Goal: Transaction & Acquisition: Purchase product/service

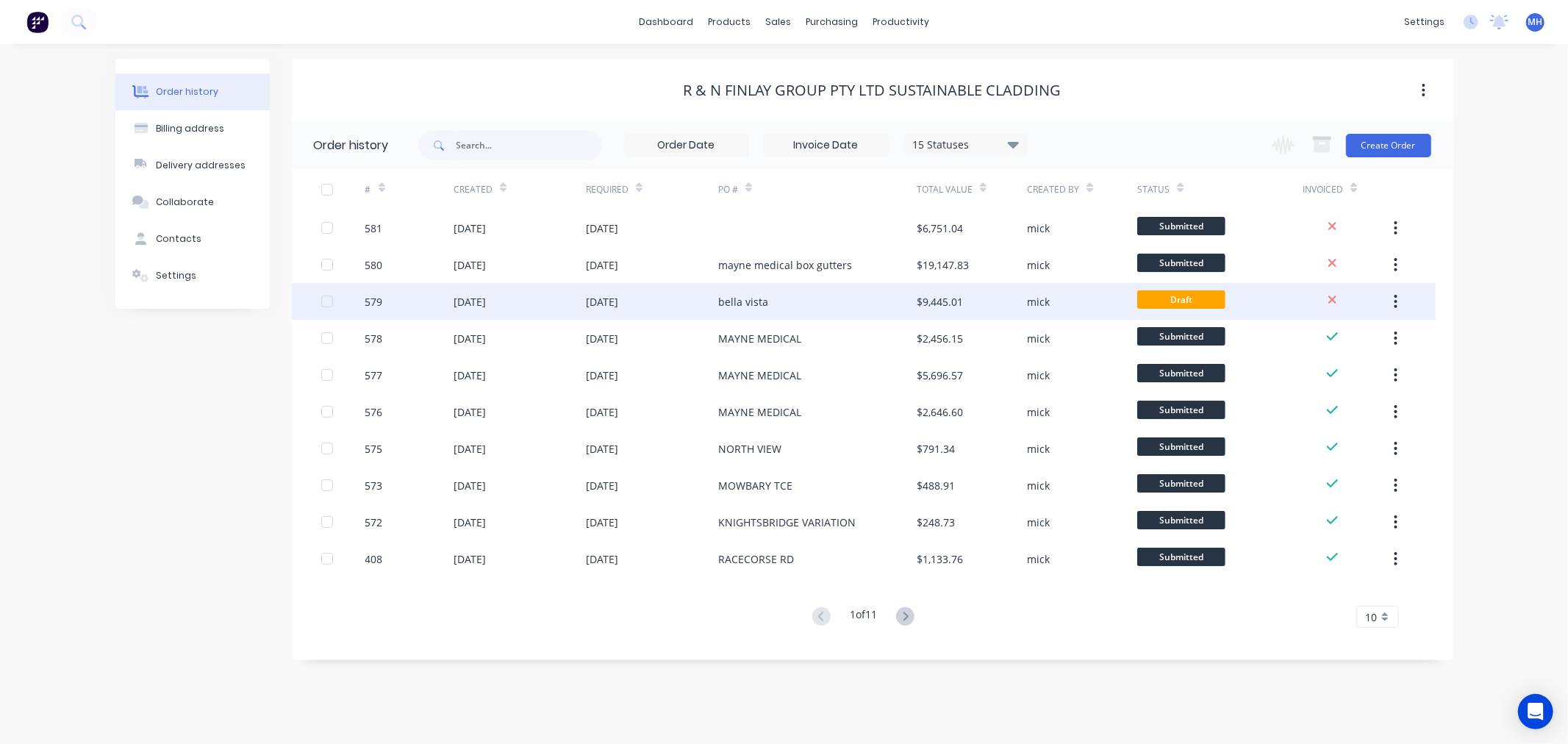
click at [1086, 297] on div "mick" at bounding box center [1082, 302] width 110 height 37
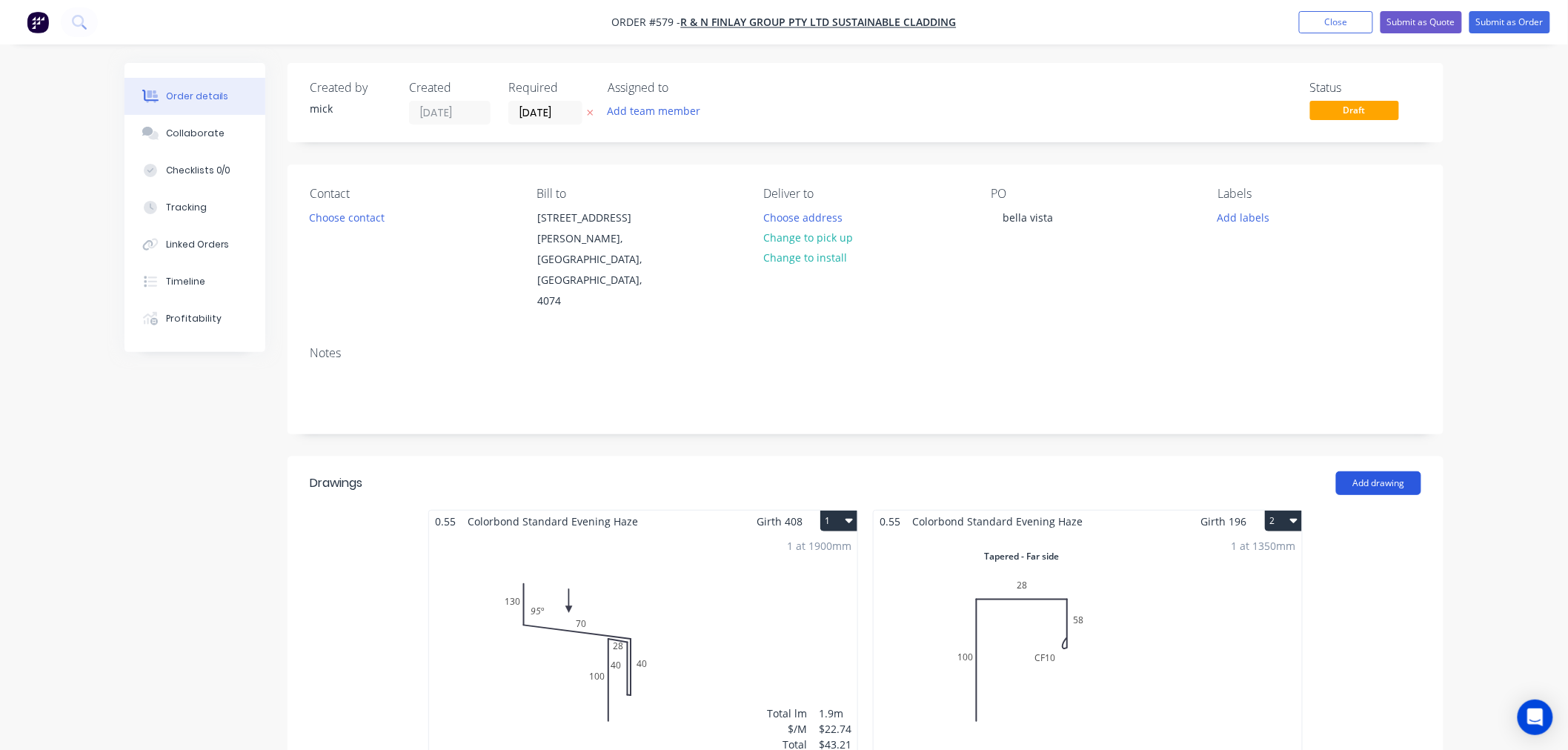
click at [1417, 472] on button "Add drawing" at bounding box center [1378, 484] width 85 height 23
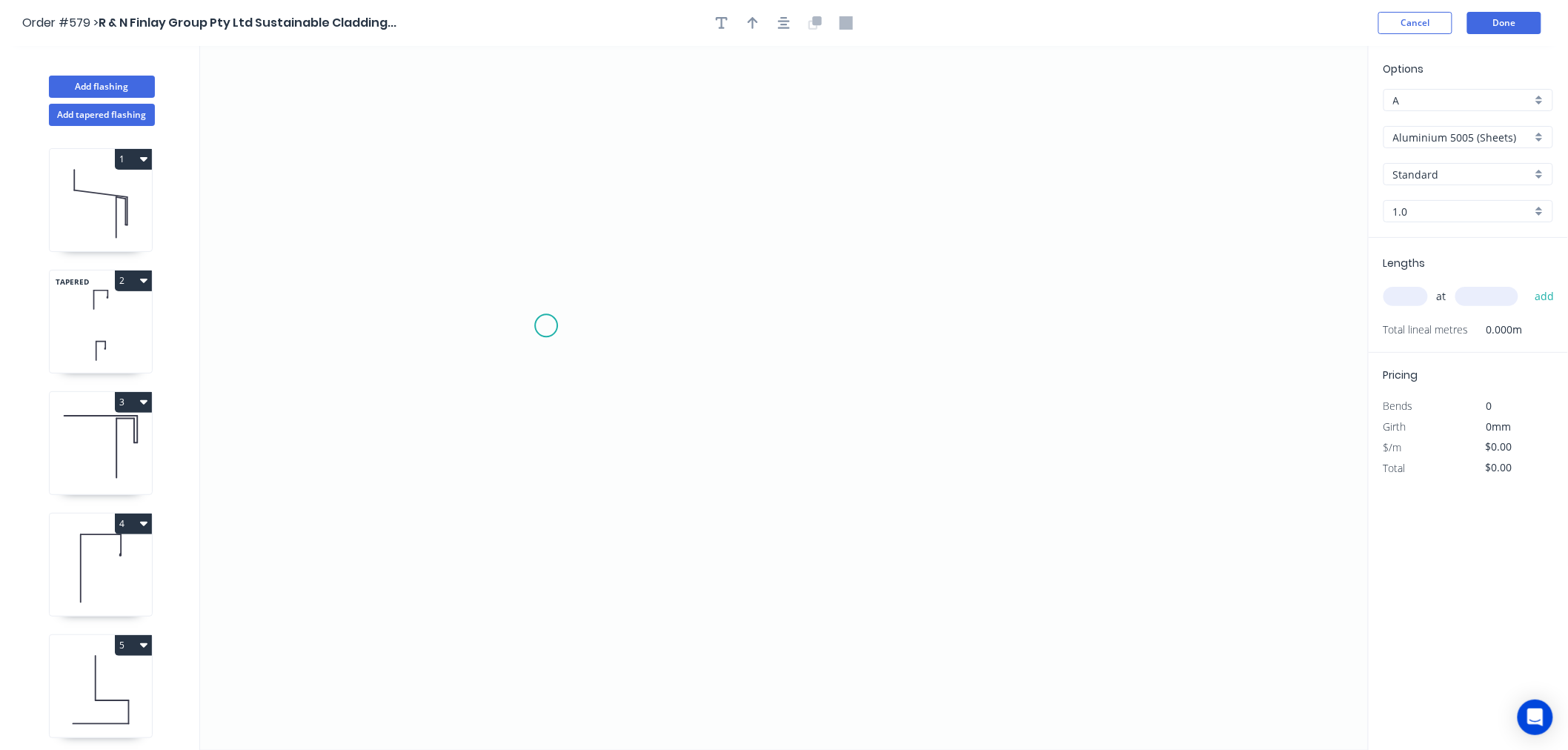
click at [546, 325] on icon "0" at bounding box center [784, 397] width 1168 height 704
click at [759, 327] on icon "0" at bounding box center [784, 397] width 1168 height 704
click at [763, 437] on icon "0 ?" at bounding box center [784, 397] width 1168 height 704
click at [954, 446] on icon "0 ? ?" at bounding box center [784, 397] width 1168 height 704
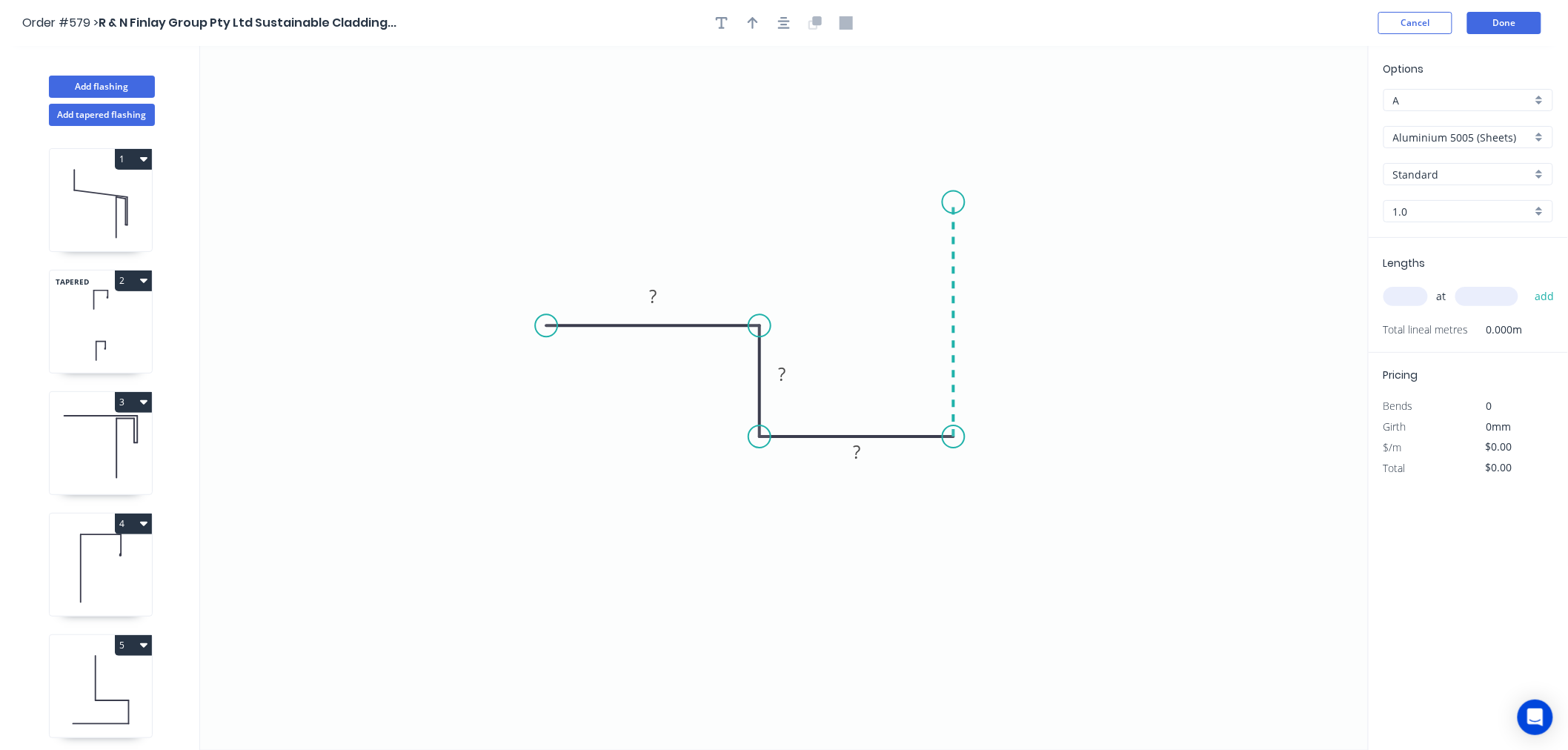
click at [959, 201] on icon "0 ? ? ?" at bounding box center [784, 397] width 1168 height 704
click at [1165, 194] on icon "0 ? ? ? ?" at bounding box center [784, 397] width 1168 height 704
click at [1165, 198] on circle at bounding box center [1163, 201] width 22 height 22
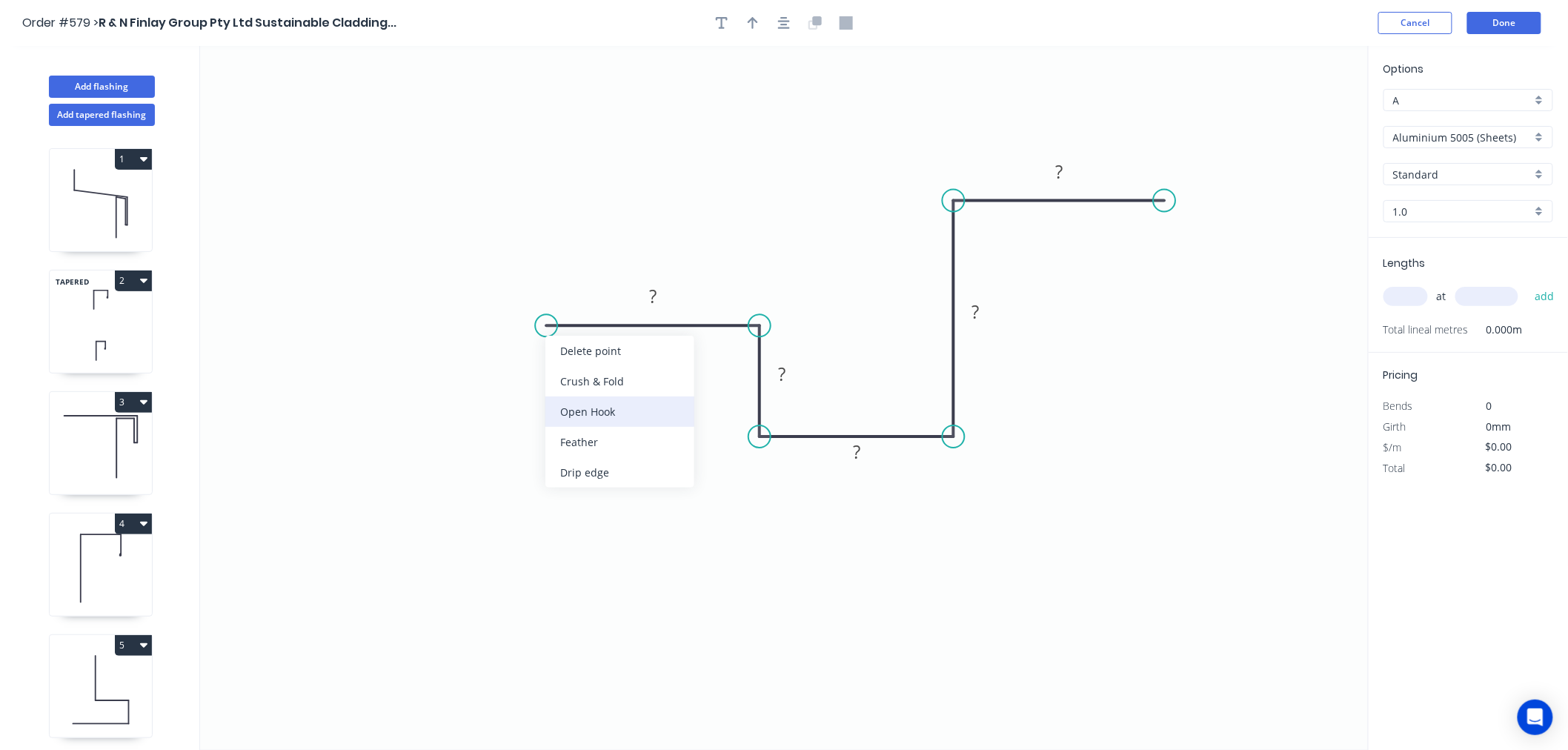
click at [579, 399] on div "Open Hook" at bounding box center [620, 411] width 149 height 30
click at [586, 290] on tspan "25" at bounding box center [579, 287] width 20 height 24
click at [1107, 462] on icon "0 OH 10 50 28 50 55 50" at bounding box center [784, 397] width 1168 height 704
click at [1487, 134] on input "Aluminium 5005 (Sheets)" at bounding box center [1461, 138] width 138 height 16
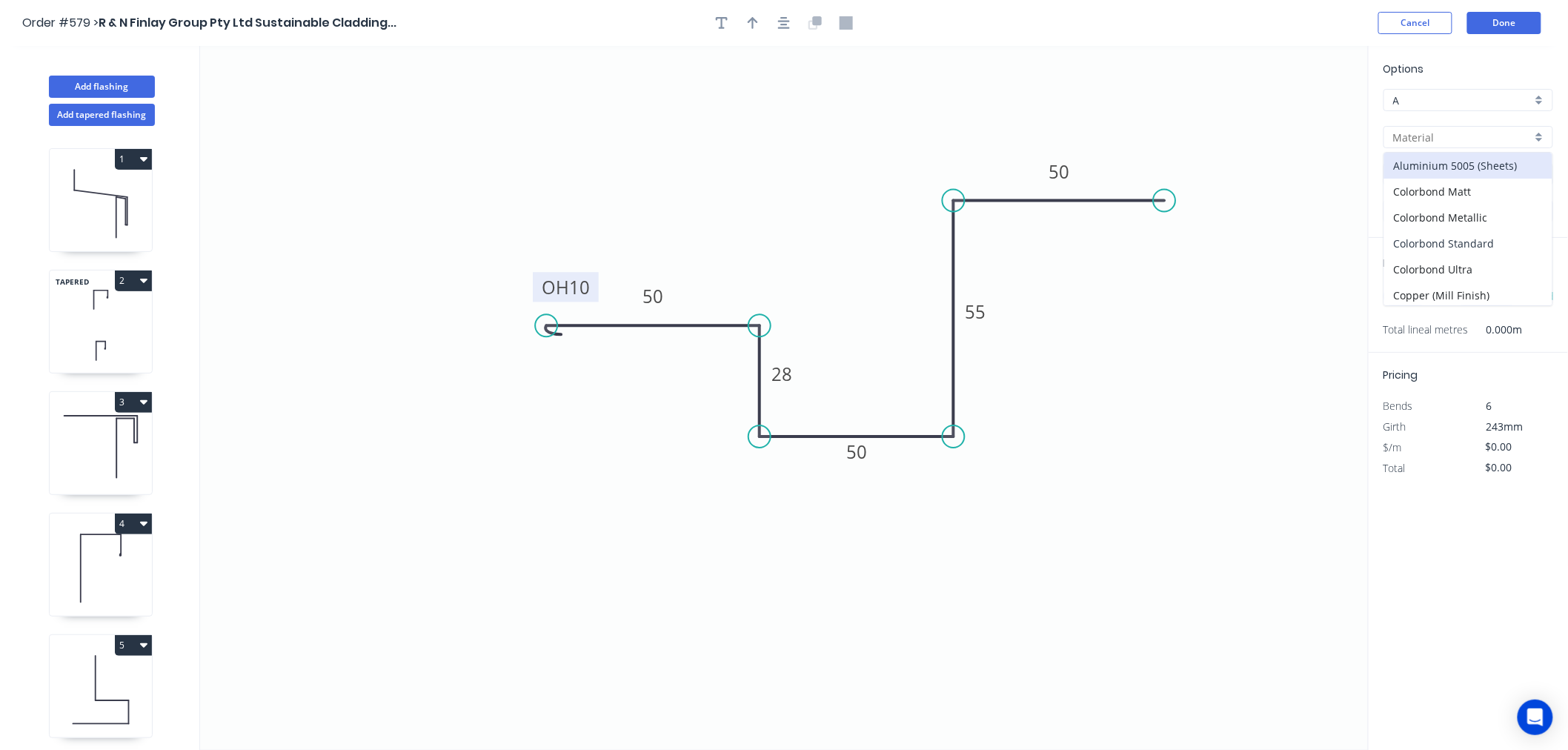
click at [1484, 253] on div "Colorbond Standard" at bounding box center [1468, 243] width 169 height 26
type input "Colorbond Standard"
type input "Basalt"
type input "0.55"
type input "$18.21"
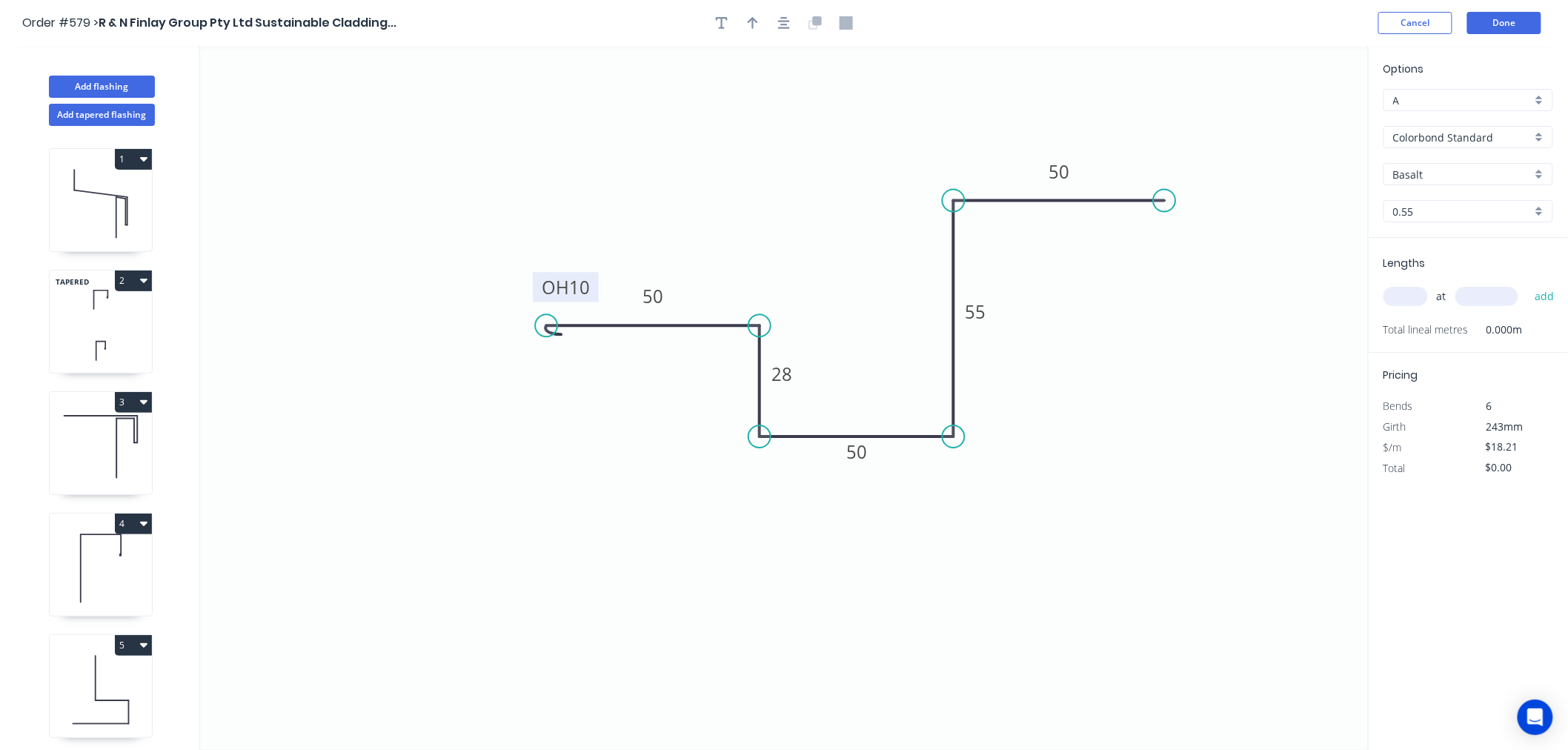
click at [1472, 176] on input "Basalt" at bounding box center [1461, 174] width 138 height 16
click at [1479, 213] on div "Evening Haze" at bounding box center [1468, 219] width 169 height 26
type input "Evening Haze"
click at [1415, 295] on input "text" at bounding box center [1405, 297] width 45 height 19
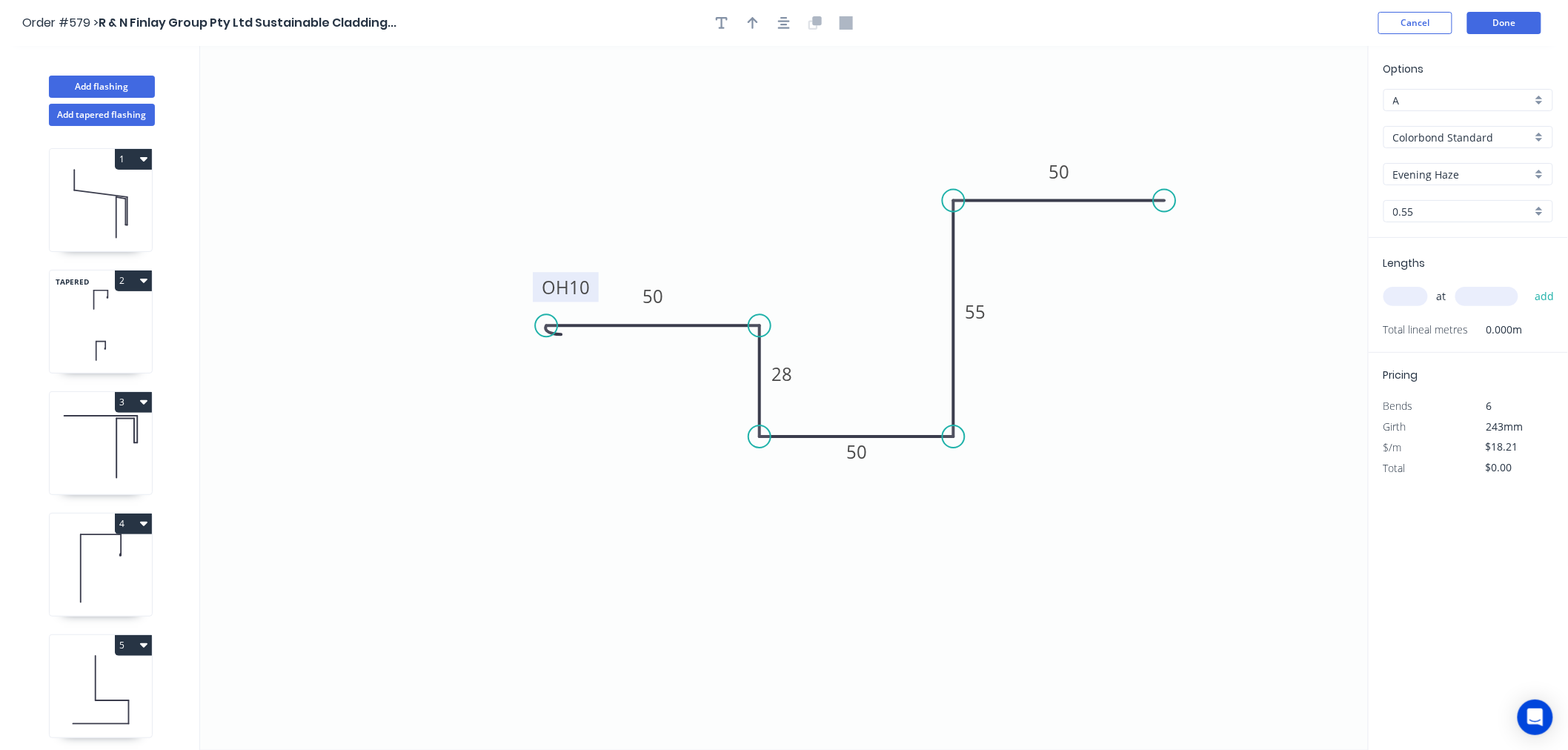
click at [1415, 294] on input "text" at bounding box center [1405, 297] width 45 height 19
click at [1415, 293] on input "text" at bounding box center [1405, 297] width 45 height 19
type input "1"
type input "3300"
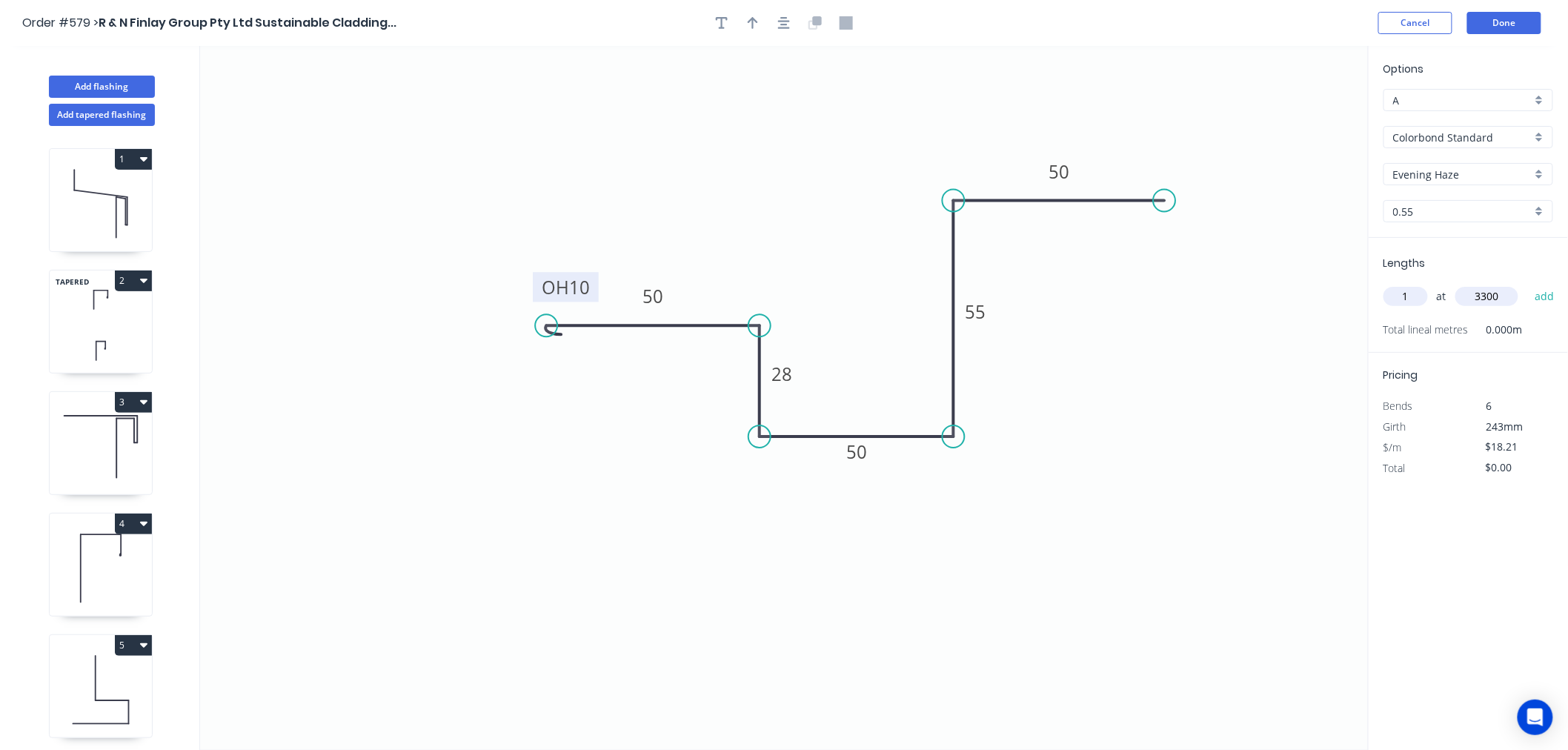
click at [1527, 284] on button "add" at bounding box center [1545, 297] width 35 height 25
type input "$60.09"
click at [1499, 30] on button "Done" at bounding box center [1504, 22] width 75 height 22
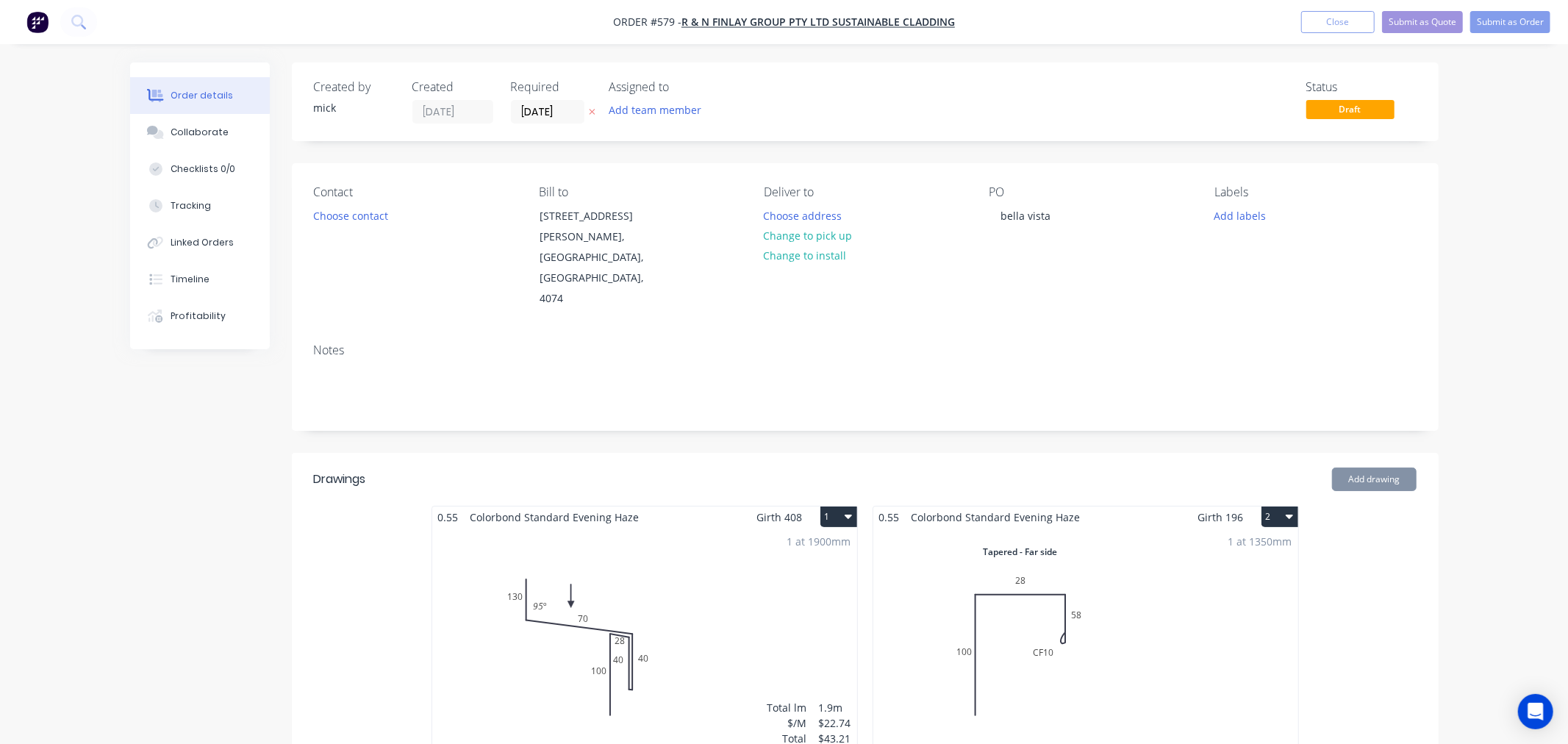
type input "$21.62"
type input "$557.80"
type input "$26.14"
type input "$357.07"
type input "$21.62"
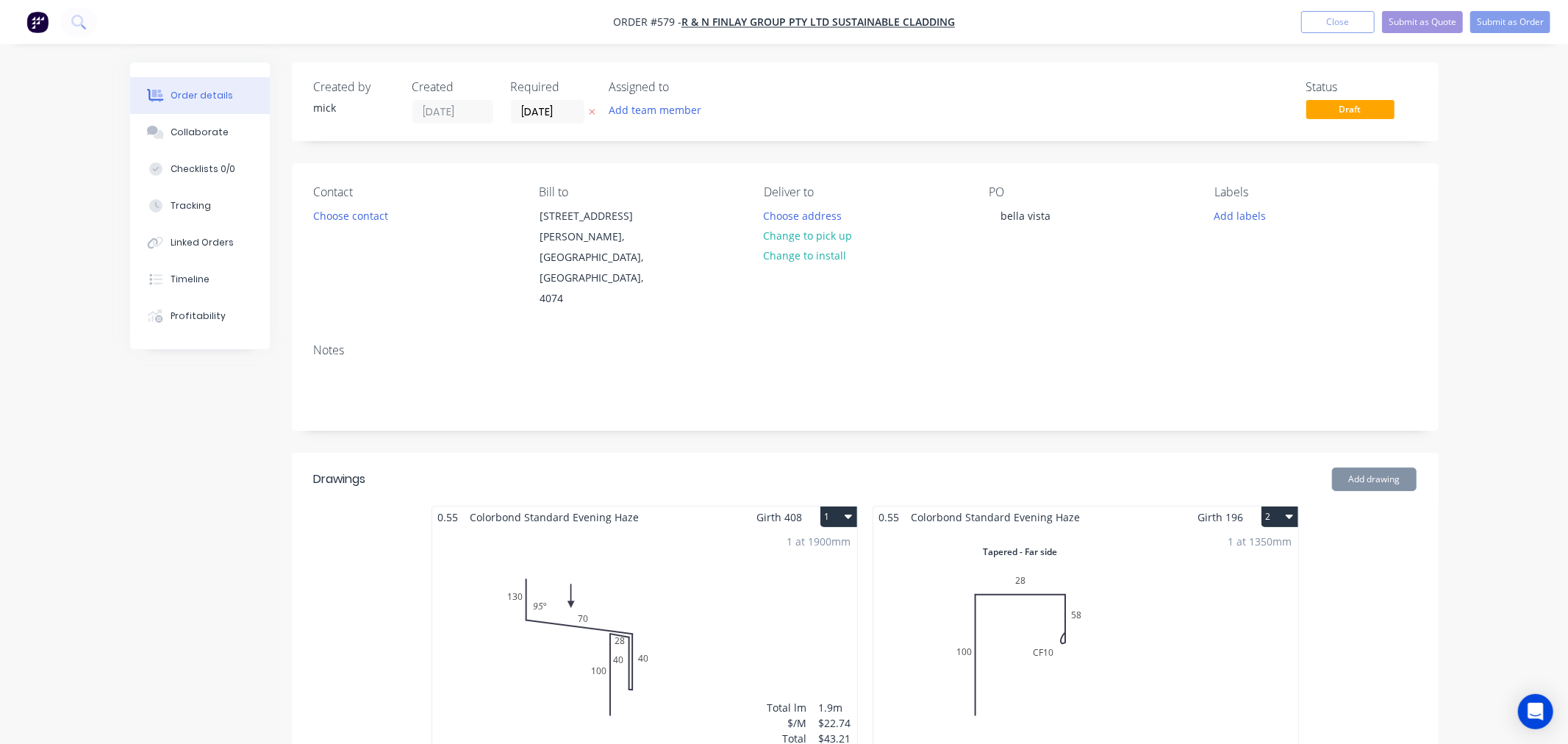
type input "$5,834.59"
type input "$7.70"
type input "$800.80"
type input "$120.00"
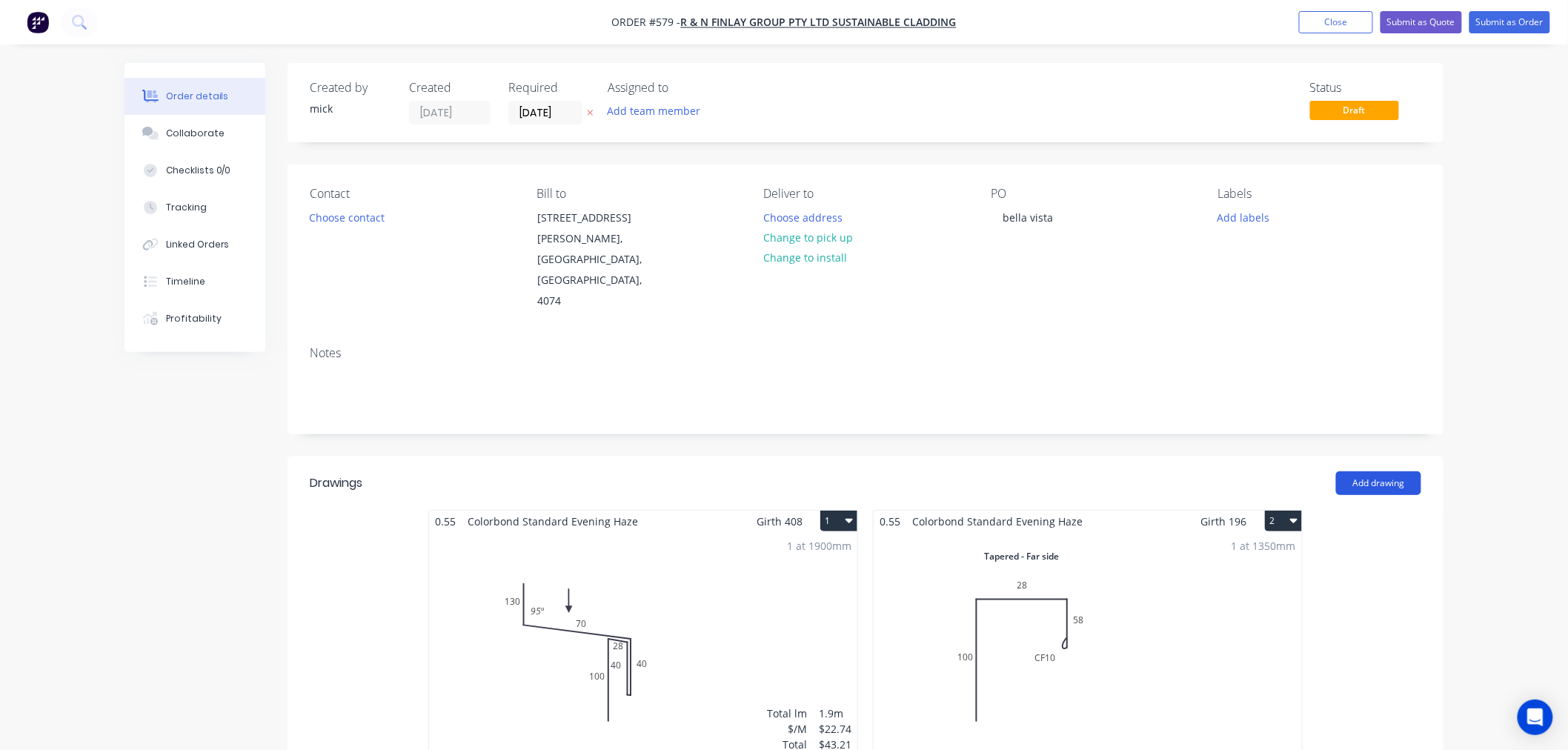
click at [1392, 472] on button "Add drawing" at bounding box center [1378, 484] width 85 height 23
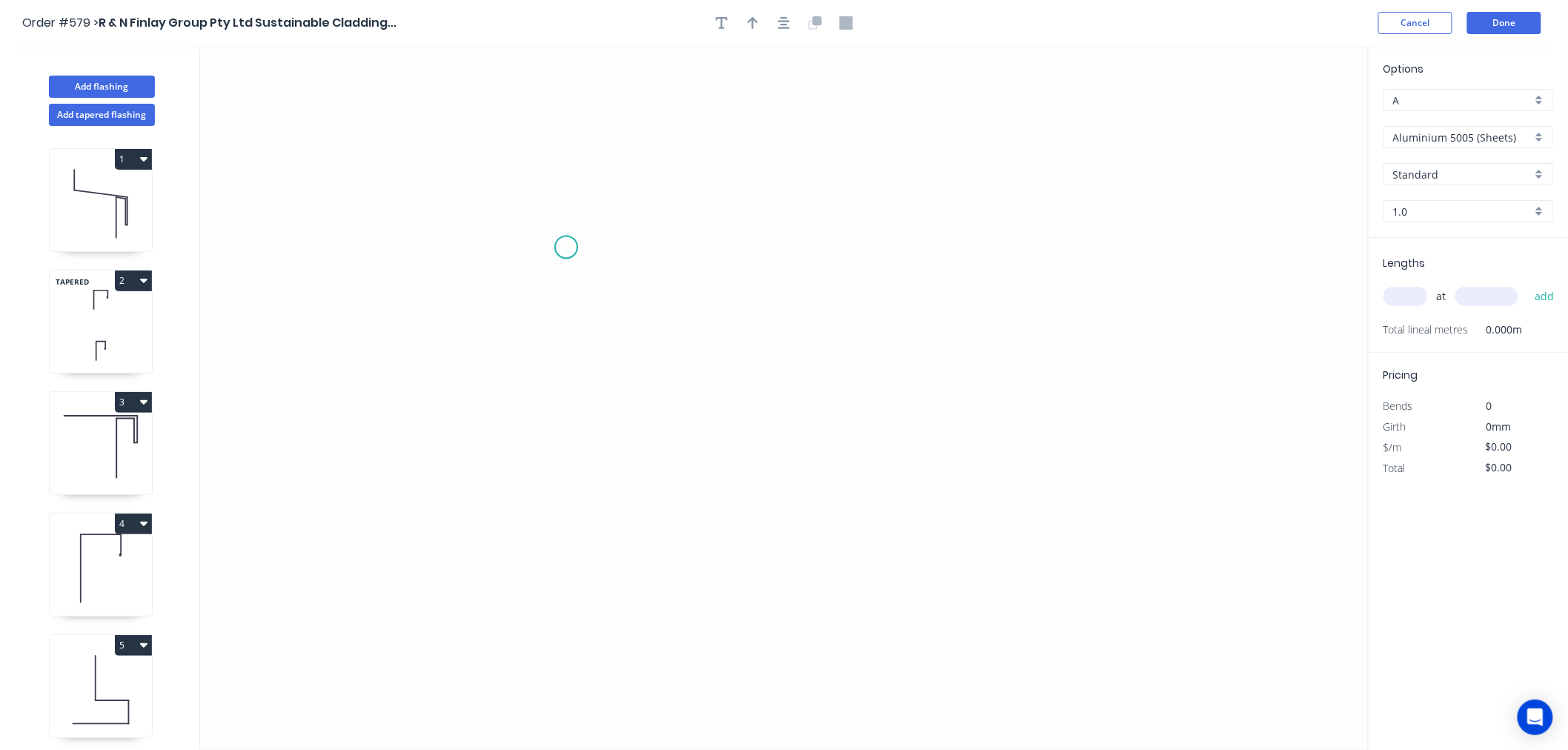
click at [566, 246] on icon "0" at bounding box center [784, 397] width 1168 height 704
click at [455, 485] on icon "0" at bounding box center [784, 397] width 1168 height 704
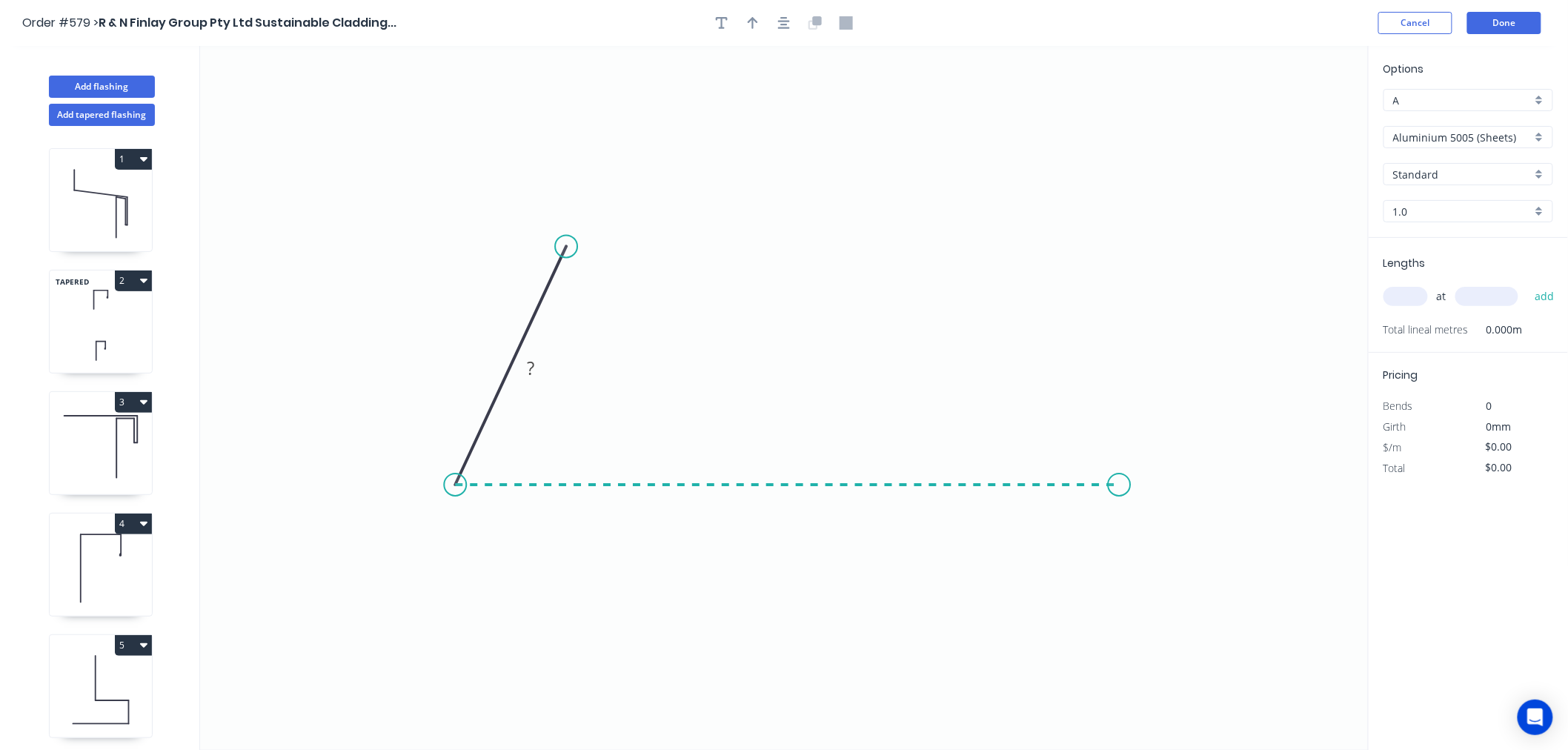
click at [1120, 482] on icon "0 ?" at bounding box center [784, 397] width 1168 height 704
click at [1120, 317] on icon at bounding box center [1120, 401] width 0 height 169
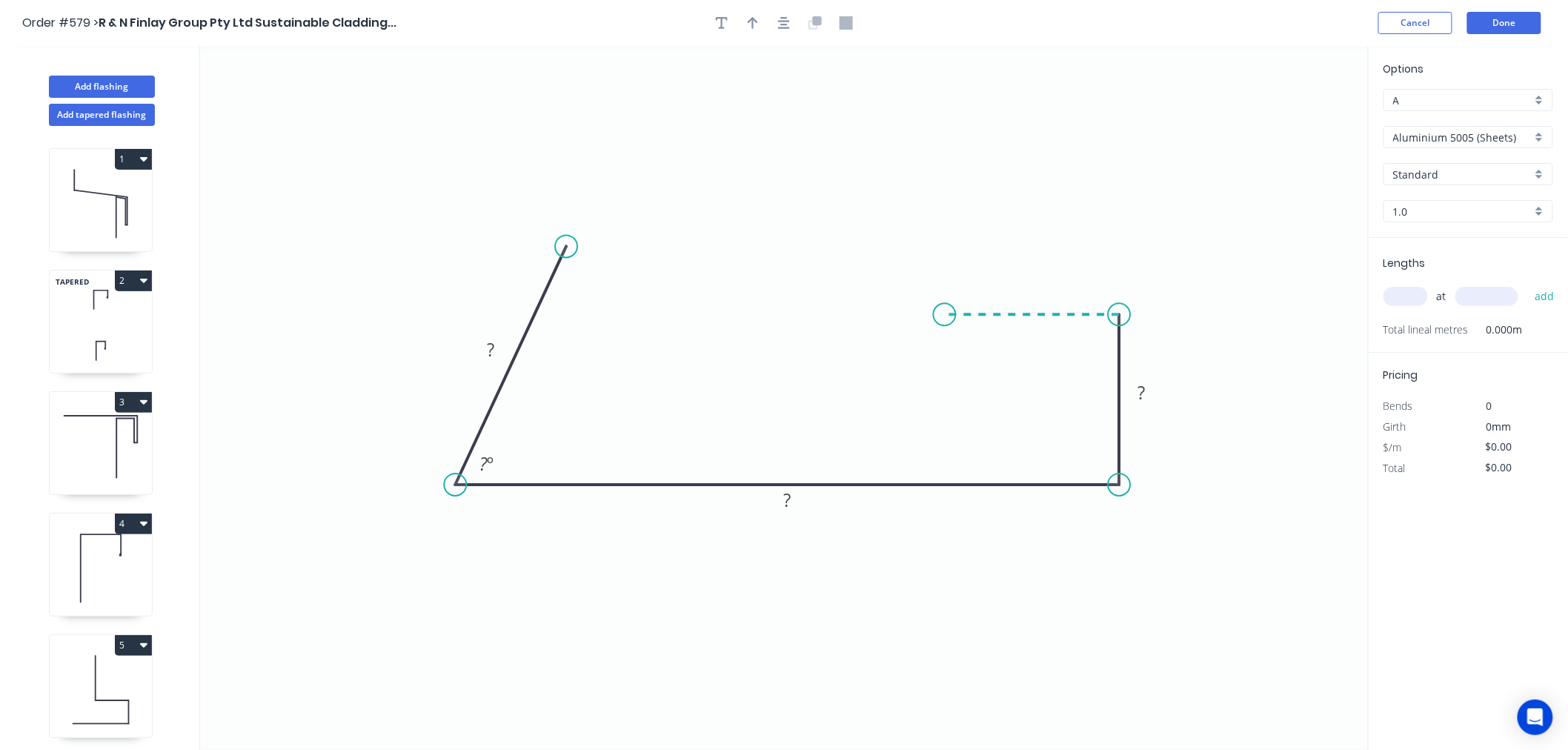
click at [946, 312] on icon "0 ? ? ? ? º" at bounding box center [784, 397] width 1168 height 704
click at [954, 129] on icon "0 ? ? ? ? ? º" at bounding box center [784, 397] width 1168 height 704
click at [954, 126] on circle at bounding box center [945, 129] width 22 height 22
click at [494, 355] on tspan "?" at bounding box center [491, 349] width 8 height 24
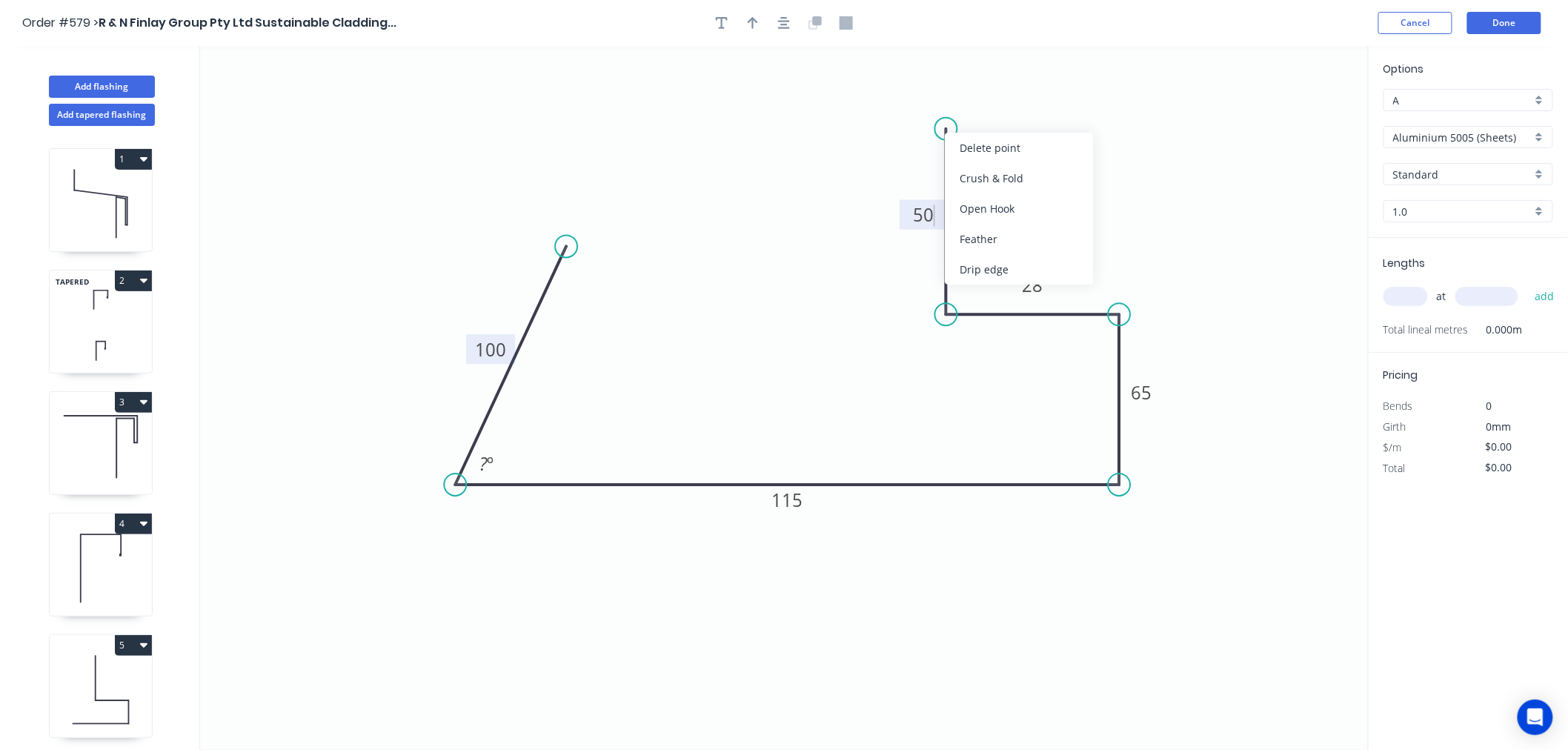
click at [1009, 198] on div "Open Hook" at bounding box center [1019, 208] width 149 height 30
click at [979, 173] on div "Flip bend" at bounding box center [1013, 179] width 149 height 30
click at [991, 102] on tspan "25" at bounding box center [991, 102] width 20 height 24
click at [1159, 221] on icon "0 100 115 65 28 OH 10 50 ? º" at bounding box center [784, 397] width 1168 height 704
click at [1439, 132] on input "Aluminium 5005 (Sheets)" at bounding box center [1461, 138] width 138 height 16
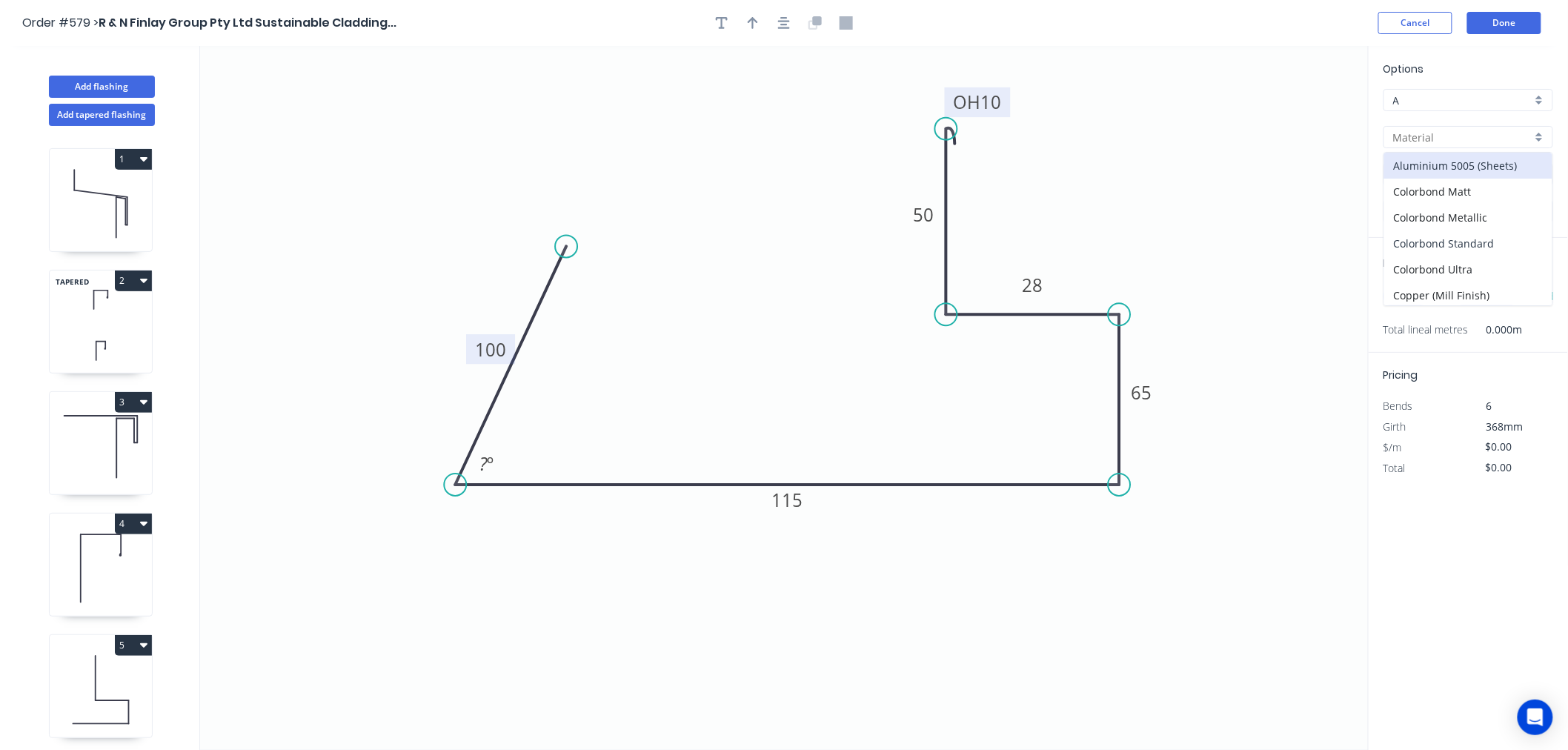
click at [1457, 253] on div "Colorbond Standard" at bounding box center [1468, 243] width 169 height 26
type input "Colorbond Standard"
type input "Basalt"
type input "0.55"
type input "$20.47"
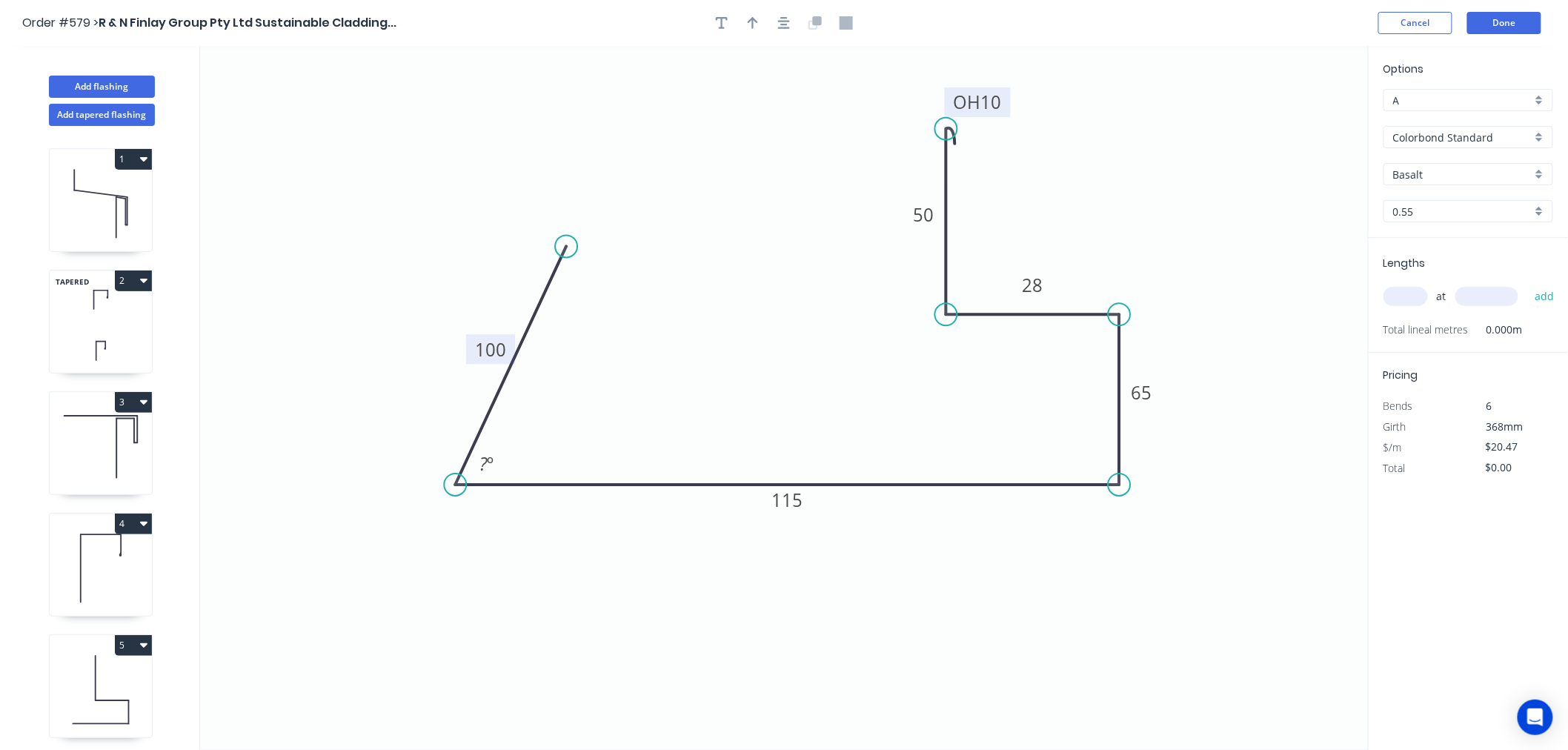
click at [1450, 172] on input "Basalt" at bounding box center [1461, 174] width 138 height 16
click at [1454, 223] on div "Evening Haze" at bounding box center [1468, 219] width 169 height 26
type input "Evening Haze"
click at [1404, 290] on input "text" at bounding box center [1405, 297] width 45 height 19
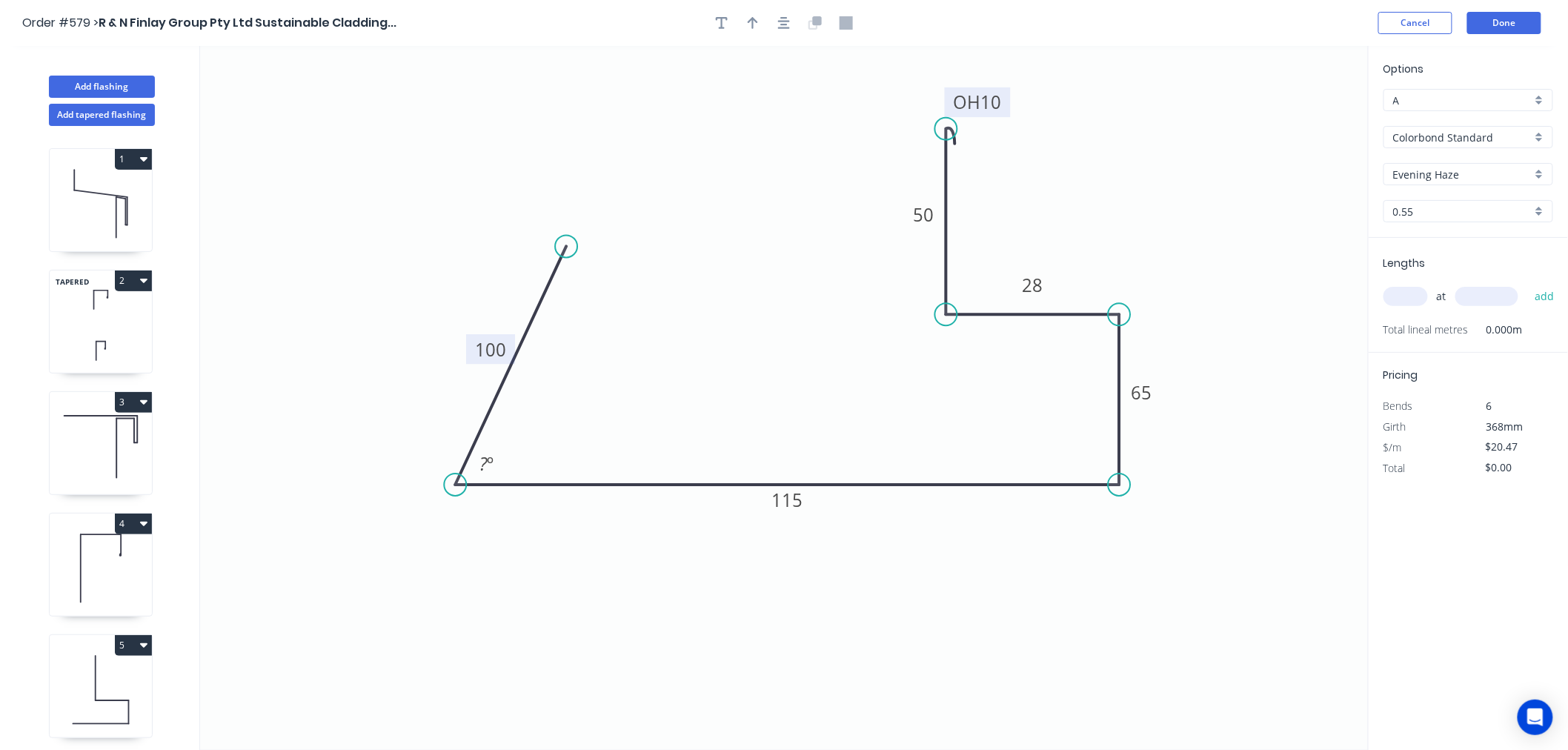
click at [1404, 290] on input "text" at bounding box center [1405, 297] width 45 height 19
click at [1404, 289] on input "text" at bounding box center [1405, 297] width 45 height 19
type input "1"
type input "2400"
click at [1527, 284] on button "add" at bounding box center [1545, 297] width 35 height 25
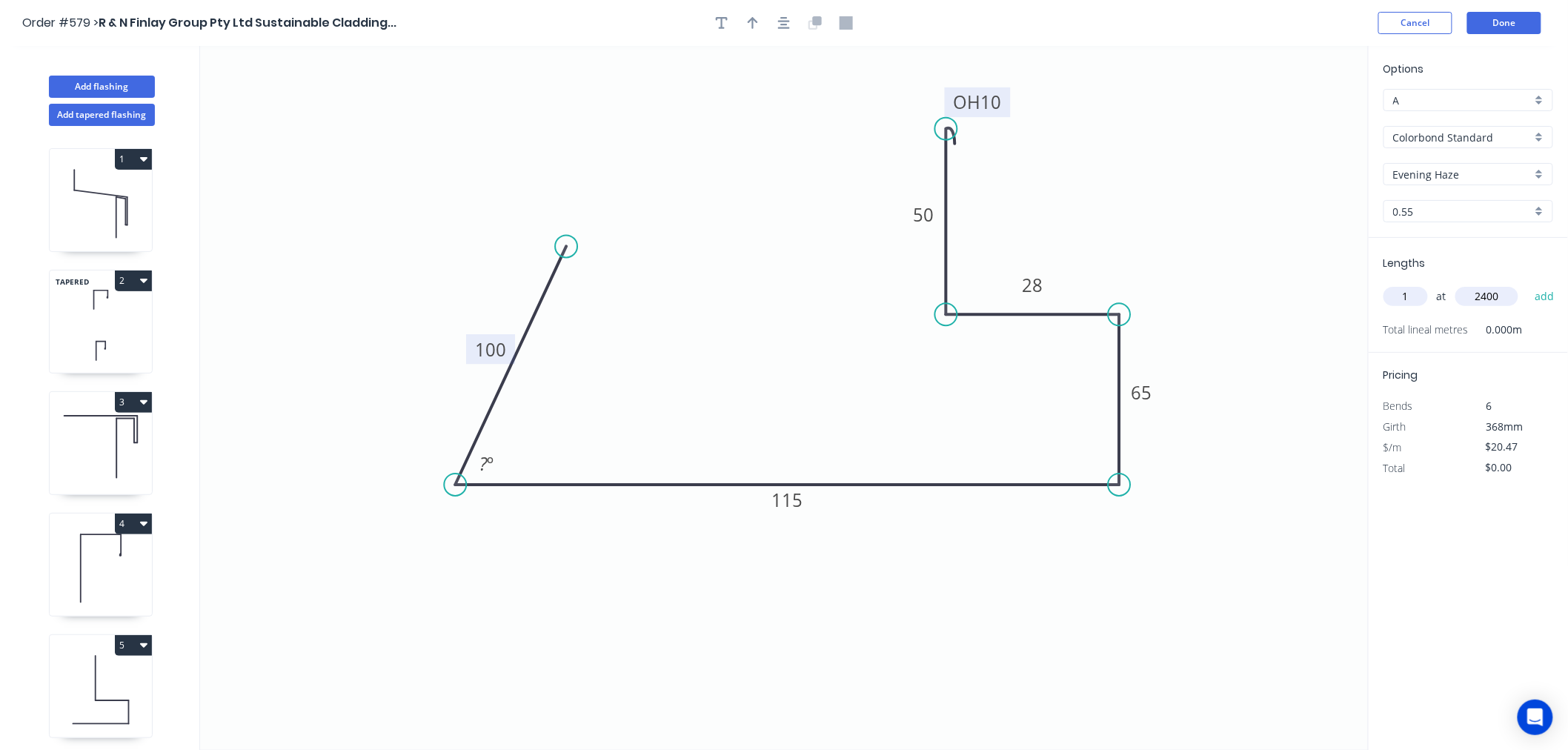
type input "$49.13"
click at [1515, 14] on button "Done" at bounding box center [1504, 22] width 75 height 22
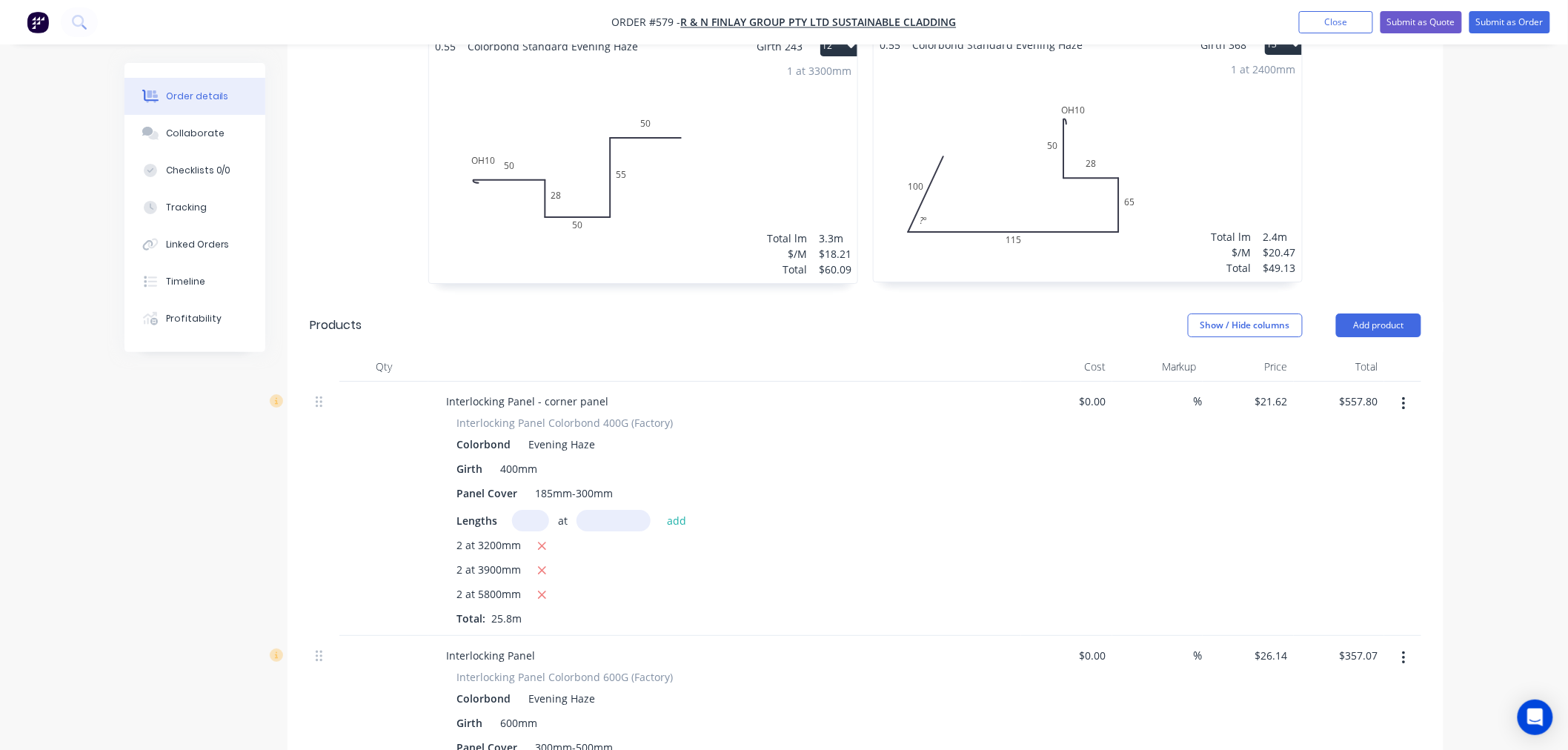
click at [1155, 153] on div "1 at 2400mm Total lm $/M Total 2.4m $20.47 $49.13" at bounding box center [1088, 168] width 428 height 226
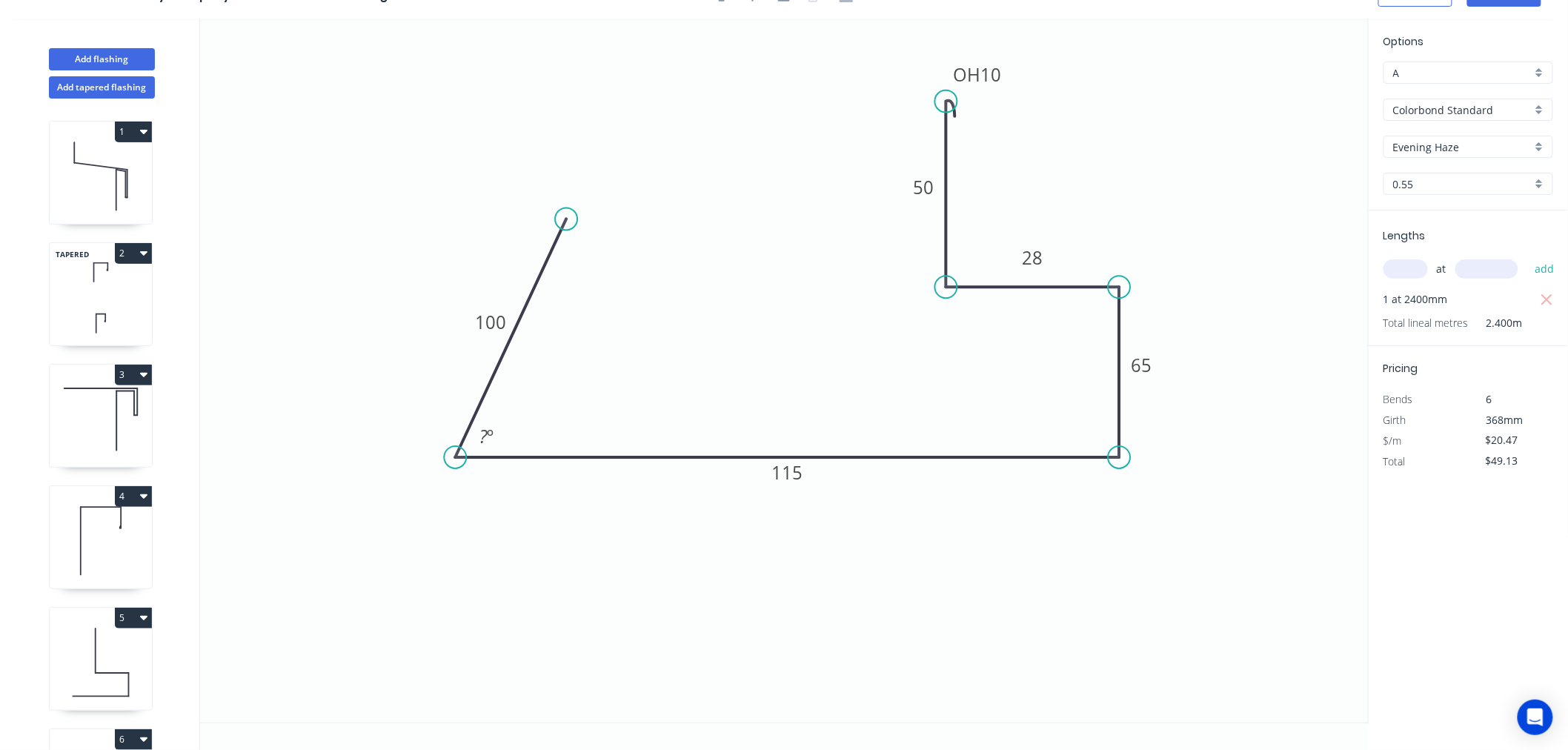
scroll to position [27, 0]
click at [549, 484] on div "Hide angle" at bounding box center [578, 484] width 149 height 30
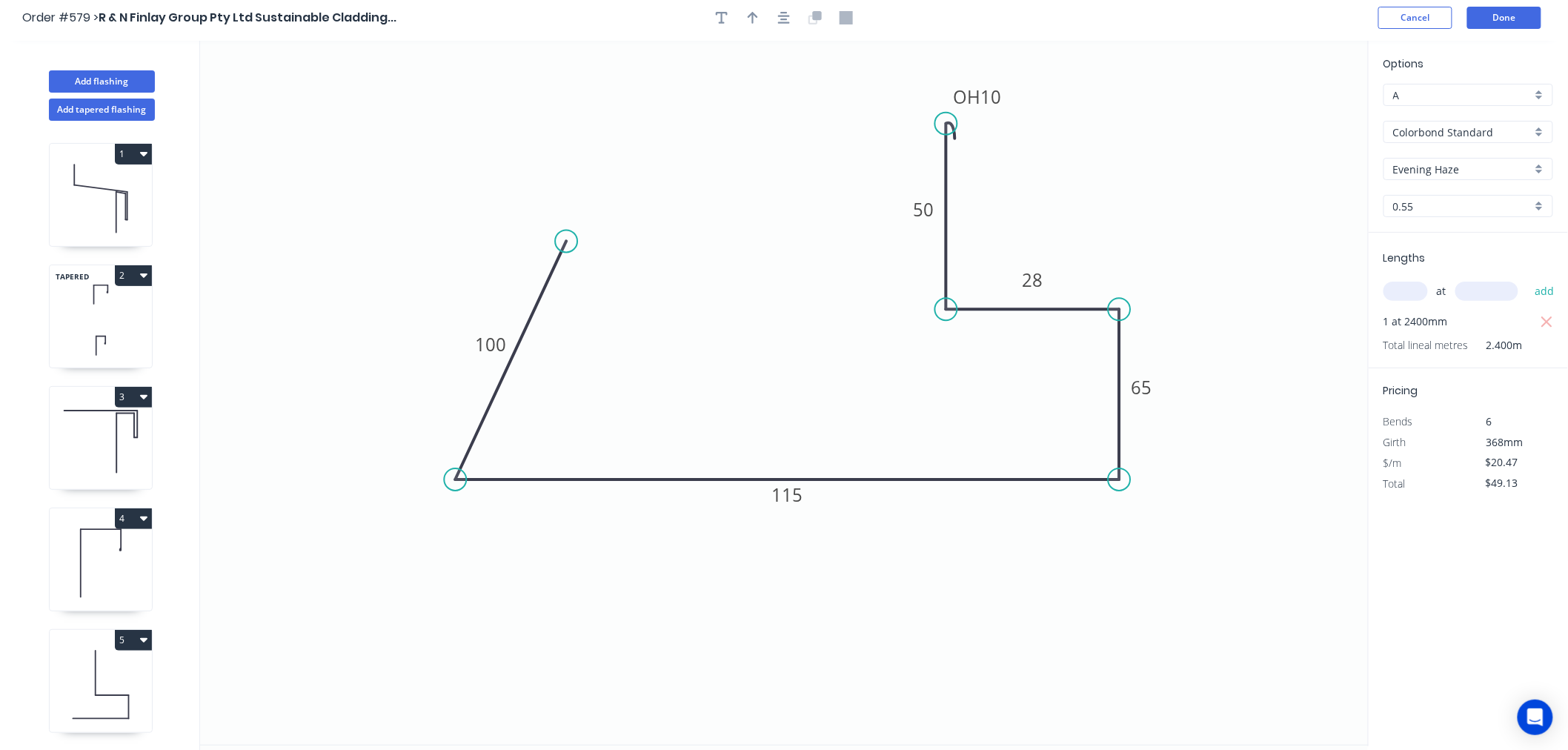
scroll to position [0, 0]
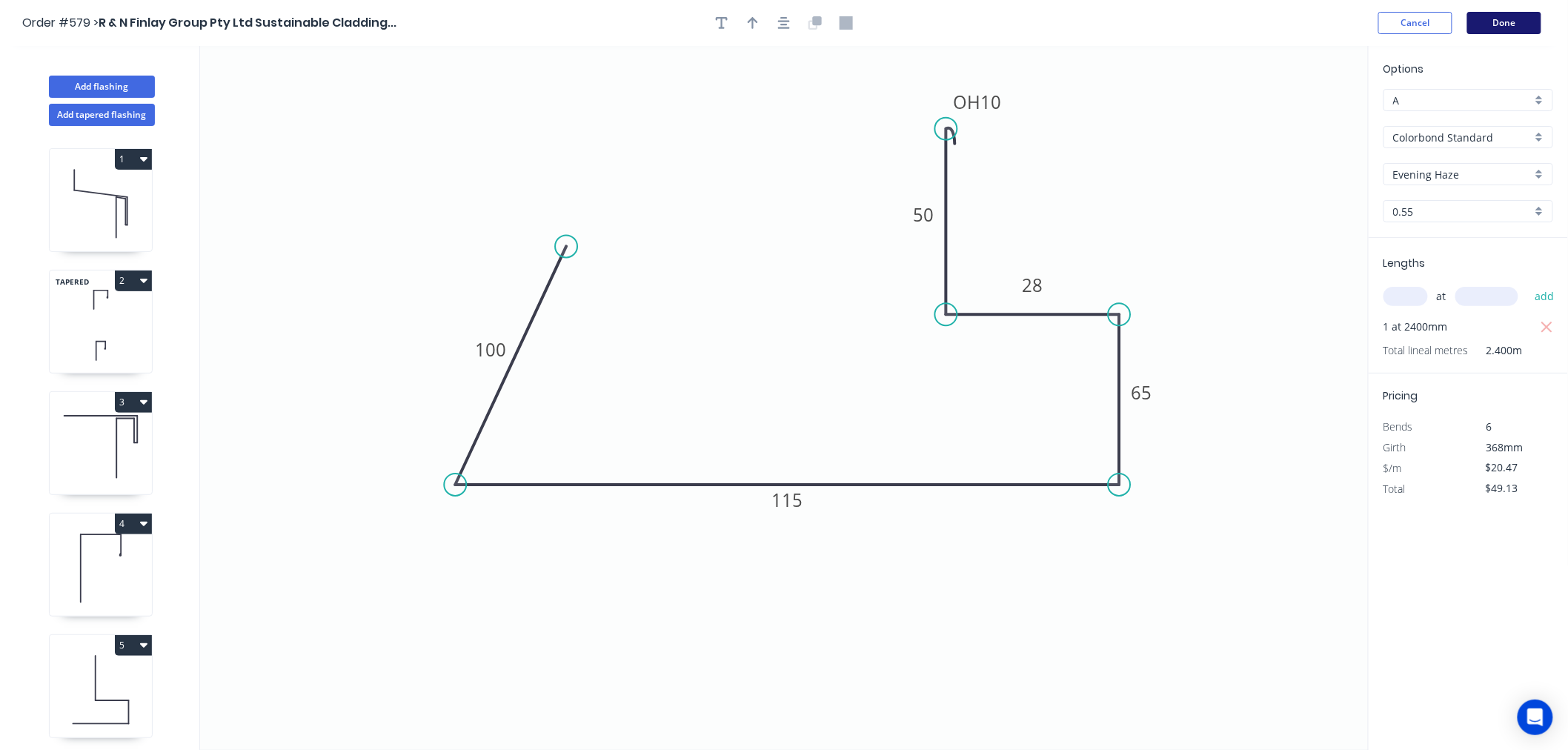
click at [1522, 30] on button "Done" at bounding box center [1504, 22] width 75 height 22
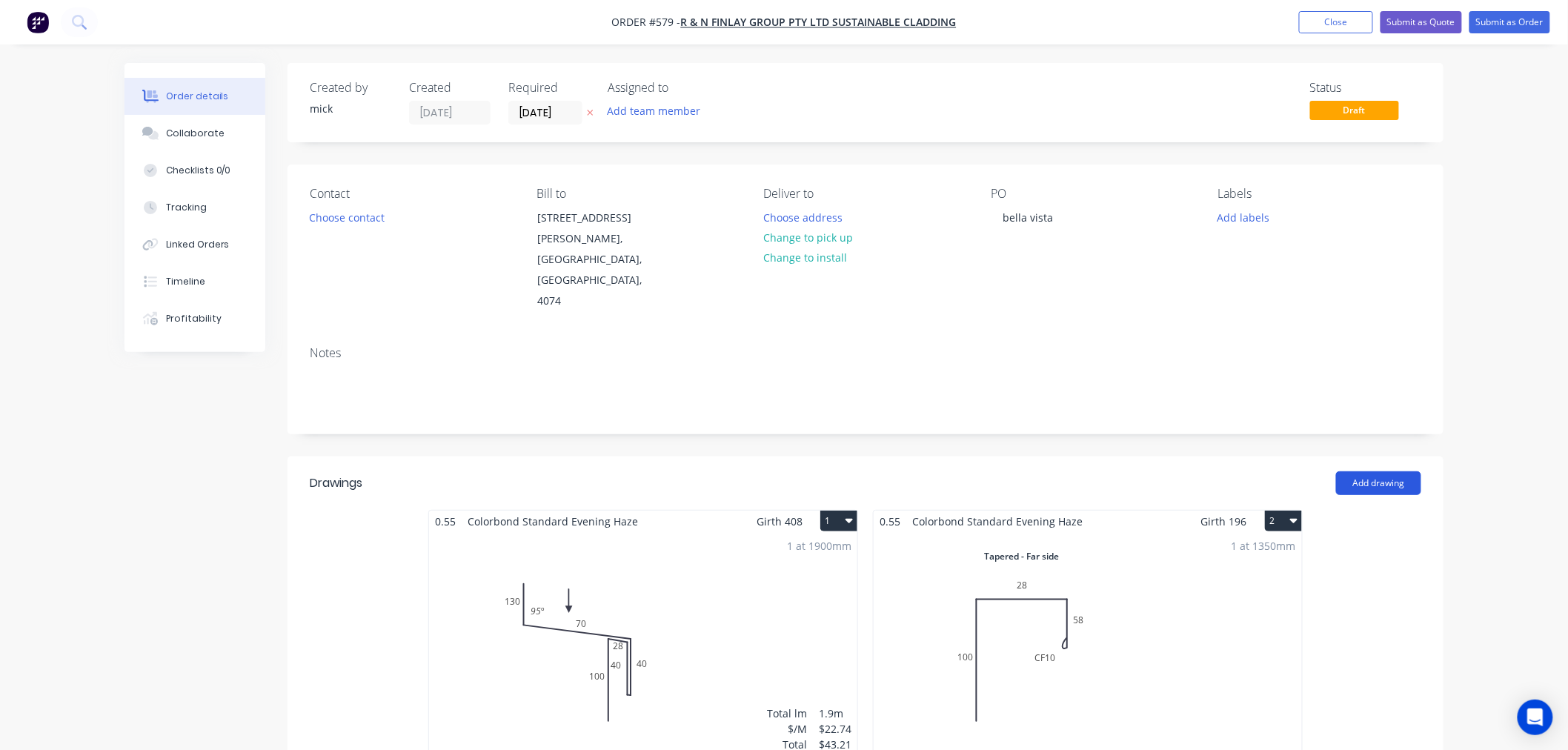
click at [1373, 472] on button "Add drawing" at bounding box center [1378, 484] width 85 height 23
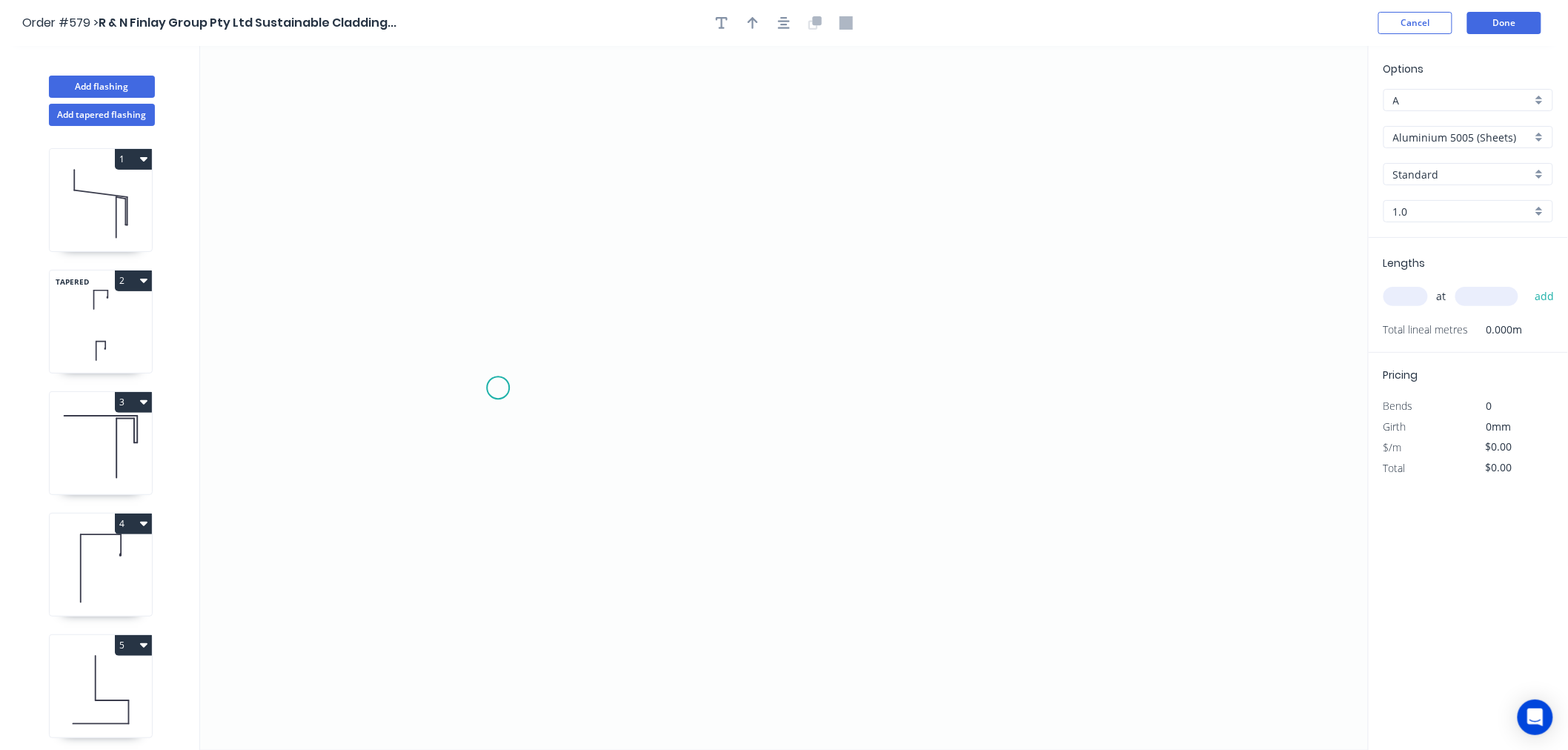
click at [499, 389] on icon "0" at bounding box center [784, 397] width 1168 height 704
click at [722, 394] on icon "0" at bounding box center [784, 397] width 1168 height 704
click at [772, 339] on icon "0 ?" at bounding box center [784, 397] width 1168 height 704
click at [1052, 329] on icon "0 ? ?" at bounding box center [784, 397] width 1168 height 704
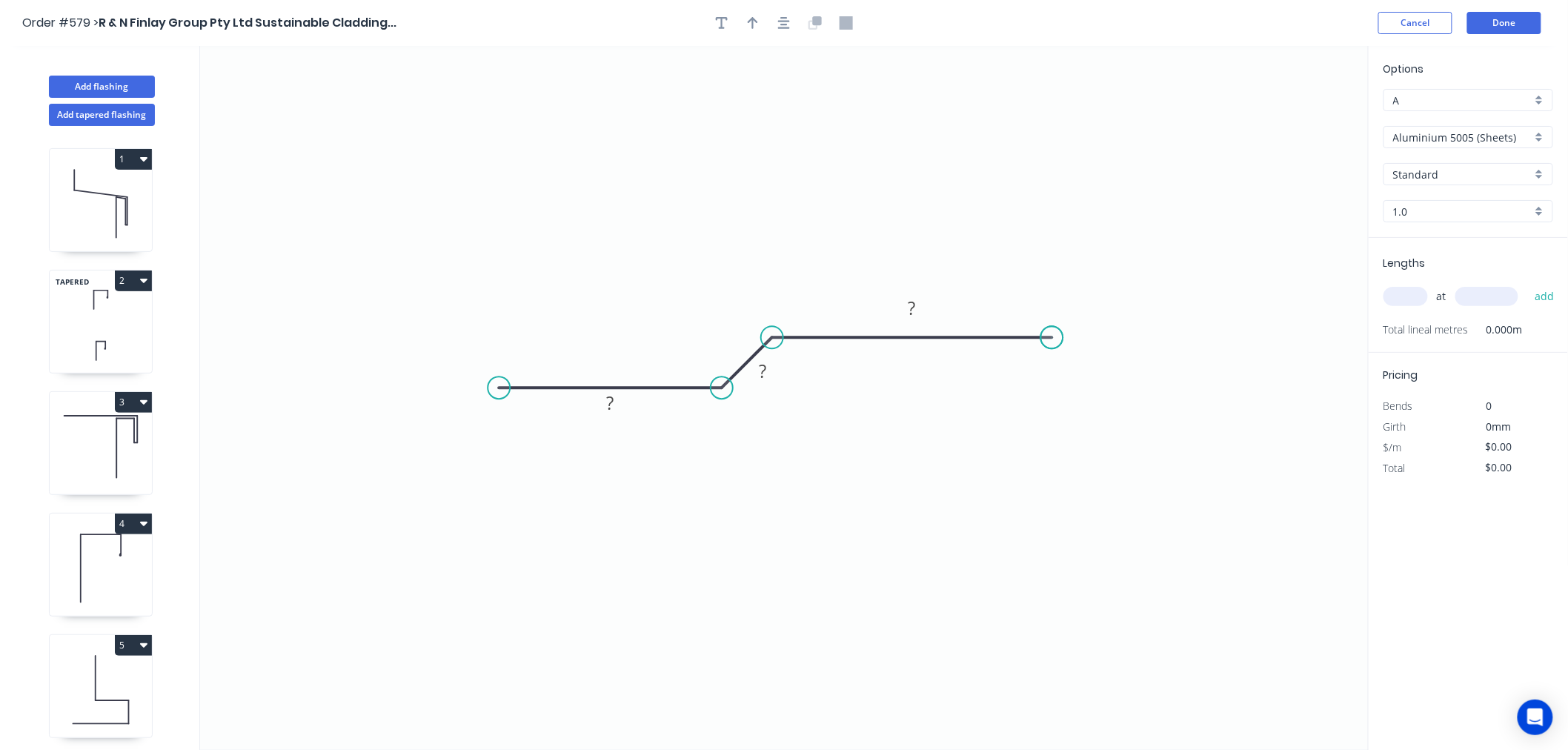
click at [1052, 329] on circle at bounding box center [1052, 337] width 22 height 22
click at [625, 405] on rect at bounding box center [610, 403] width 30 height 20
click at [1045, 203] on icon "0 10 10 10" at bounding box center [784, 397] width 1168 height 704
click at [1471, 130] on input "Aluminium 5005 (Sheets)" at bounding box center [1461, 138] width 138 height 16
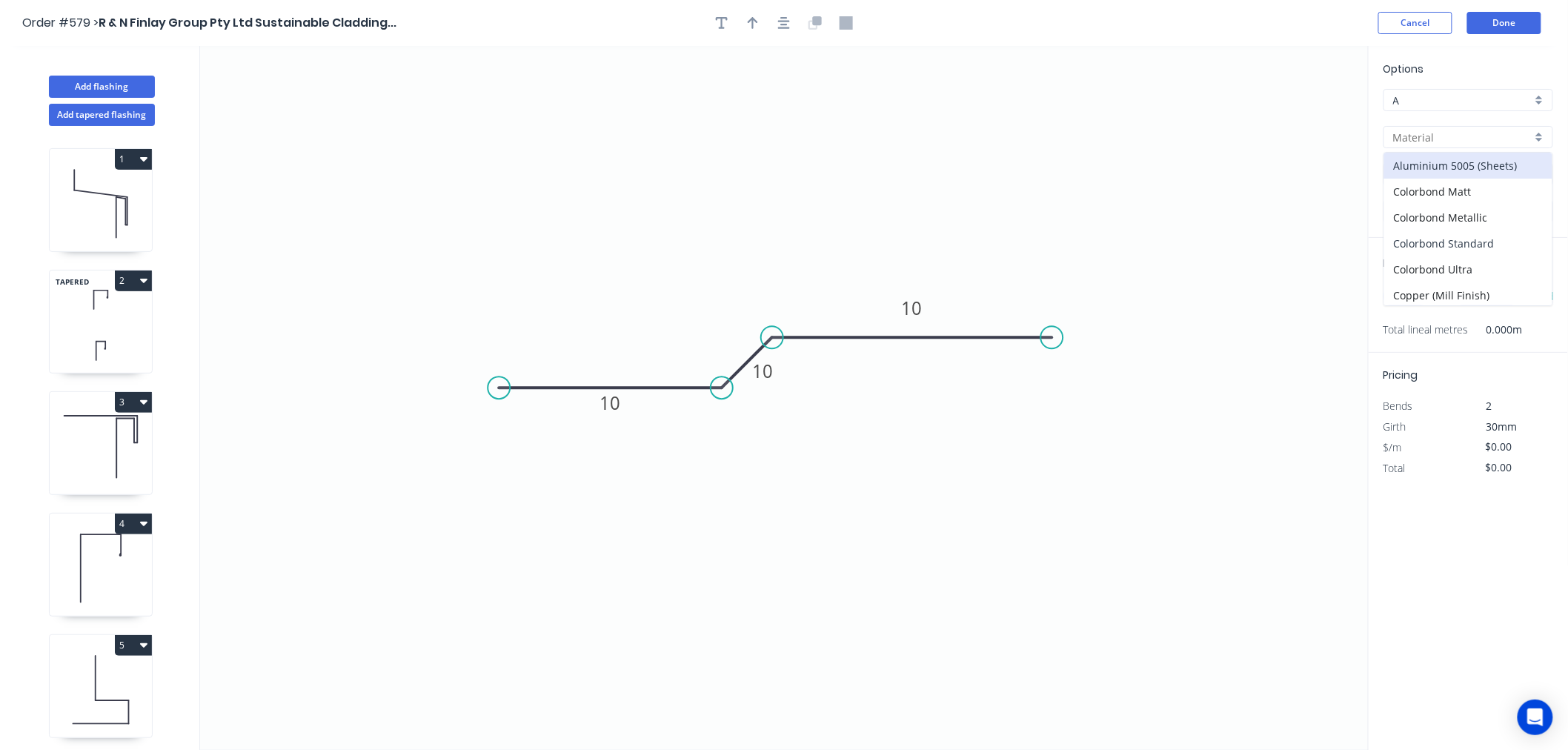
click at [1468, 241] on div "Colorbond Standard" at bounding box center [1468, 243] width 169 height 26
type input "Colorbond Standard"
type input "Basalt"
type input "0.55"
type input "$7.98"
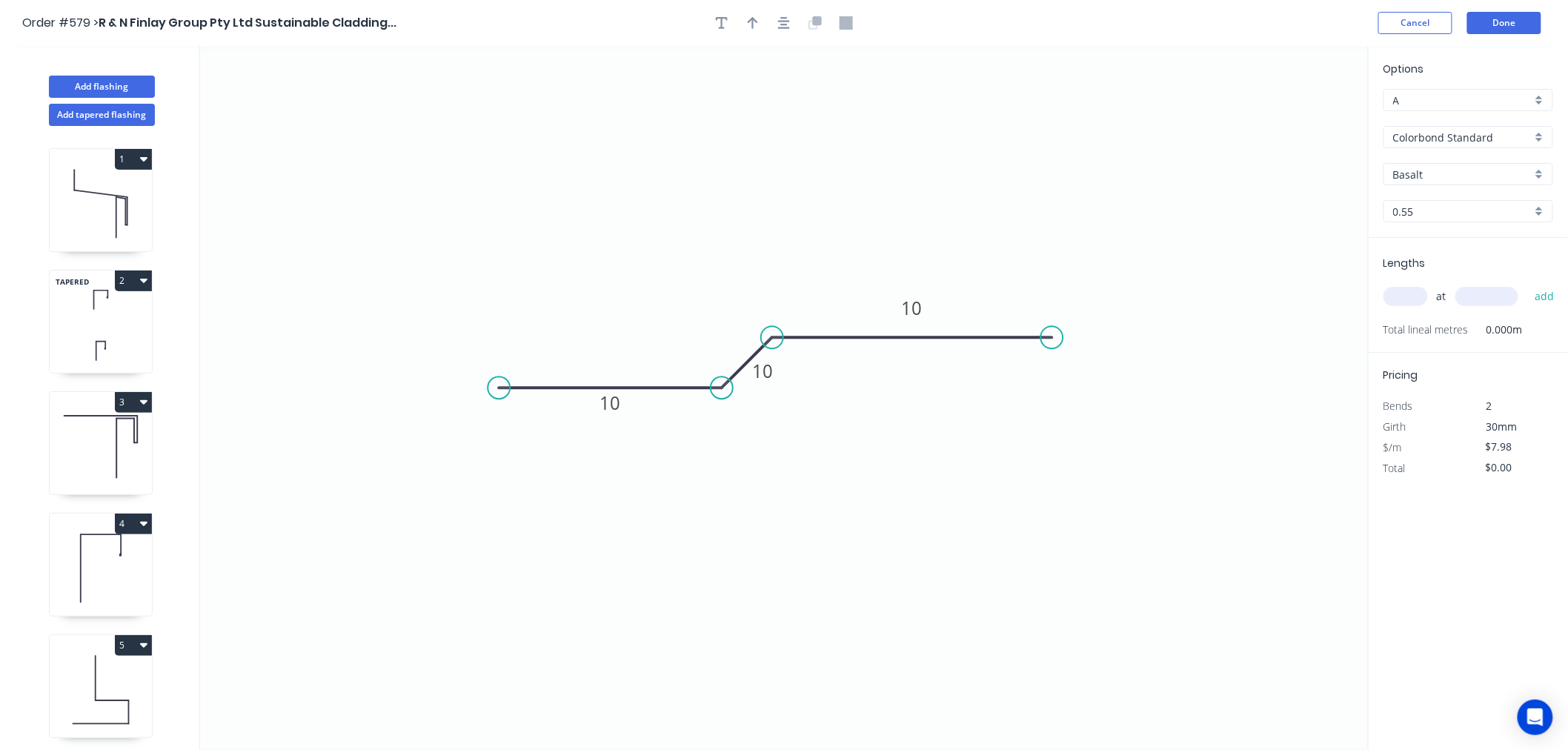
click at [1450, 165] on div "Basalt" at bounding box center [1467, 173] width 169 height 22
click at [1443, 215] on div "Evening Haze" at bounding box center [1468, 210] width 169 height 26
type input "Evening Haze"
click at [1420, 289] on input "text" at bounding box center [1405, 297] width 45 height 19
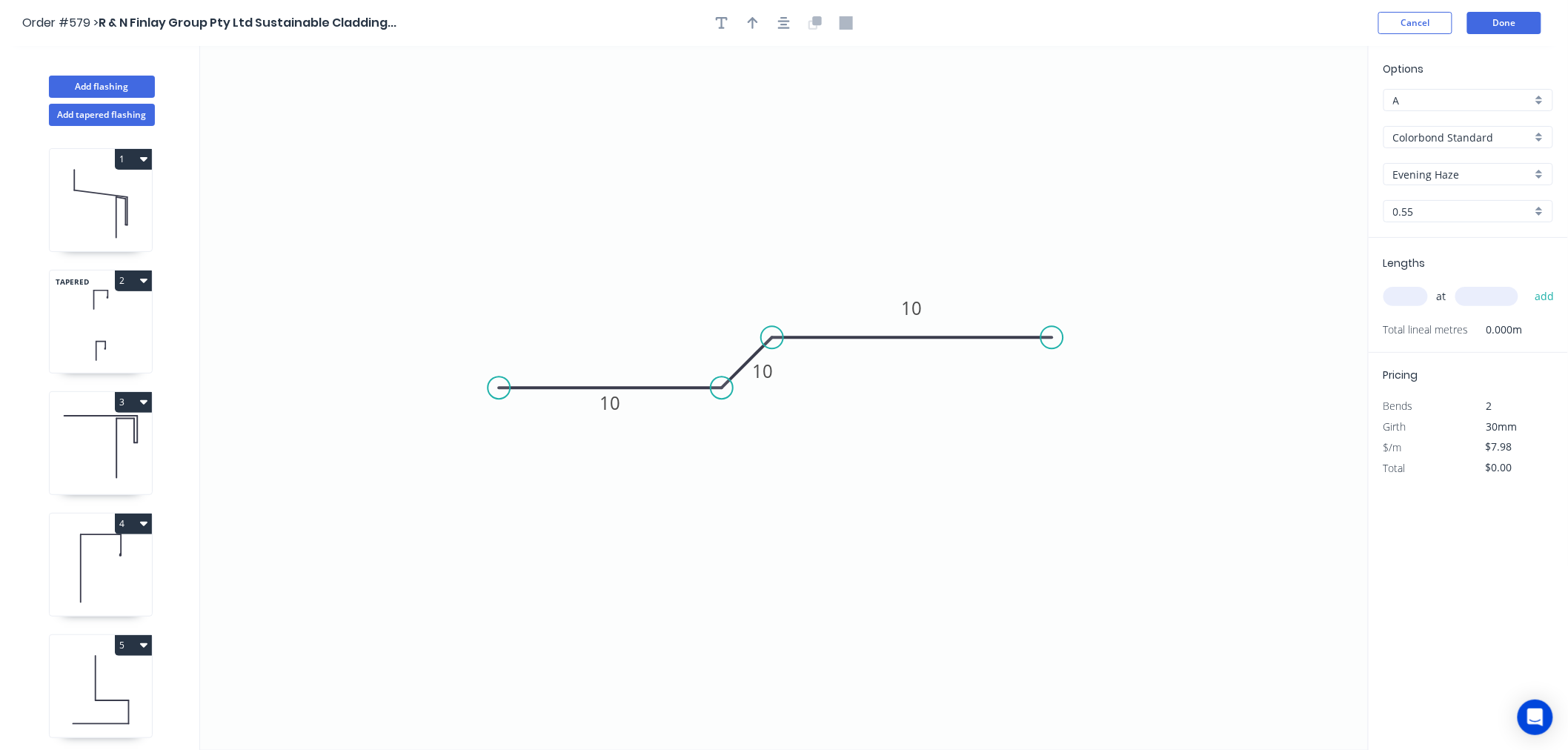
click at [1420, 289] on input "text" at bounding box center [1405, 297] width 45 height 19
click at [1420, 290] on input "text" at bounding box center [1405, 297] width 45 height 19
type input "20"
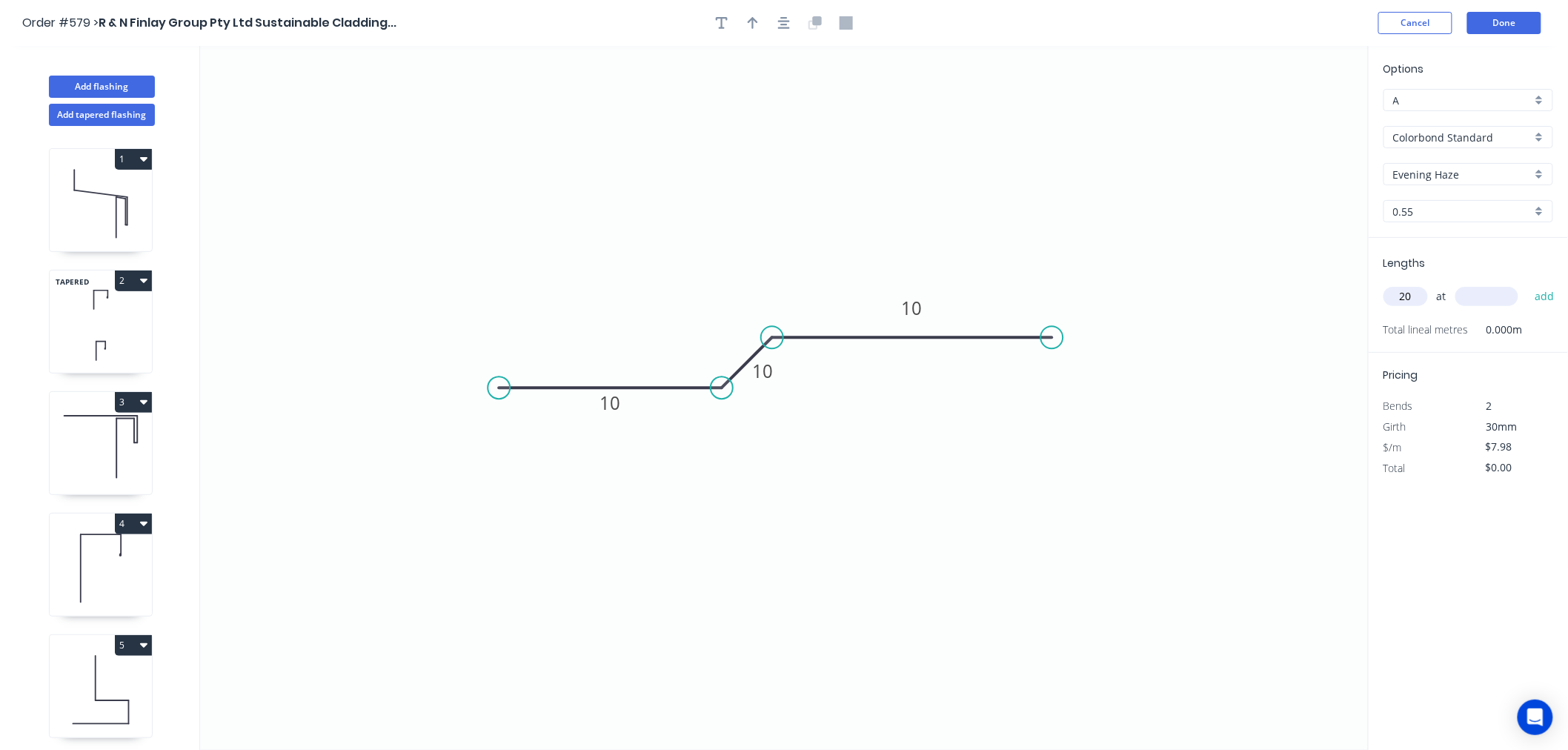
type input "7"
type input "2700"
click at [1527, 284] on button "add" at bounding box center [1545, 297] width 35 height 25
type input "$430.92"
type input "5"
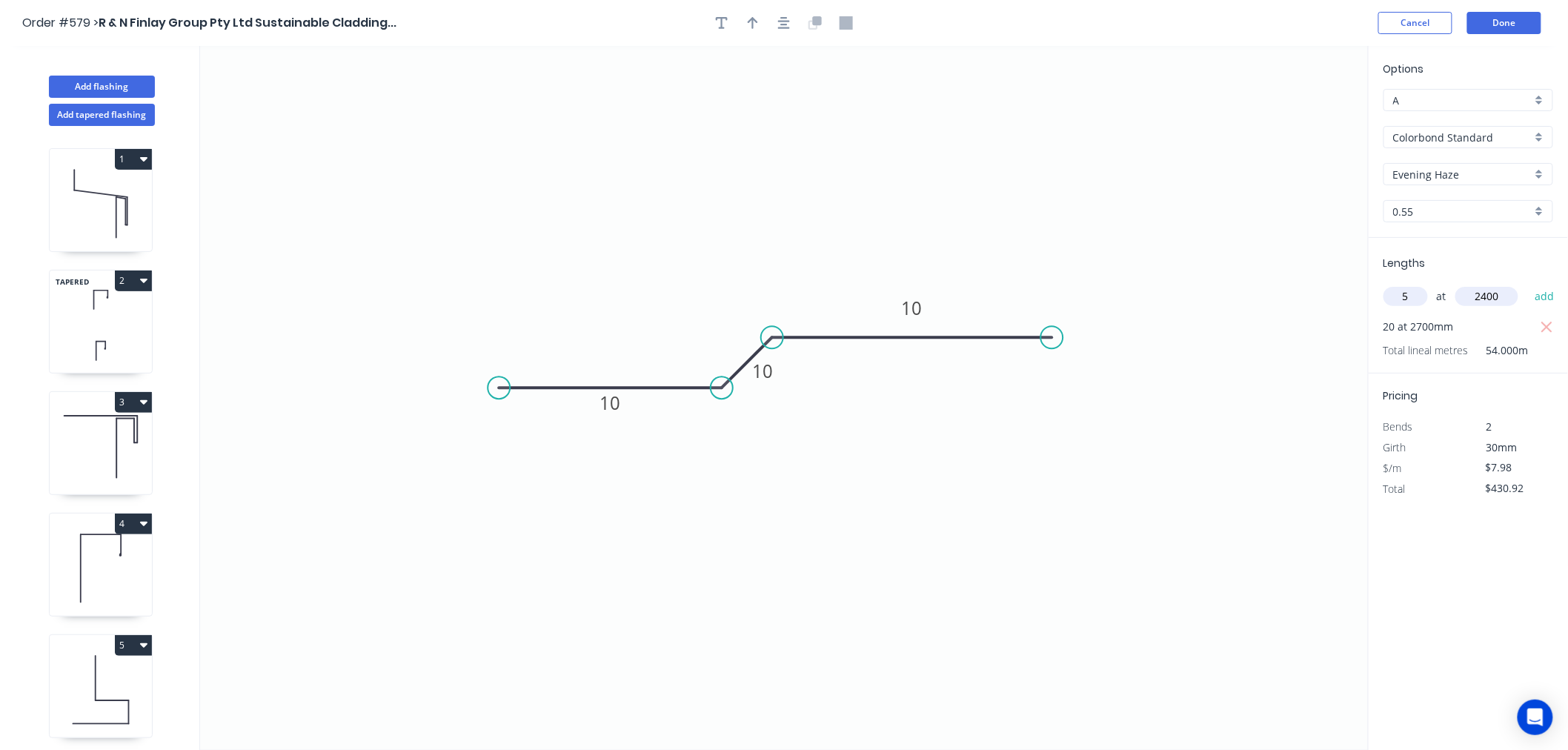
type input "2400"
click at [1527, 284] on button "add" at bounding box center [1545, 297] width 35 height 25
type input "$526.68"
type input "6"
type input "700"
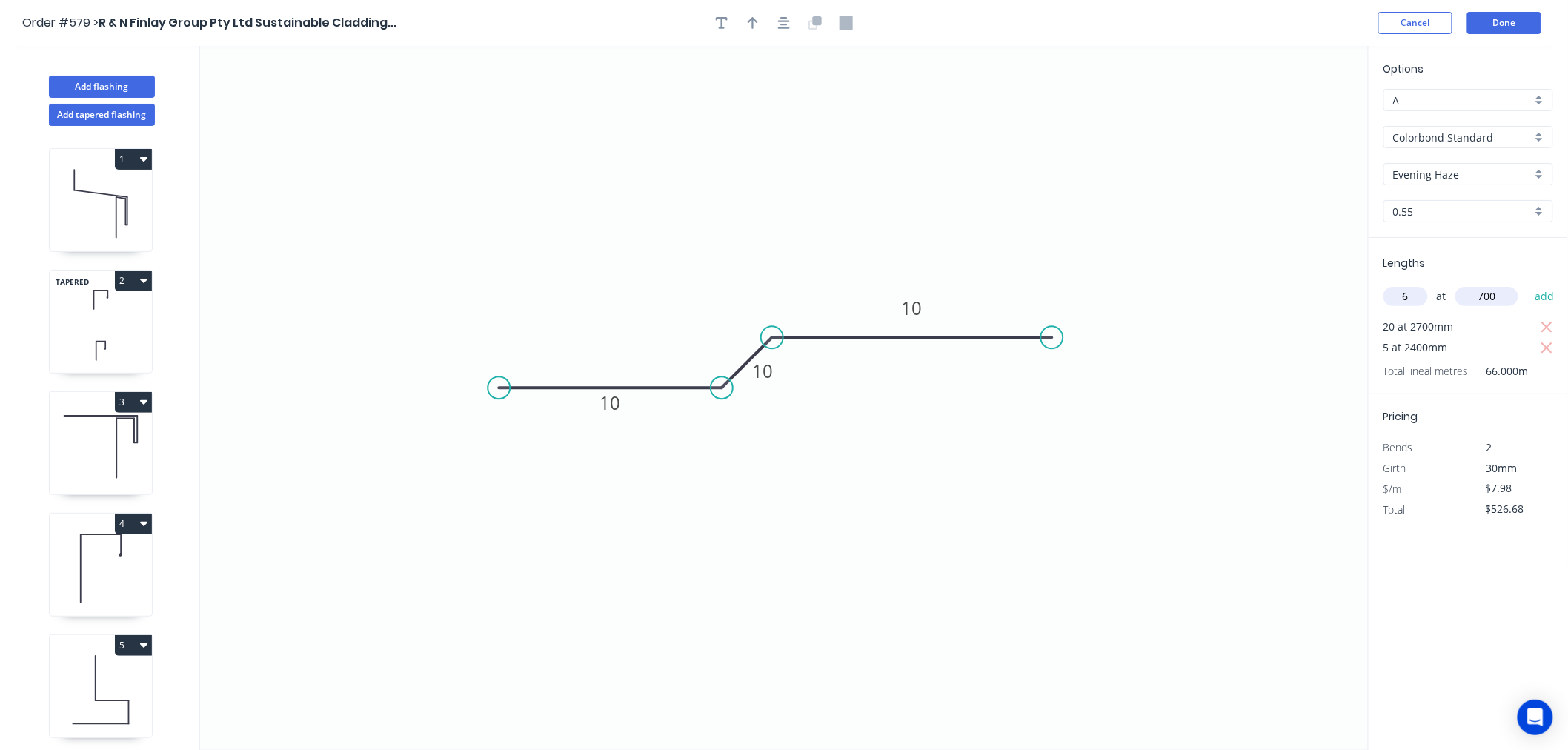
click at [1527, 284] on button "add" at bounding box center [1545, 297] width 35 height 25
type input "$560.20"
type input "5"
type input "2300"
click at [1527, 284] on button "add" at bounding box center [1545, 297] width 35 height 25
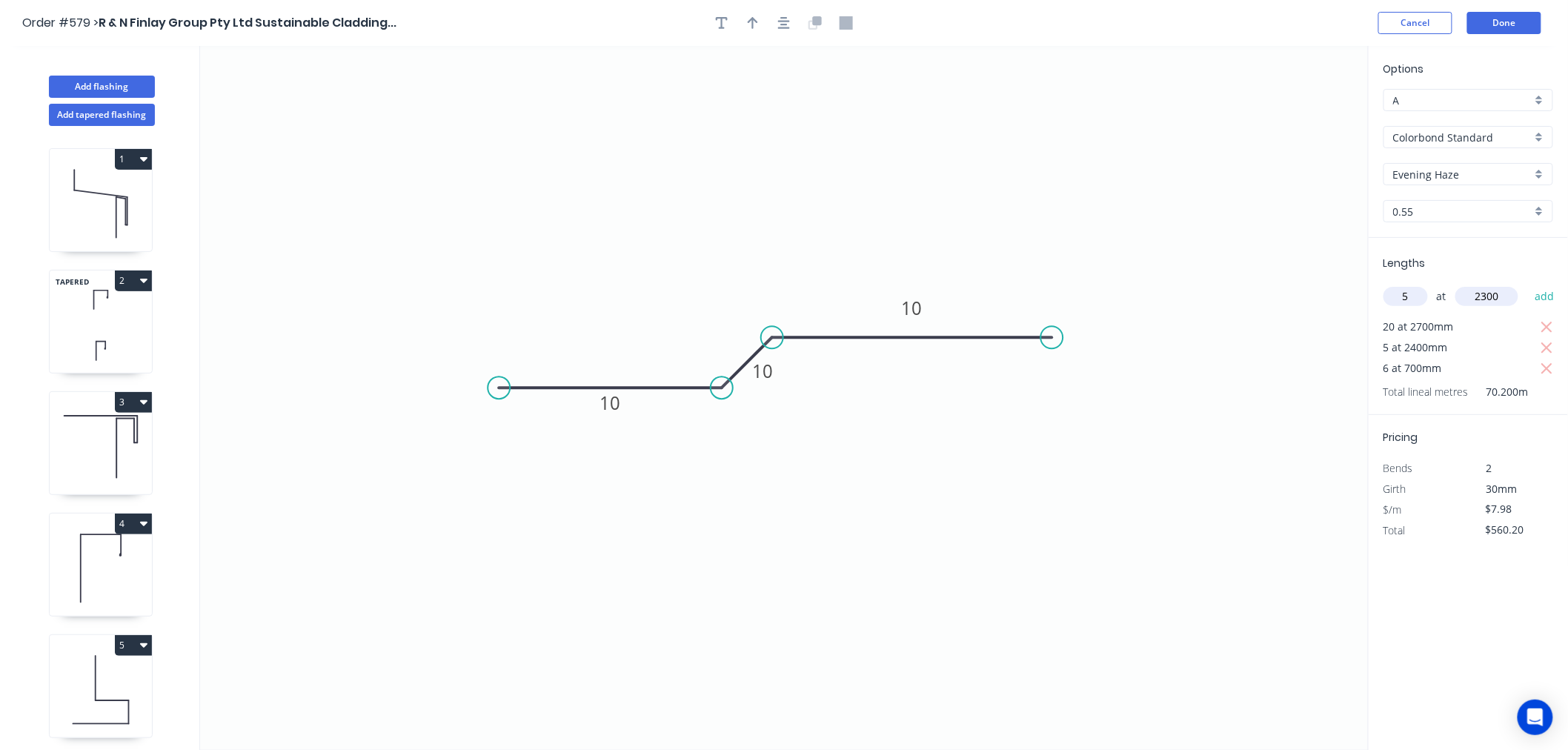
type input "$651.97"
click at [1496, 20] on button "Done" at bounding box center [1504, 22] width 75 height 22
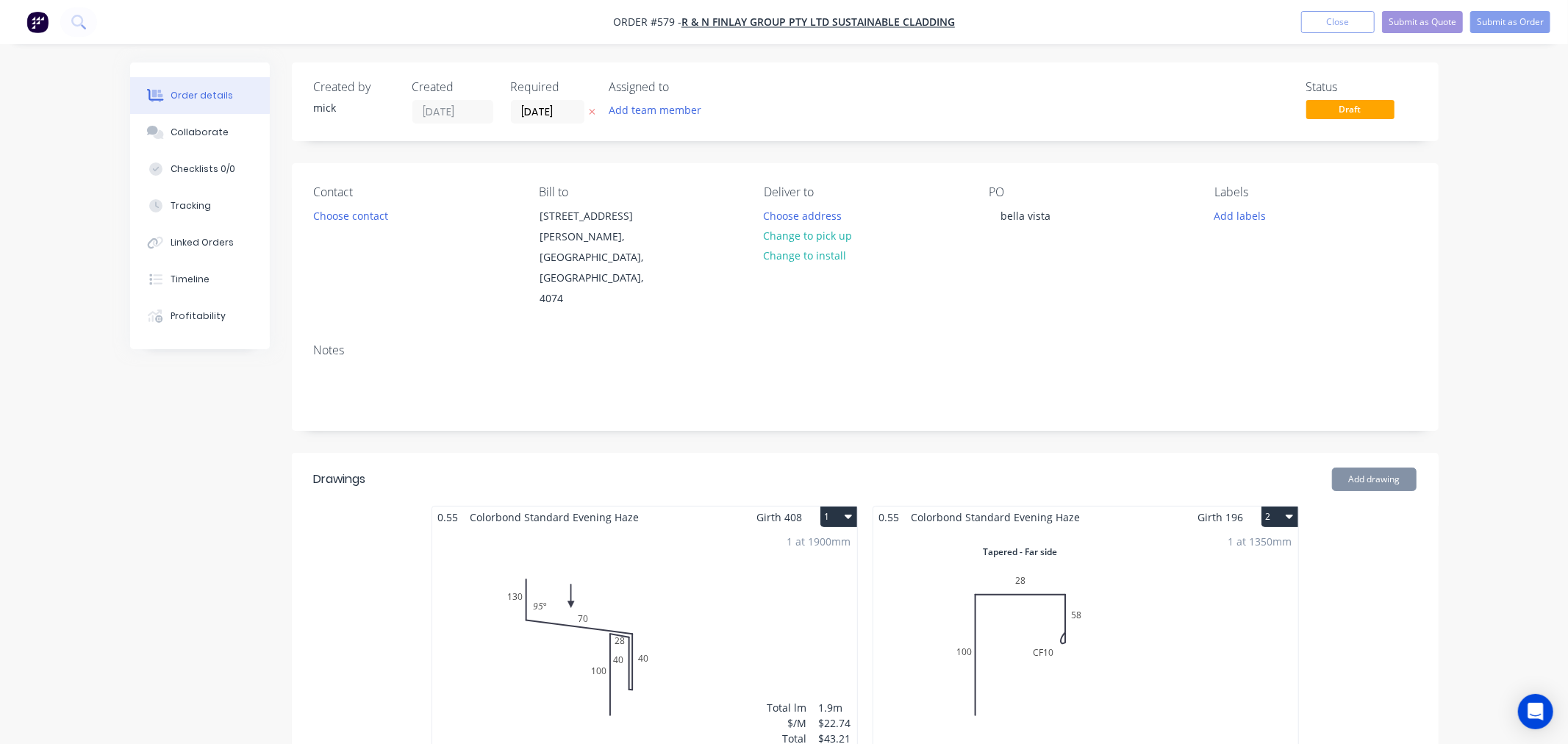
type input "$21.62"
type input "$557.80"
type input "$26.14"
type input "$357.07"
type input "$21.62"
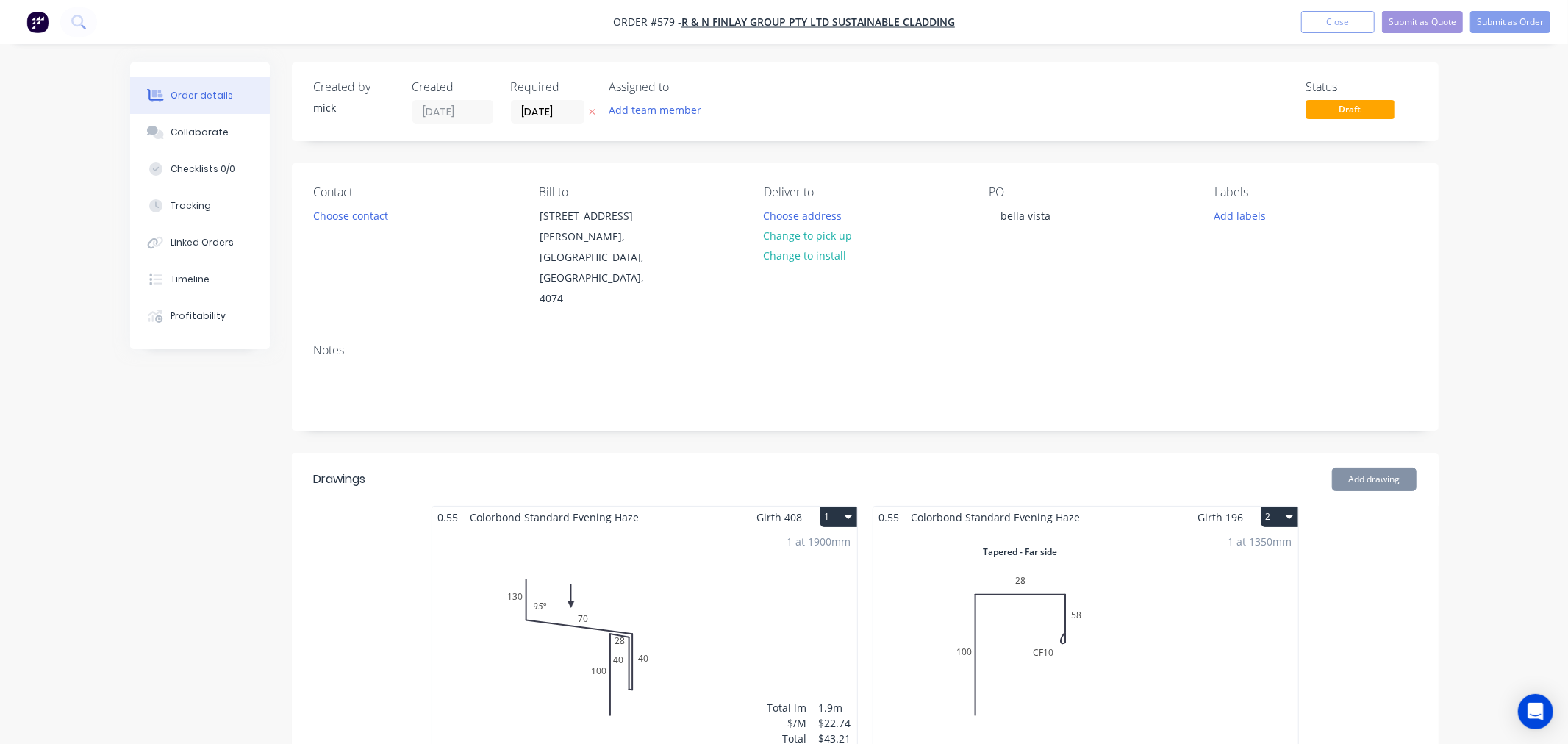
type input "$5,834.59"
type input "$7.70"
type input "$800.80"
type input "$120.00"
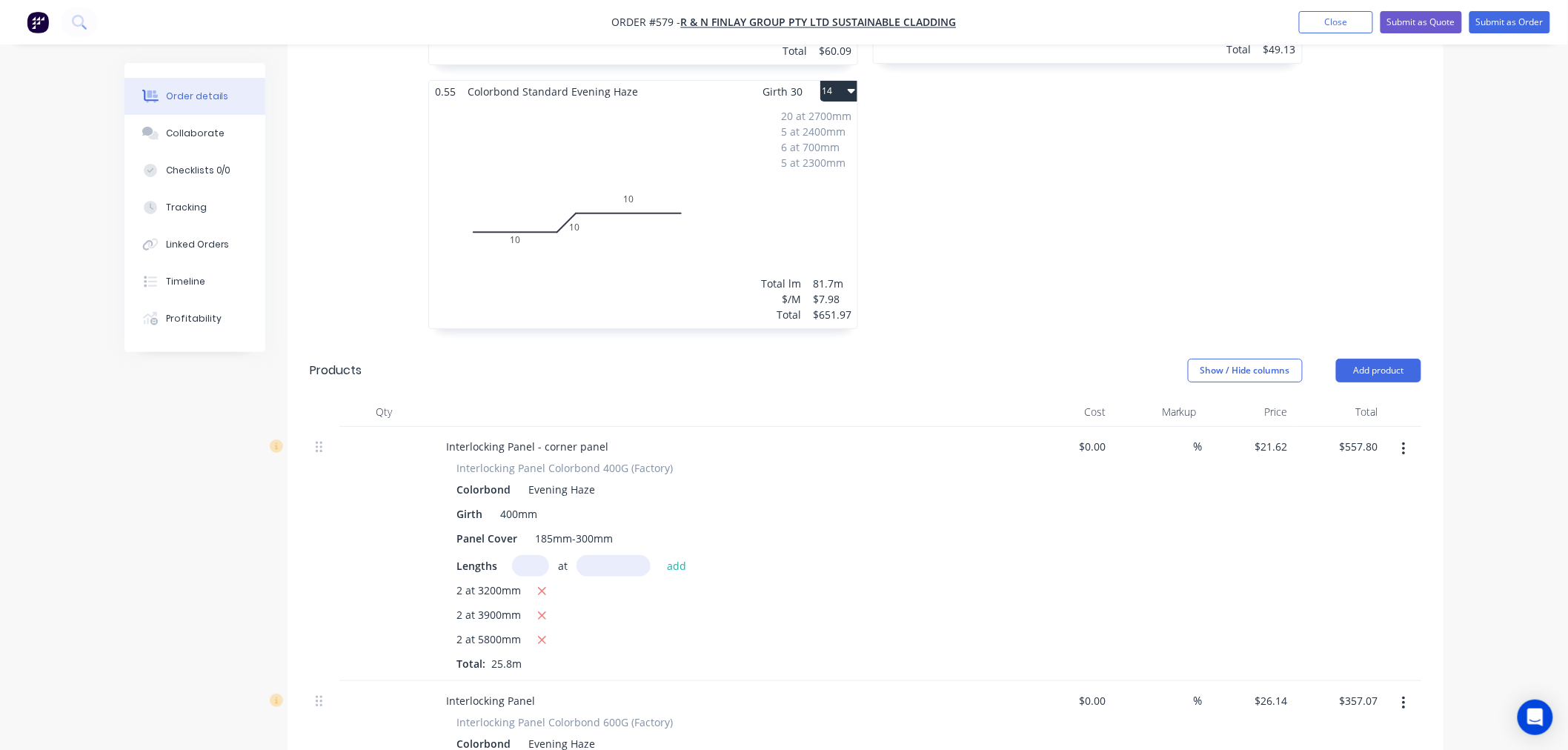
scroll to position [2254, 0]
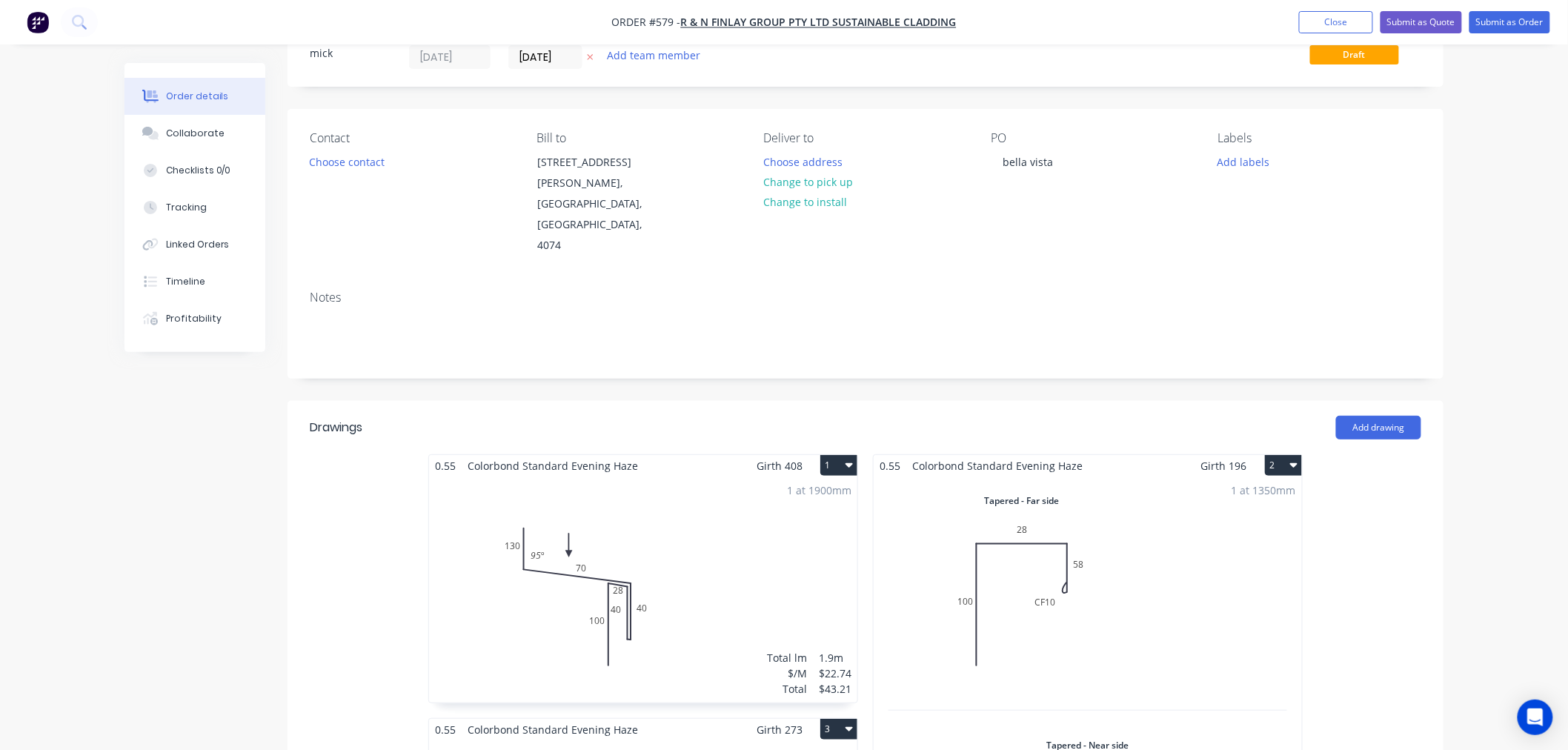
scroll to position [0, 0]
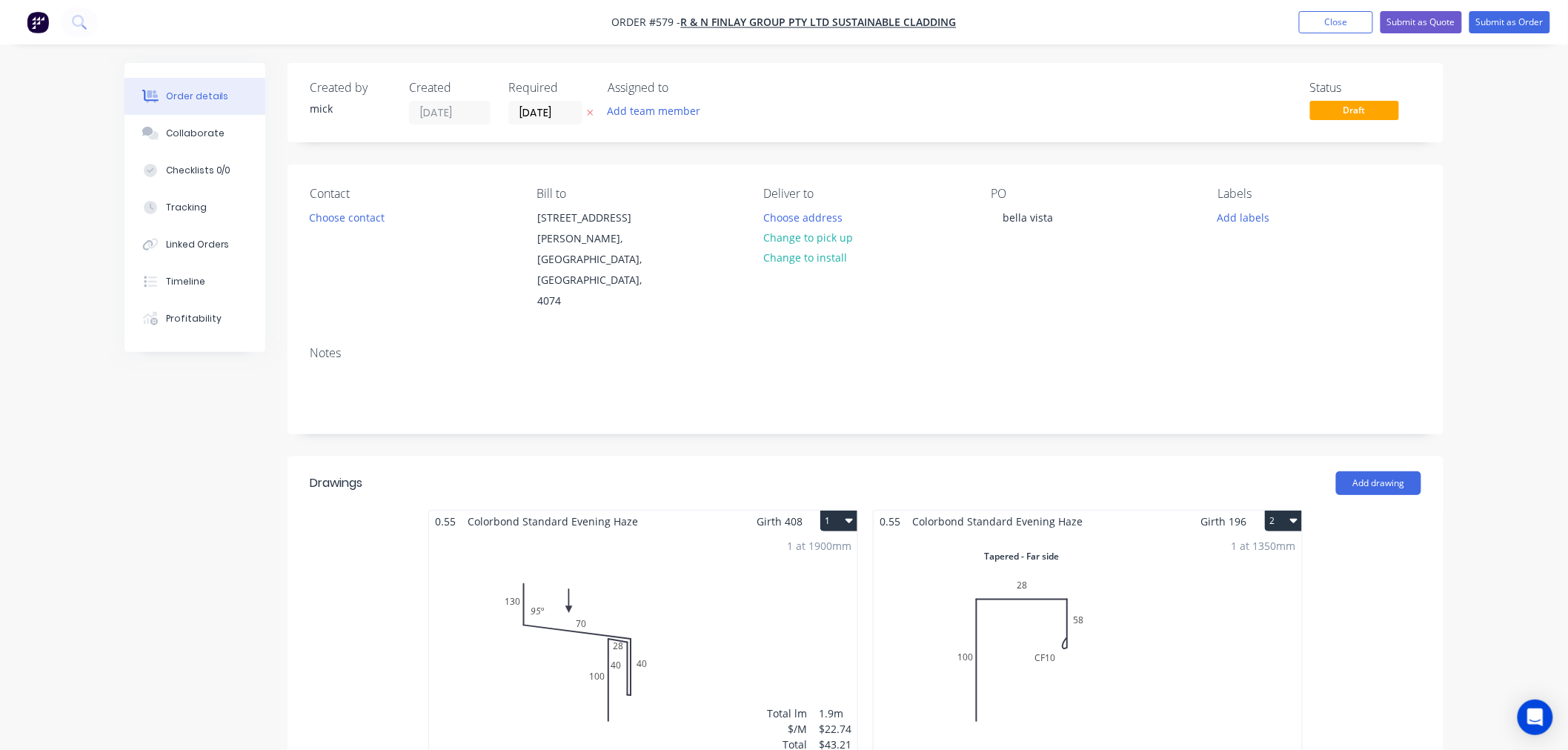
click at [1521, 37] on nav "Order #579 - R & N Finlay Group Pty Ltd Sustainable Cladding Add product Close …" at bounding box center [784, 22] width 1568 height 45
click at [1521, 16] on button "Submit as Order" at bounding box center [1509, 21] width 80 height 22
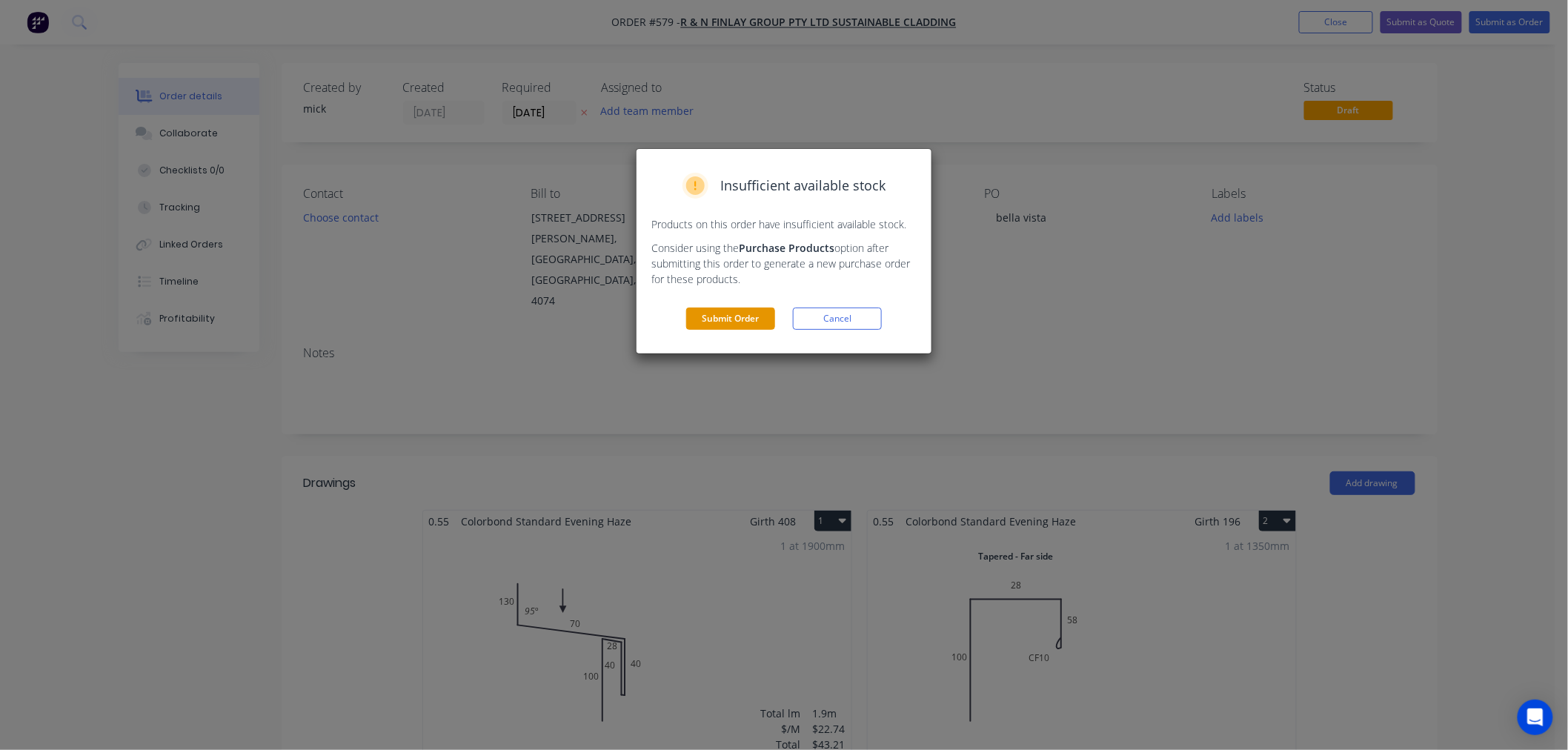
click at [723, 323] on button "Submit Order" at bounding box center [730, 318] width 89 height 22
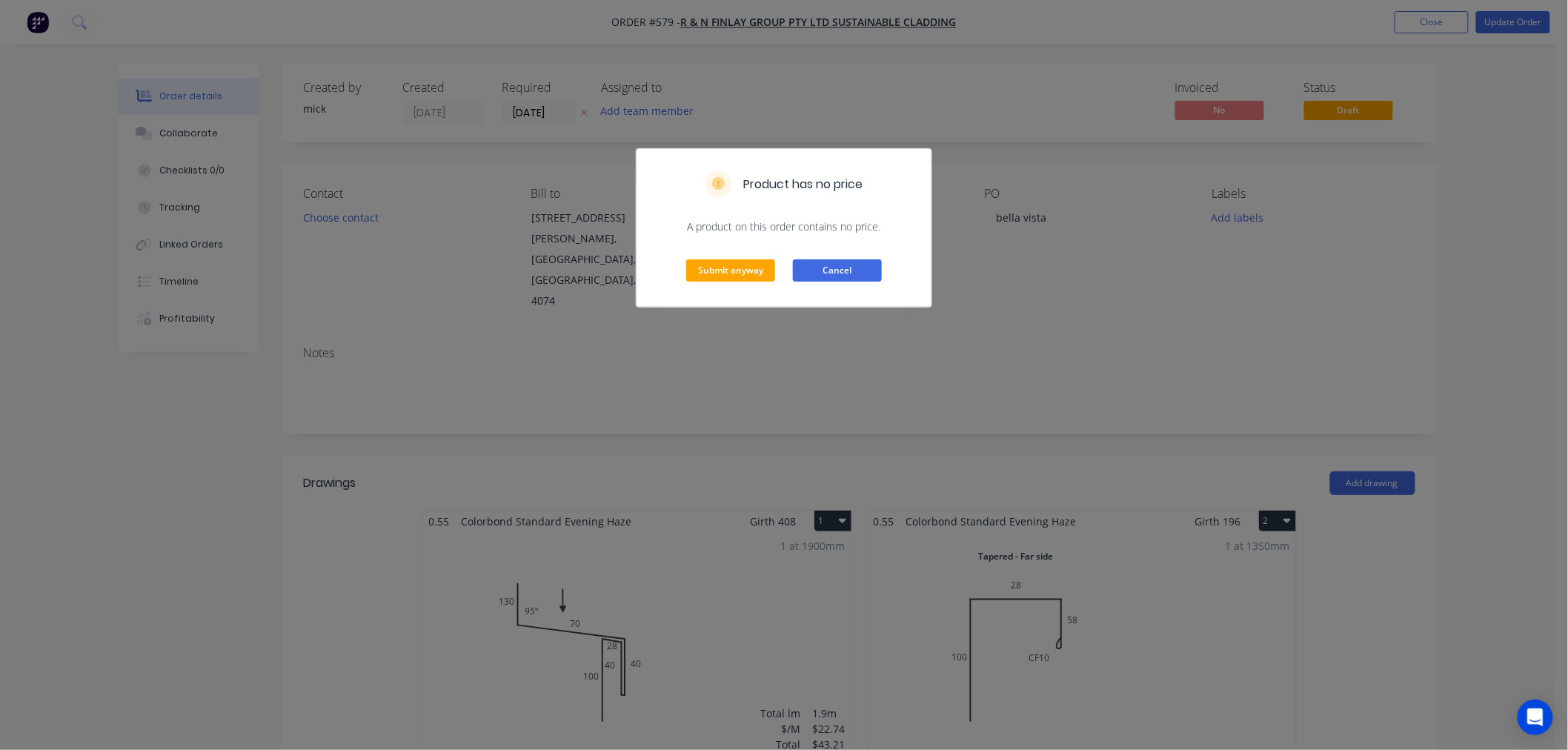
click at [844, 268] on button "Cancel" at bounding box center [838, 270] width 89 height 22
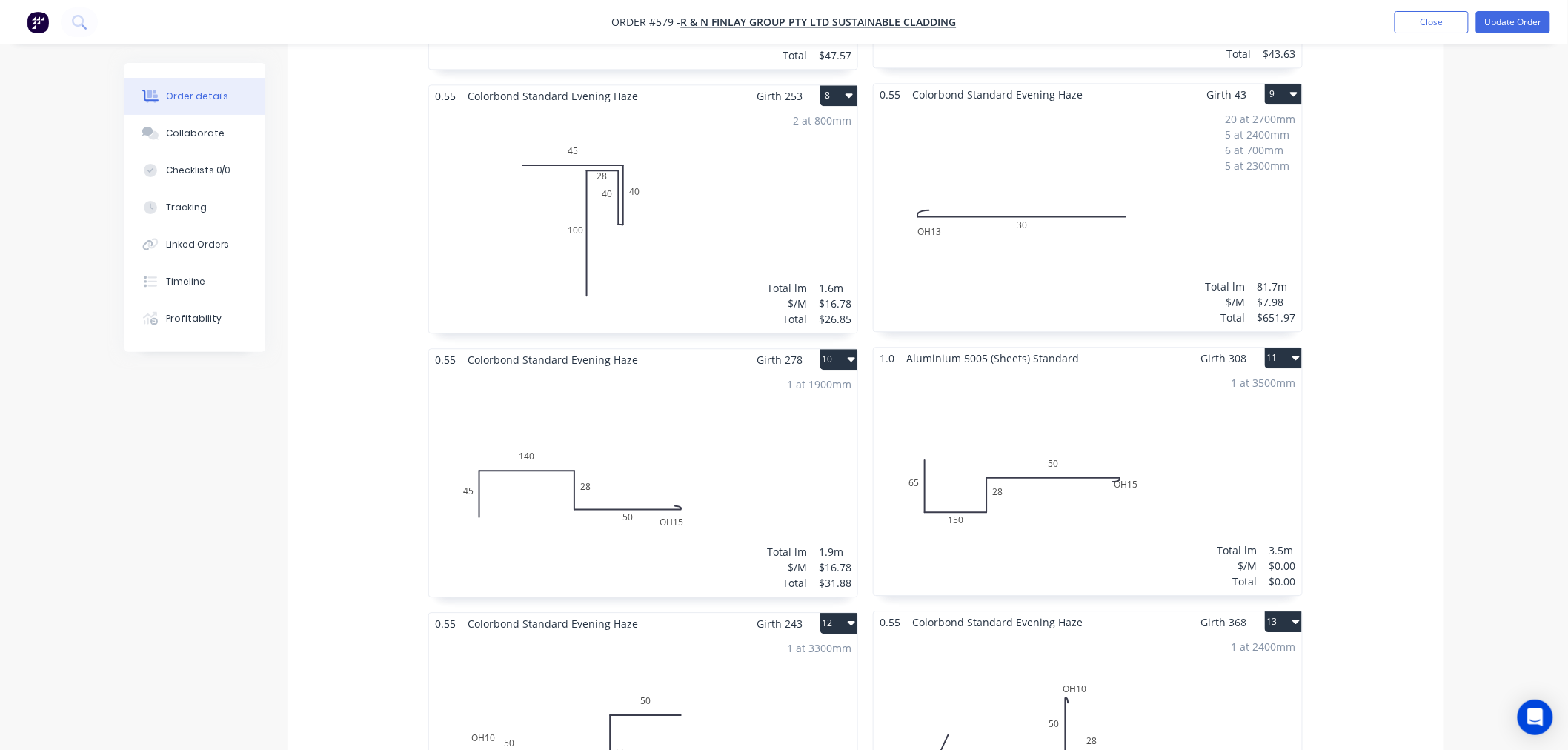
scroll to position [1483, 0]
click at [1180, 414] on div "1 at 3500mm Total lm $/M Total 3.5m $0.00 $0.00" at bounding box center [1088, 480] width 428 height 226
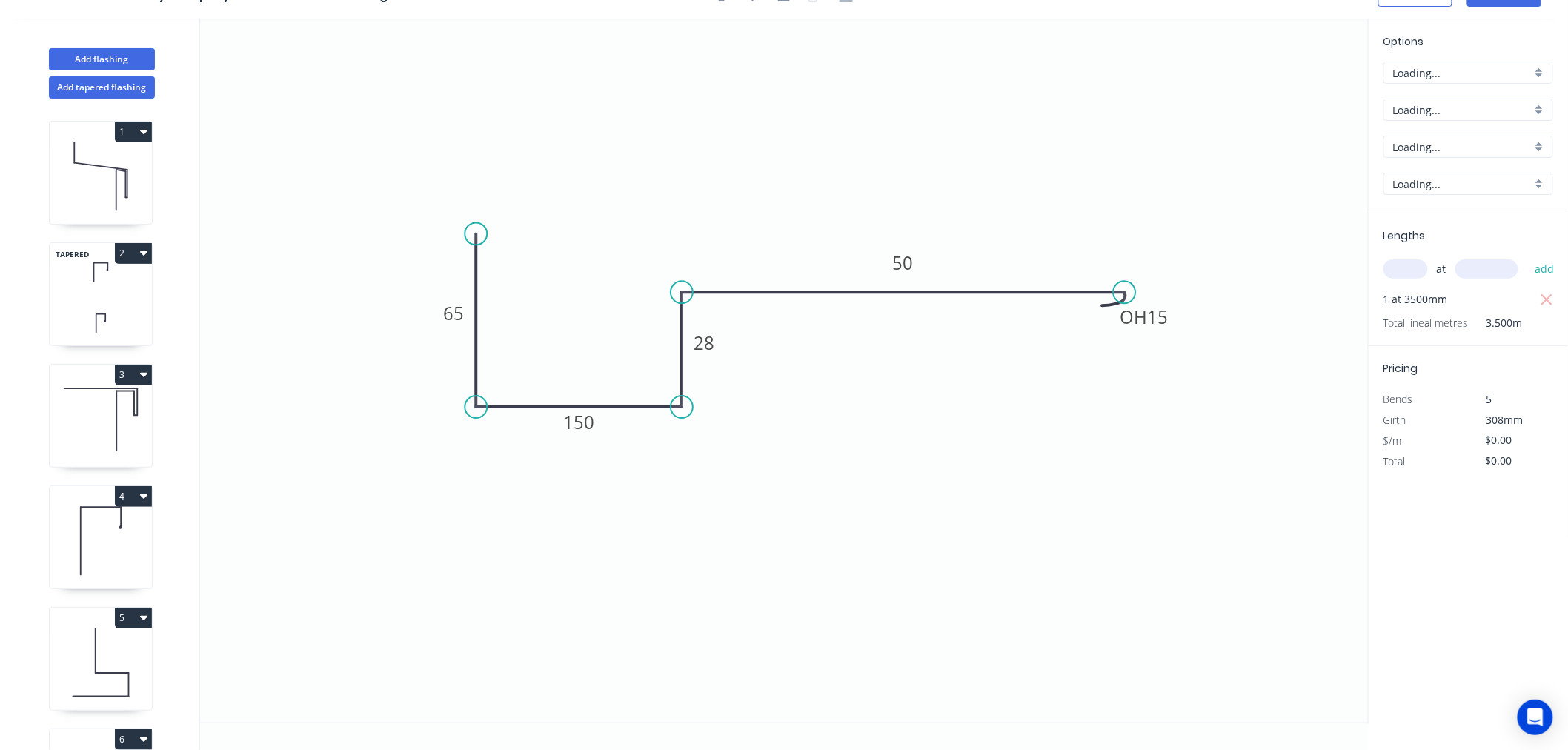
scroll to position [27, 0]
click at [1480, 103] on input "Aluminium 5005 (Sheets)" at bounding box center [1461, 110] width 138 height 16
click at [1478, 210] on div "Colorbond Standard" at bounding box center [1468, 216] width 169 height 26
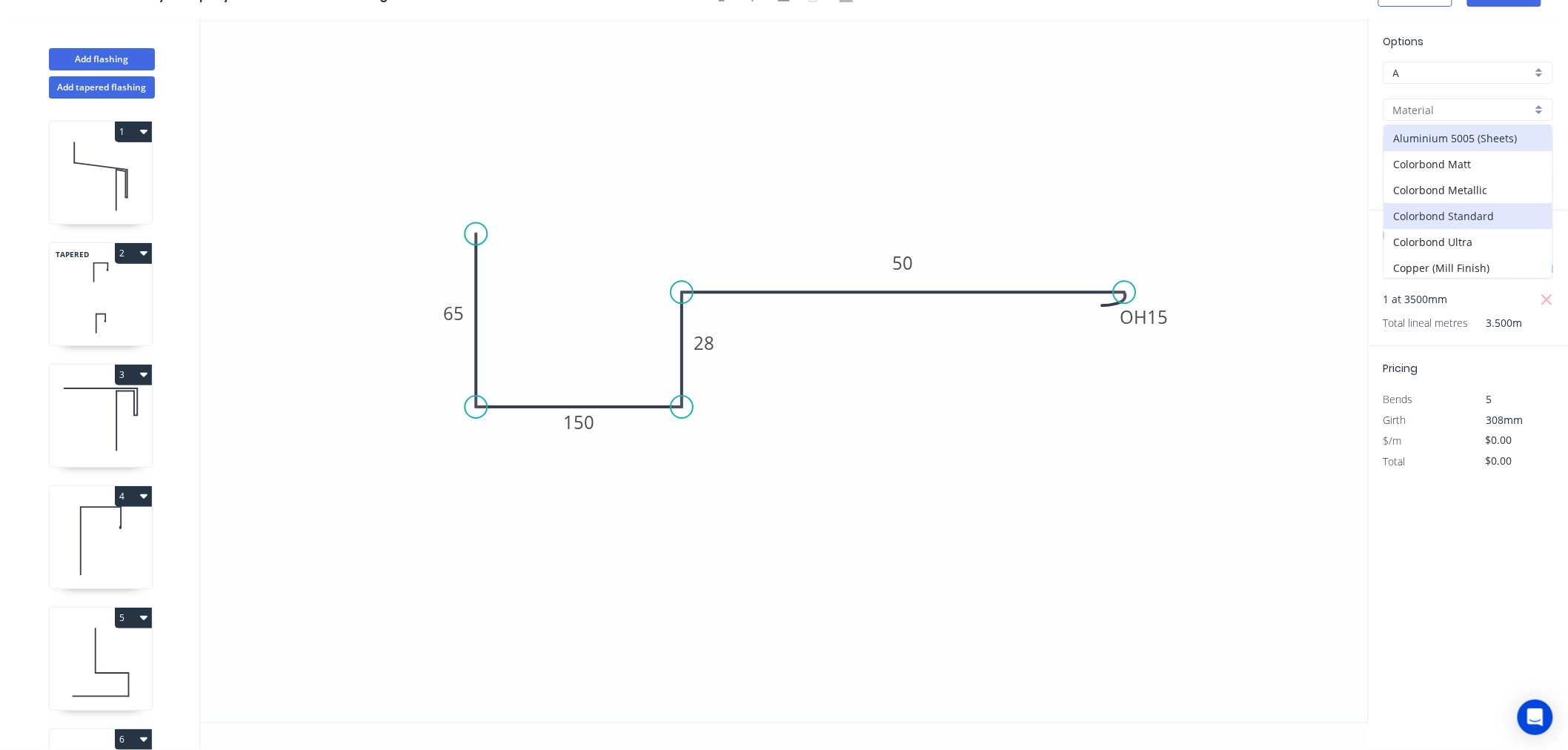
type input "Colorbond Standard"
type input "Basalt"
type input "0.55"
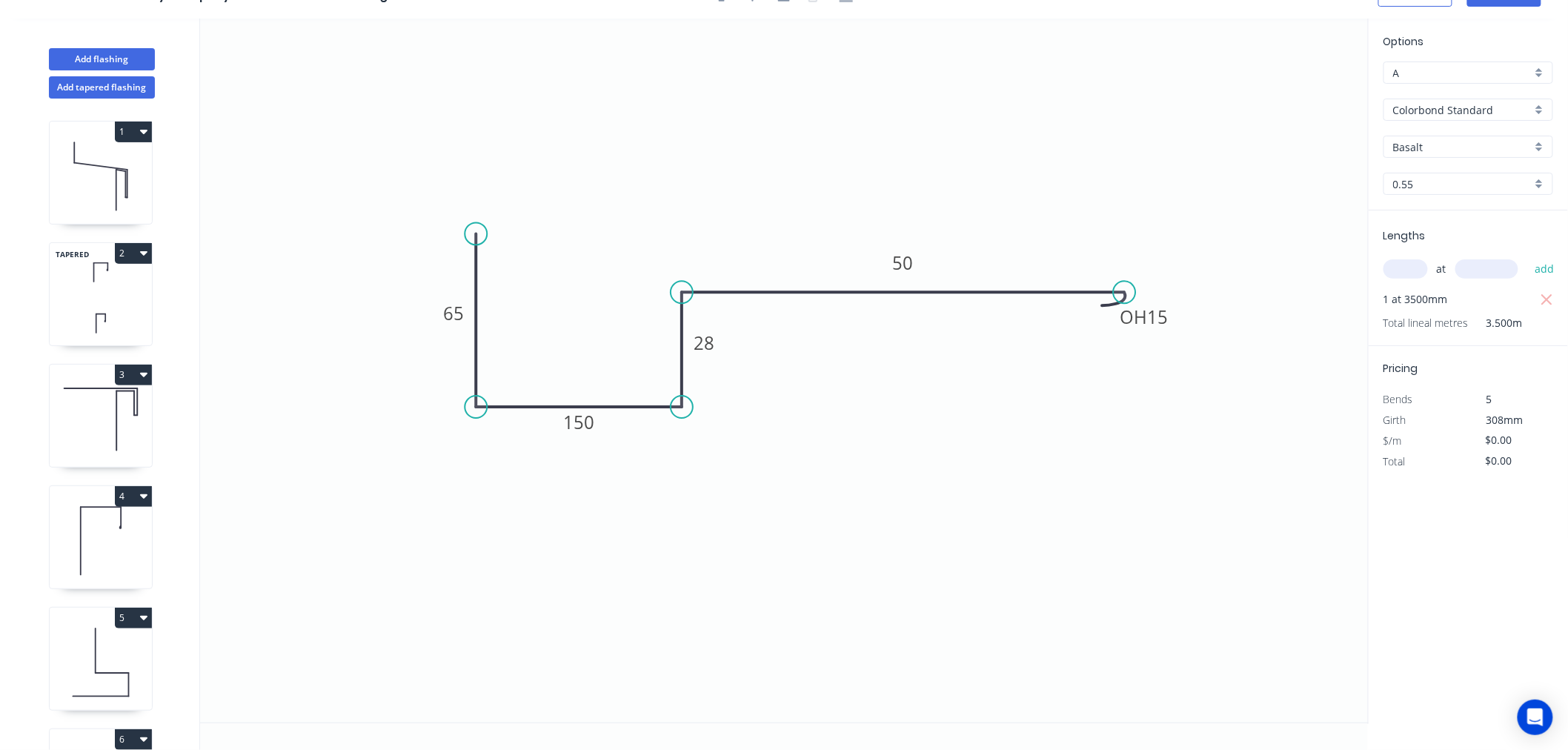
type input "$19.05"
type input "$66.68"
click at [1469, 141] on input "Basalt" at bounding box center [1461, 147] width 138 height 16
click at [1459, 194] on div "Evening Haze" at bounding box center [1468, 192] width 169 height 26
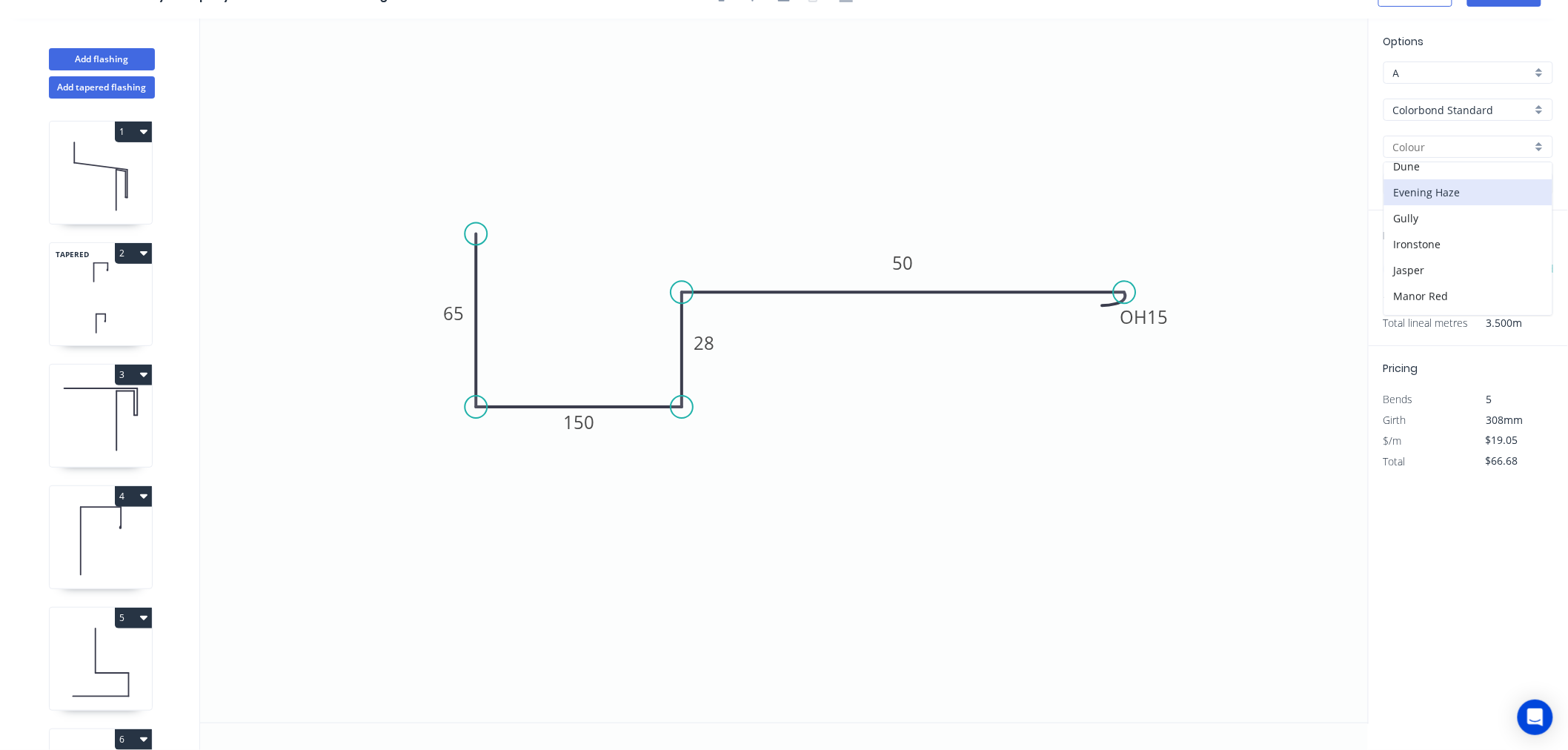
type input "Evening Haze"
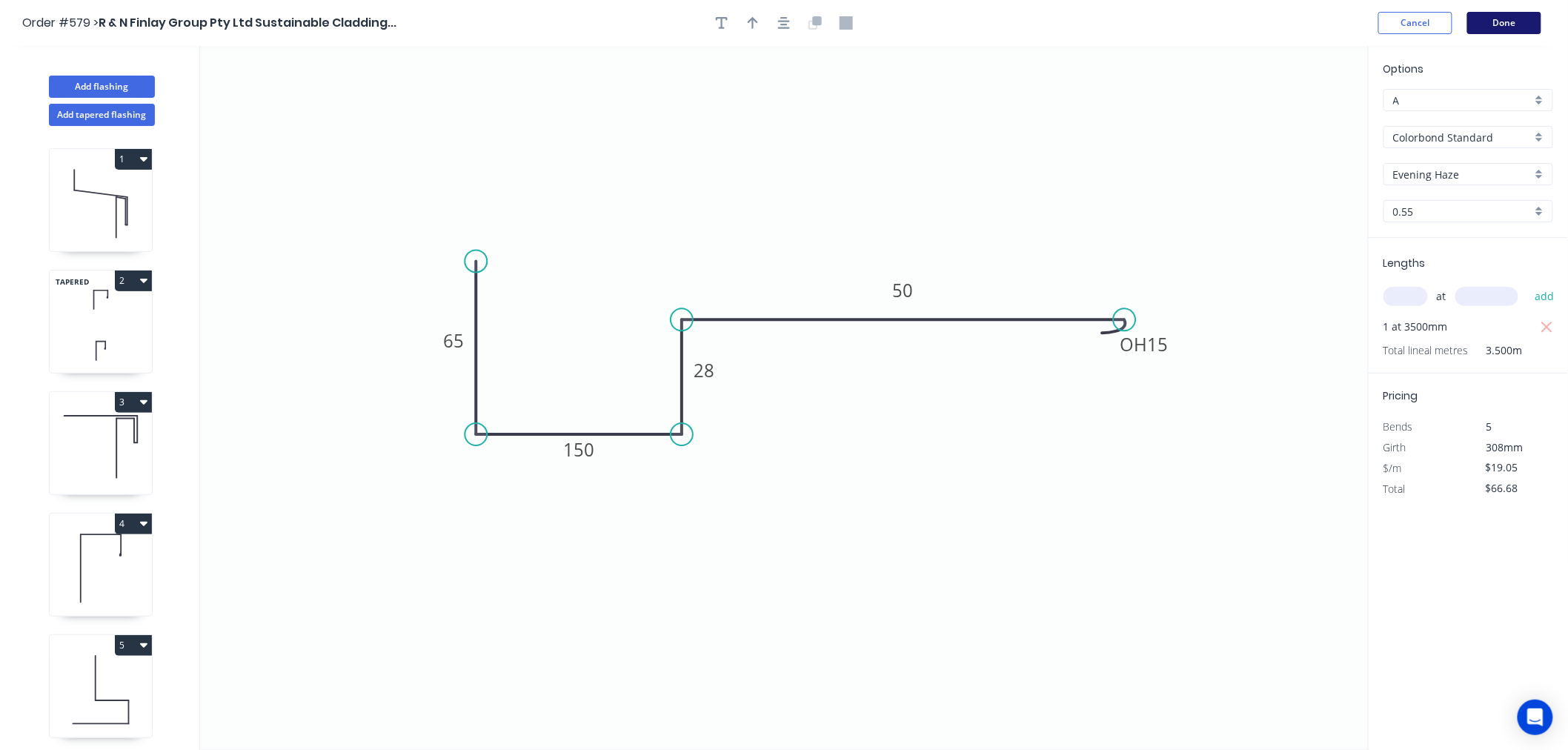
click at [1499, 30] on button "Done" at bounding box center [1504, 22] width 75 height 22
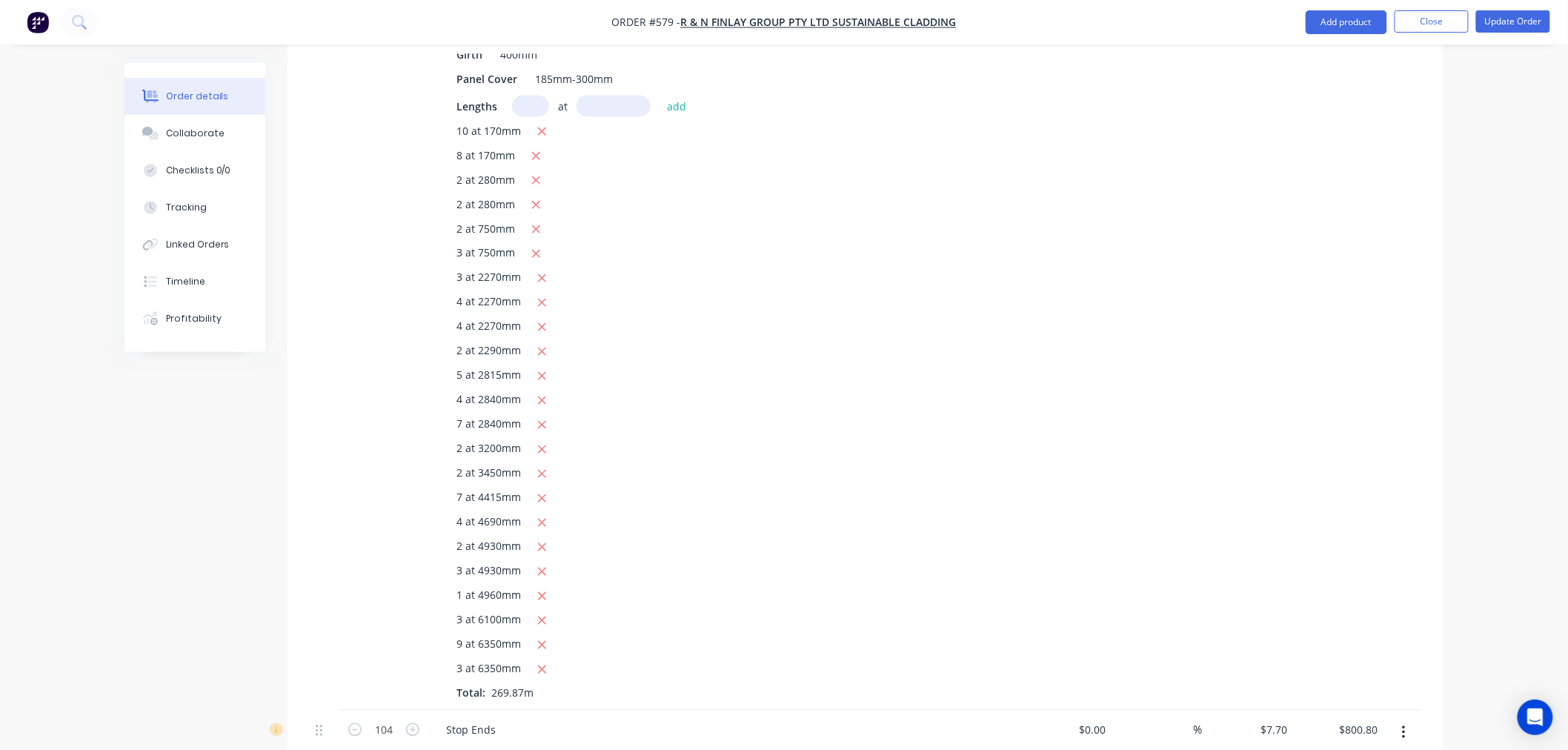
scroll to position [3789, 0]
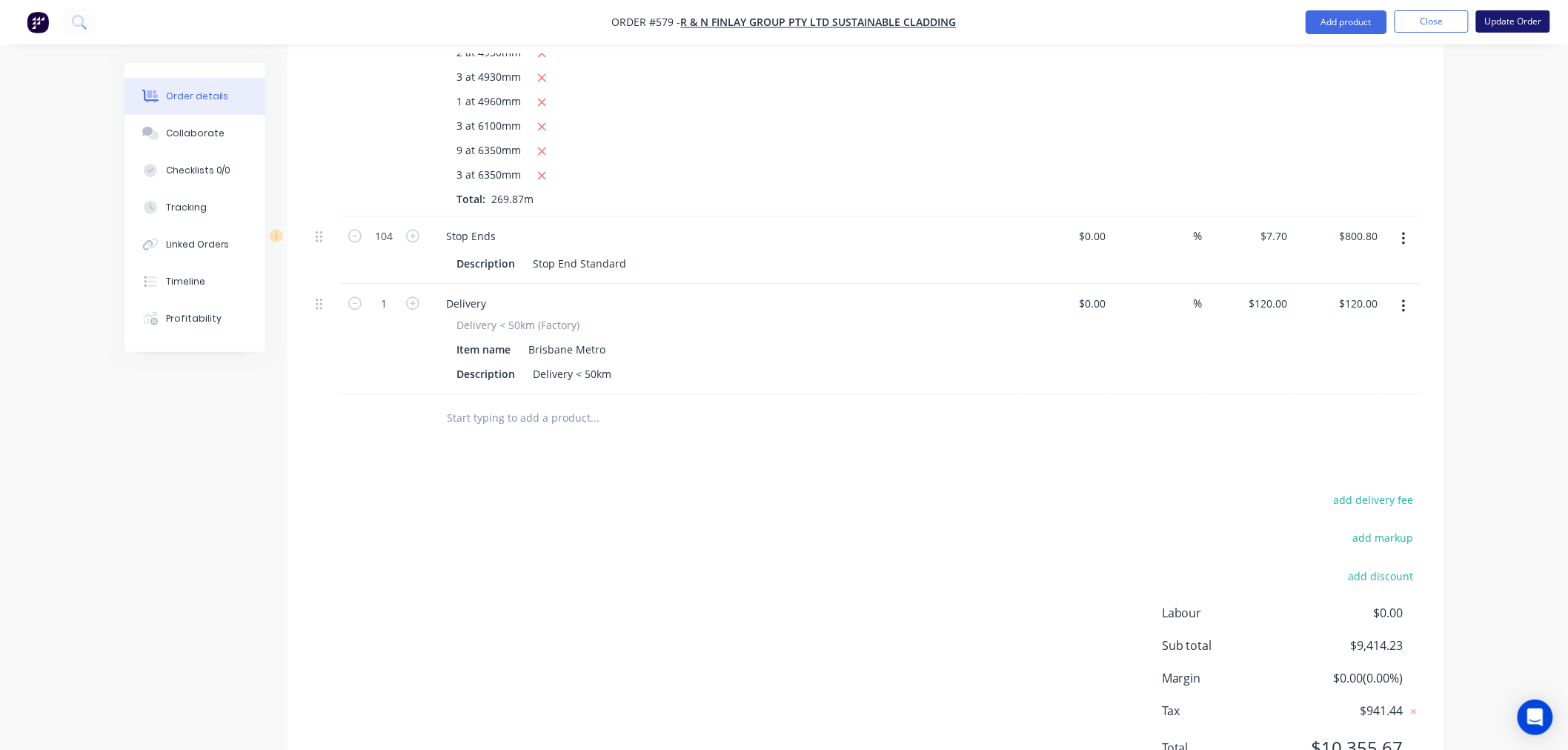
click at [1513, 17] on button "Update Order" at bounding box center [1513, 21] width 75 height 22
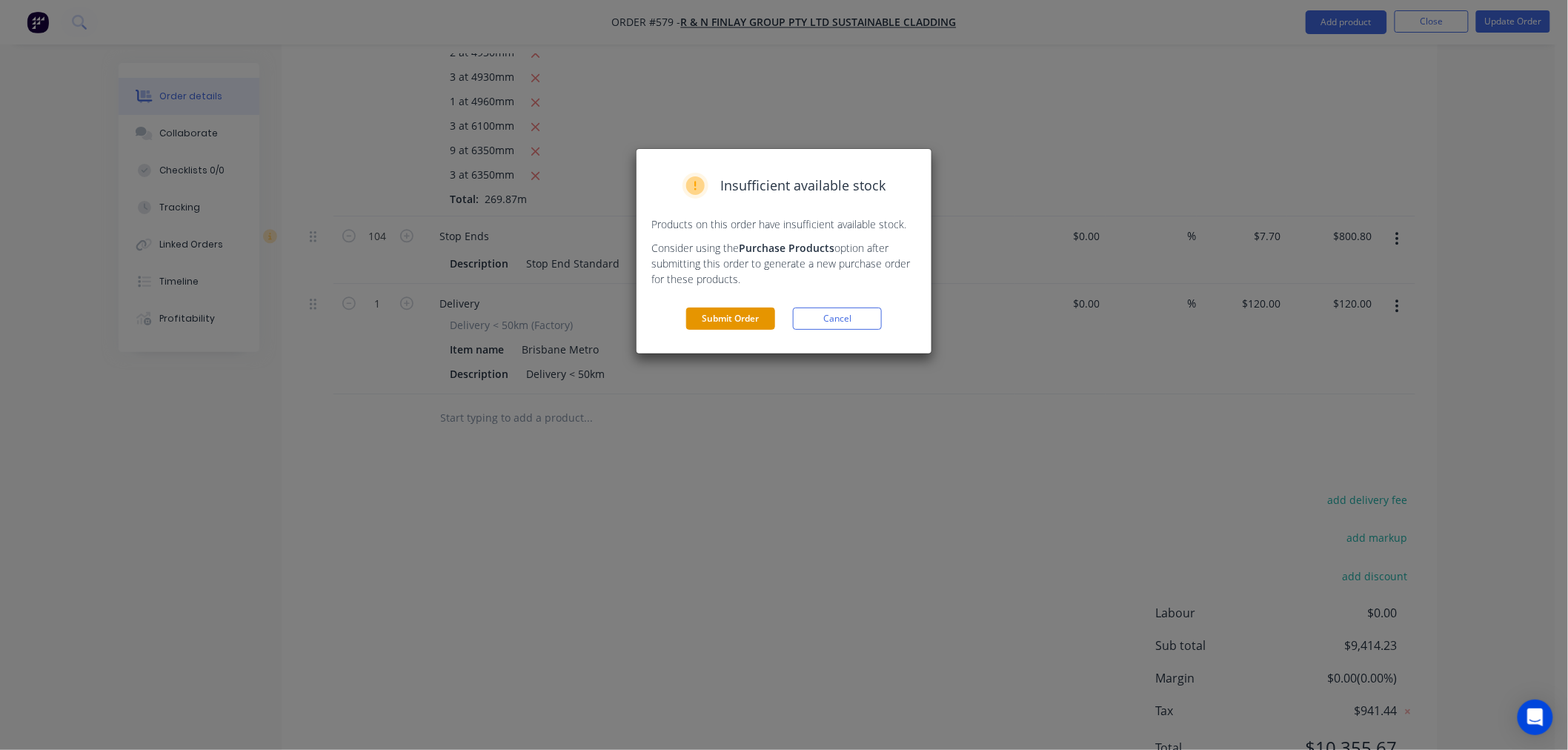
click at [714, 316] on button "Submit Order" at bounding box center [730, 318] width 89 height 22
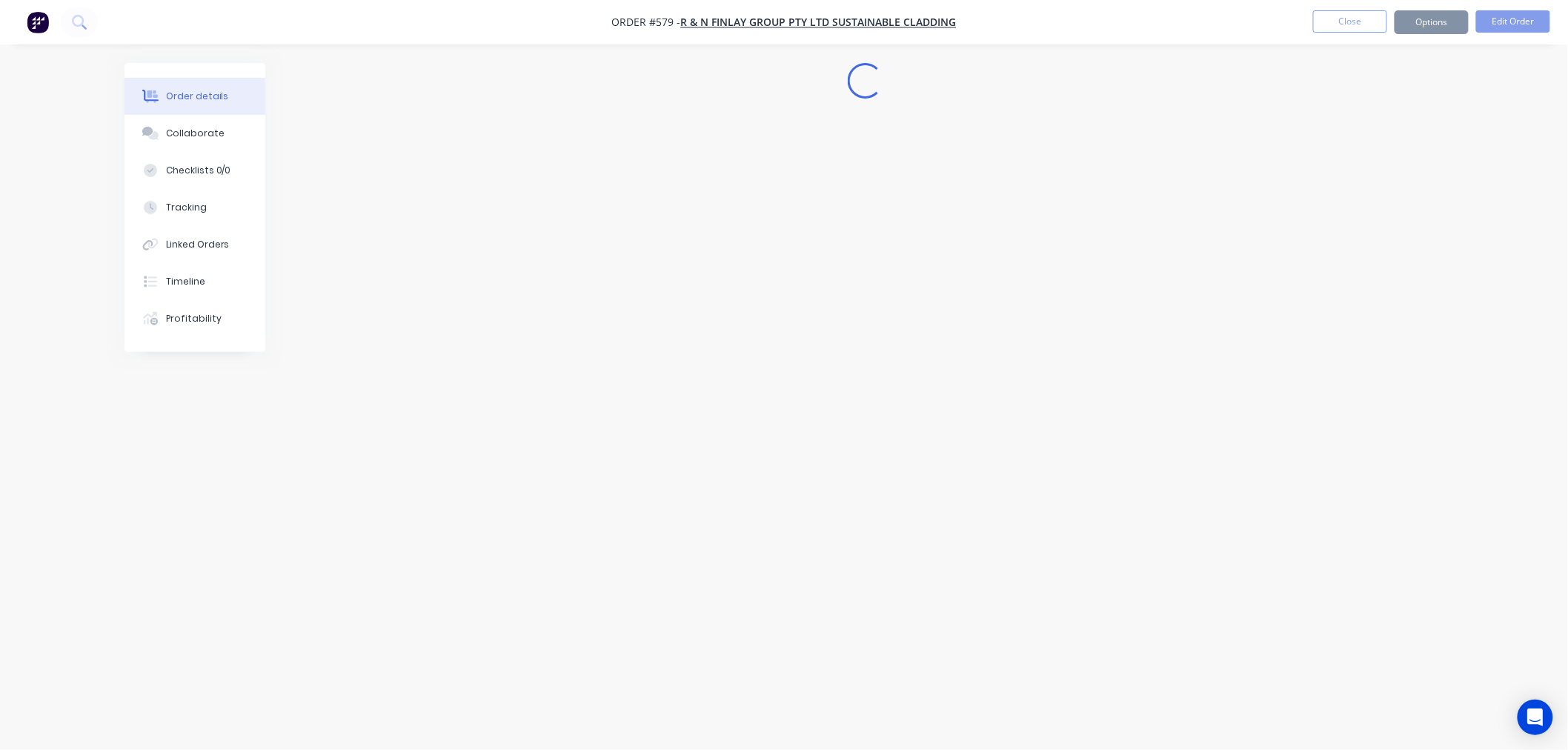
scroll to position [0, 0]
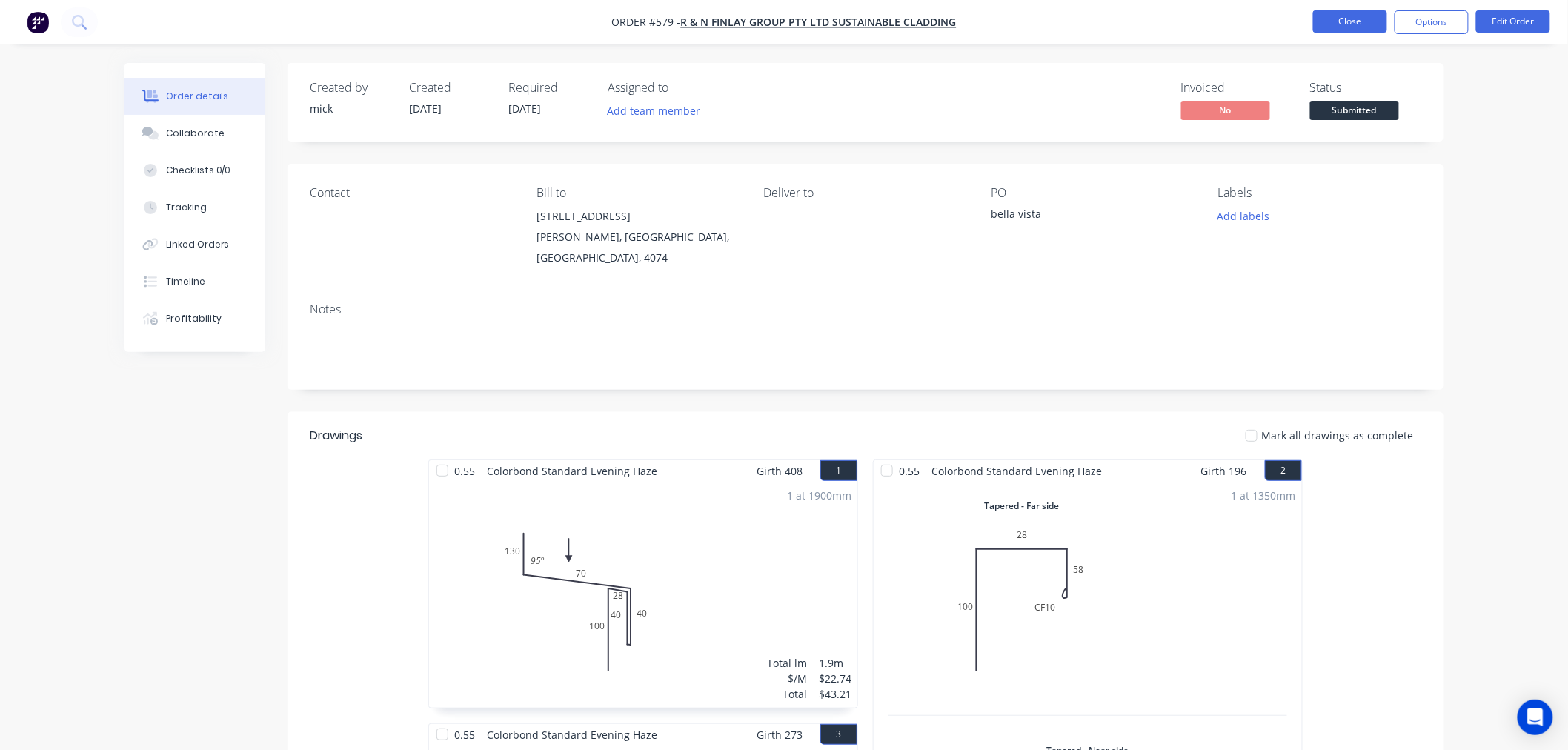
click at [1341, 18] on button "Close" at bounding box center [1350, 21] width 75 height 22
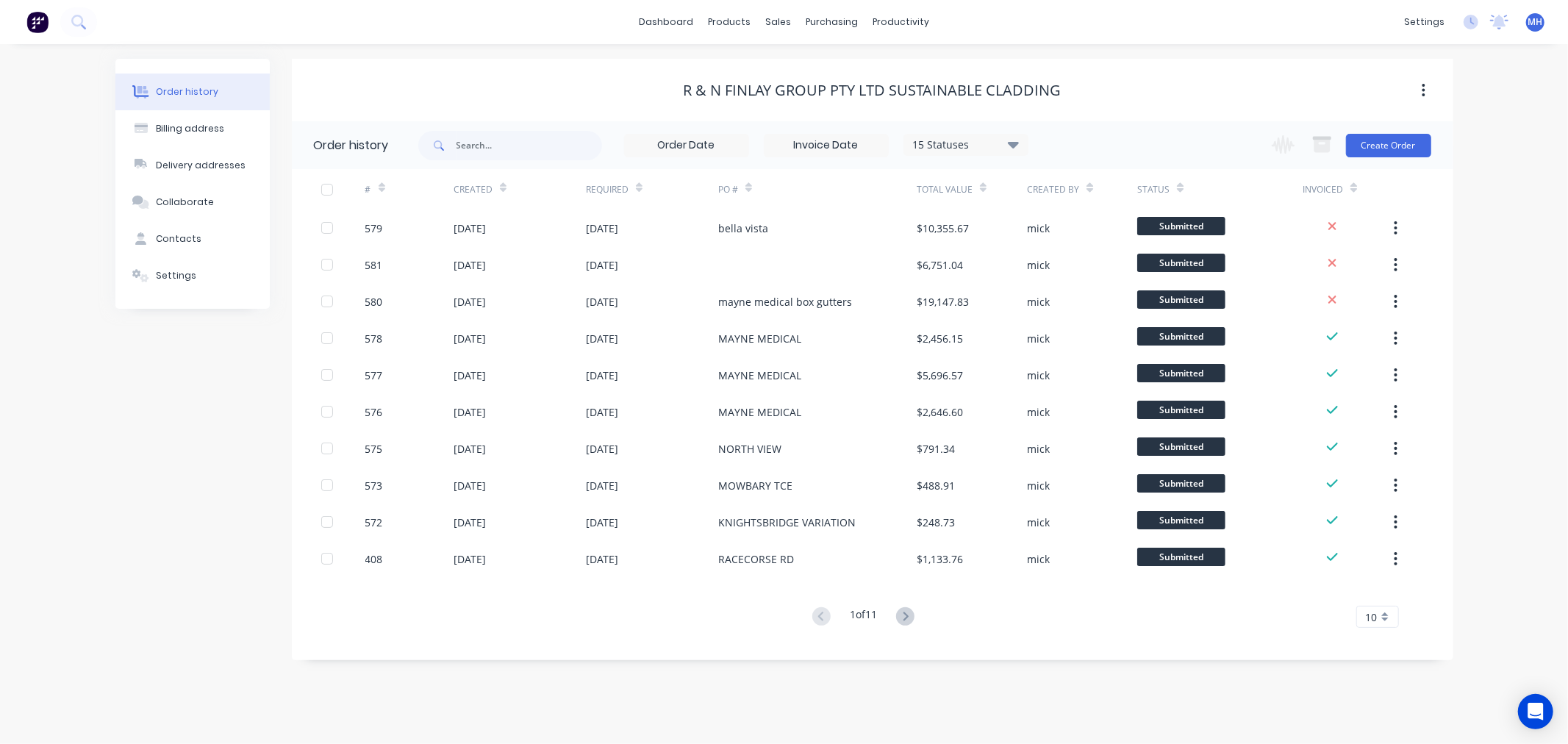
click at [1502, 197] on div "Order history Billing address Delivery addresses Collaborate Contacts Settings …" at bounding box center [784, 394] width 1568 height 700
click at [1505, 199] on div "Order history Billing address Delivery addresses Collaborate Contacts Settings …" at bounding box center [784, 394] width 1568 height 700
click at [1511, 201] on div "Order history Billing address Delivery addresses Collaborate Contacts Settings …" at bounding box center [784, 394] width 1568 height 700
click at [1395, 148] on button "Create Order" at bounding box center [1388, 145] width 86 height 23
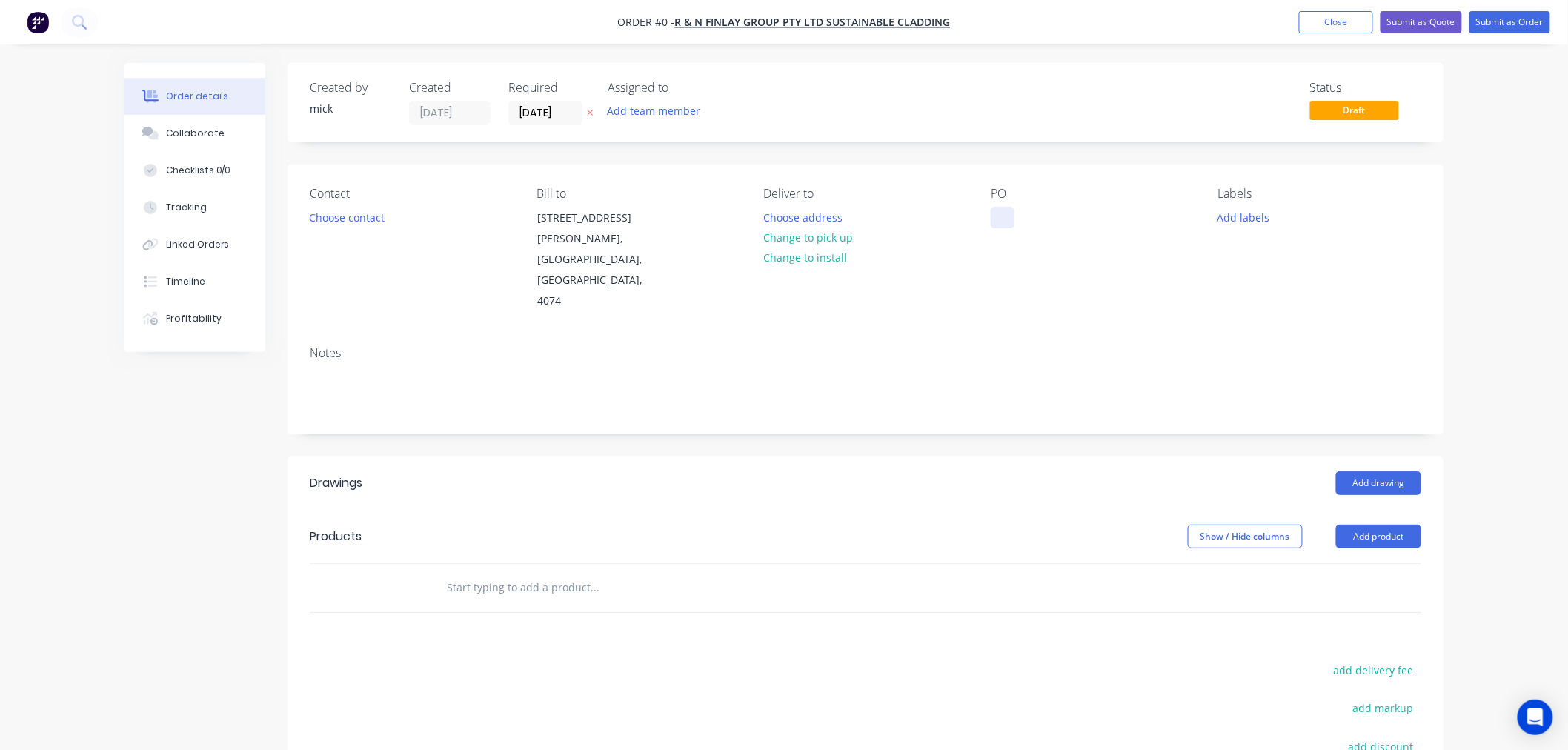
click at [1004, 228] on div at bounding box center [1002, 217] width 23 height 21
click at [1416, 472] on button "Add drawing" at bounding box center [1378, 484] width 85 height 23
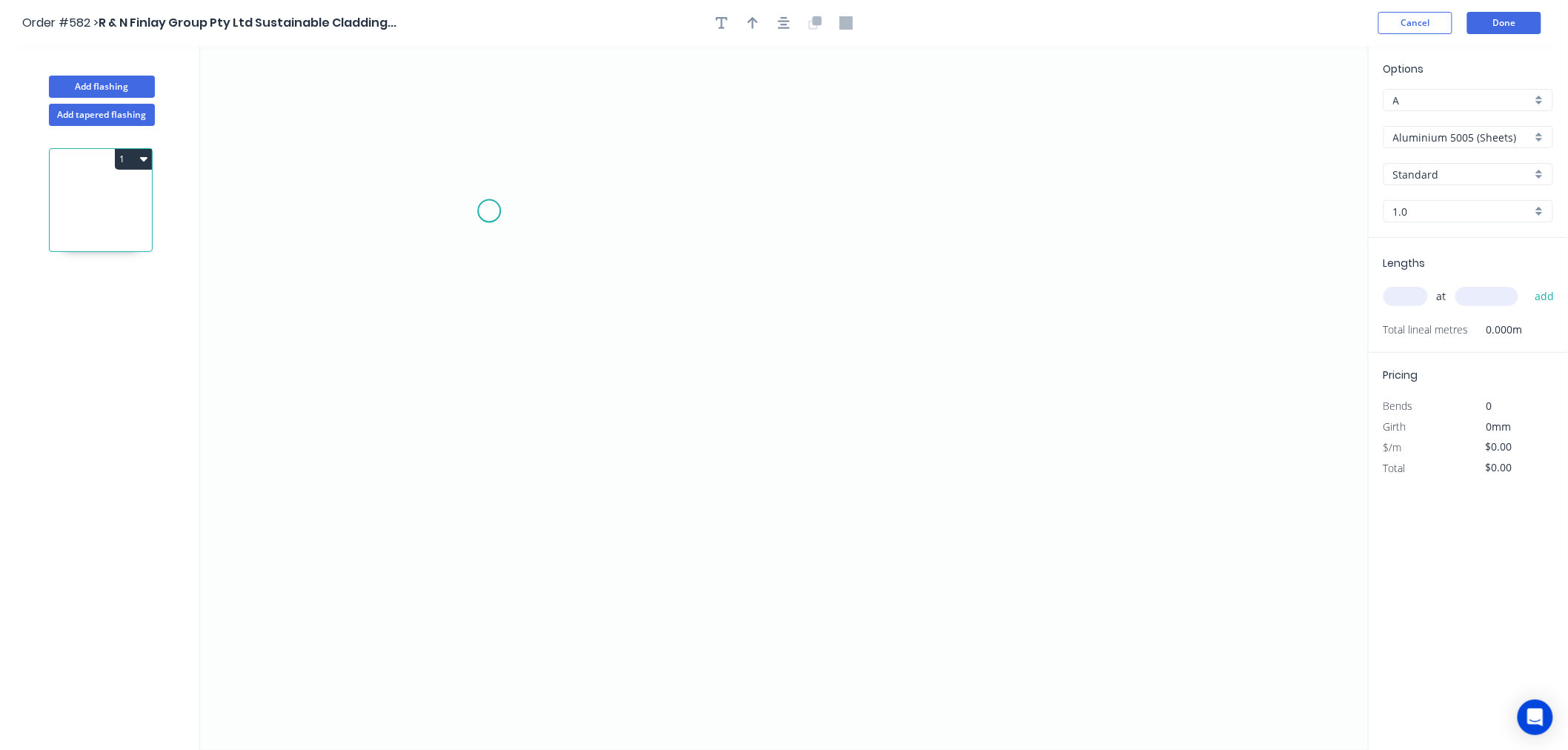
click at [489, 211] on icon "0" at bounding box center [784, 397] width 1168 height 704
click at [858, 284] on icon "0" at bounding box center [784, 397] width 1168 height 704
click at [865, 617] on icon "0 ?" at bounding box center [784, 397] width 1168 height 704
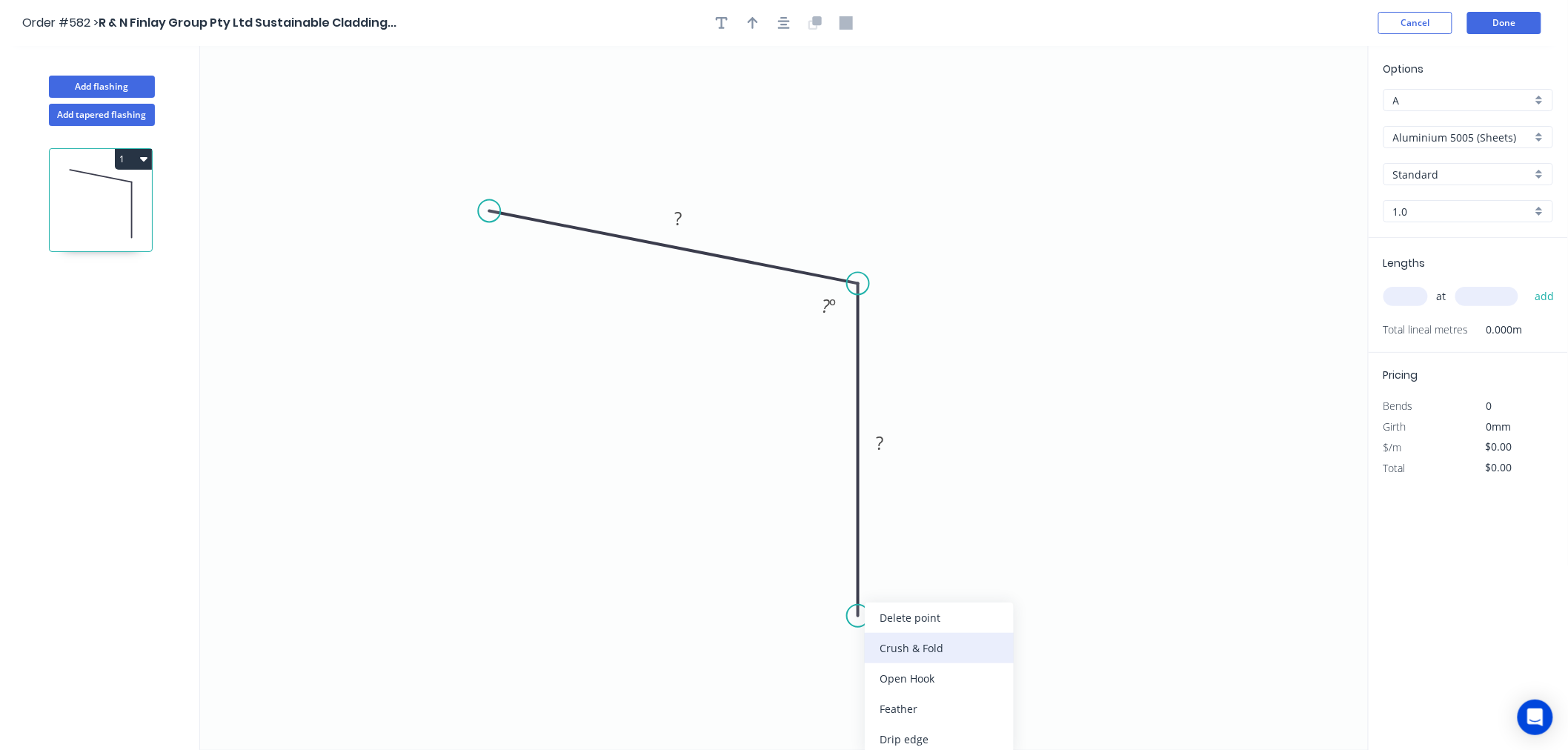
click at [885, 639] on div "Crush & Fold" at bounding box center [939, 647] width 149 height 30
click at [898, 655] on div "Flip bend" at bounding box center [933, 660] width 149 height 30
drag, startPoint x: 532, startPoint y: 280, endPoint x: 522, endPoint y: 265, distance: 18.0
click at [531, 280] on div "Open Hook" at bounding box center [562, 292] width 149 height 30
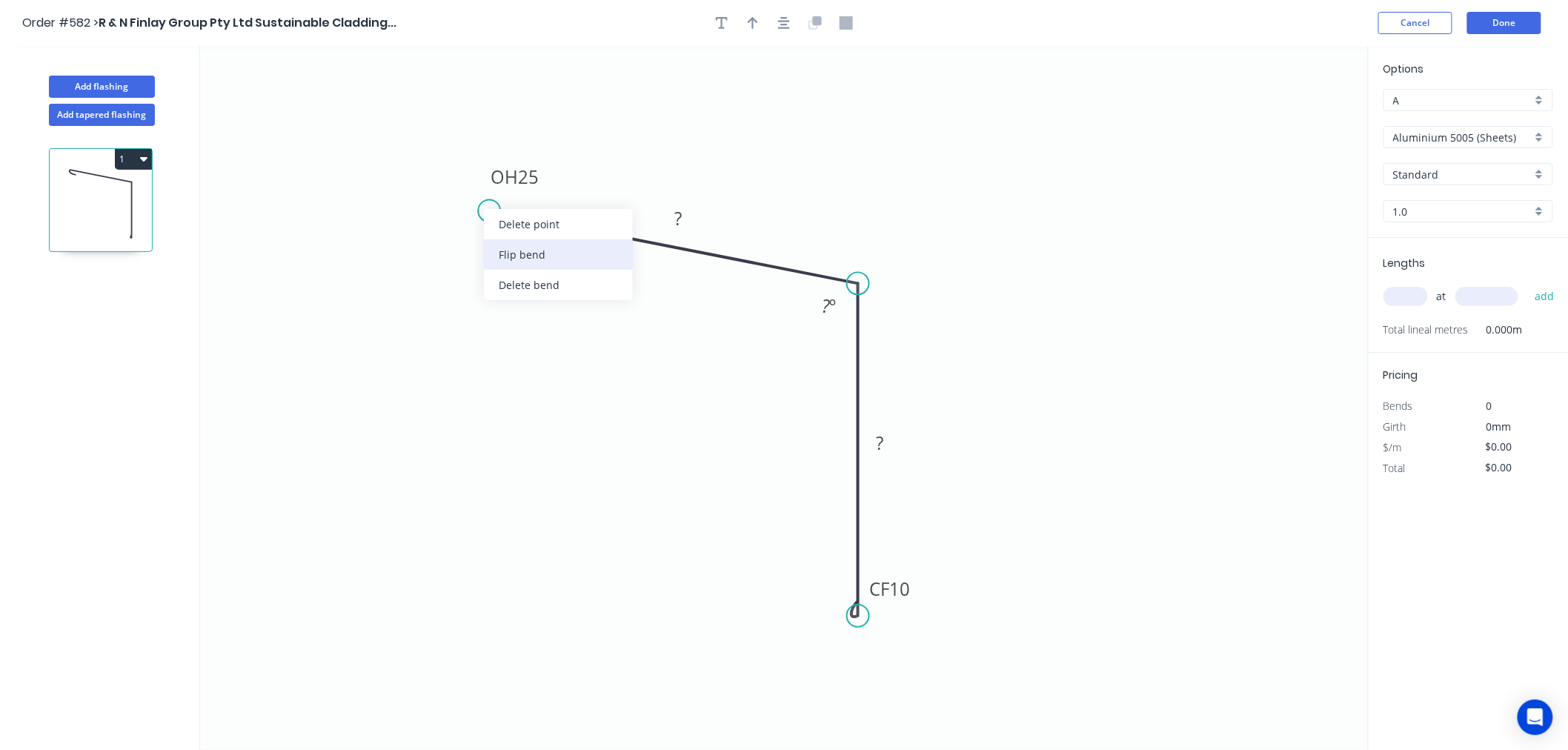
click at [532, 258] on div "Flip bend" at bounding box center [559, 254] width 149 height 30
click at [523, 239] on tspan "25" at bounding box center [515, 237] width 20 height 24
click at [598, 465] on icon "0 OH 10 ? CF 10 ? ? º" at bounding box center [784, 397] width 1168 height 704
click at [677, 211] on tspan "?" at bounding box center [678, 218] width 8 height 24
click at [836, 307] on tspan "º" at bounding box center [833, 305] width 7 height 24
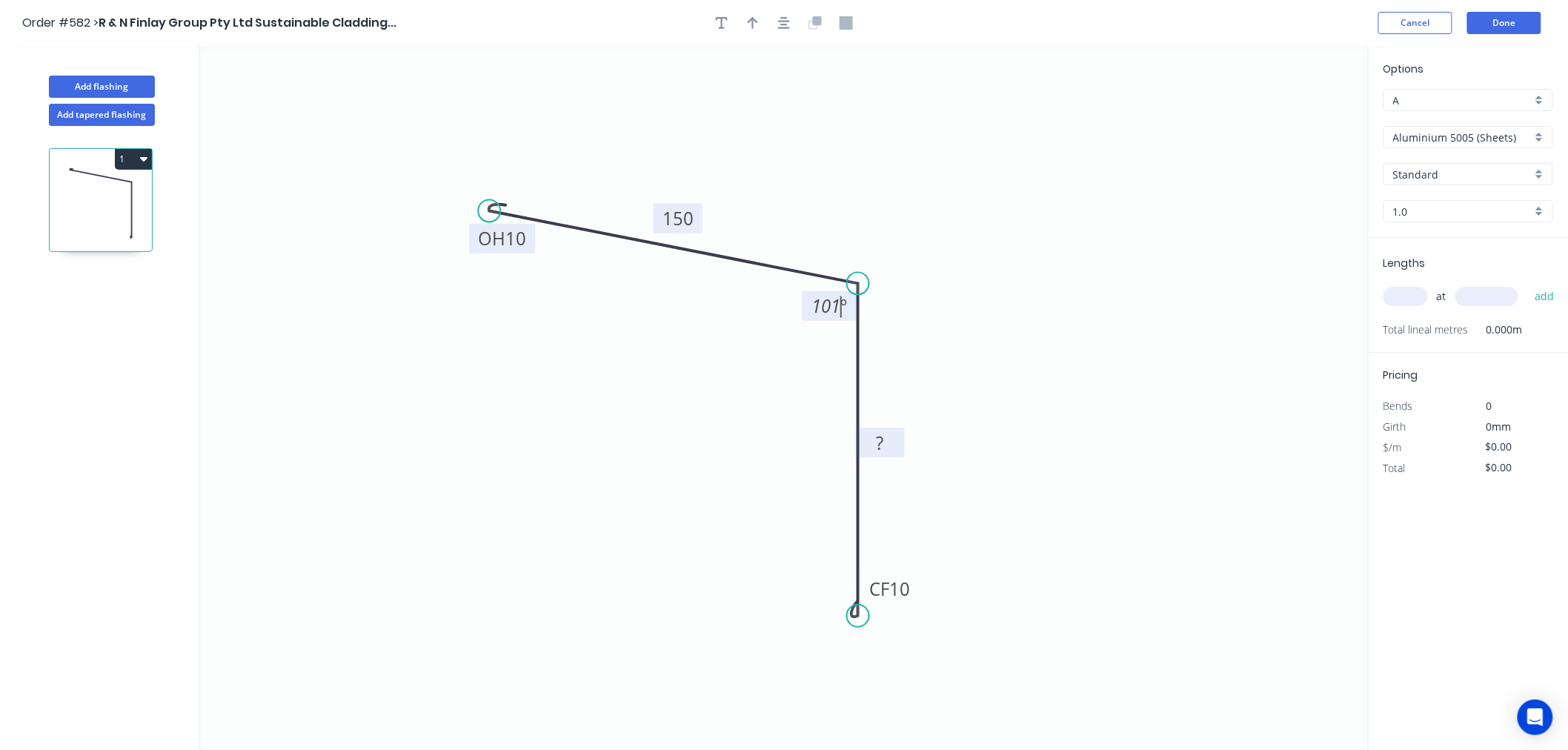
click at [888, 437] on rect at bounding box center [880, 444] width 30 height 20
click at [1509, 130] on input "Aluminium 5005 (Sheets)" at bounding box center [1461, 138] width 138 height 16
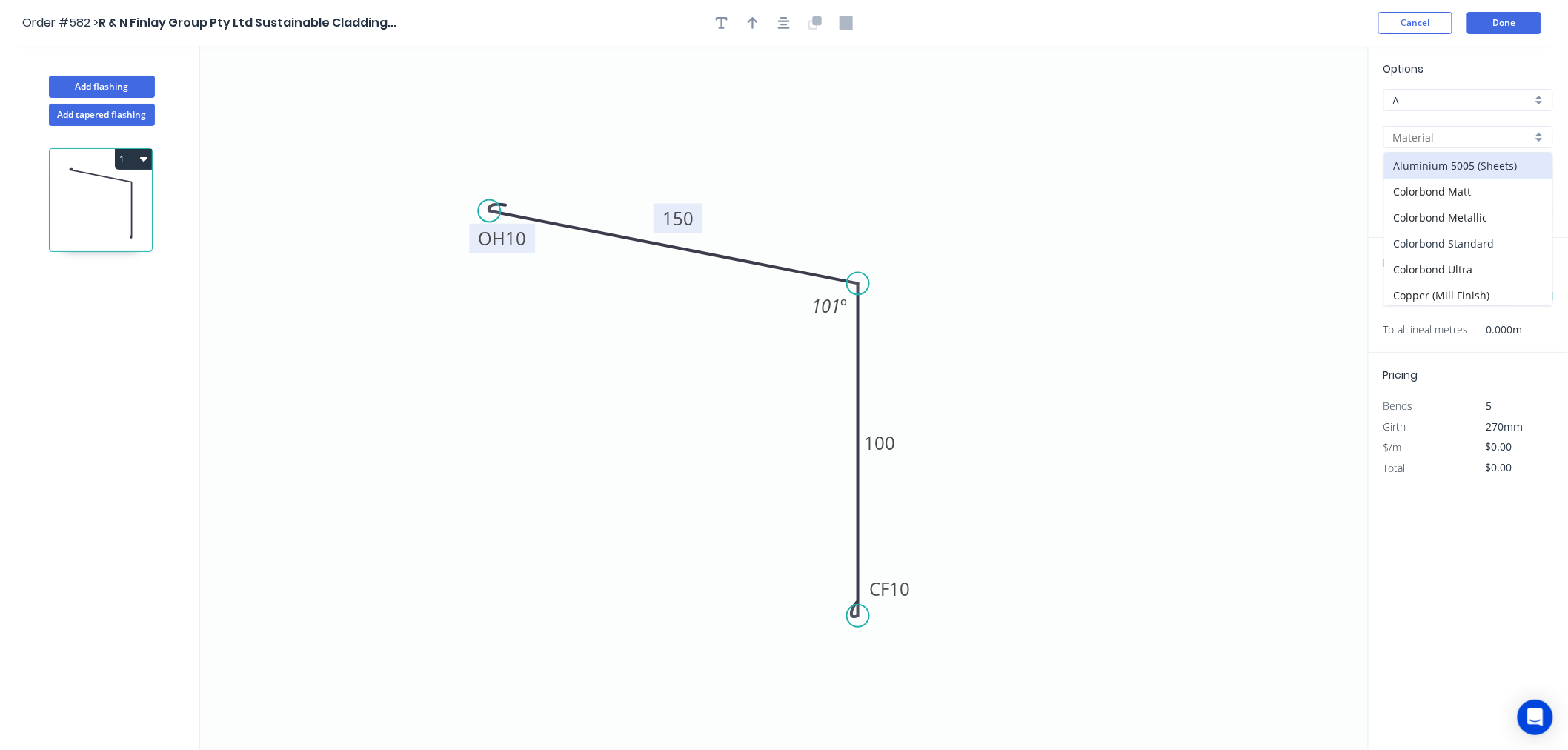
click at [1492, 232] on div "Colorbond Standard" at bounding box center [1468, 243] width 169 height 26
type input "Colorbond Standard"
type input "Basalt"
type input "0.55"
type input "$16.78"
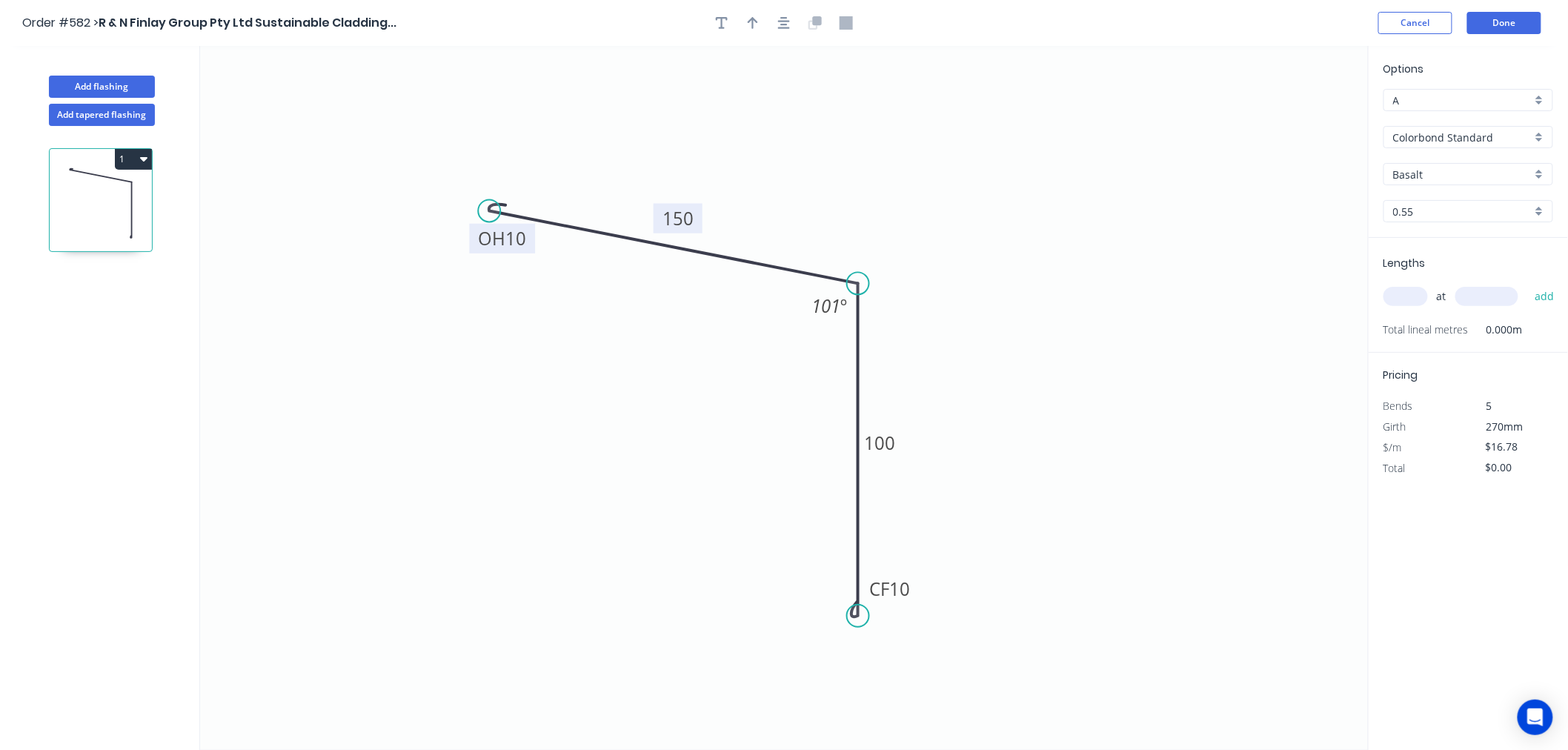
click at [1461, 172] on input "Basalt" at bounding box center [1461, 174] width 138 height 16
click at [1439, 277] on div "Dune" at bounding box center [1468, 276] width 169 height 26
type input "Dune"
click at [1411, 295] on input "text" at bounding box center [1405, 297] width 45 height 19
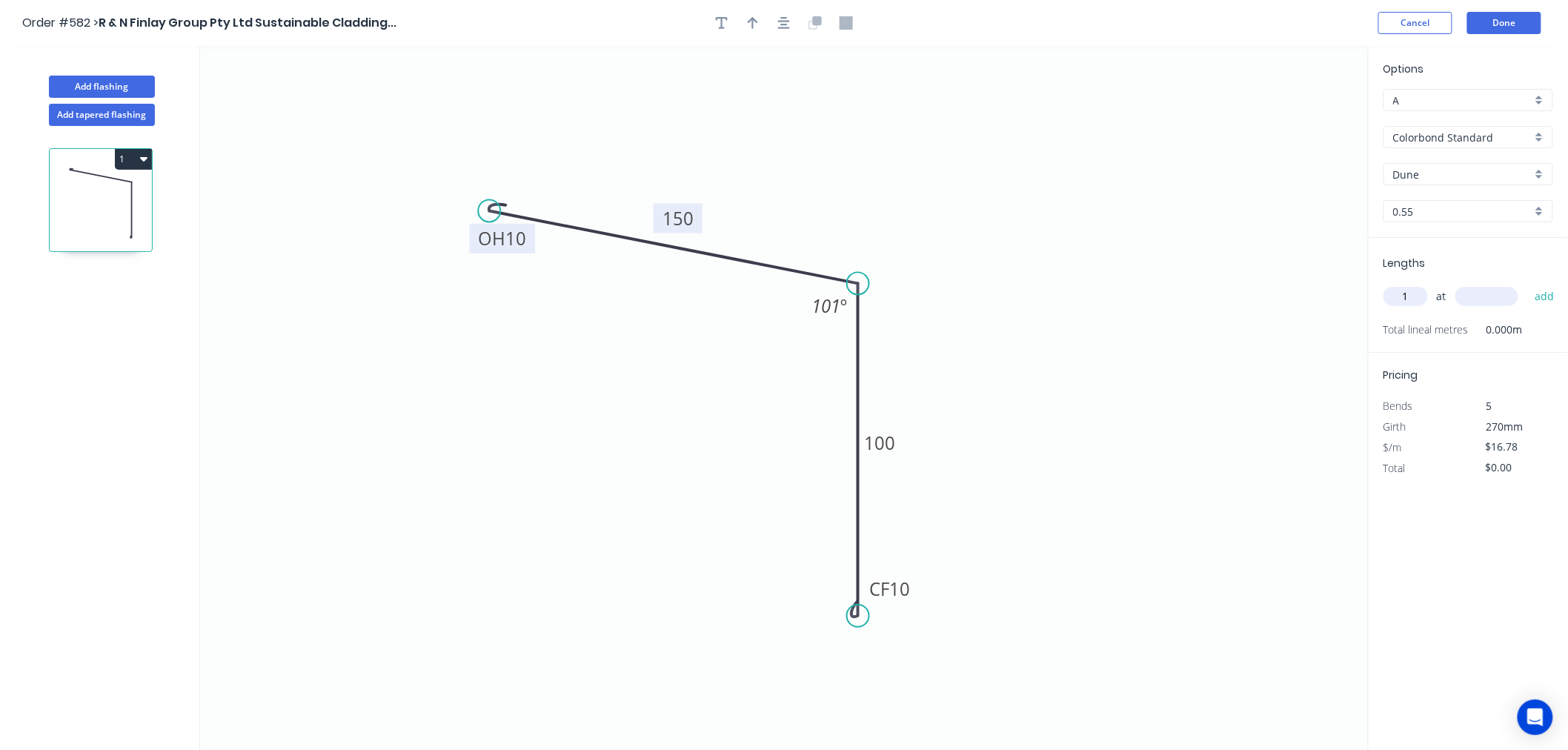
type input "1"
type input "6000"
click at [1527, 284] on button "add" at bounding box center [1545, 297] width 35 height 25
type input "$100.68"
click at [1508, 16] on button "Done" at bounding box center [1504, 22] width 75 height 22
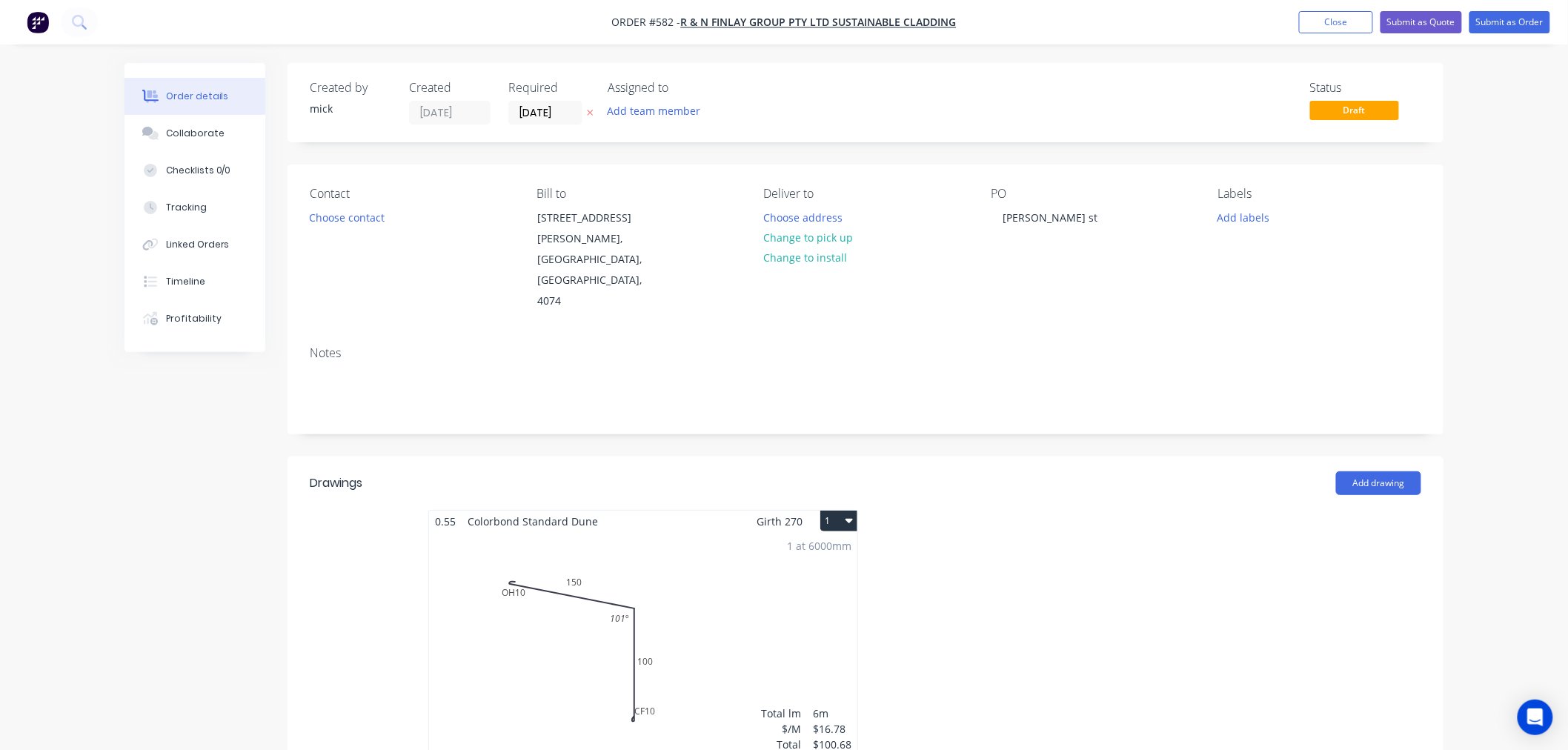
click at [850, 519] on icon "button" at bounding box center [849, 521] width 8 height 5
click at [779, 576] on div "Duplicate" at bounding box center [787, 586] width 114 height 21
click at [1146, 557] on div "Total lm $/M Total 0m $16.78 $0.00" at bounding box center [1088, 644] width 428 height 226
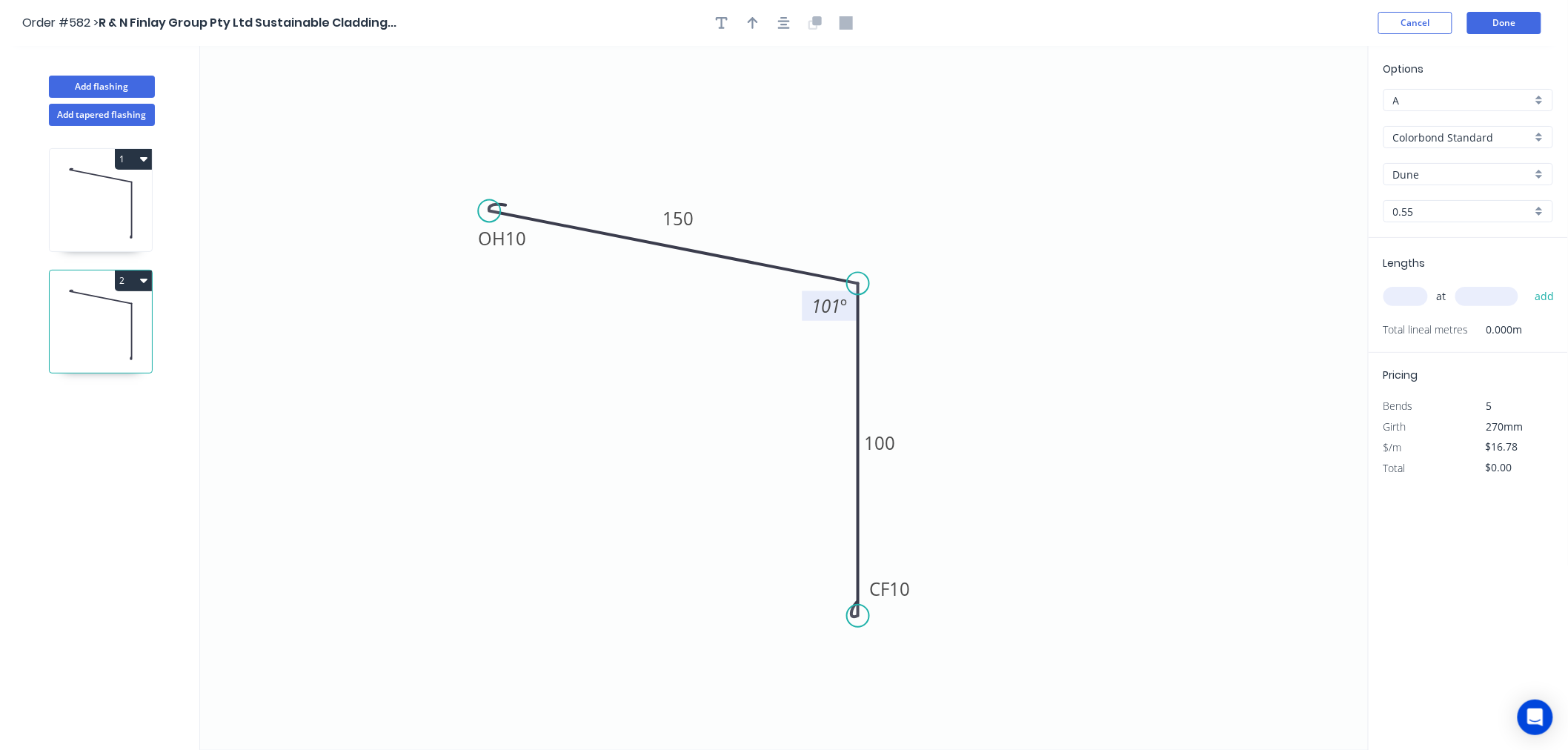
click at [843, 307] on tspan "º" at bounding box center [844, 305] width 7 height 24
click at [1411, 298] on input "text" at bounding box center [1405, 297] width 45 height 19
type input "1"
type input "6000"
click at [1527, 284] on button "add" at bounding box center [1545, 297] width 35 height 25
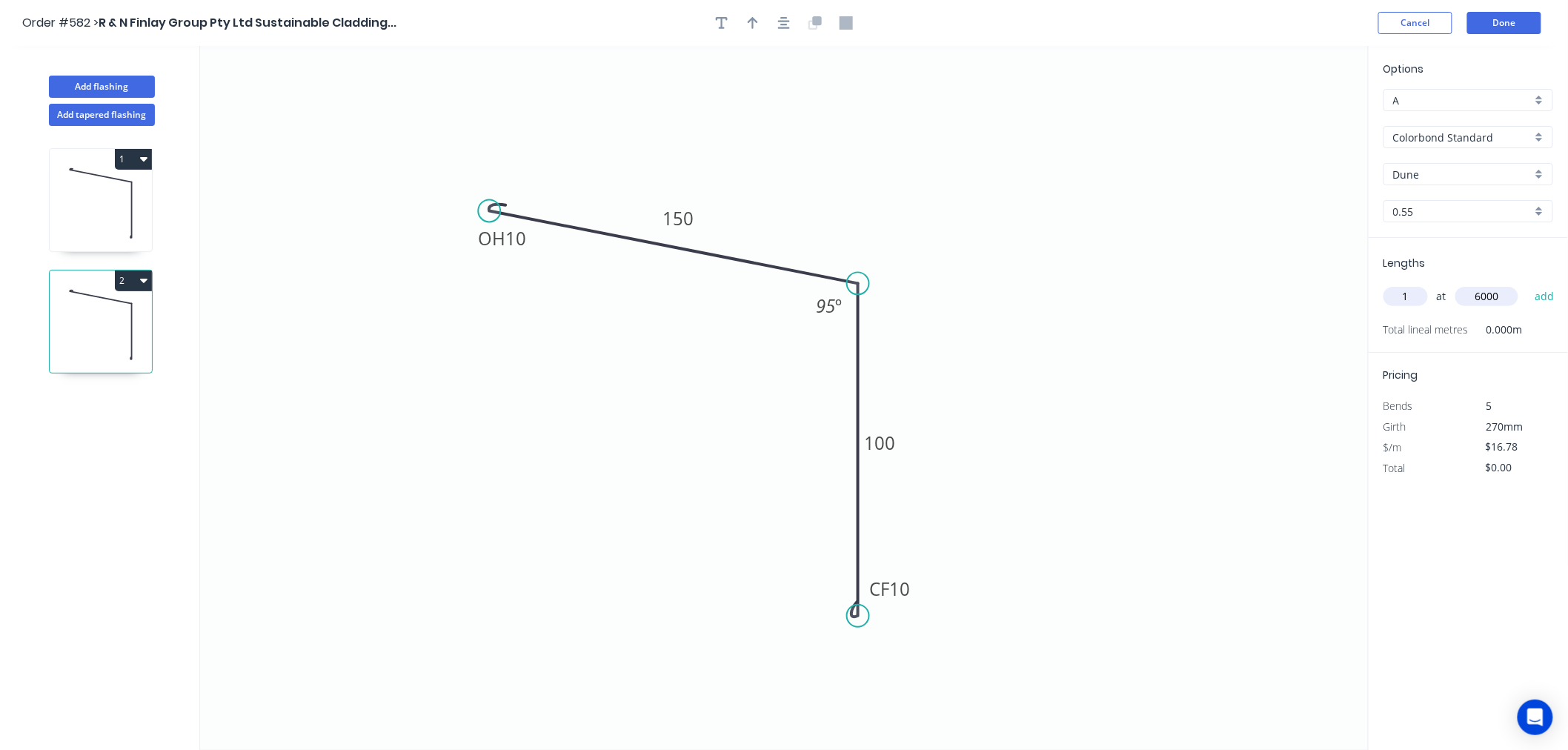
type input "$100.68"
click at [1491, 16] on button "Done" at bounding box center [1504, 22] width 75 height 22
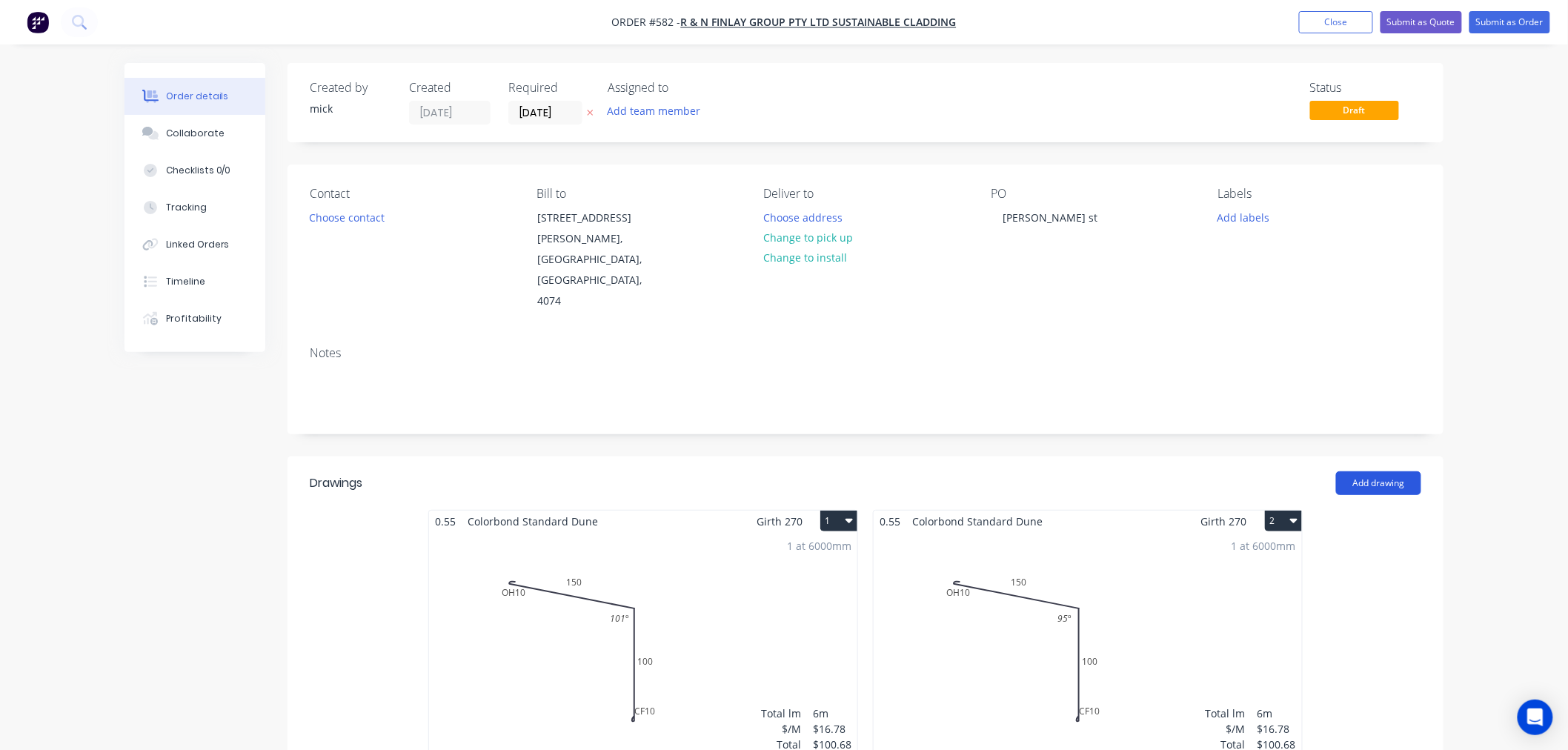
click at [1380, 472] on button "Add drawing" at bounding box center [1378, 484] width 85 height 23
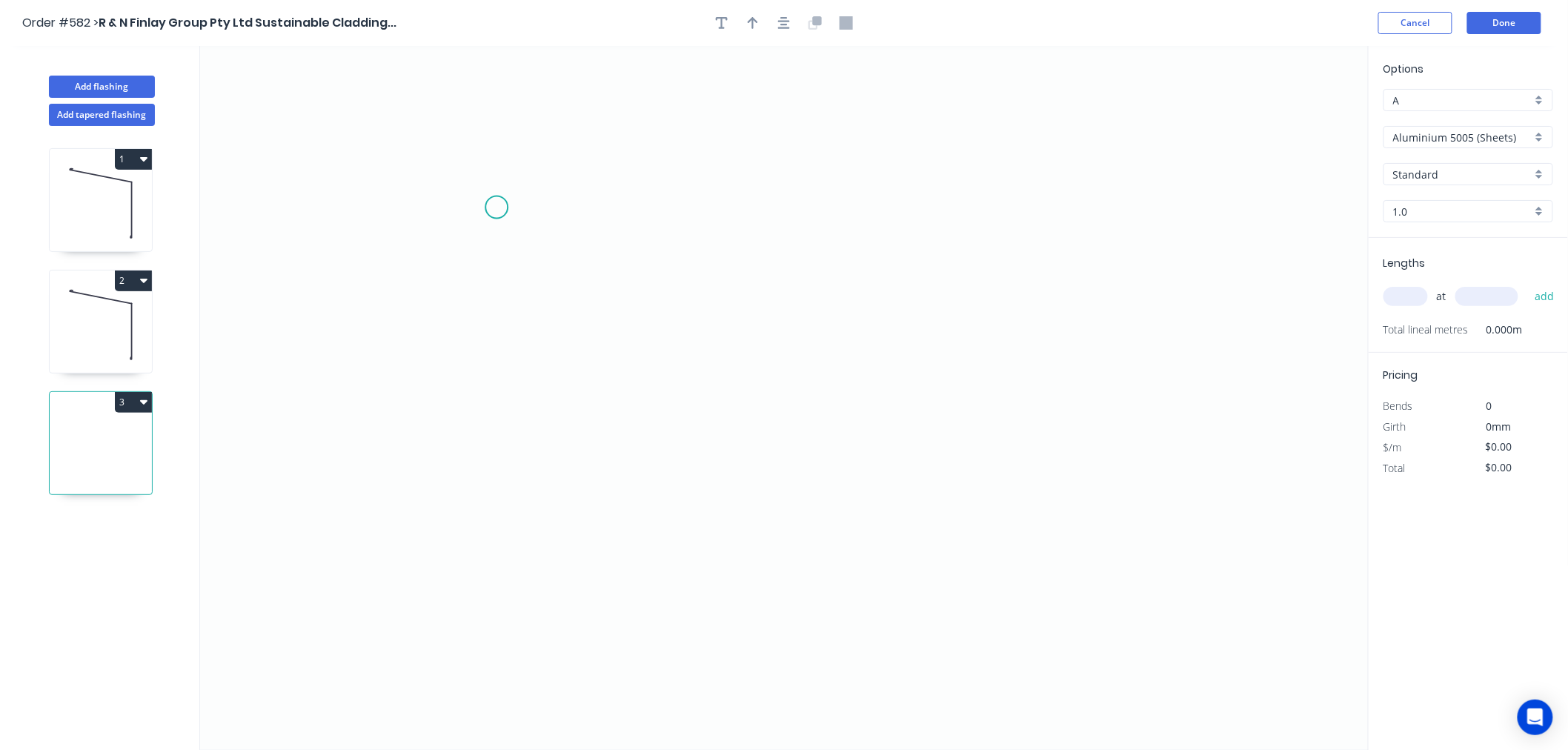
click at [497, 207] on icon "0" at bounding box center [784, 397] width 1168 height 704
click at [490, 504] on icon "0" at bounding box center [784, 397] width 1168 height 704
click at [1030, 497] on icon "0 ?" at bounding box center [784, 397] width 1168 height 704
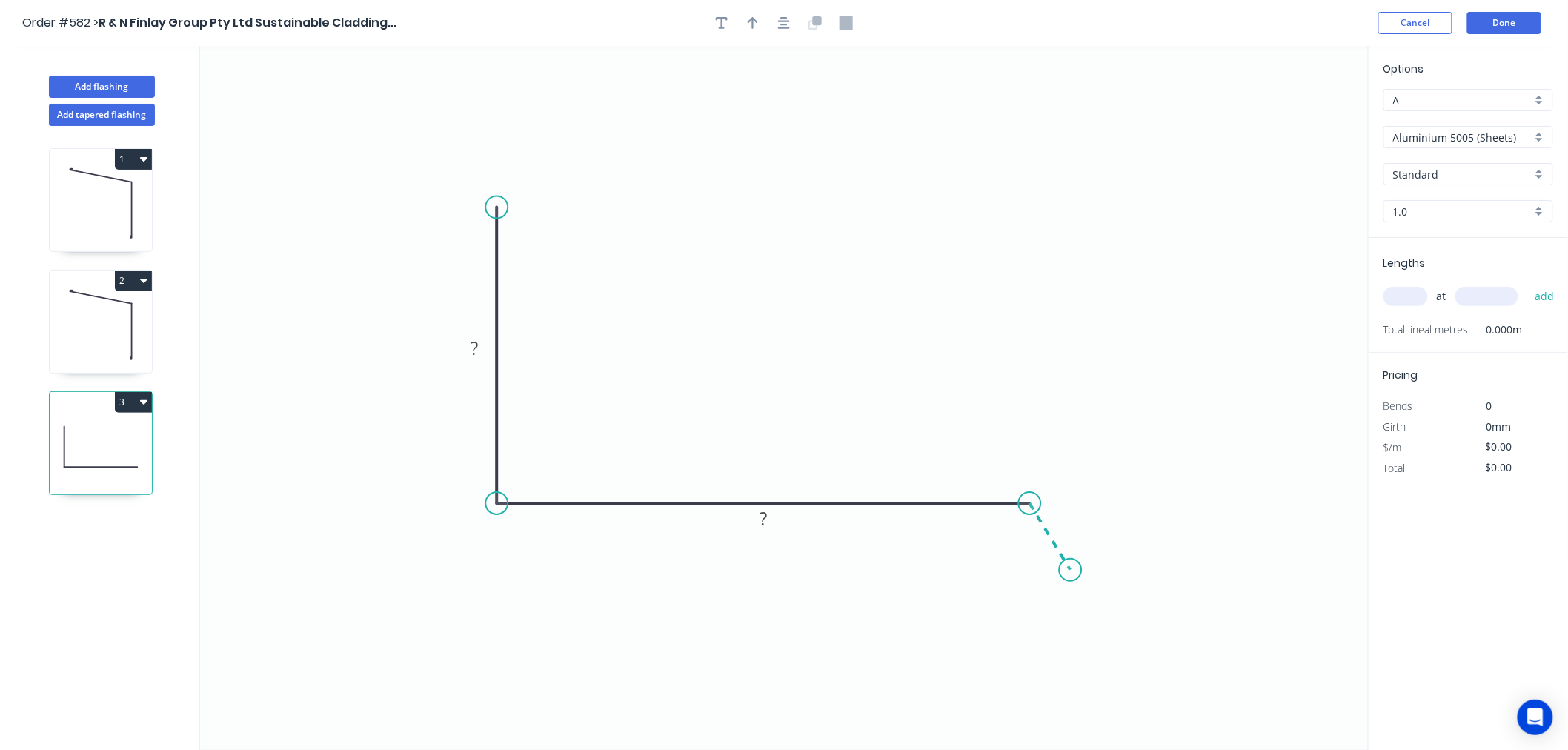
click at [1070, 571] on icon "0 ? ?" at bounding box center [784, 397] width 1168 height 704
click at [1070, 571] on circle at bounding box center [1070, 570] width 22 height 22
click at [1070, 566] on circle at bounding box center [1070, 570] width 22 height 22
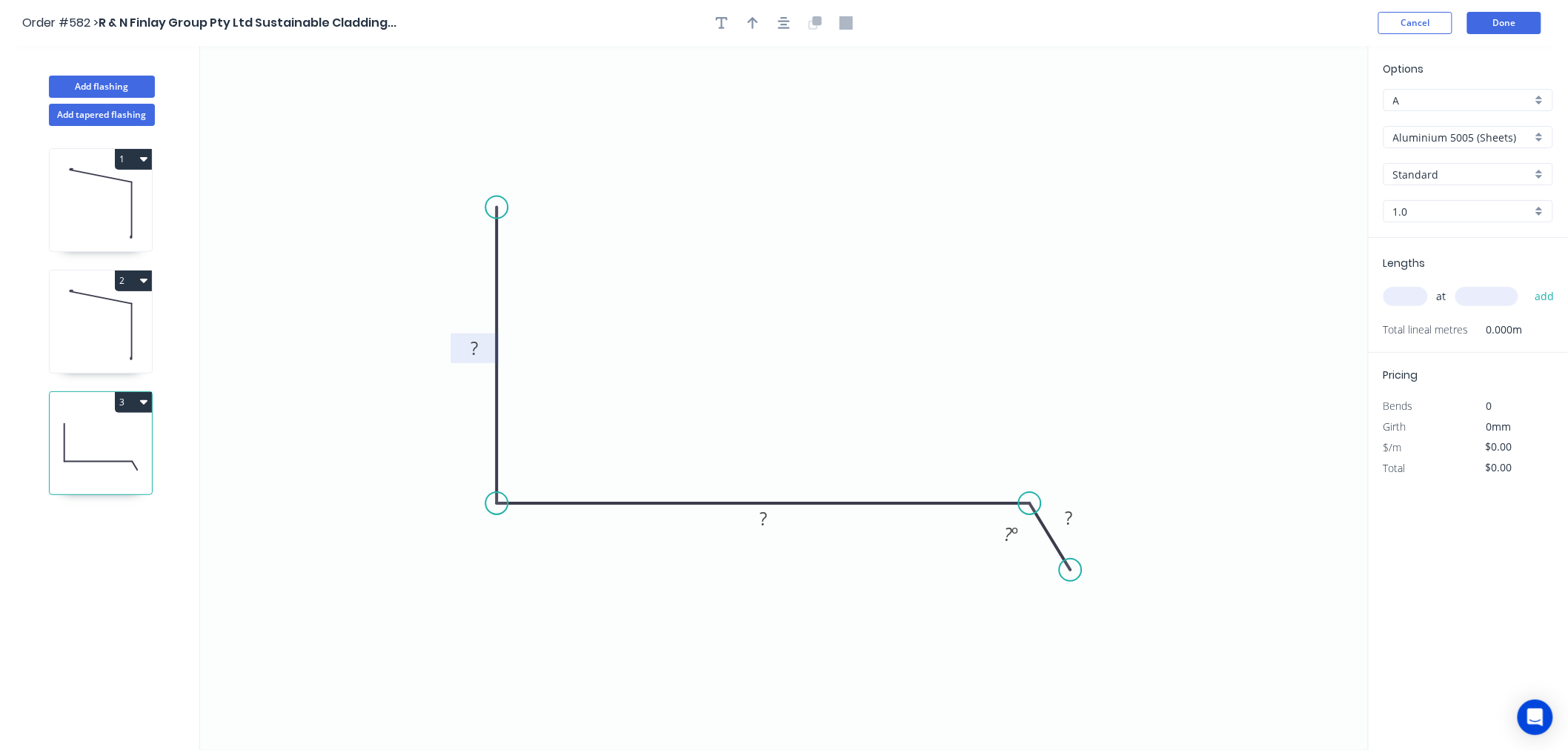
click at [485, 346] on rect at bounding box center [474, 349] width 30 height 20
click at [830, 304] on icon "0 400 160 30 135 º" at bounding box center [784, 397] width 1168 height 704
click at [1481, 130] on input "Aluminium 5005 (Sheets)" at bounding box center [1461, 138] width 138 height 16
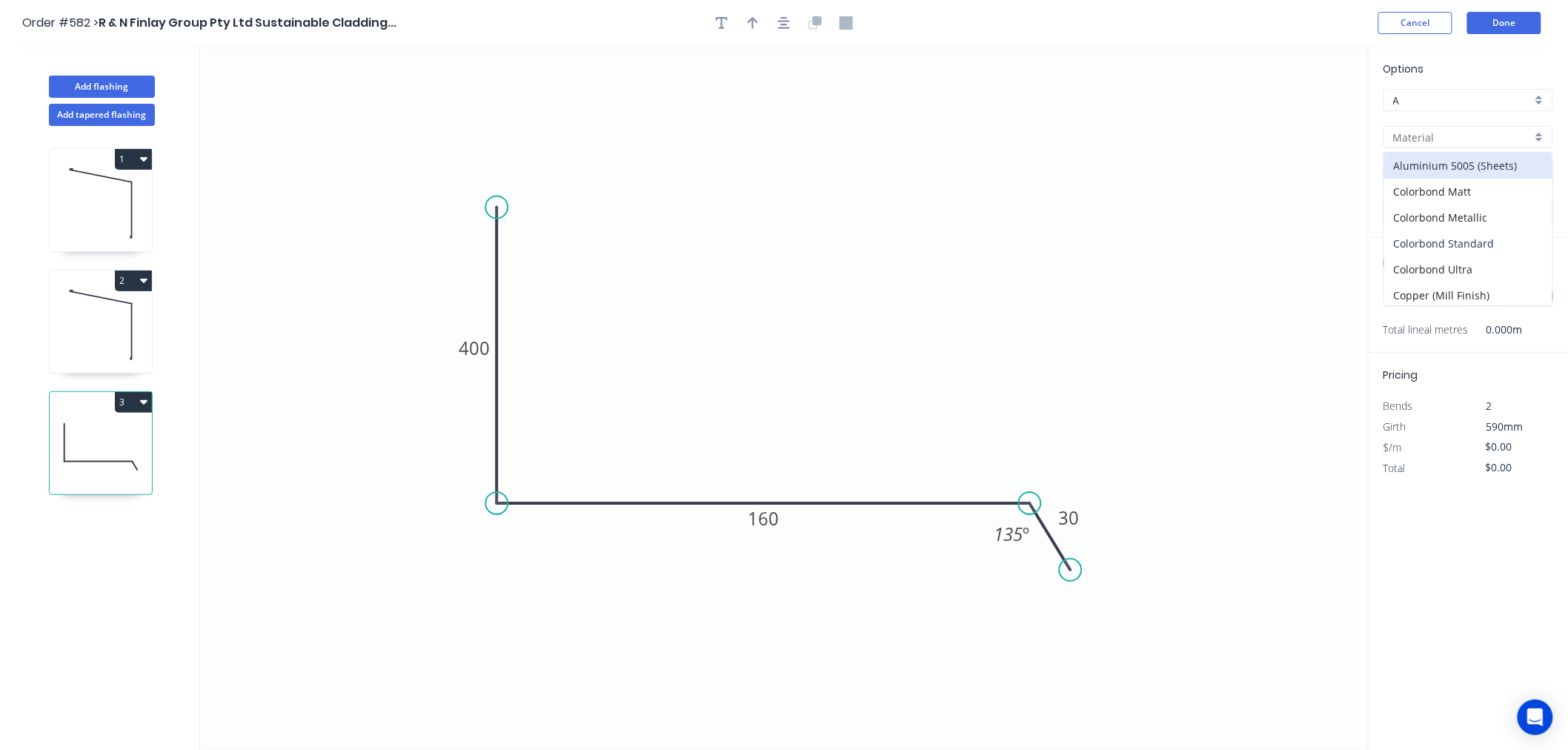
click at [1492, 245] on div "Colorbond Standard" at bounding box center [1468, 243] width 169 height 26
type input "Colorbond Standard"
type input "Basalt"
type input "0.55"
type input "$19.28"
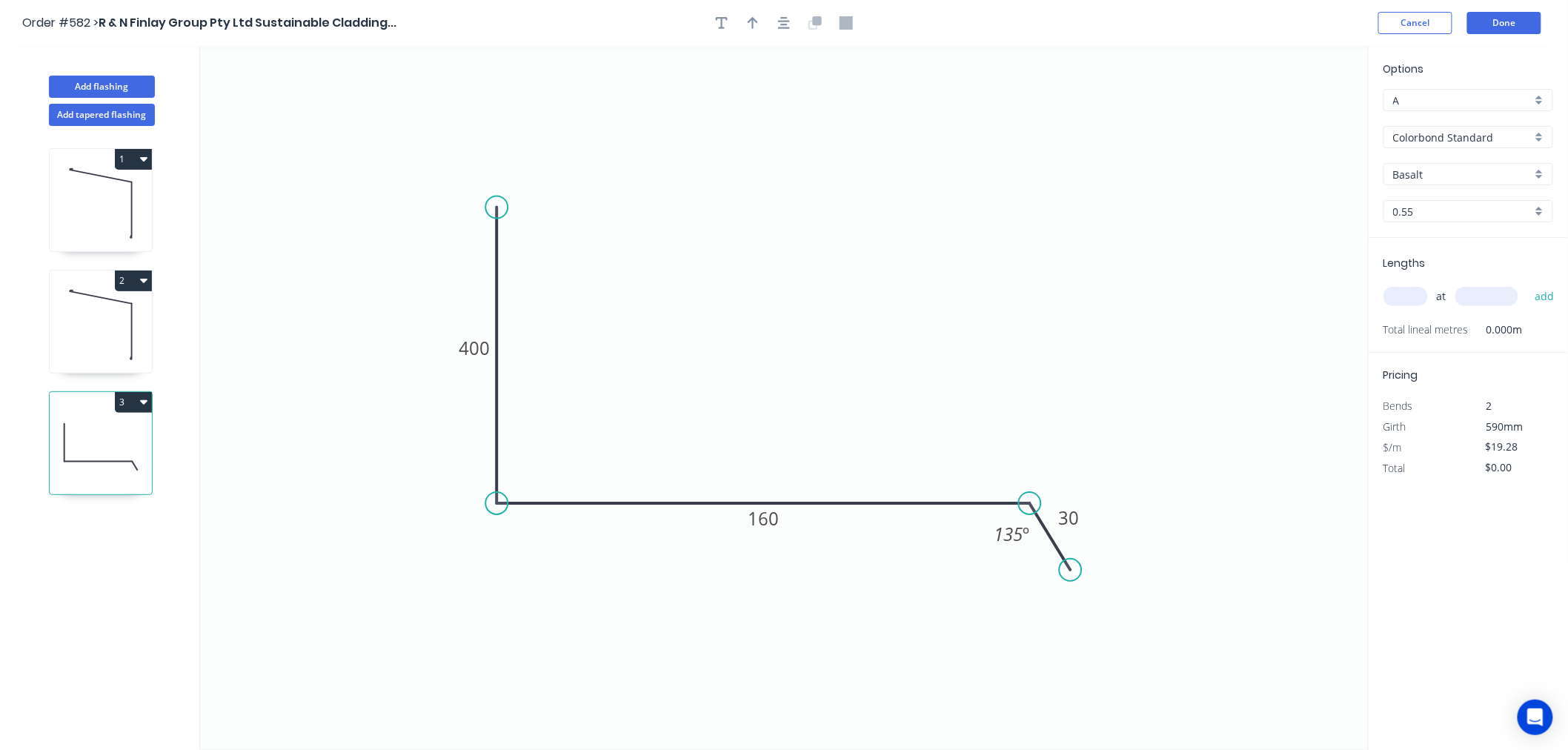
click at [1479, 172] on input "Basalt" at bounding box center [1461, 174] width 138 height 16
click at [1445, 270] on div "Dune" at bounding box center [1468, 276] width 169 height 26
type input "Dune"
click at [1415, 293] on input "text" at bounding box center [1405, 297] width 45 height 19
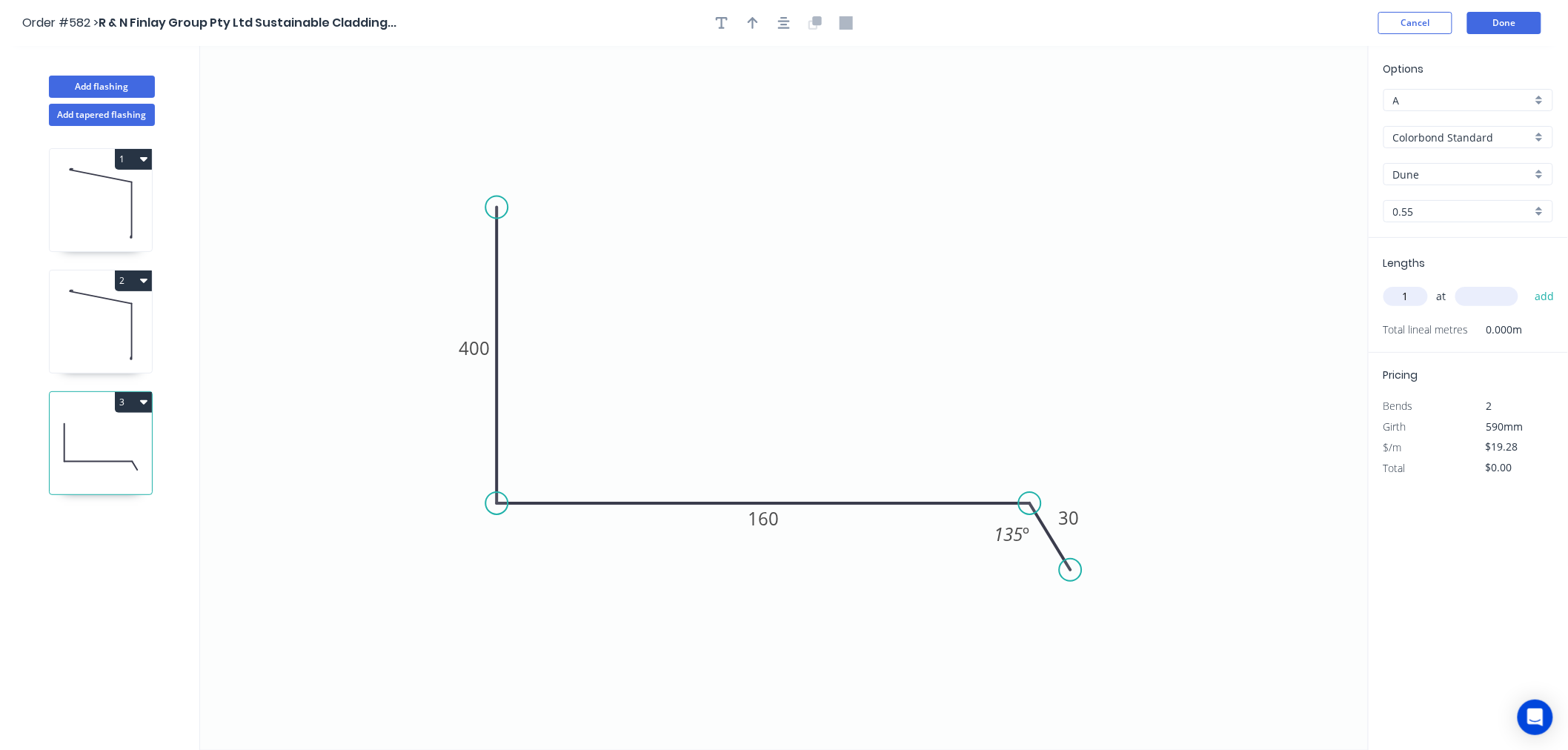
type input "1"
type input "2000"
click at [1527, 284] on button "add" at bounding box center [1545, 297] width 35 height 25
type input "$38.56"
click at [1512, 27] on button "Done" at bounding box center [1504, 22] width 75 height 22
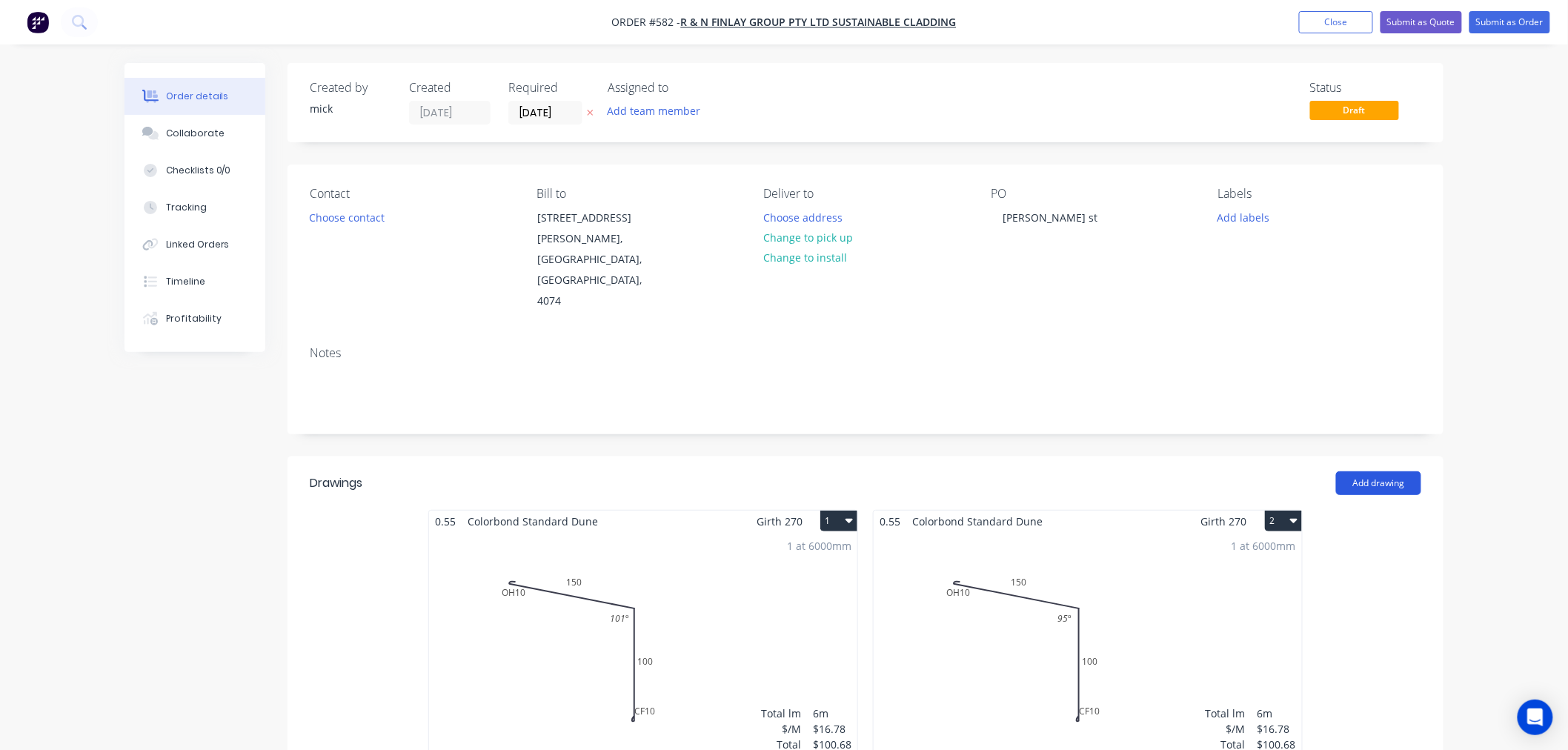
click at [1383, 472] on button "Add drawing" at bounding box center [1378, 484] width 85 height 23
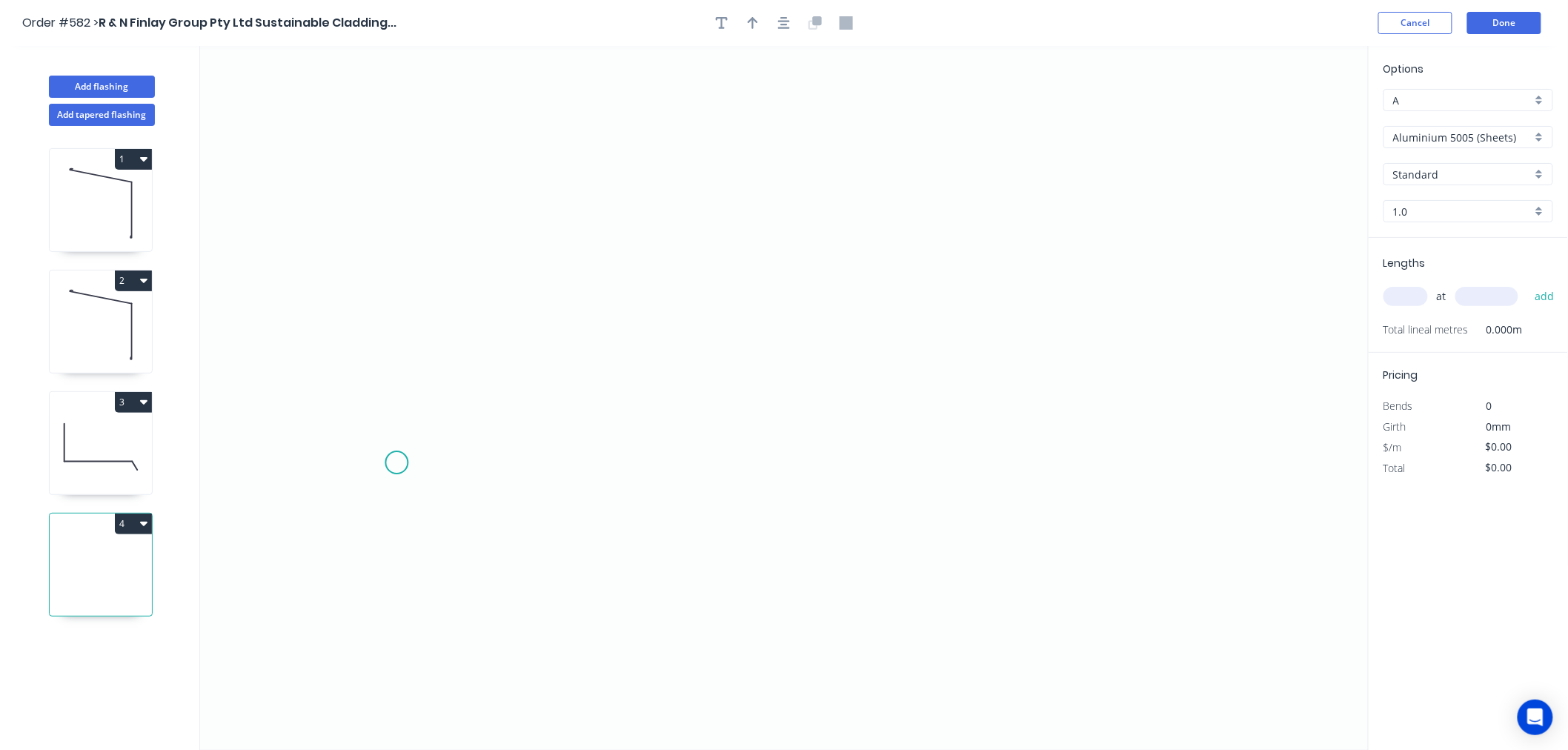
click at [396, 463] on icon "0" at bounding box center [784, 397] width 1168 height 704
click at [402, 297] on icon "0" at bounding box center [784, 397] width 1168 height 704
click at [778, 302] on icon "0 ?" at bounding box center [784, 397] width 1168 height 704
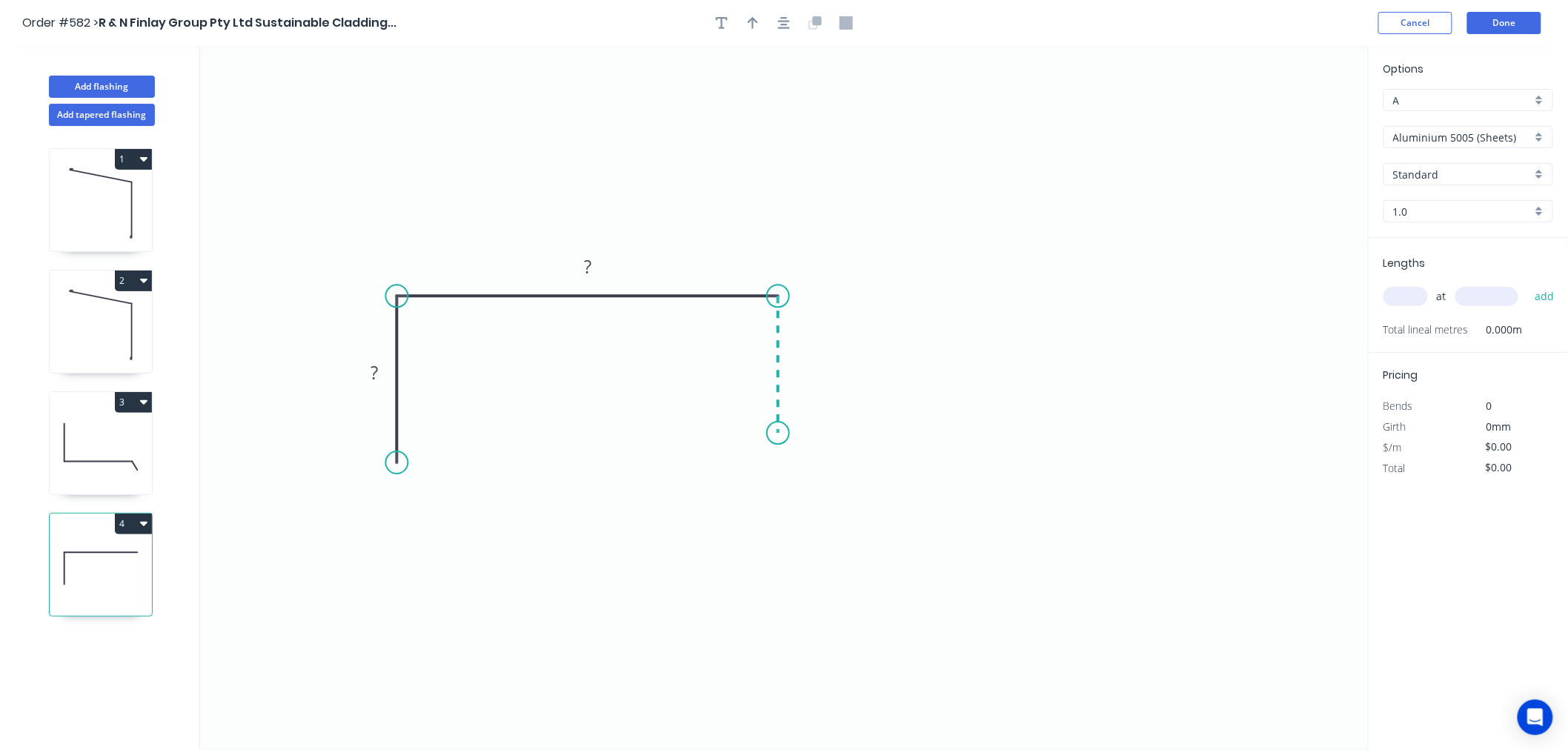
click at [778, 434] on icon "0 ? ?" at bounding box center [784, 397] width 1168 height 704
click at [1204, 541] on icon "0 ? ? ?" at bounding box center [784, 397] width 1168 height 704
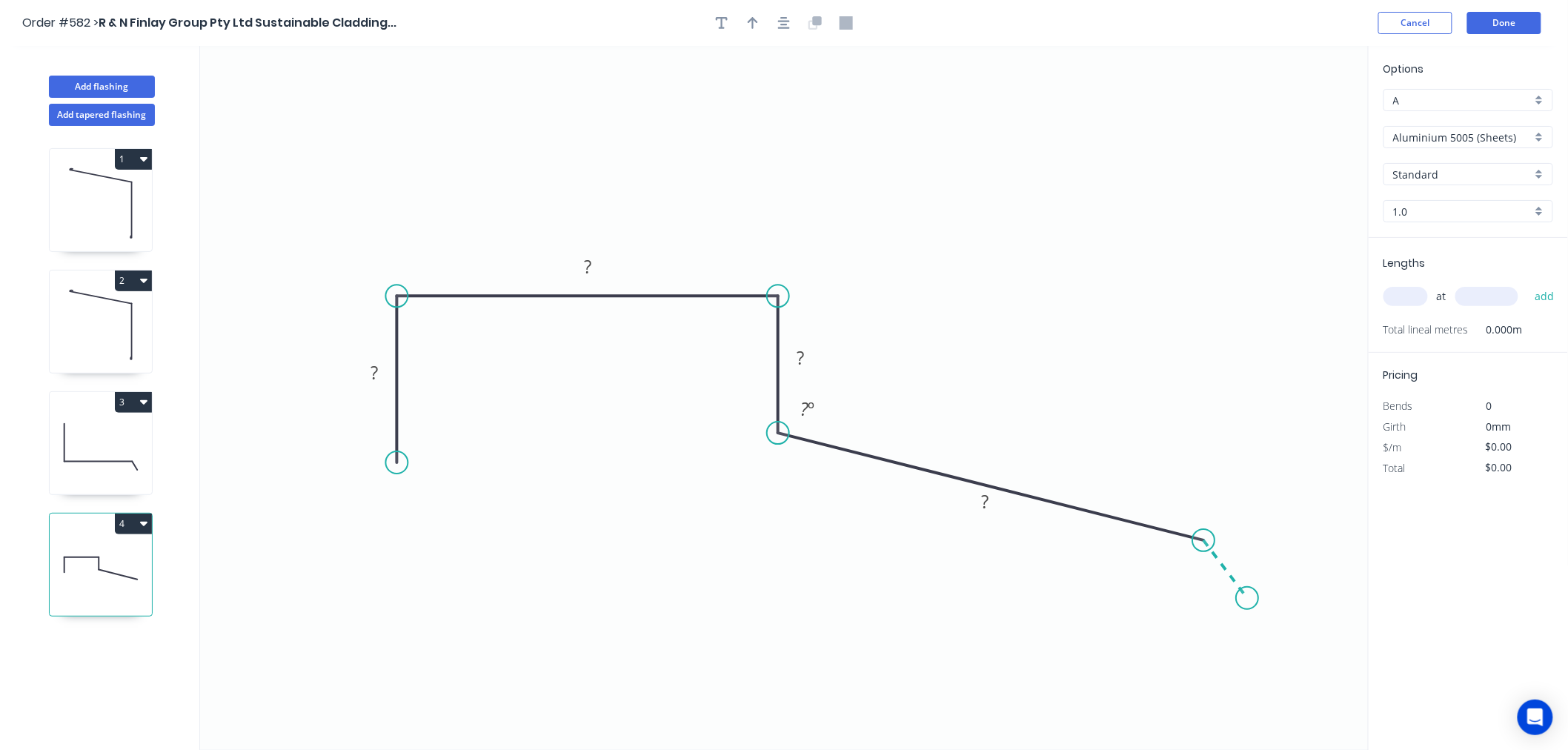
click at [1247, 599] on icon "0 ? ? ? ? ? º" at bounding box center [784, 397] width 1168 height 704
click at [1247, 599] on circle at bounding box center [1246, 598] width 22 height 22
click at [1241, 595] on circle at bounding box center [1246, 598] width 22 height 22
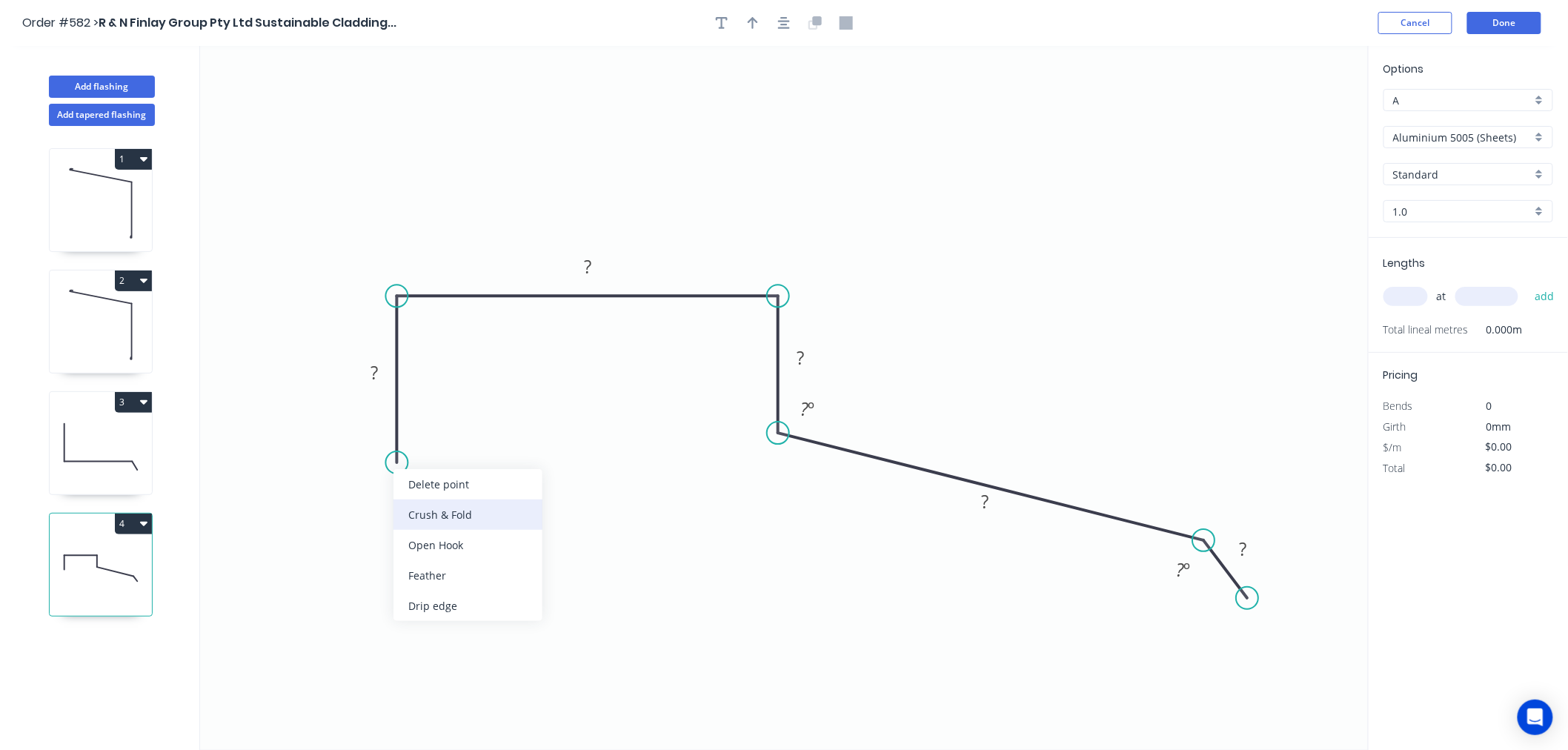
click at [432, 500] on div "Crush & Fold" at bounding box center [468, 515] width 149 height 30
click at [379, 371] on rect at bounding box center [375, 373] width 30 height 20
click at [812, 353] on rect at bounding box center [800, 359] width 30 height 20
click at [1472, 130] on input "Aluminium 5005 (Sheets)" at bounding box center [1461, 138] width 138 height 16
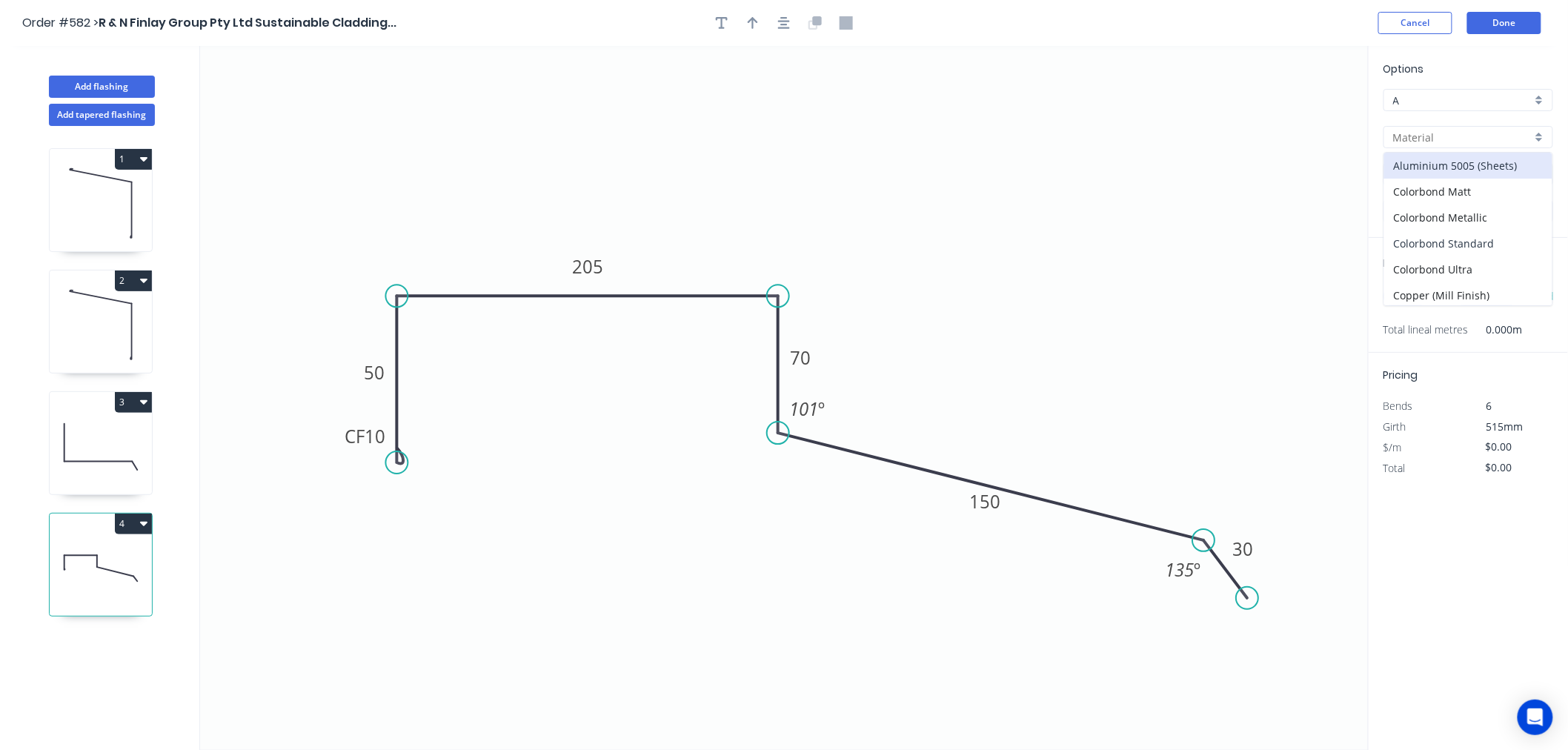
click at [1471, 235] on div "Colorbond Standard" at bounding box center [1468, 243] width 169 height 26
type input "Colorbond Standard"
type input "Basalt"
type input "0.55"
type input "$25.00"
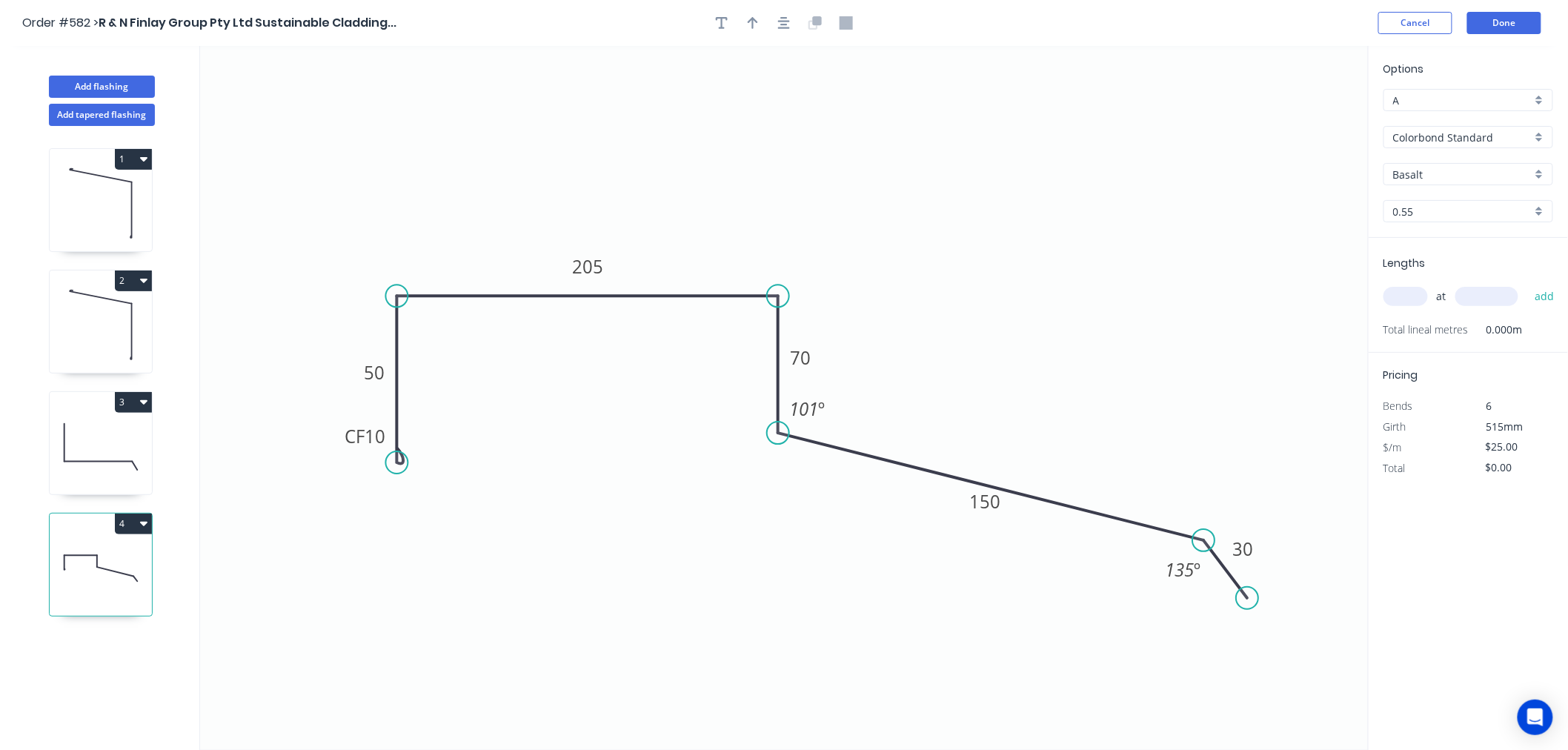
click at [1460, 178] on input "Basalt" at bounding box center [1461, 174] width 138 height 16
click at [1427, 274] on div "Dune" at bounding box center [1468, 276] width 169 height 26
type input "Dune"
click at [1415, 292] on input "text" at bounding box center [1405, 297] width 45 height 19
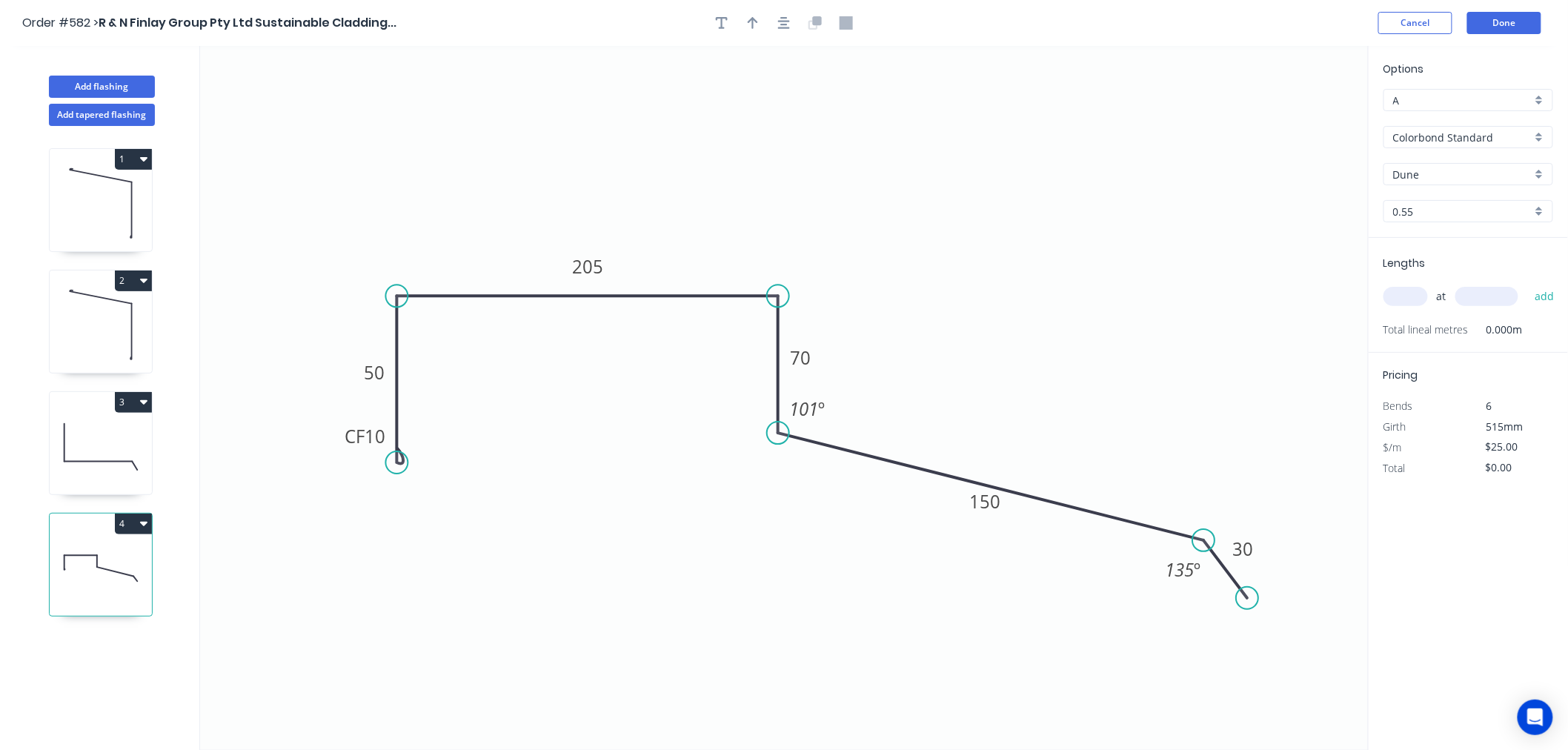
click at [1415, 292] on input "text" at bounding box center [1405, 297] width 45 height 19
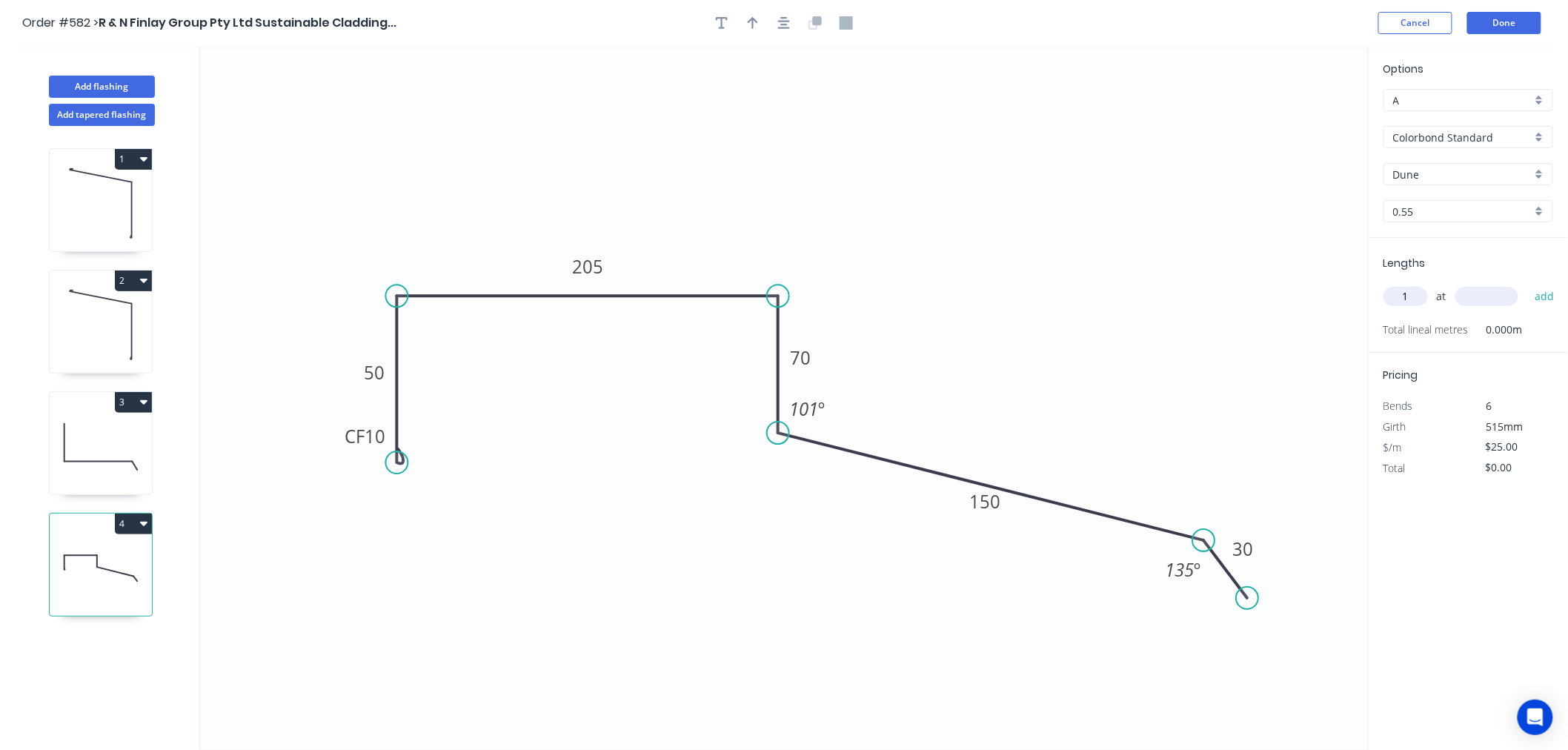
type input "1"
type input "6500"
click at [1527, 284] on button "add" at bounding box center [1545, 297] width 35 height 25
type input "$162.50"
click at [1522, 18] on button "Done" at bounding box center [1504, 22] width 75 height 22
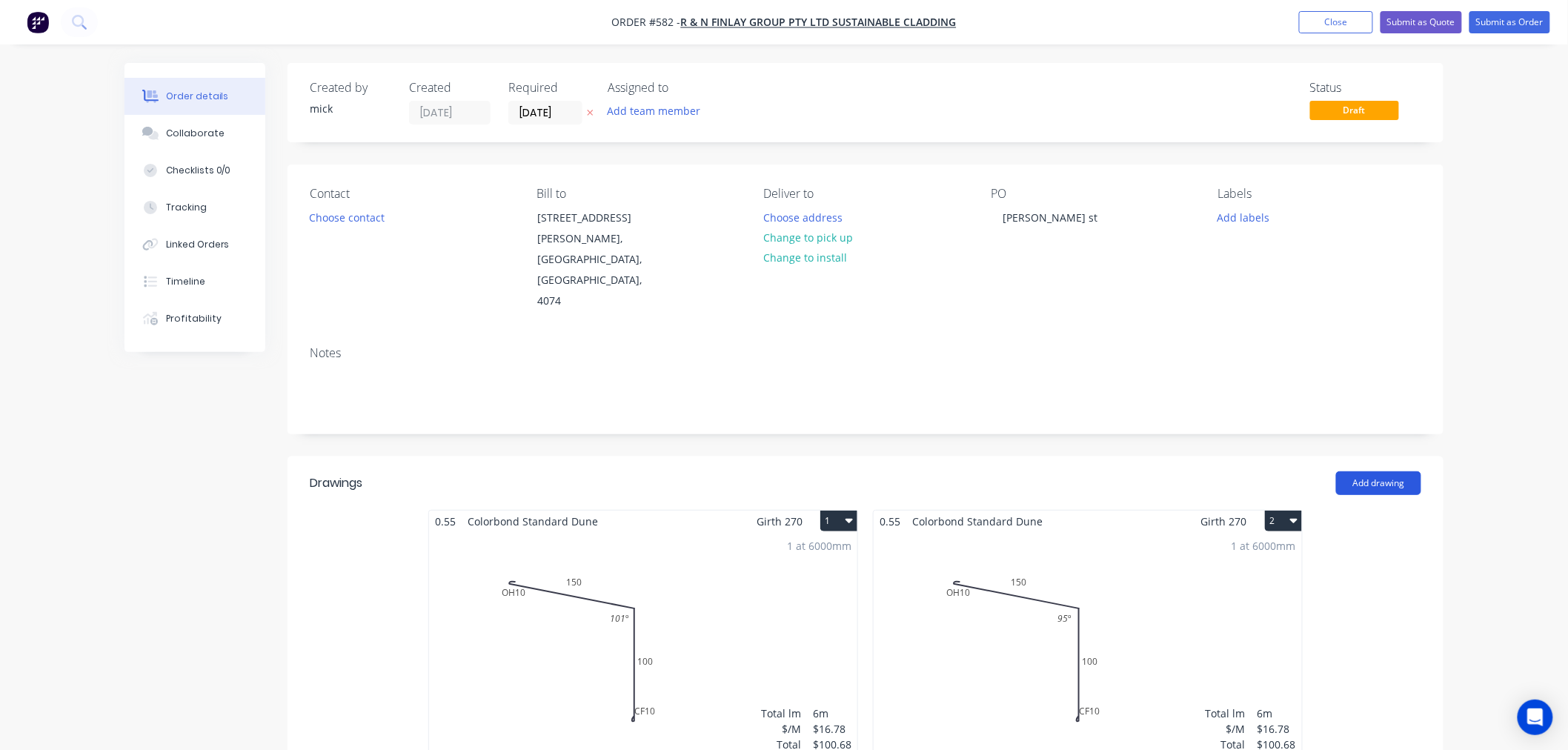
click at [1362, 472] on button "Add drawing" at bounding box center [1378, 484] width 85 height 23
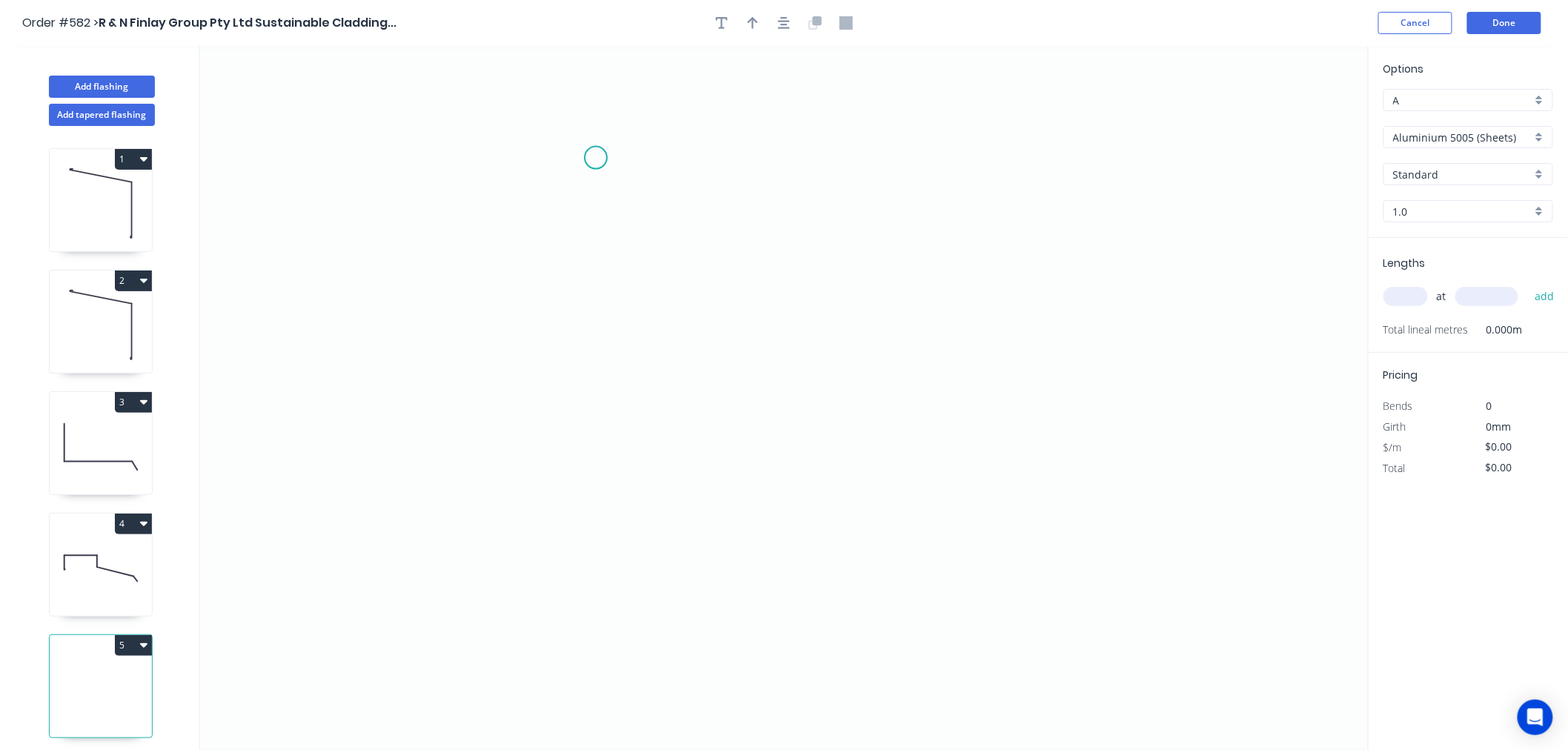
click at [596, 158] on icon "0" at bounding box center [784, 397] width 1168 height 704
click at [581, 391] on icon "0" at bounding box center [784, 397] width 1168 height 704
click at [708, 393] on icon "0 ?" at bounding box center [784, 397] width 1168 height 704
click at [708, 577] on icon "0 ? ?" at bounding box center [784, 397] width 1168 height 704
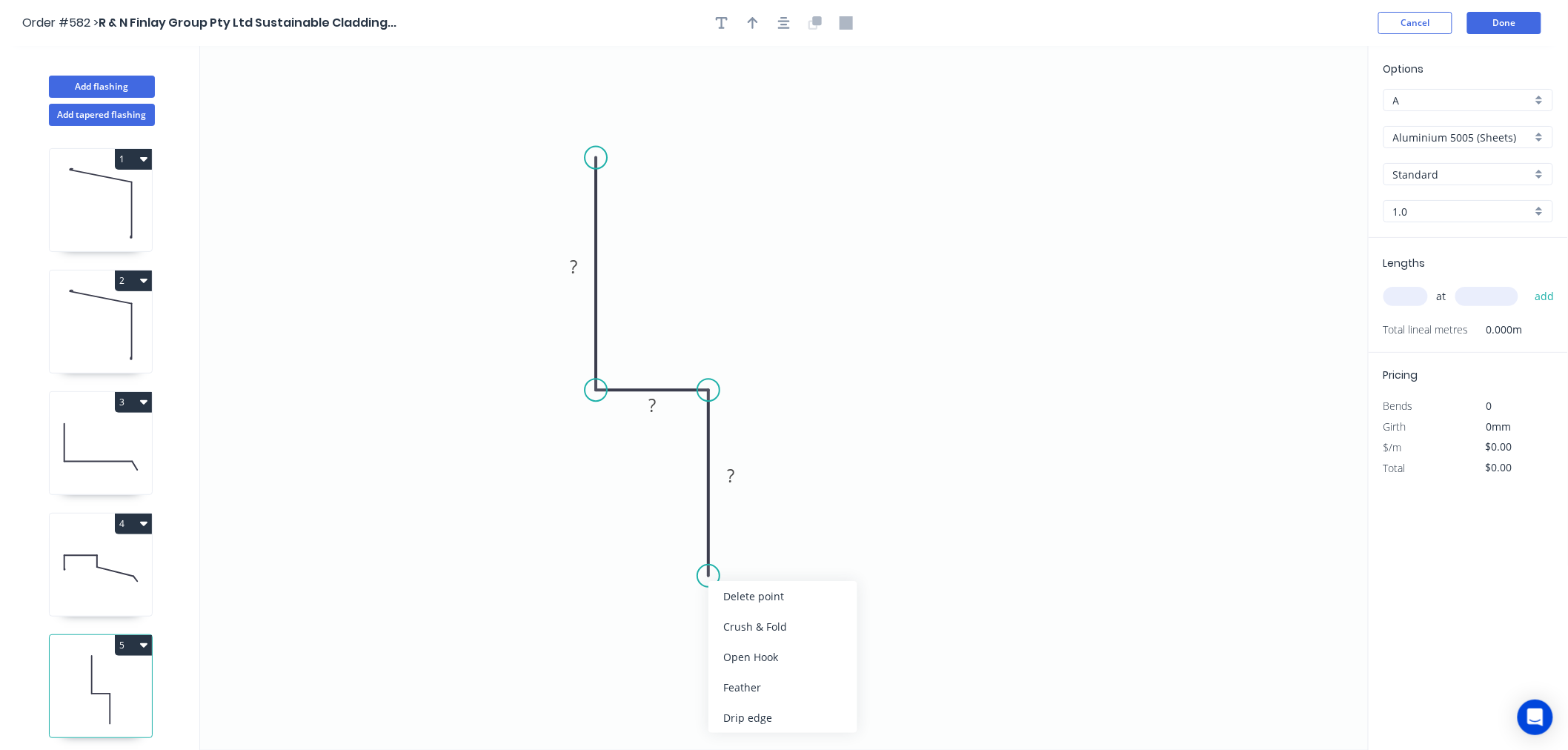
click at [736, 613] on div "Crush & Fold" at bounding box center [783, 626] width 149 height 30
click at [747, 610] on div "Flip bend" at bounding box center [786, 625] width 149 height 30
click at [579, 269] on rect at bounding box center [573, 267] width 30 height 20
click at [1451, 131] on input "Aluminium 5005 (Sheets)" at bounding box center [1461, 138] width 138 height 16
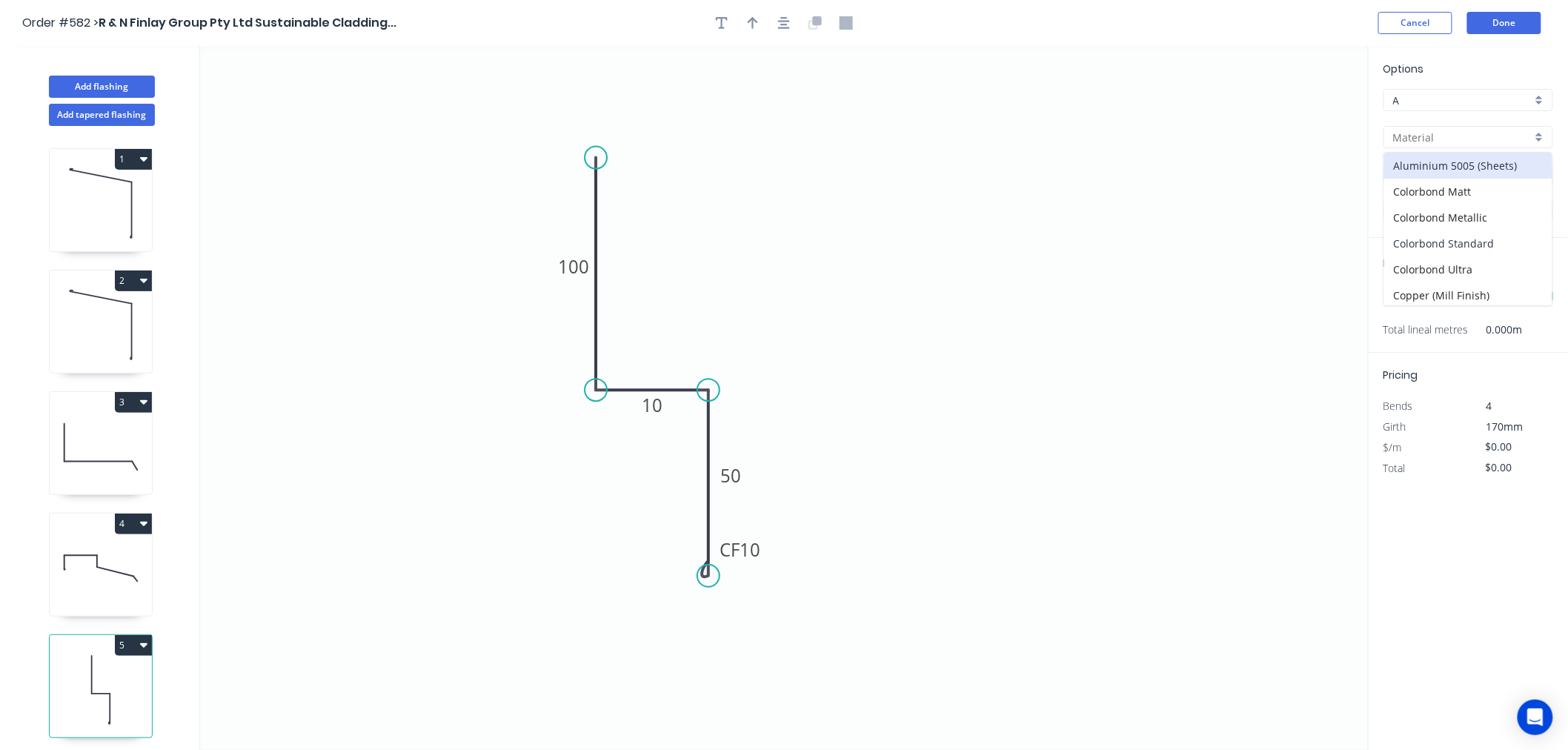
click at [1465, 232] on div "Colorbond Standard" at bounding box center [1468, 243] width 169 height 26
type input "Colorbond Standard"
type input "Basalt"
type input "0.55"
type input "$13.09"
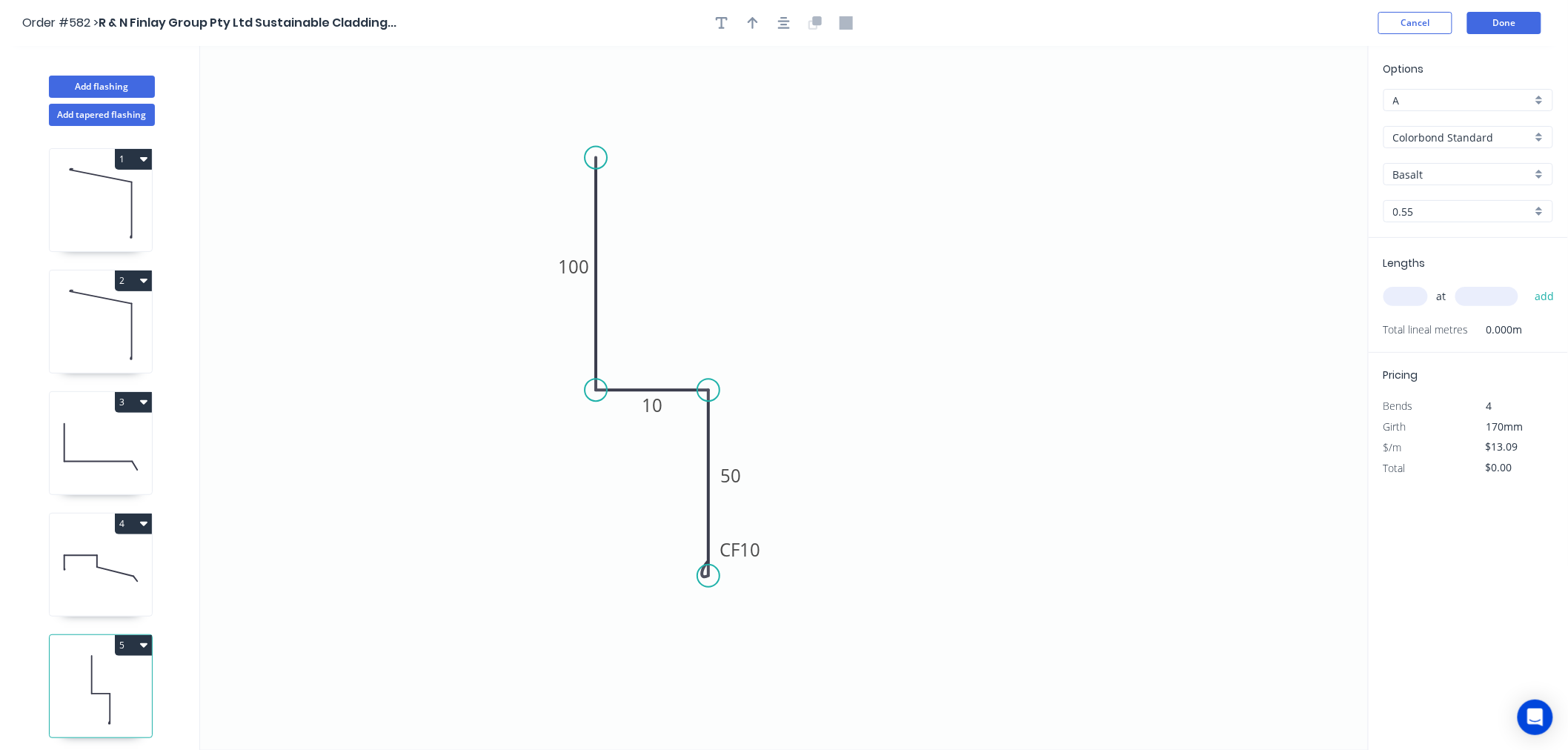
click at [1441, 175] on input "Basalt" at bounding box center [1461, 174] width 138 height 16
click at [1427, 273] on div "Dune" at bounding box center [1468, 276] width 169 height 26
type input "Dune"
click at [1400, 289] on input "text" at bounding box center [1405, 297] width 45 height 19
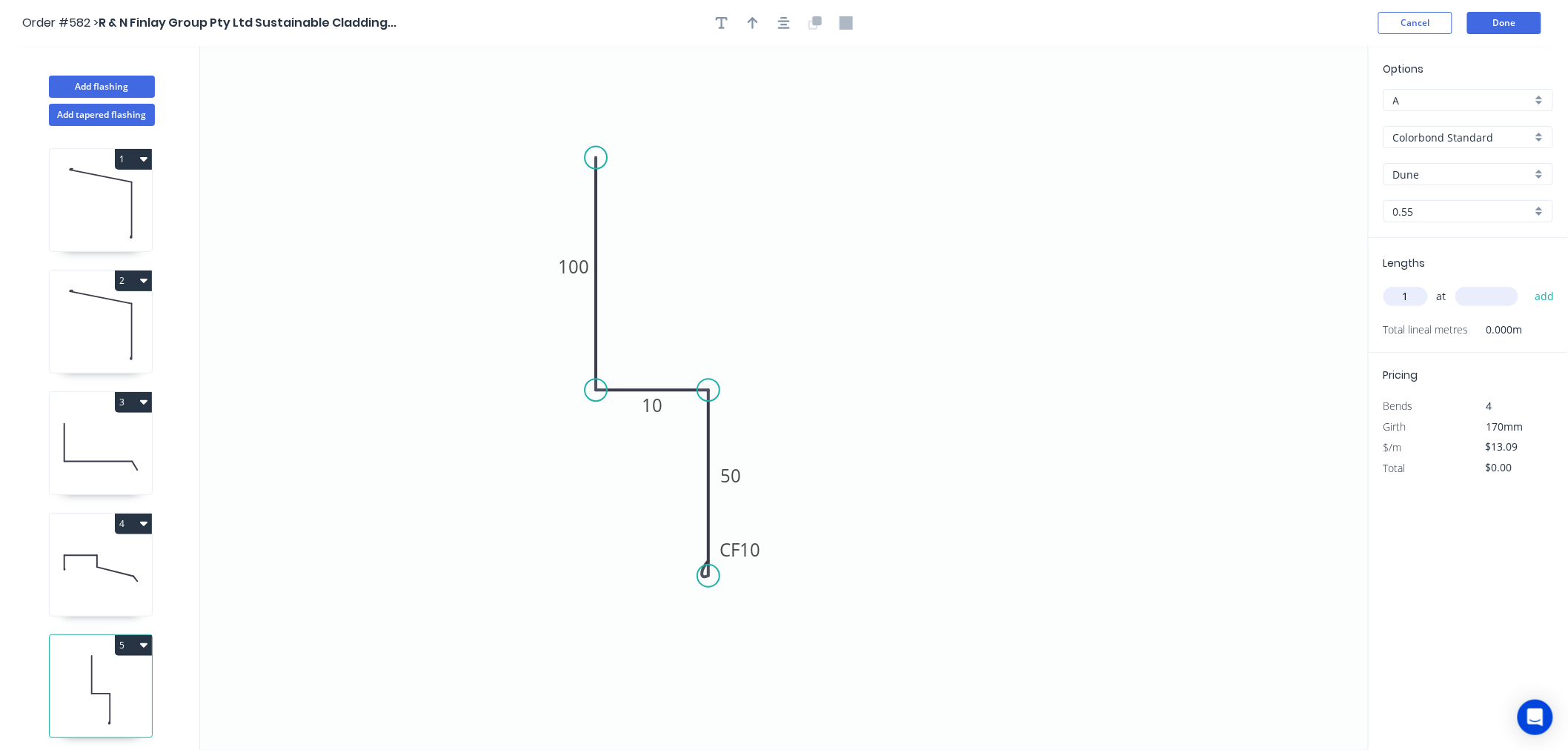
type input "1"
type input "2900"
click at [1527, 284] on button "add" at bounding box center [1545, 297] width 35 height 25
type input "$37.96"
click at [1501, 13] on button "Done" at bounding box center [1504, 22] width 75 height 22
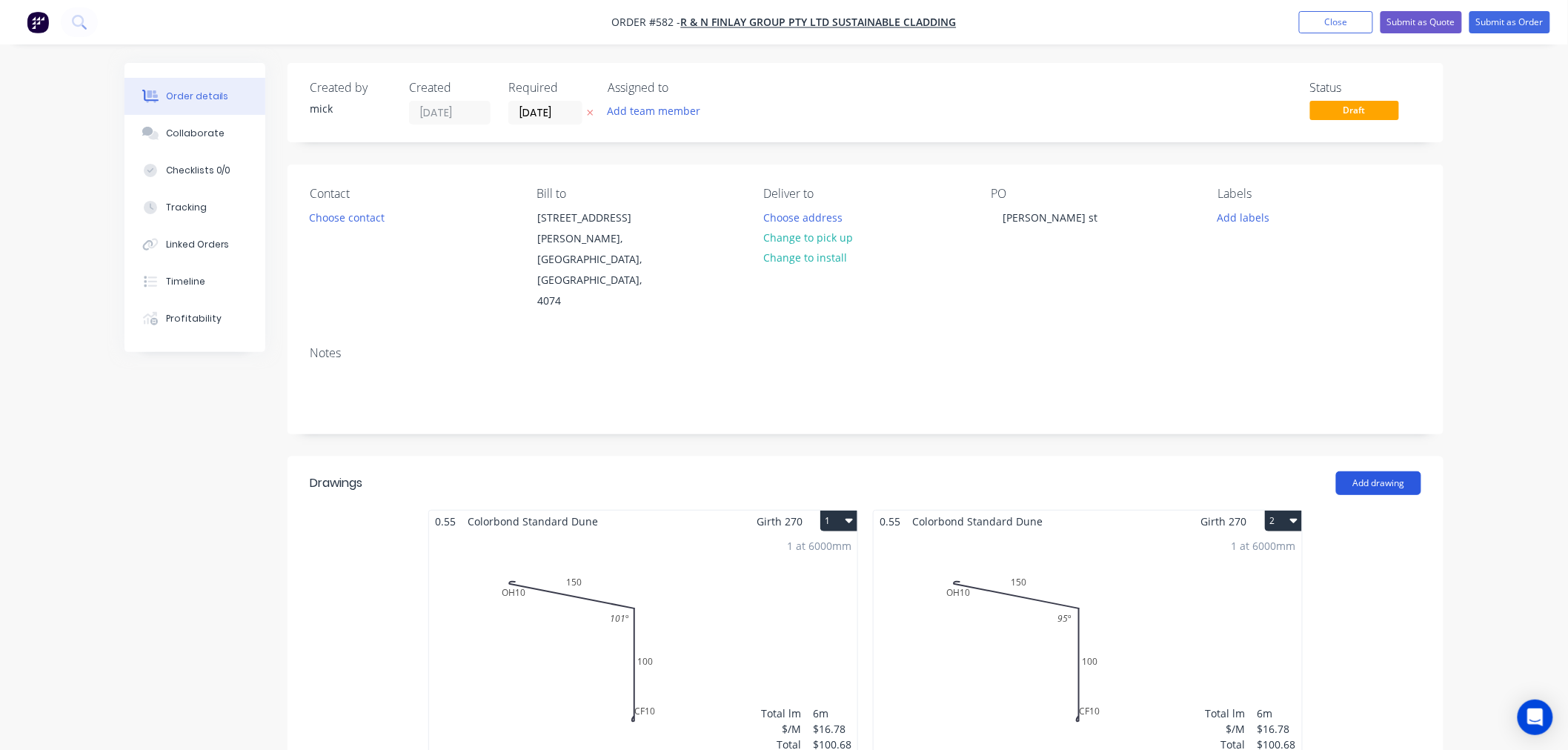
click at [1342, 472] on button "Add drawing" at bounding box center [1378, 484] width 85 height 23
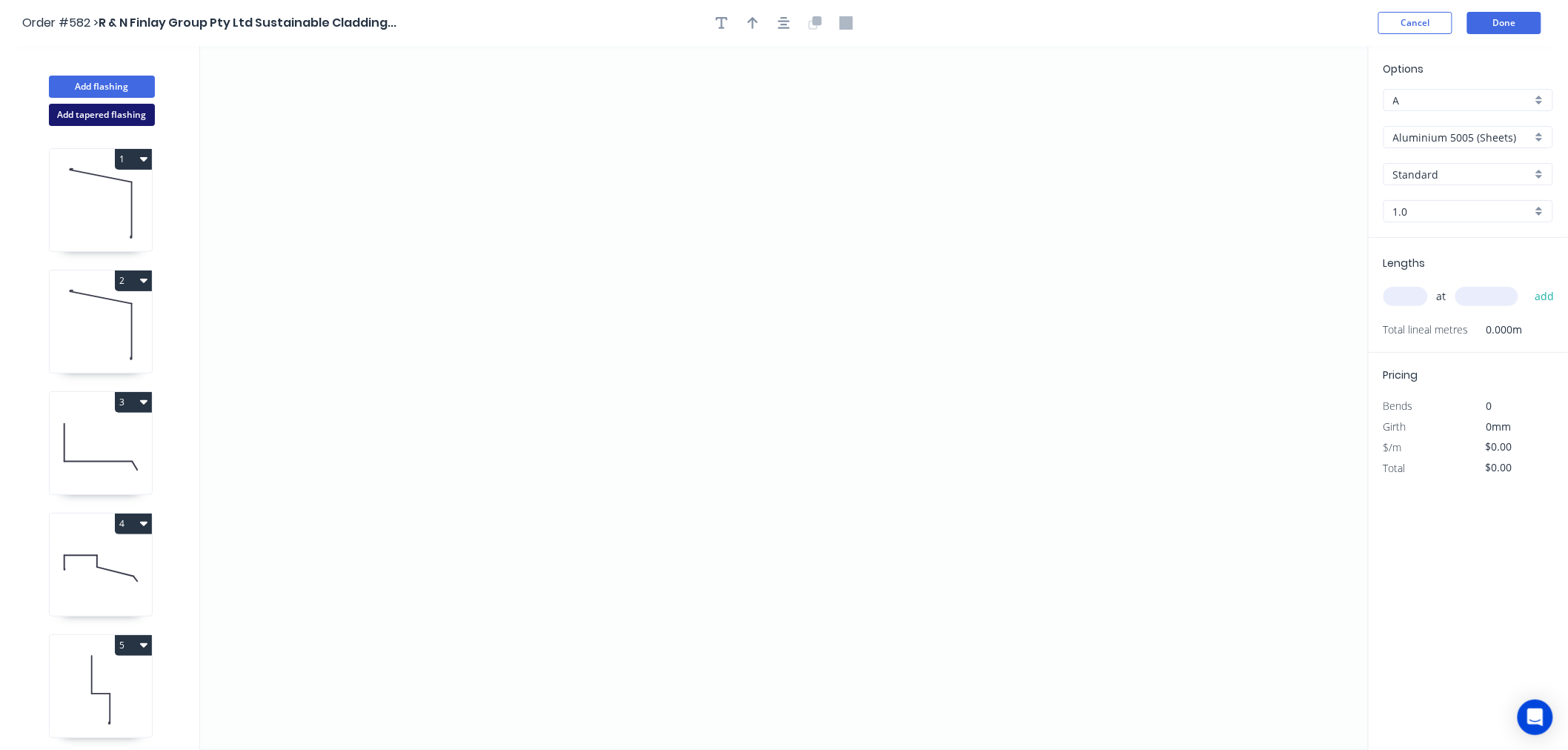
click at [138, 118] on button "Add tapered flashing" at bounding box center [101, 114] width 106 height 22
click at [541, 512] on icon "0" at bounding box center [784, 576] width 1168 height 353
click at [541, 664] on icon "0" at bounding box center [784, 576] width 1168 height 353
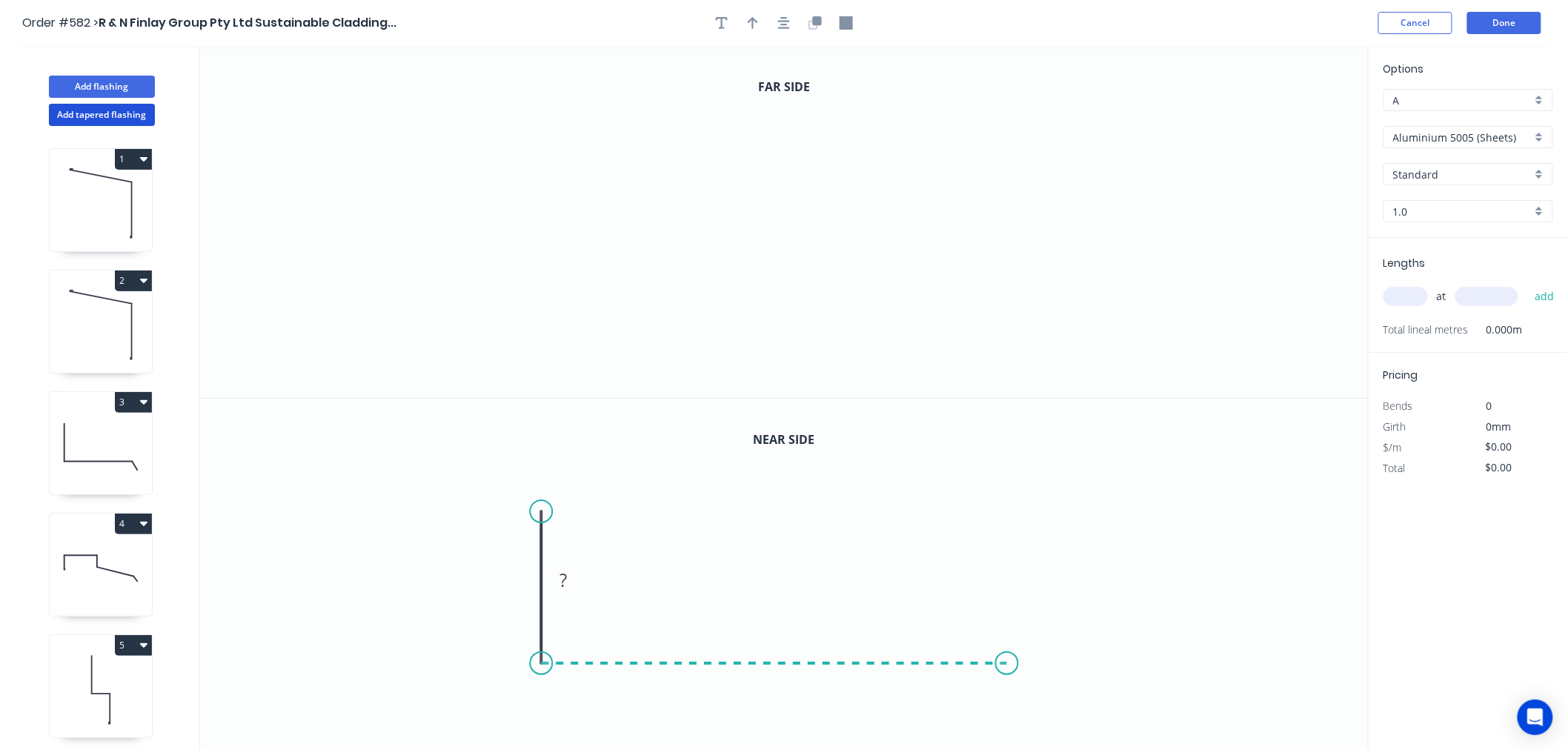
click at [1007, 651] on icon "0 ?" at bounding box center [784, 576] width 1168 height 353
click at [1018, 484] on icon "0 ? ?" at bounding box center [784, 576] width 1168 height 353
click at [1007, 483] on circle at bounding box center [1007, 484] width 22 height 22
click at [529, 572] on rect at bounding box center [519, 580] width 30 height 20
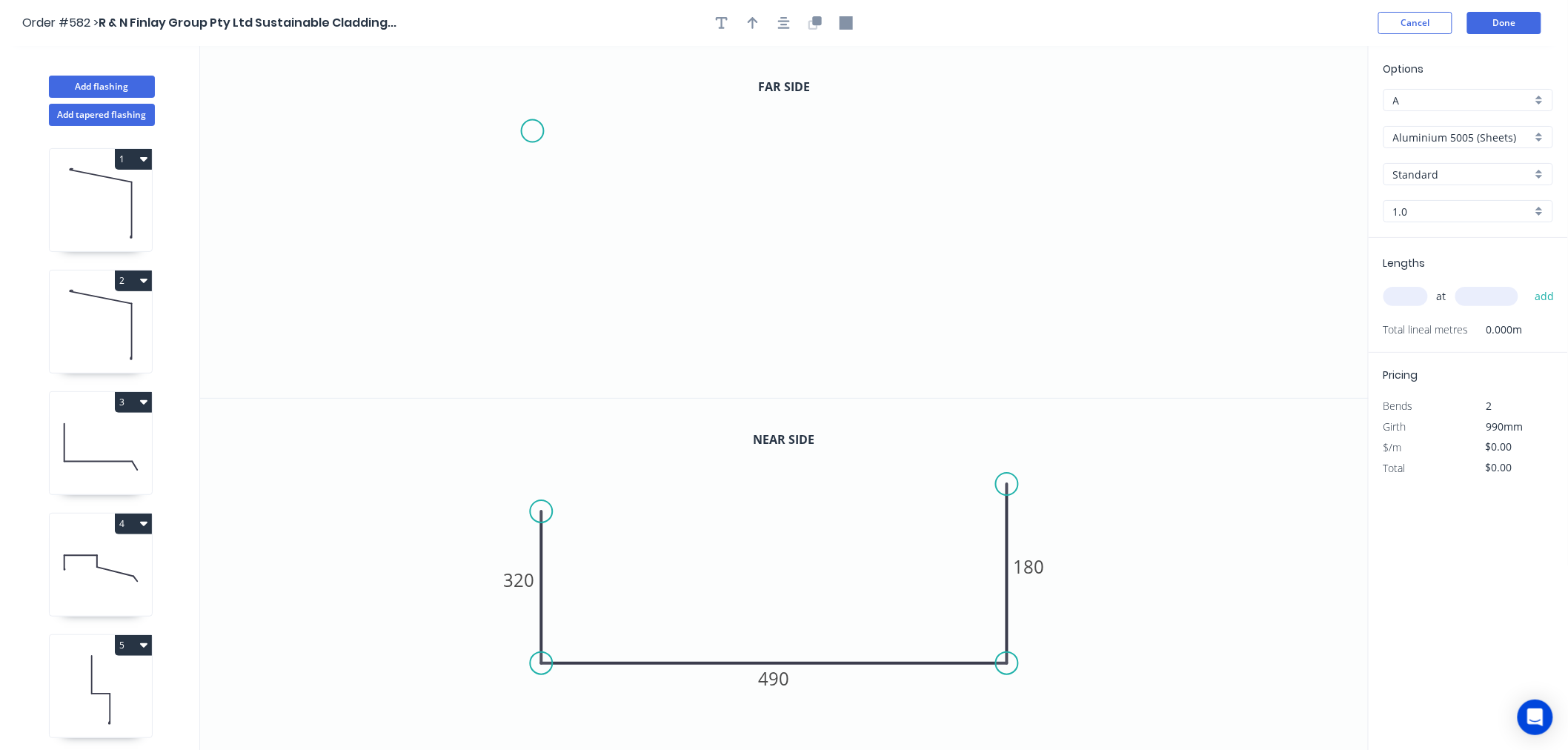
click at [532, 131] on icon "0" at bounding box center [784, 221] width 1168 height 352
click at [525, 310] on icon "0" at bounding box center [784, 221] width 1168 height 352
click at [1049, 301] on icon "0 ?" at bounding box center [784, 221] width 1168 height 352
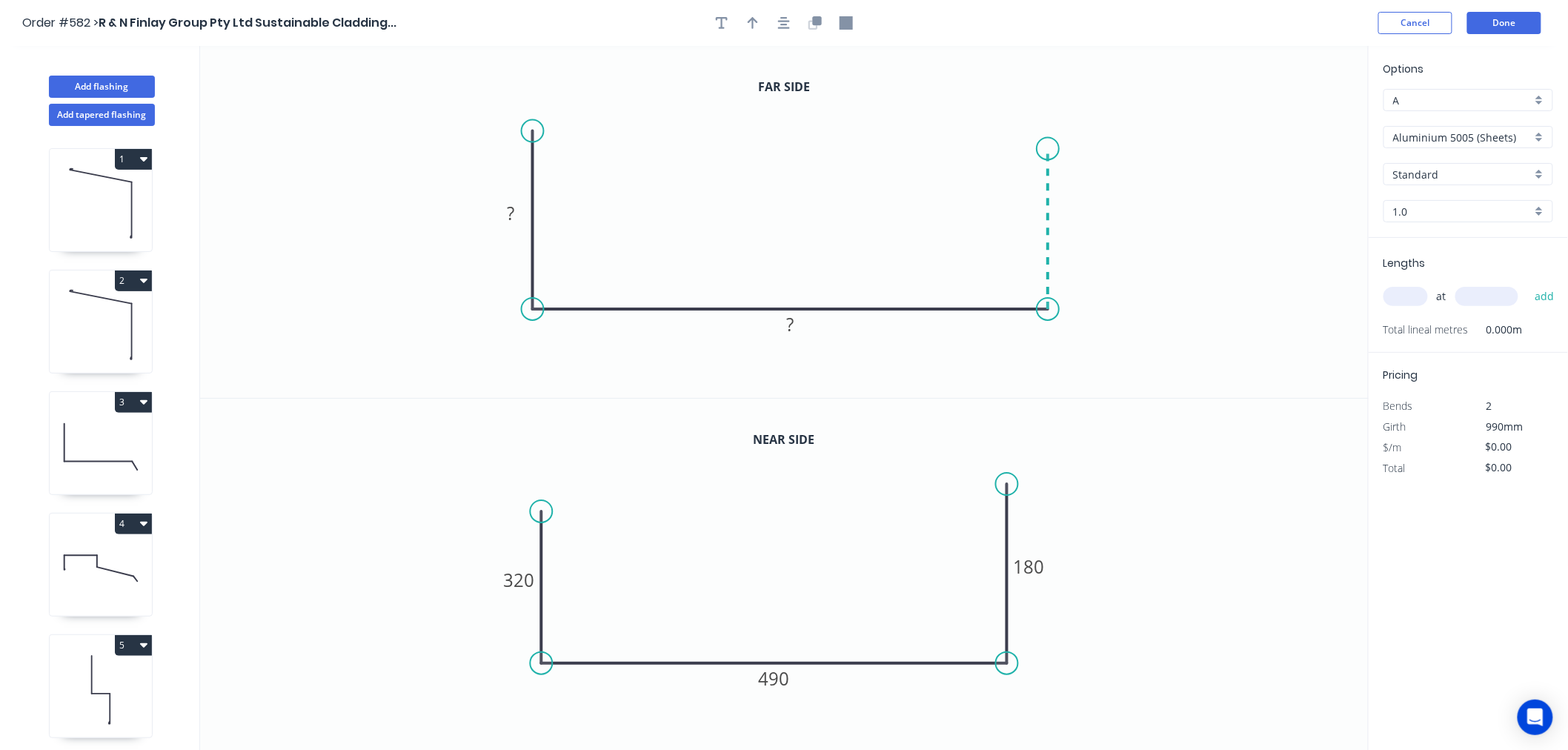
click at [1049, 149] on icon "0 ? ?" at bounding box center [784, 221] width 1168 height 352
click at [1049, 150] on circle at bounding box center [1047, 148] width 22 height 22
click at [520, 223] on rect at bounding box center [510, 213] width 30 height 20
click at [1200, 321] on icon "0 360 490 220" at bounding box center [784, 221] width 1168 height 352
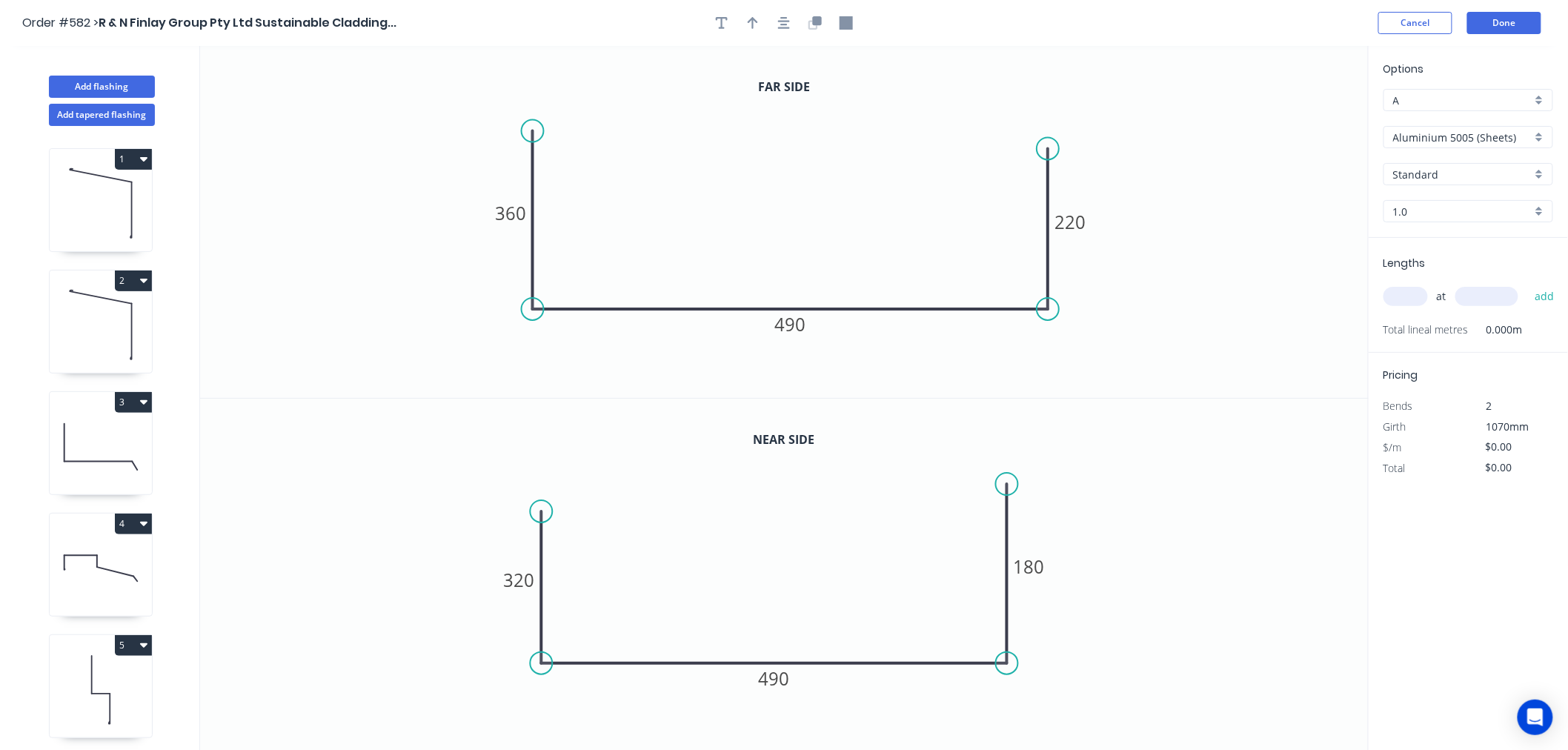
click at [1497, 139] on input "Aluminium 5005 (Sheets)" at bounding box center [1461, 138] width 138 height 16
click at [1464, 234] on div "Colorbond Standard" at bounding box center [1468, 243] width 169 height 26
type input "Colorbond Standard"
type input "Basalt"
type input "0.55"
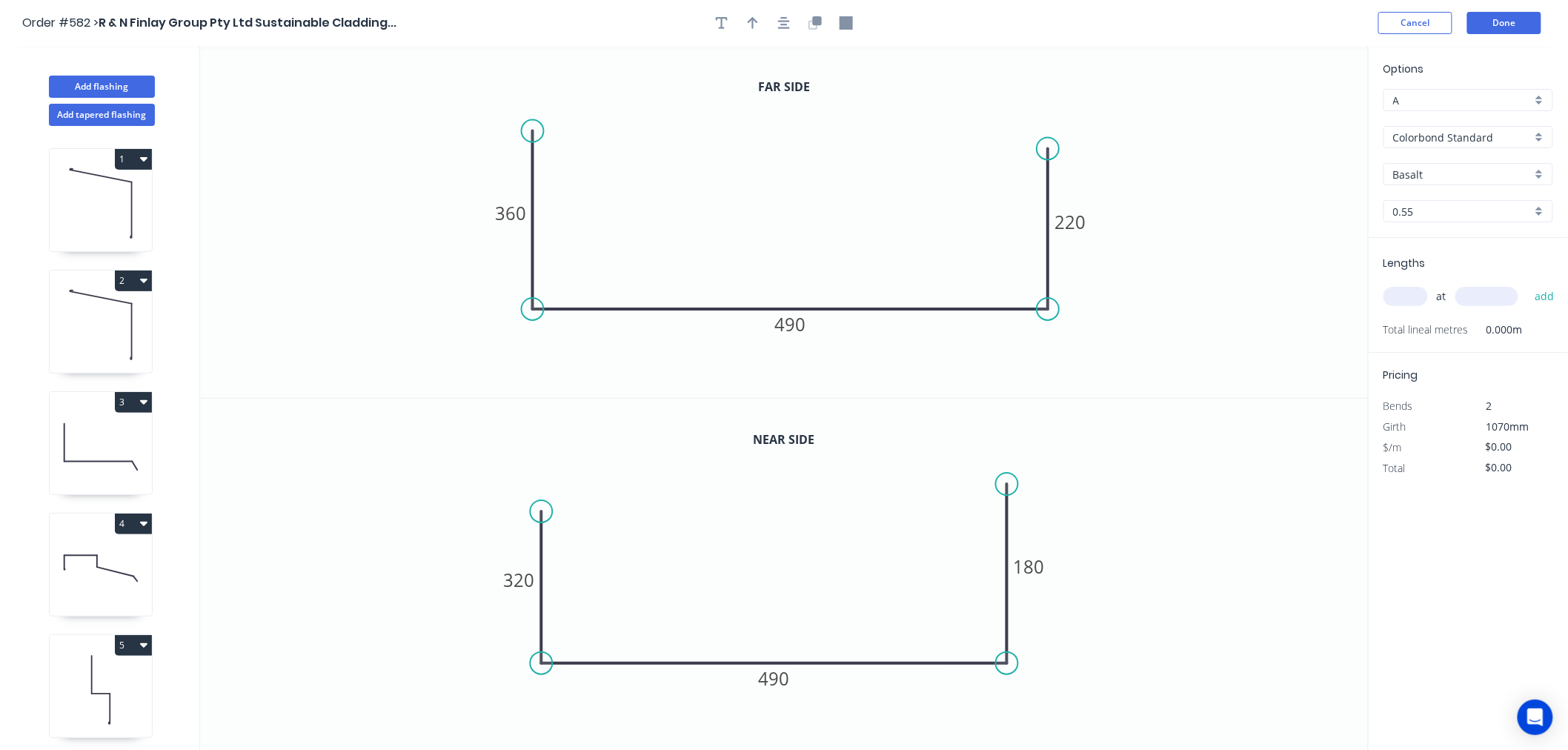
type input "$34.59"
click at [1439, 175] on input "Basalt" at bounding box center [1461, 174] width 138 height 16
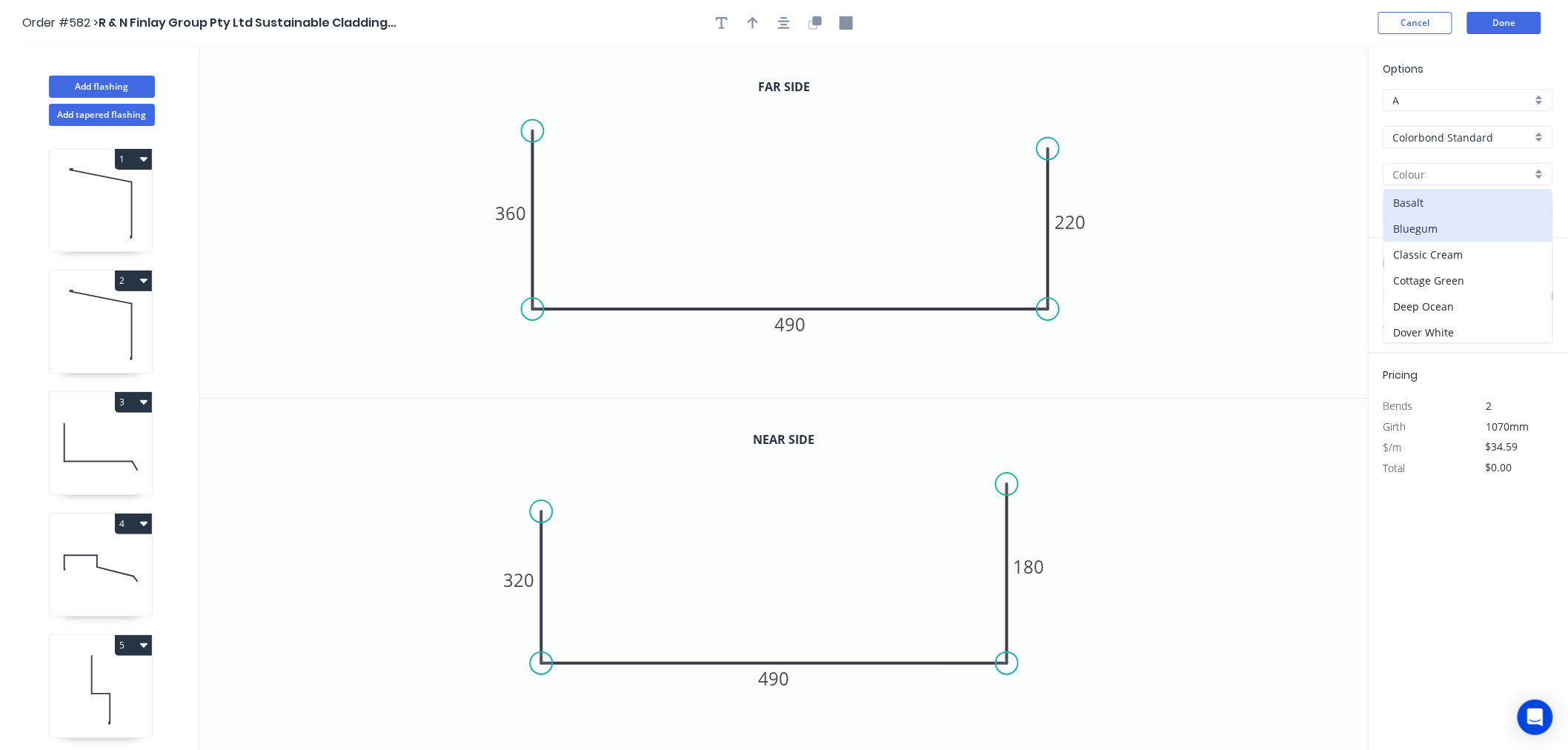
scroll to position [82, 0]
click at [1414, 273] on div "Dune" at bounding box center [1468, 276] width 169 height 26
type input "Dune"
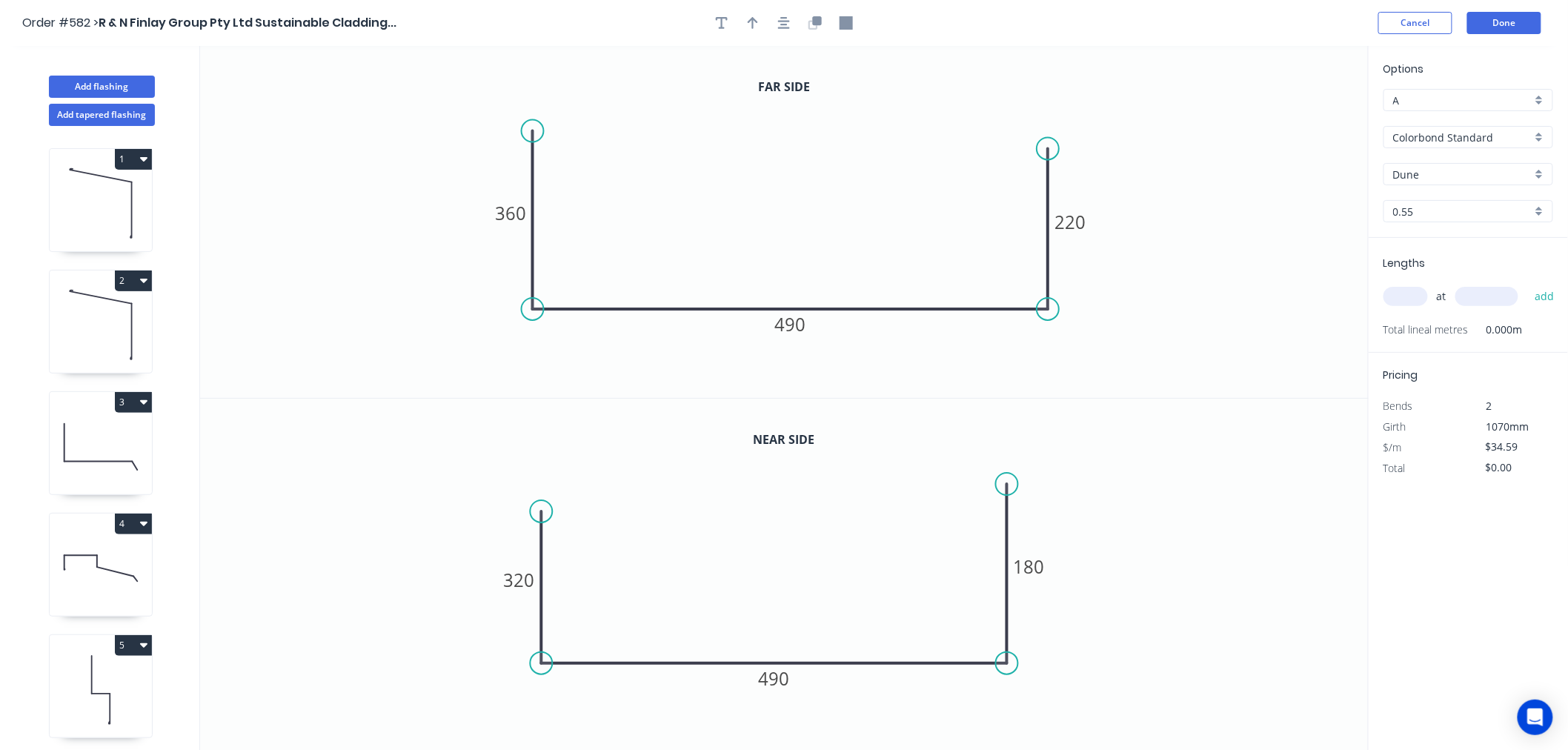
click at [1399, 295] on input "text" at bounding box center [1405, 297] width 45 height 19
type input "1"
type input "2600"
click at [1527, 284] on button "add" at bounding box center [1545, 297] width 35 height 25
type input "$89.93"
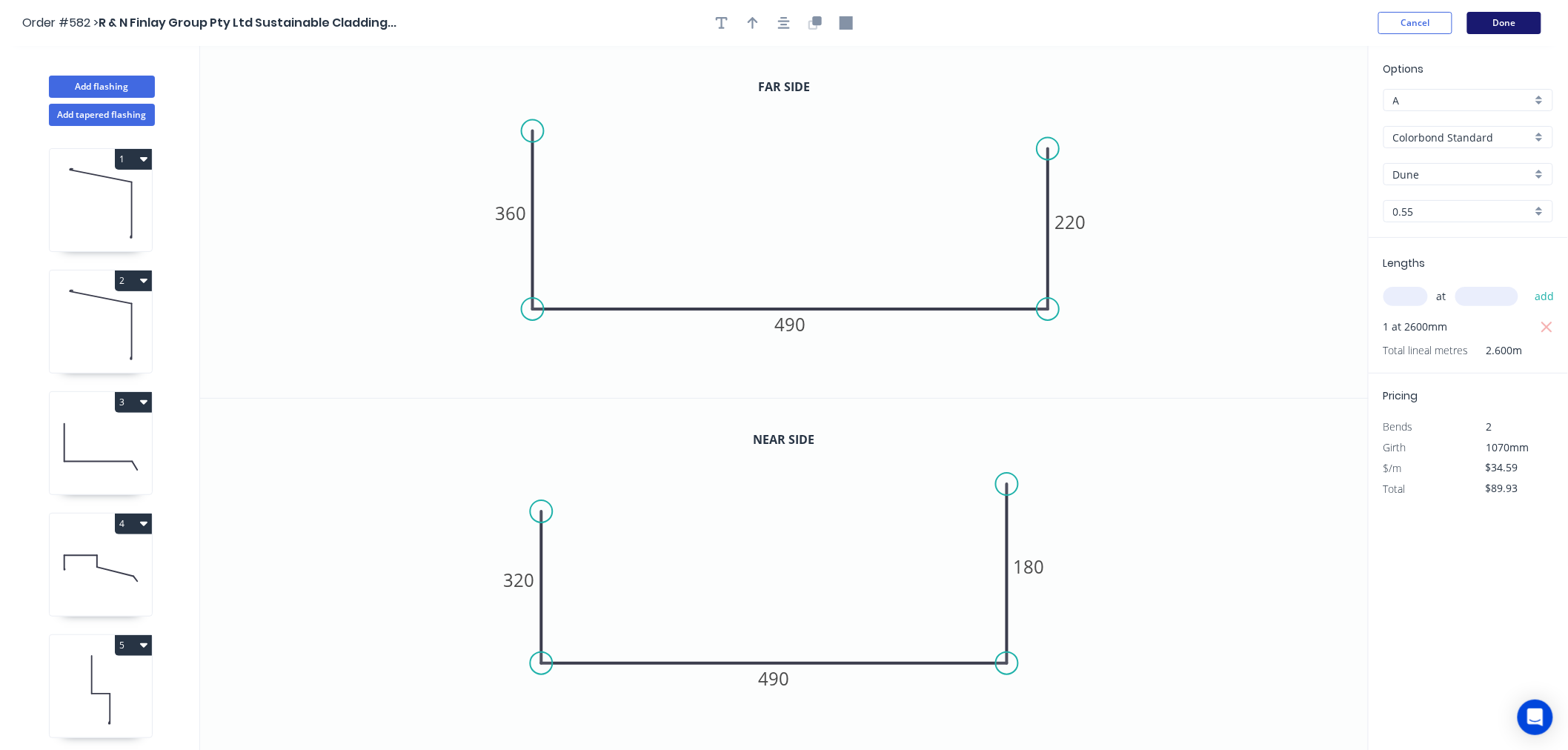
click at [1521, 20] on button "Done" at bounding box center [1504, 22] width 75 height 22
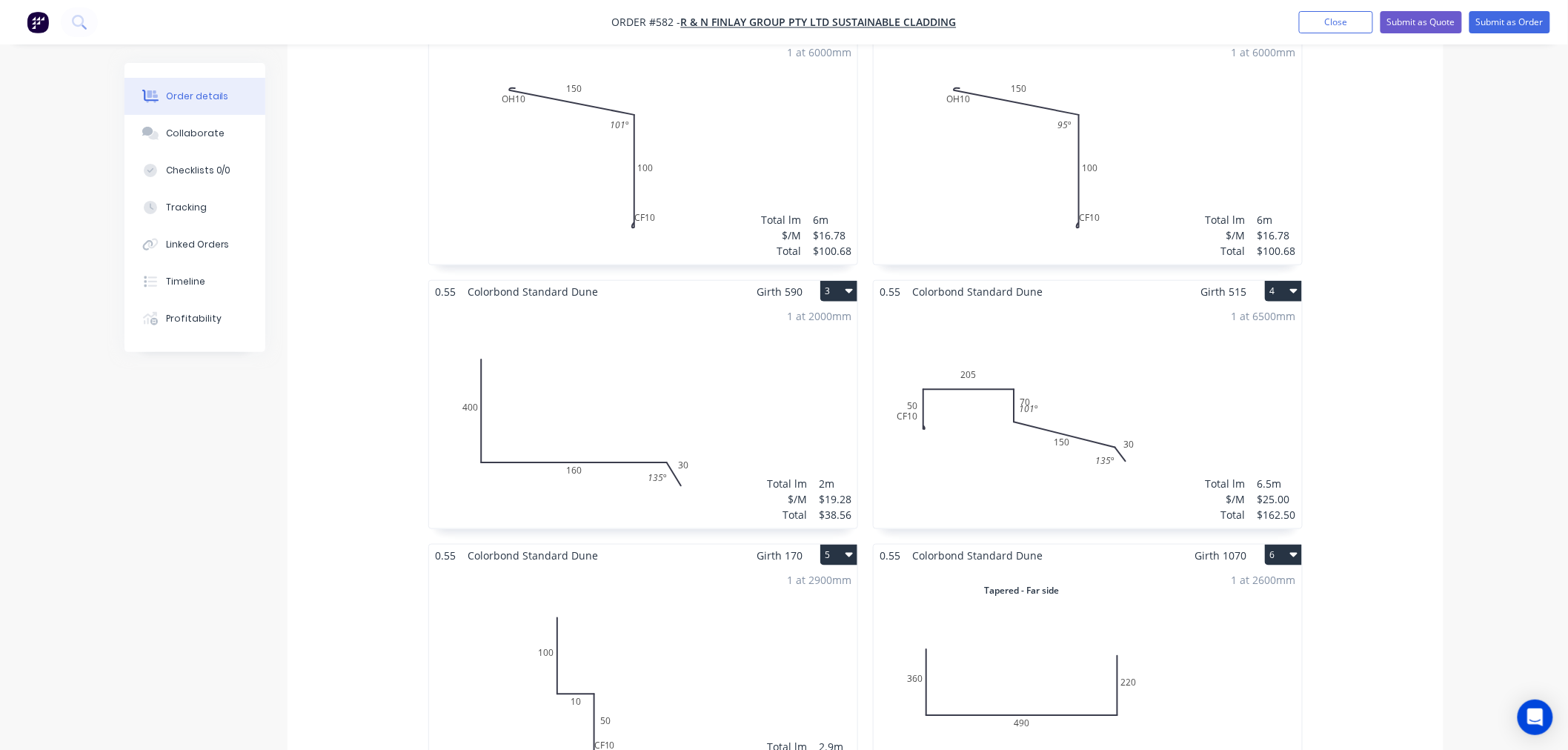
scroll to position [1235, 0]
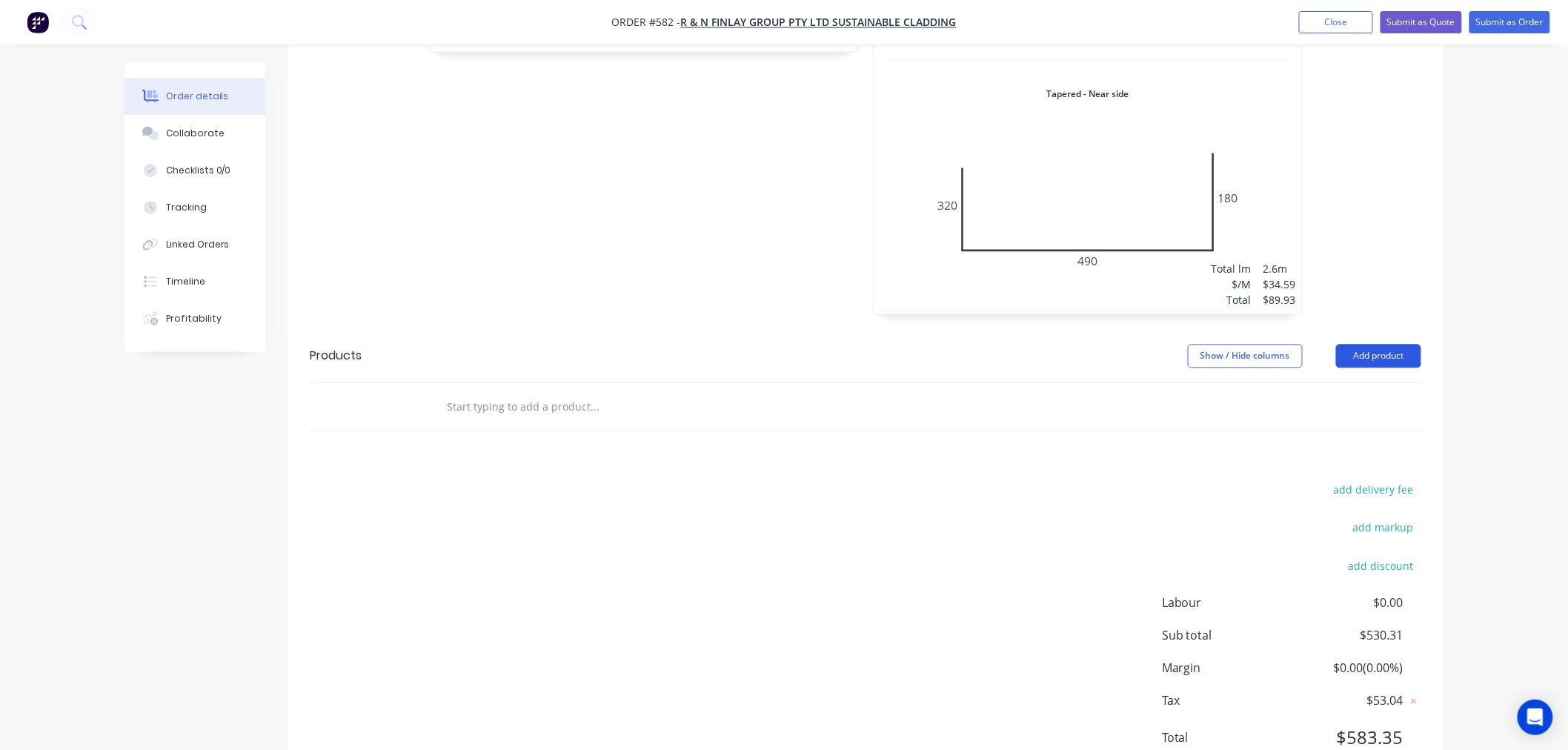
click at [1374, 344] on button "Add product" at bounding box center [1378, 356] width 85 height 23
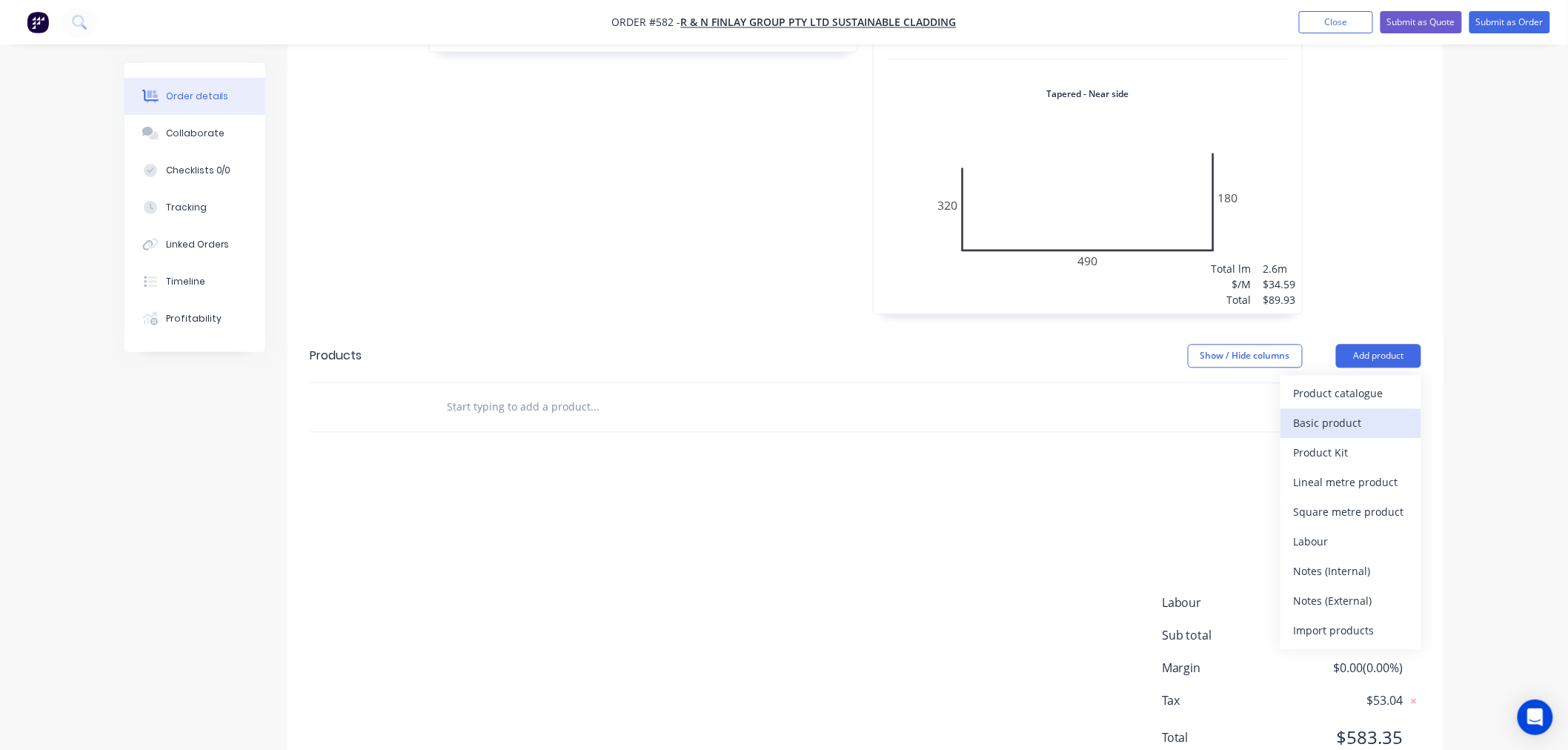
click at [1360, 412] on div "Basic product" at bounding box center [1351, 422] width 114 height 21
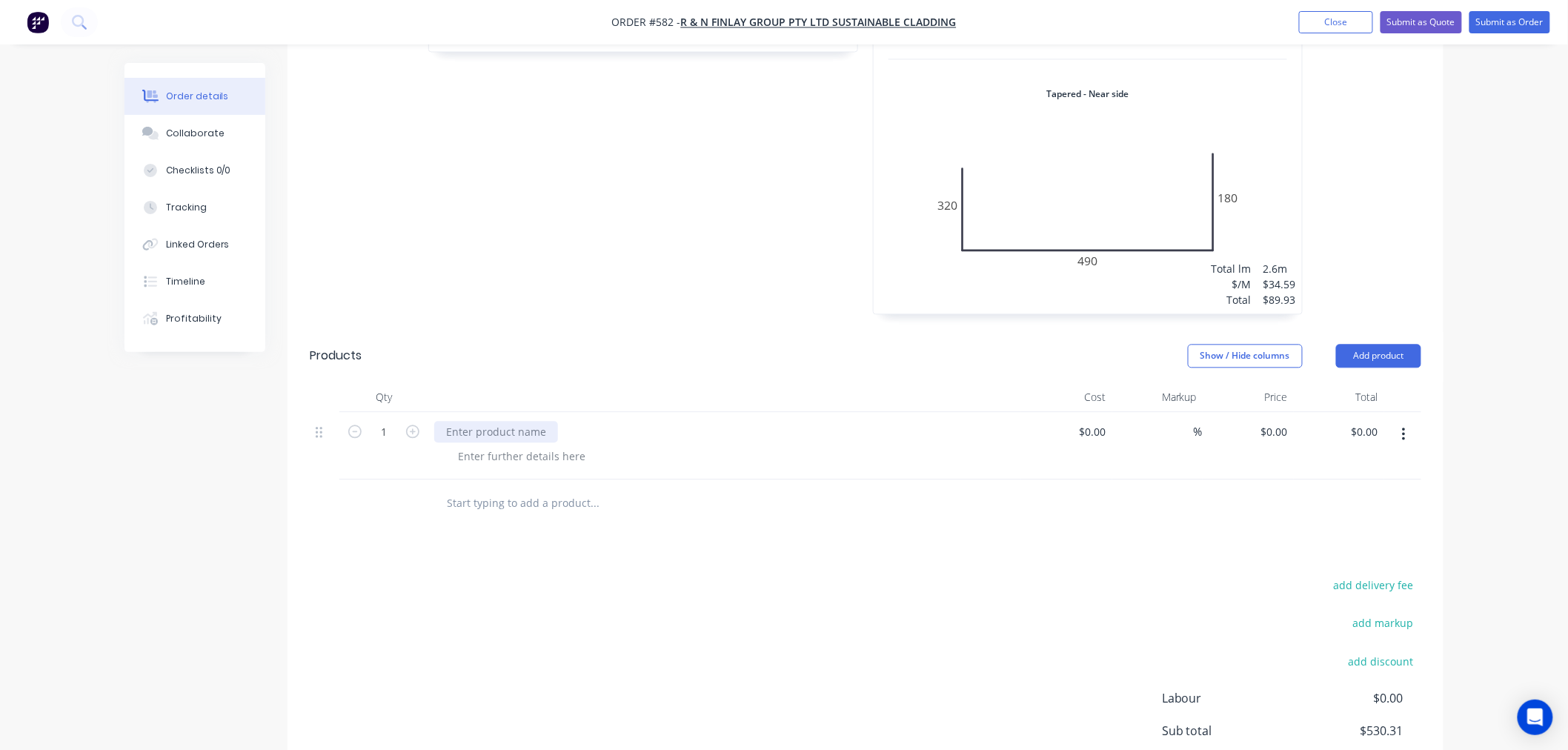
click at [522, 422] on div at bounding box center [496, 432] width 124 height 21
click at [406, 424] on icon "button" at bounding box center [413, 431] width 14 height 14
type input "3"
click at [642, 329] on header "Products Show / Hide columns Add product" at bounding box center [865, 356] width 1155 height 53
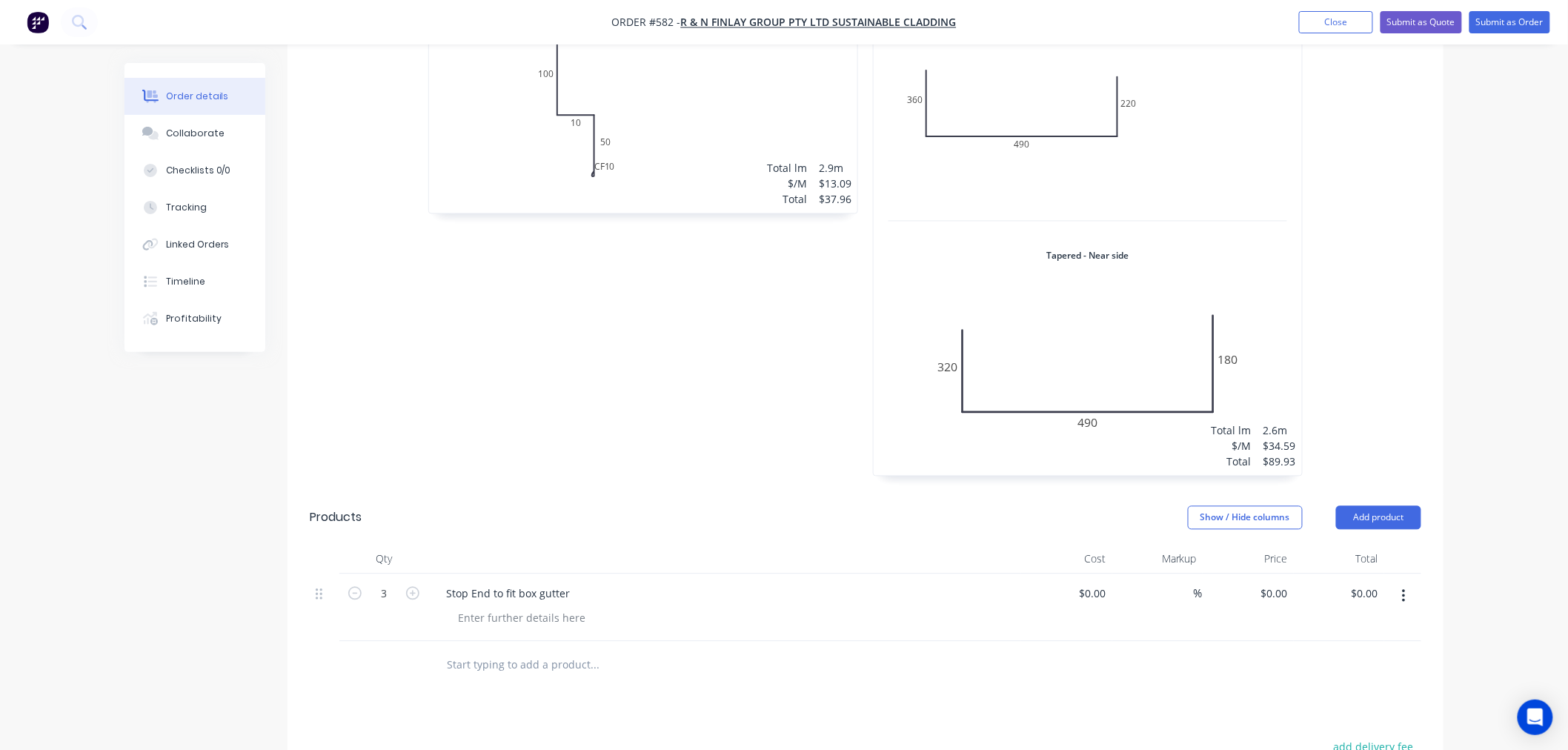
scroll to position [1103, 0]
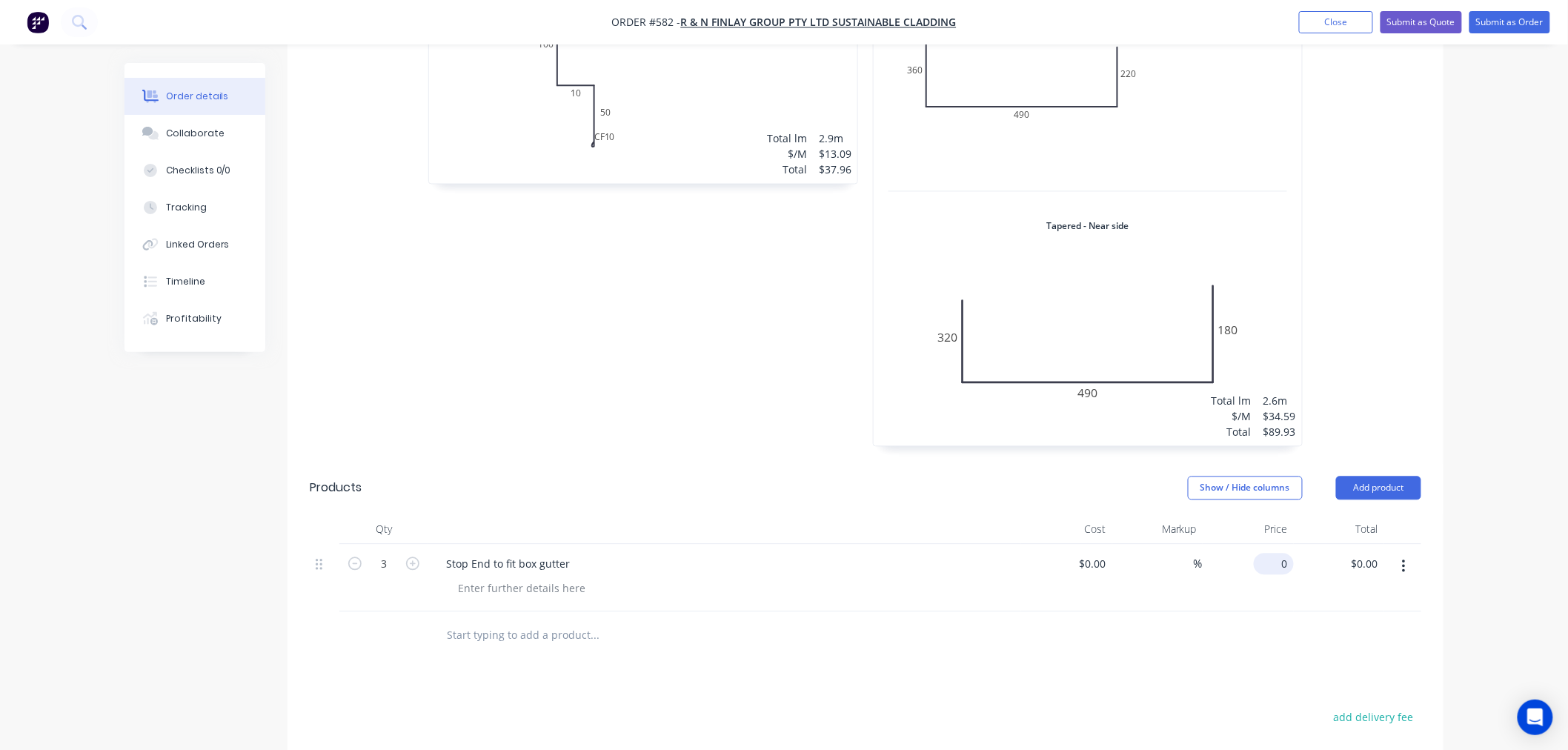
click at [1278, 553] on input "0" at bounding box center [1276, 564] width 34 height 21
click at [1071, 612] on div at bounding box center [866, 637] width 1112 height 48
type input "$21.27"
type input "$63.81"
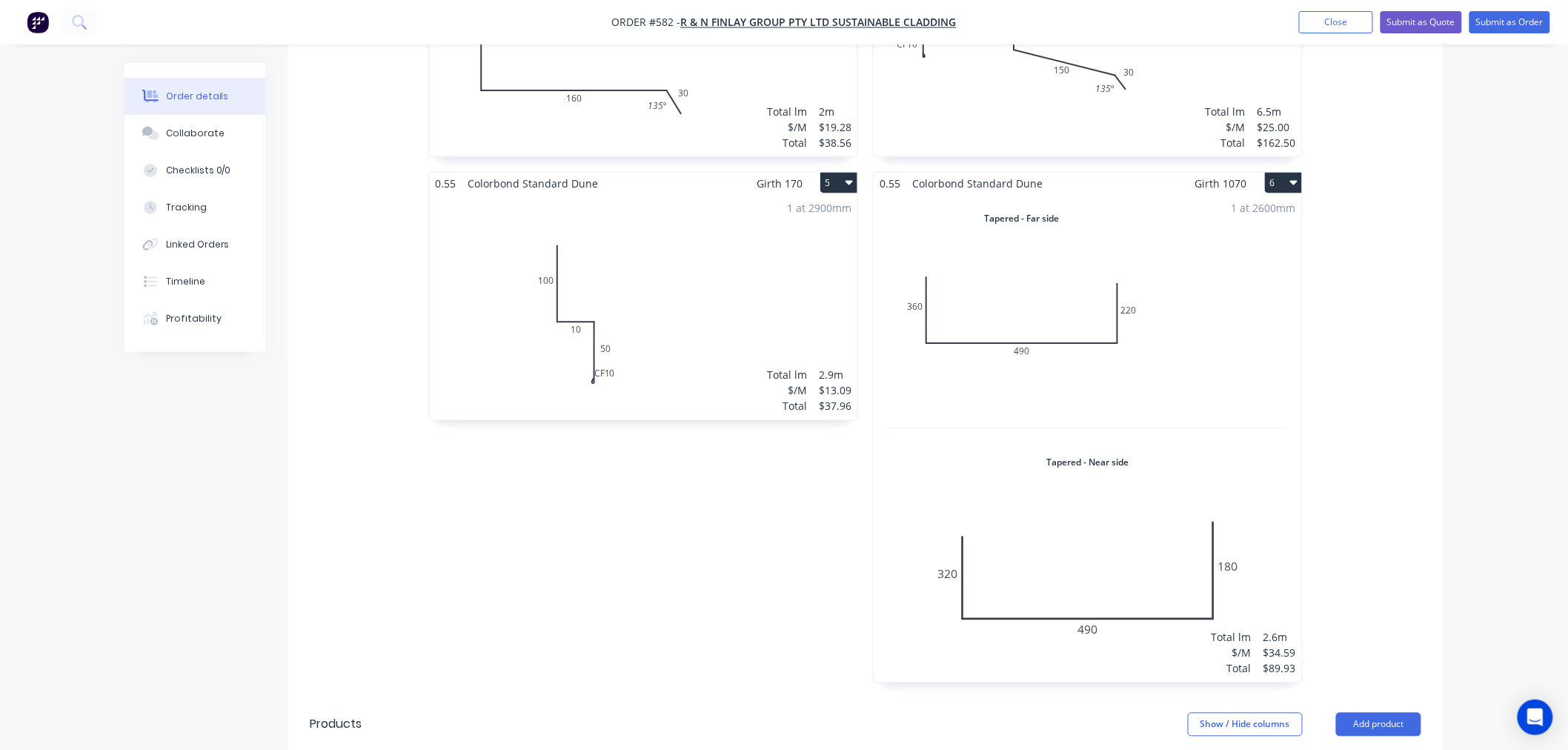
scroll to position [938, 0]
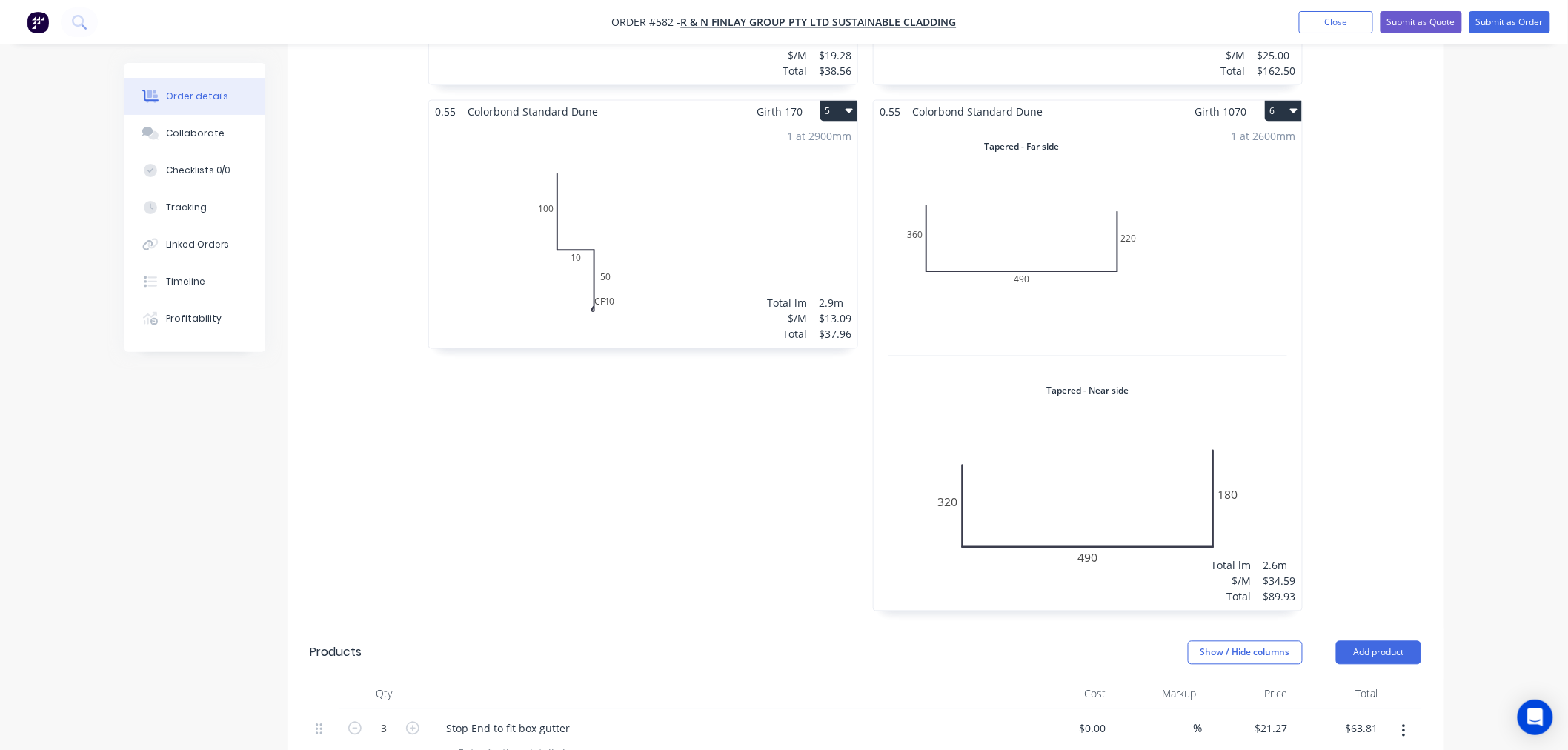
click at [1476, 358] on div "Order details Collaborate Checklists 0/0 Tracking Linked Orders Timeline Profit…" at bounding box center [784, 132] width 1568 height 2141
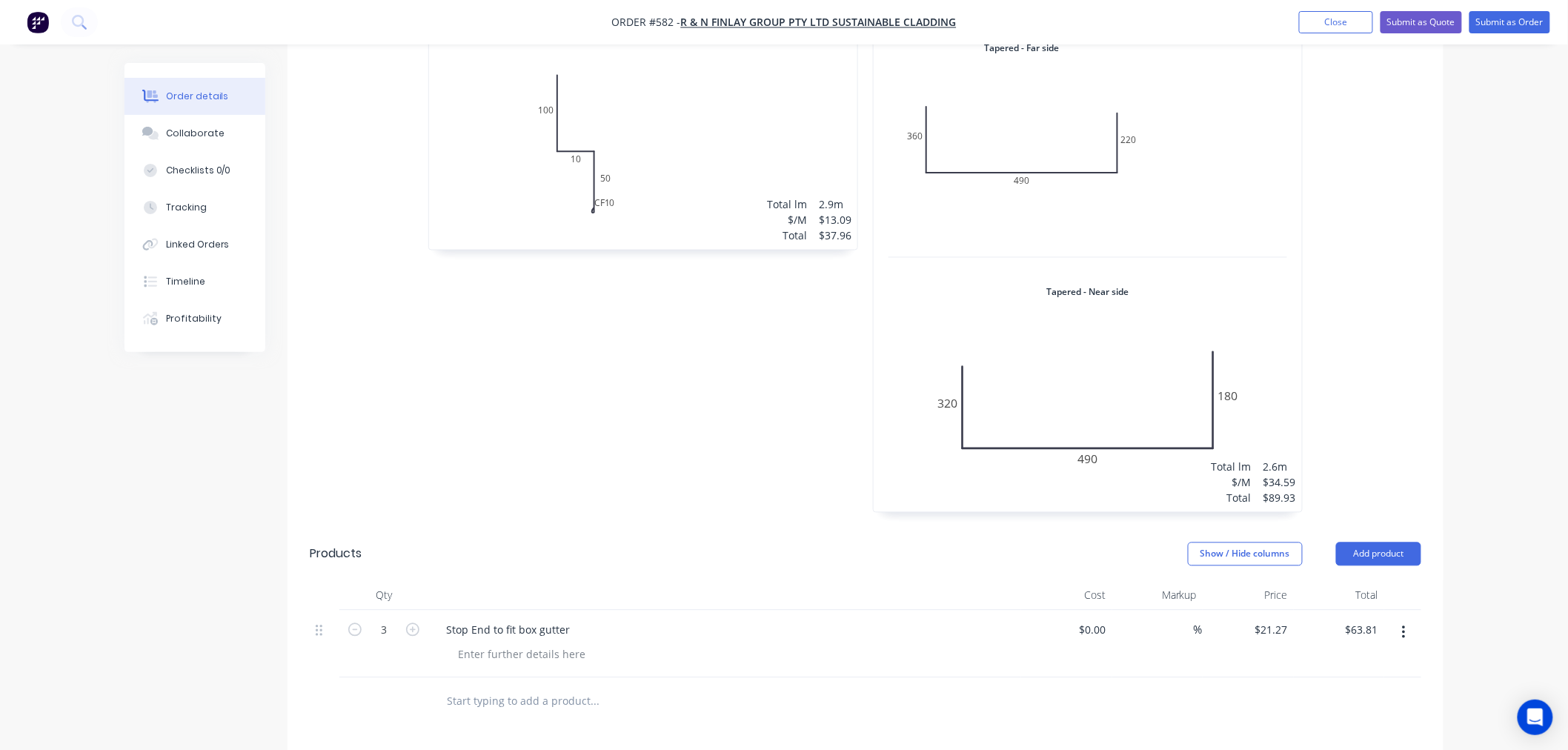
scroll to position [1350, 0]
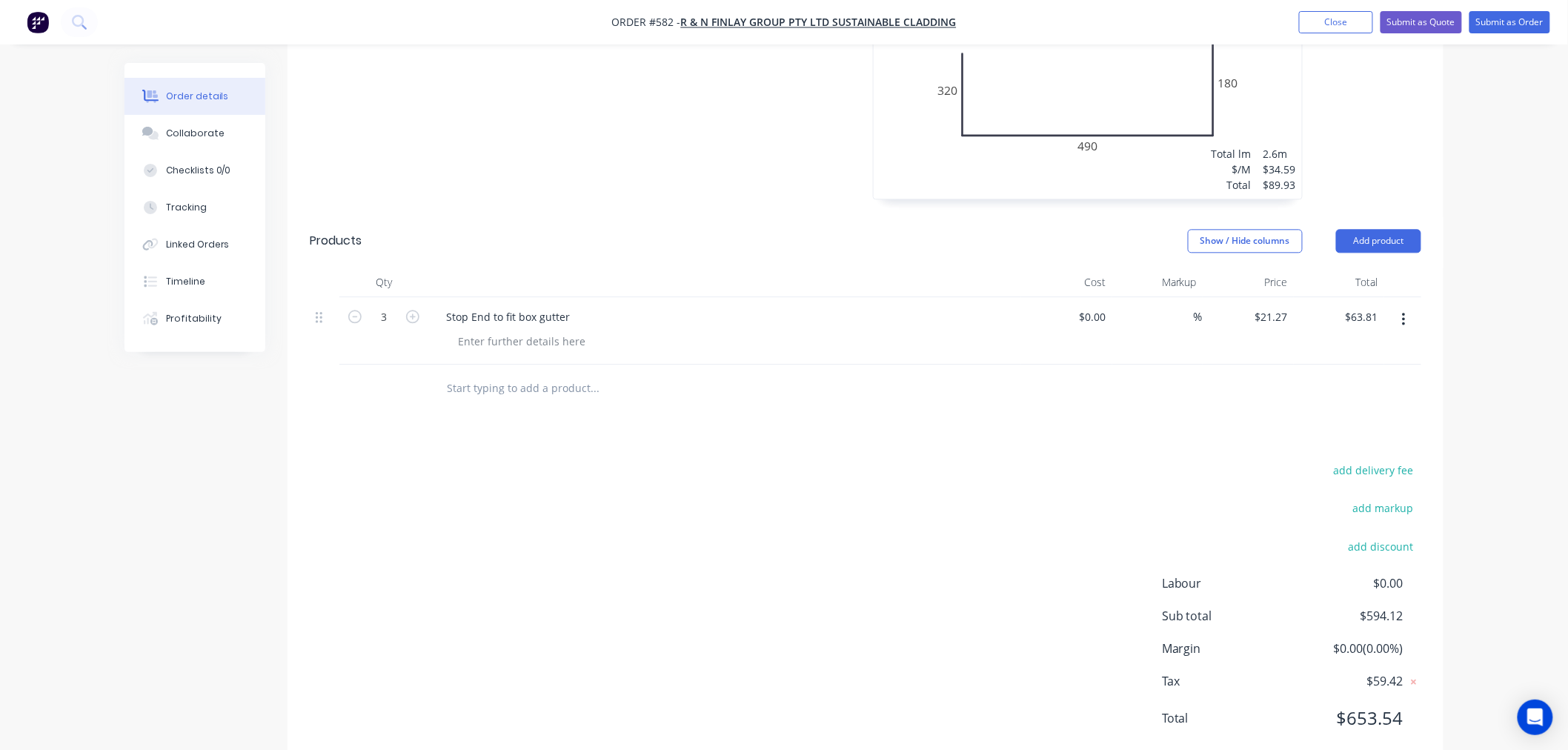
click at [1399, 229] on button "Add product" at bounding box center [1378, 240] width 85 height 23
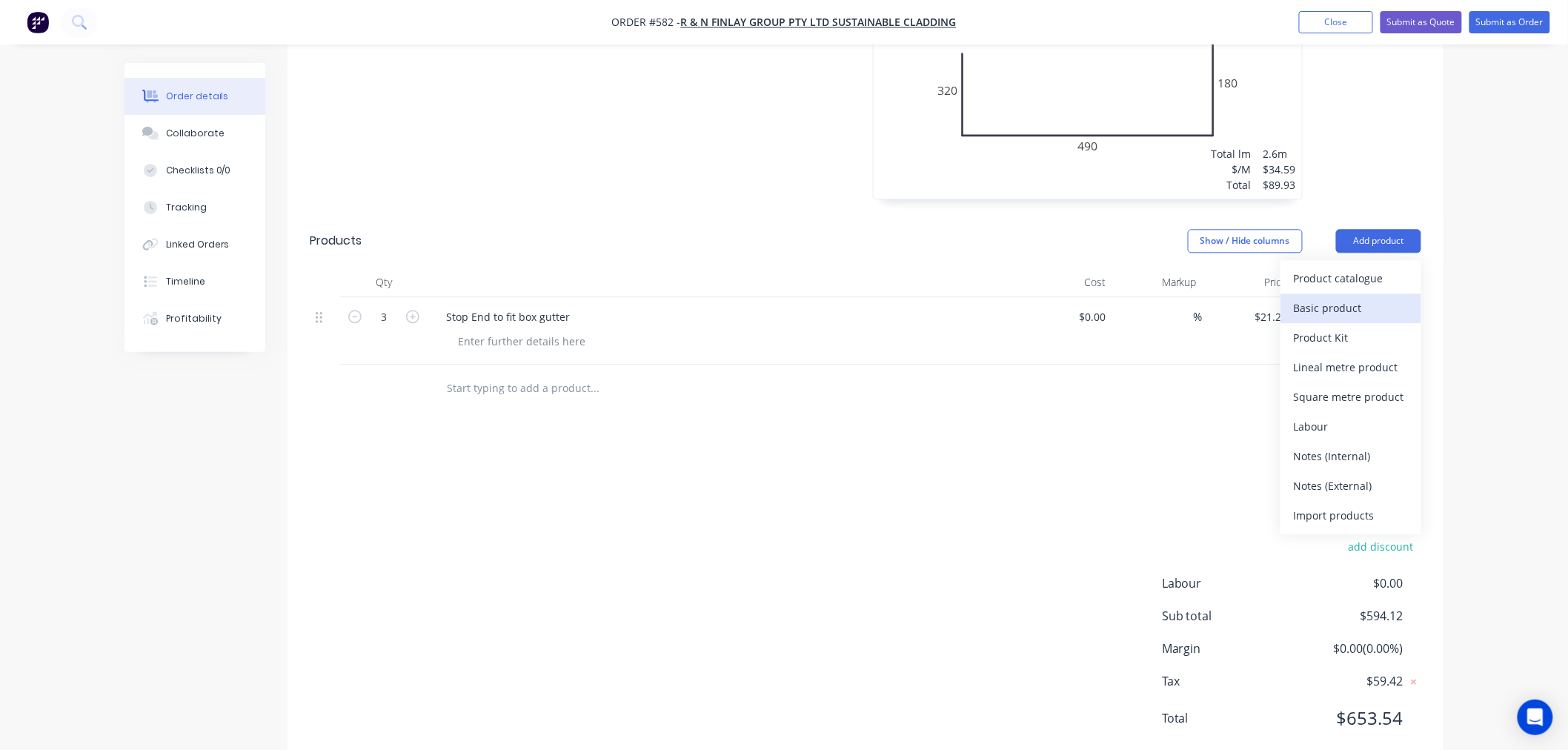
click at [1376, 297] on div "Basic product" at bounding box center [1351, 308] width 114 height 21
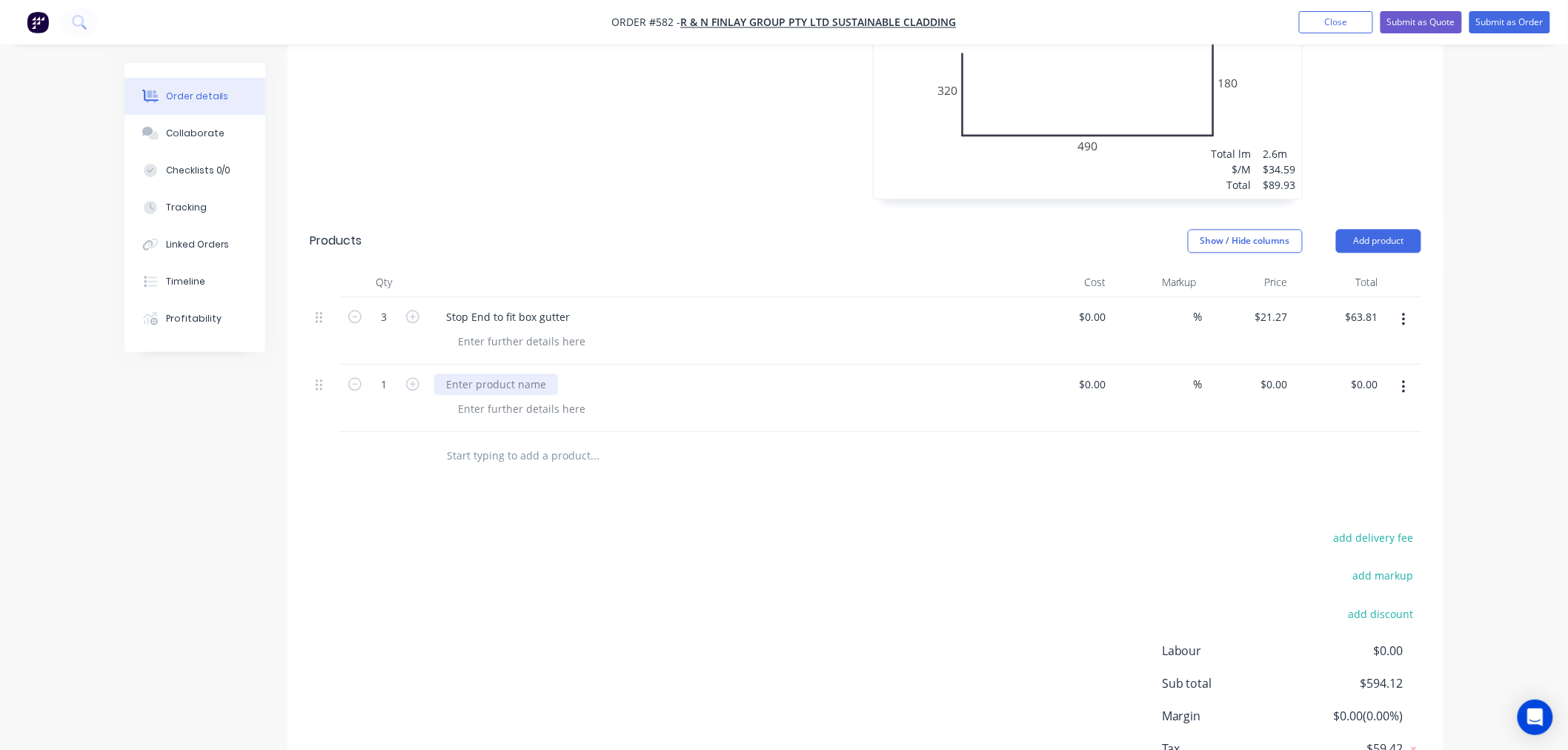
click at [480, 374] on div at bounding box center [496, 385] width 124 height 21
click at [415, 377] on icon "button" at bounding box center [413, 384] width 14 height 14
click at [359, 377] on icon "button" at bounding box center [355, 384] width 14 height 14
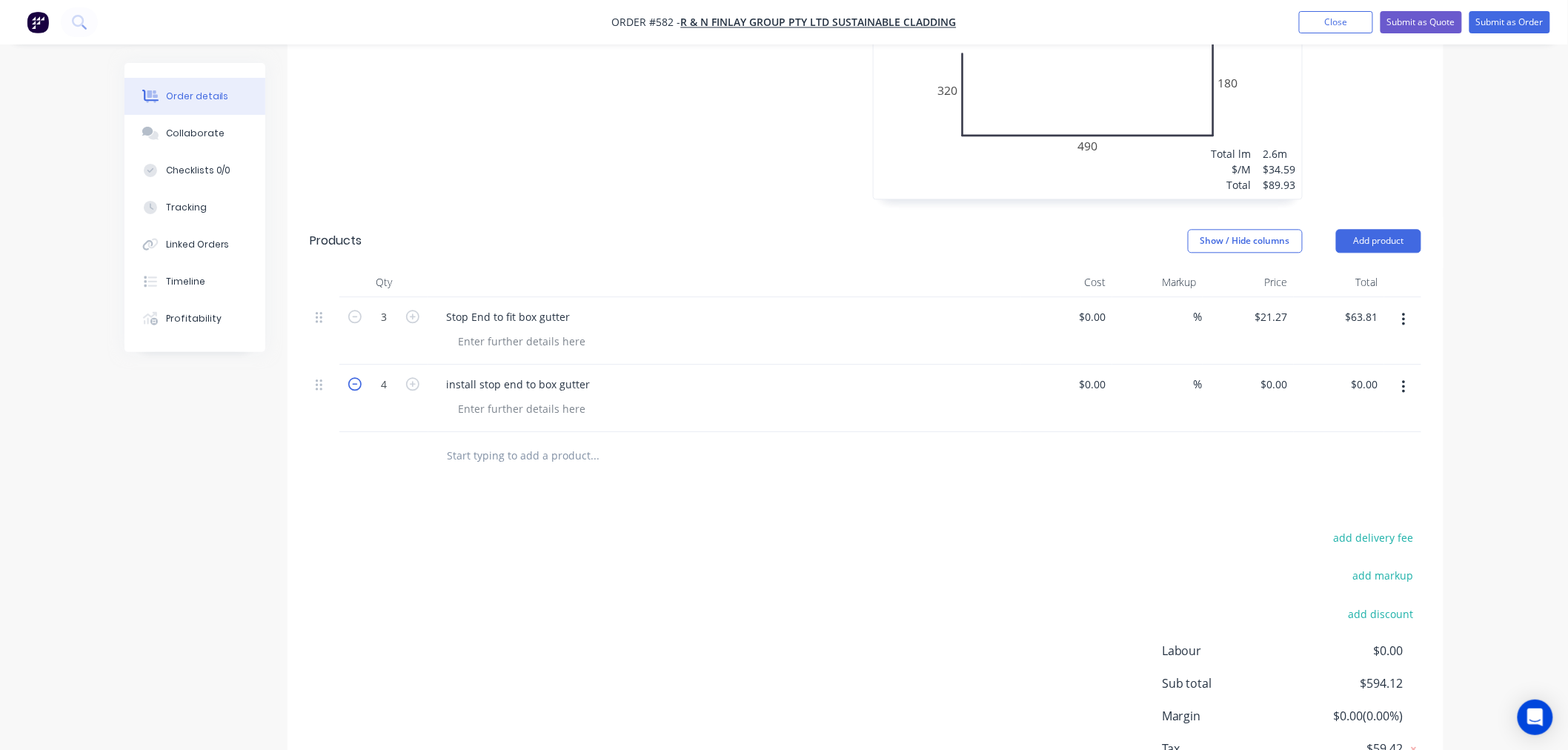
type input "3"
click at [1283, 374] on input "0" at bounding box center [1276, 385] width 34 height 21
type input "$22.00"
type input "$66.00"
click at [1027, 558] on div "add delivery fee add markup add discount Labour $0.00 Sub total $594.12 Margin …" at bounding box center [866, 671] width 1112 height 286
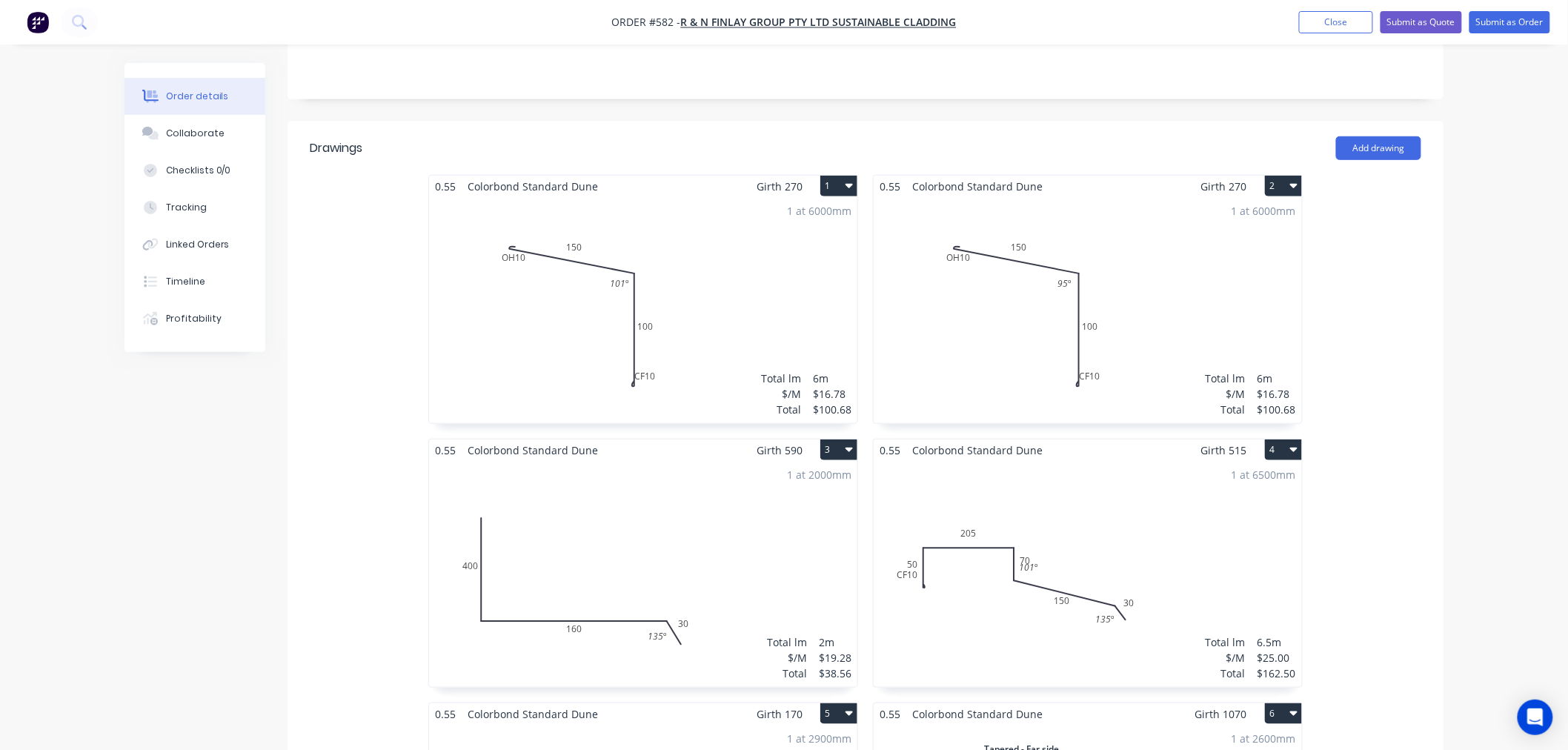
scroll to position [114, 0]
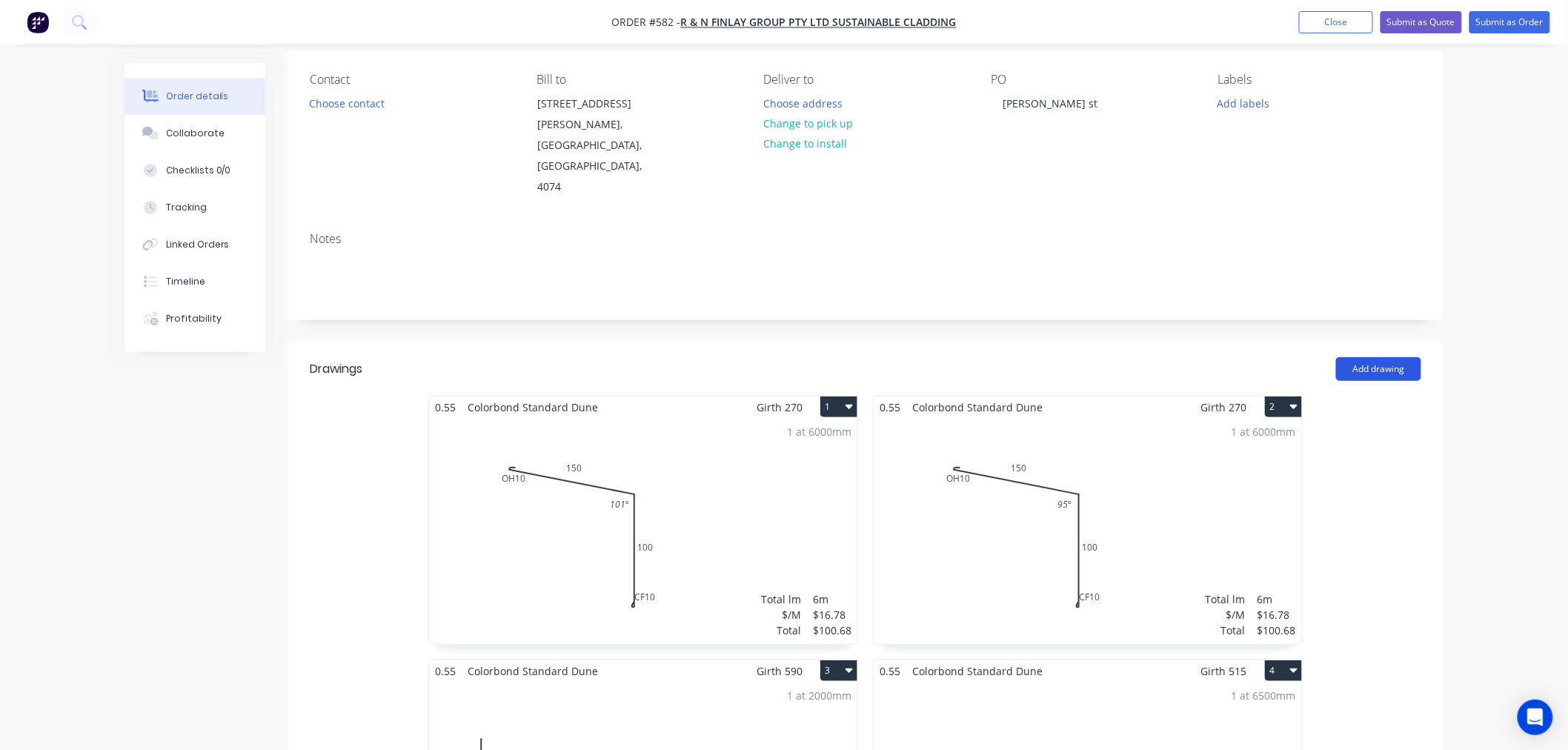
click at [1409, 358] on button "Add drawing" at bounding box center [1378, 369] width 85 height 23
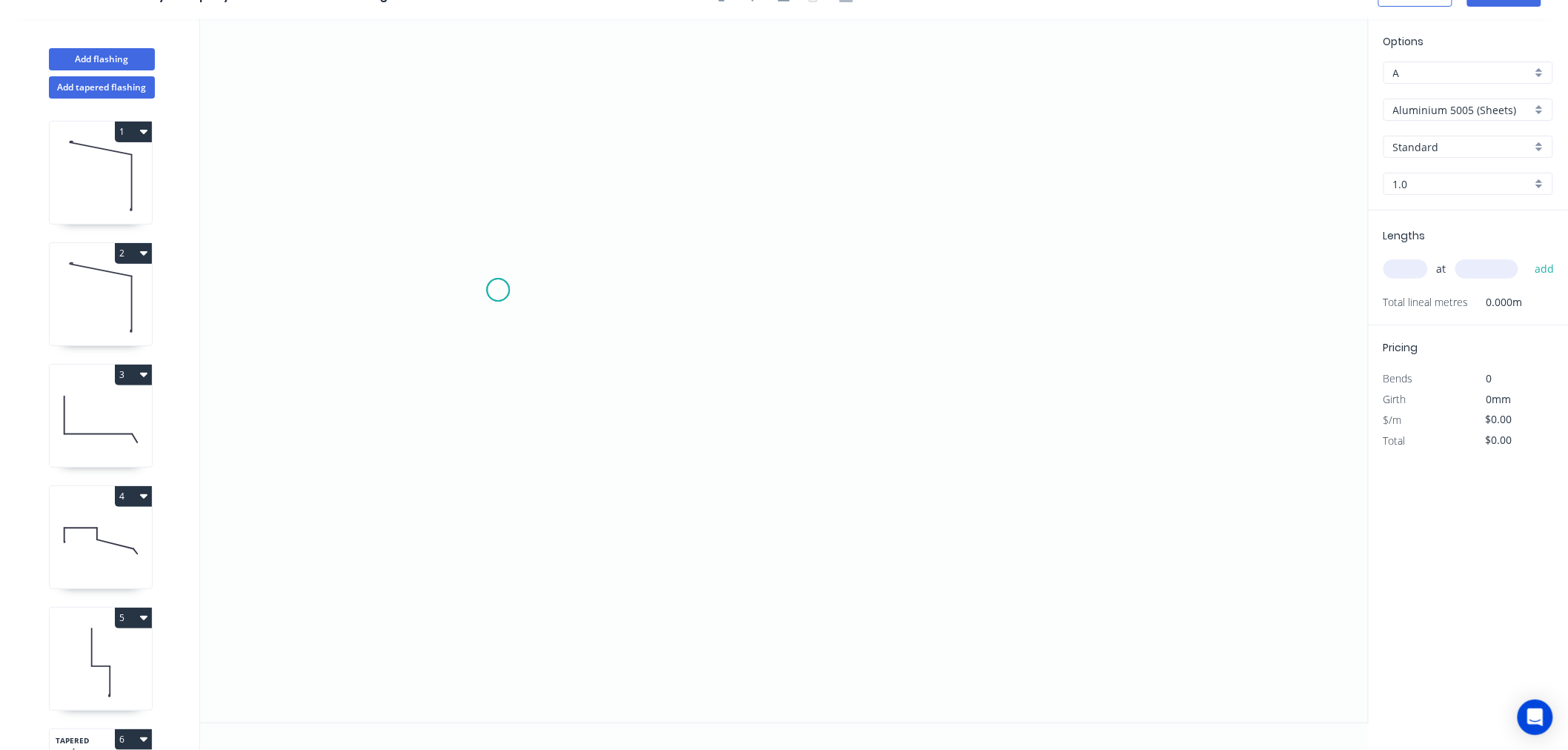
click at [498, 290] on icon "0" at bounding box center [784, 370] width 1168 height 704
click at [588, 184] on icon at bounding box center [542, 236] width 90 height 106
click at [1038, 173] on icon "0 ?" at bounding box center [784, 370] width 1168 height 704
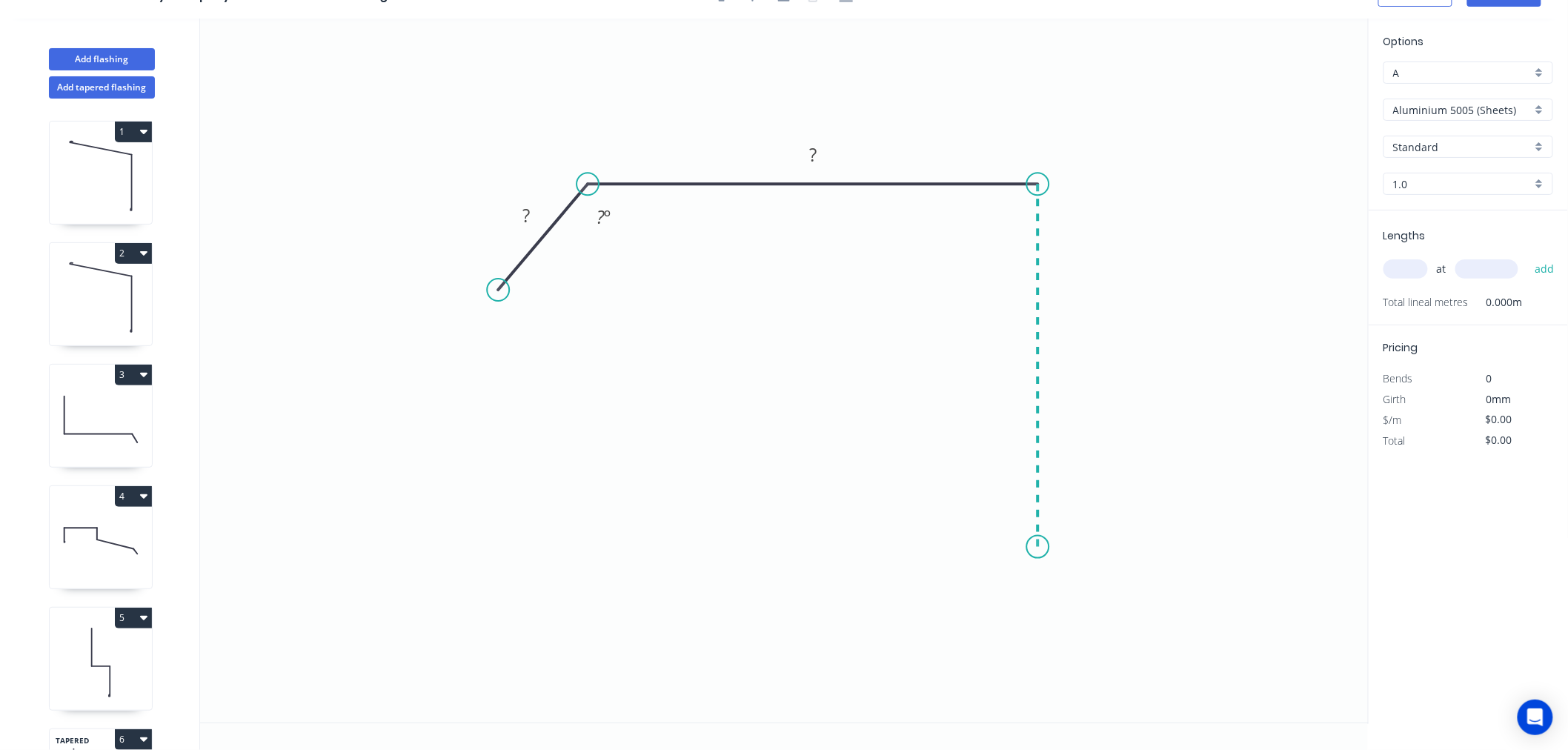
click at [1025, 547] on icon "0 ? ? ? º" at bounding box center [784, 370] width 1168 height 704
click at [1094, 587] on icon "0 ? ? ? ? º" at bounding box center [784, 370] width 1168 height 704
click at [1032, 639] on icon "0 ? ? ? ? ? º ? º" at bounding box center [784, 370] width 1168 height 704
click at [1032, 639] on circle at bounding box center [1032, 638] width 22 height 22
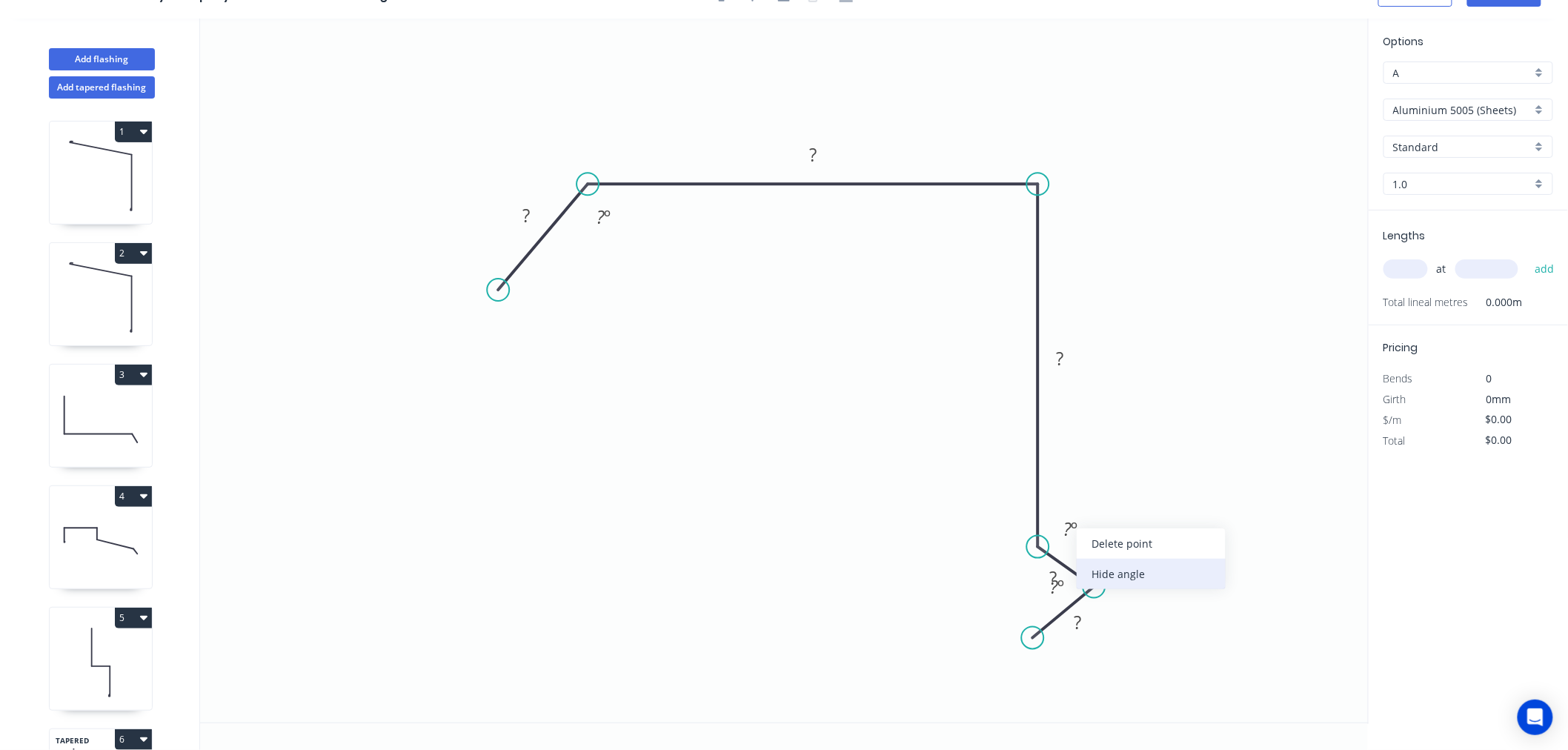
click at [1140, 577] on div "Hide angle" at bounding box center [1152, 574] width 149 height 30
click at [1109, 638] on div "Hide angle" at bounding box center [1138, 632] width 149 height 30
click at [535, 208] on rect at bounding box center [526, 216] width 30 height 20
click at [1245, 441] on icon "0 30 170 400 13 15 135 º" at bounding box center [784, 370] width 1168 height 704
click at [1426, 264] on input "text" at bounding box center [1405, 269] width 45 height 19
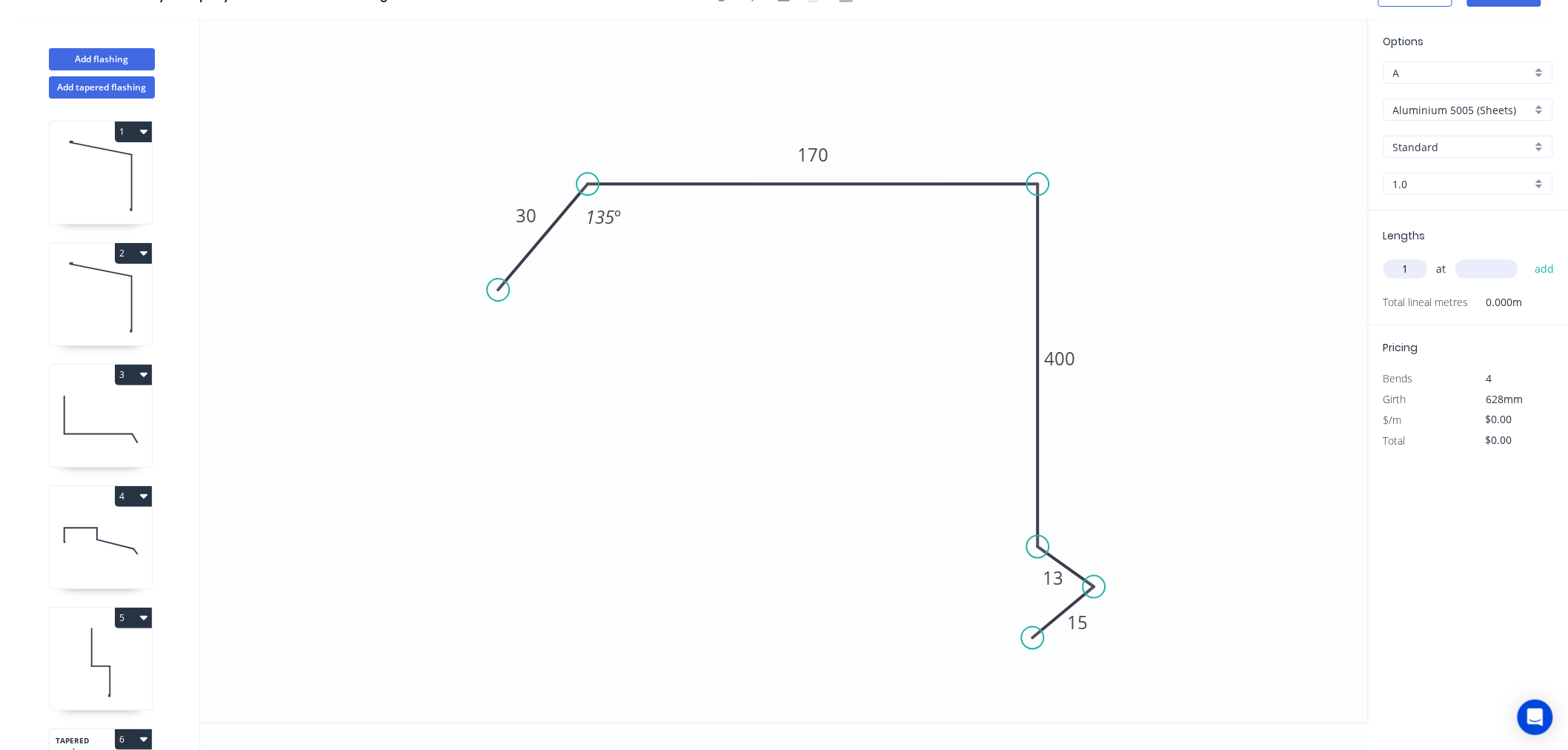
type input "1"
type input "7300"
click at [1527, 257] on button "add" at bounding box center [1545, 269] width 35 height 25
click at [1449, 109] on input "Aluminium 5005 (Sheets)" at bounding box center [1461, 110] width 138 height 16
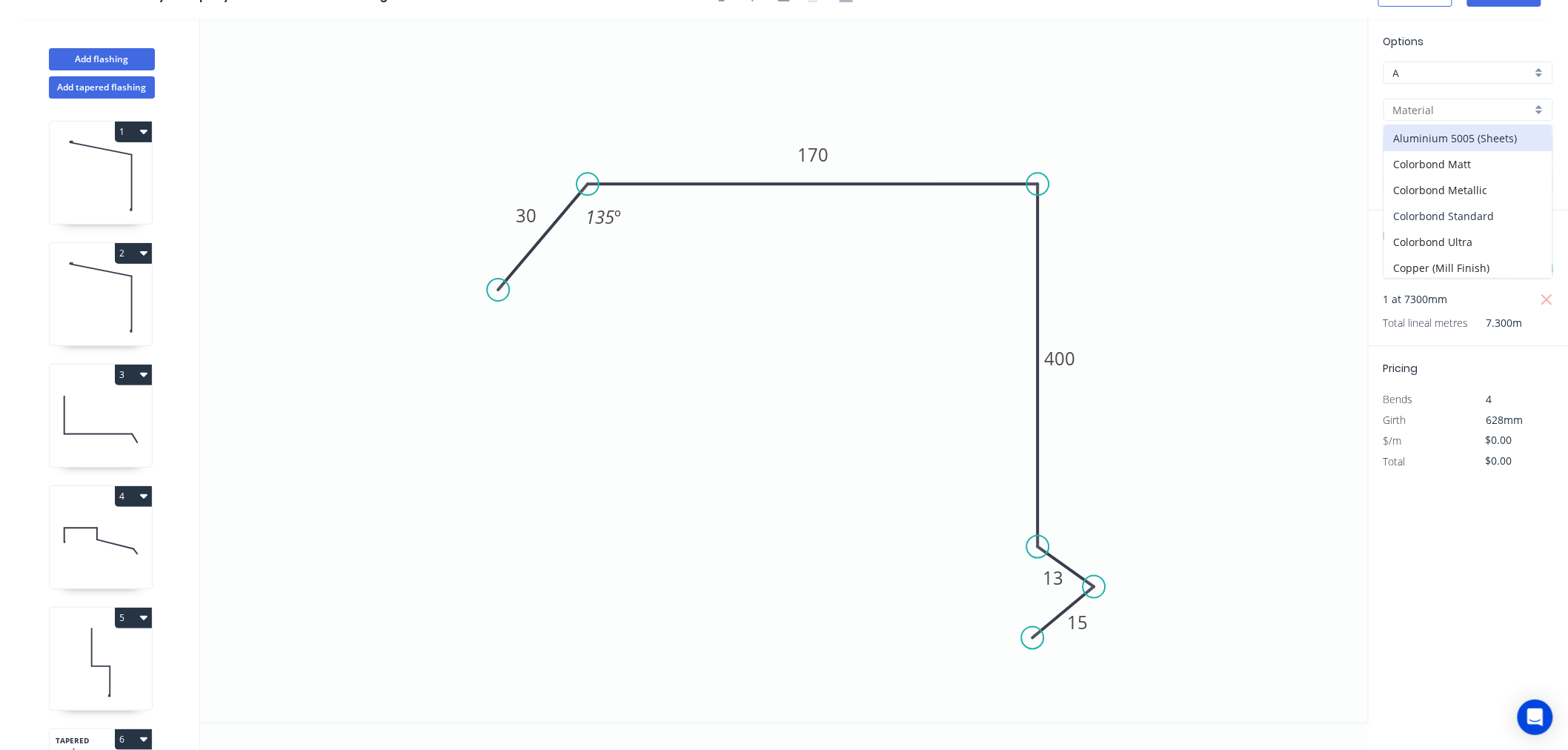
click at [1479, 208] on div "Colorbond Standard" at bounding box center [1468, 216] width 169 height 26
type input "Colorbond Standard"
type input "Basalt"
type input "0.55"
type input "$24.40"
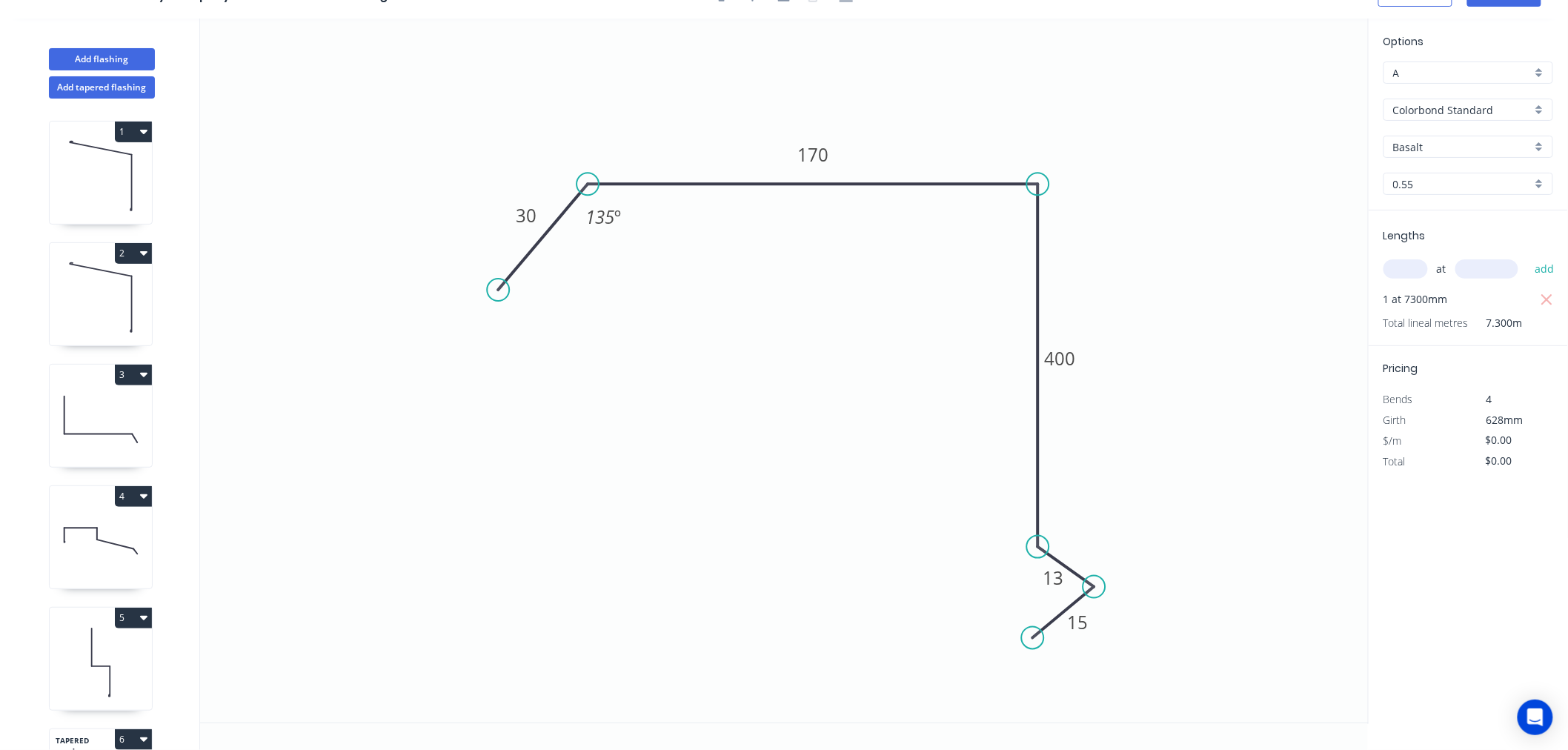
type input "$178.12"
click at [1454, 140] on input "Basalt" at bounding box center [1461, 147] width 138 height 16
click at [1450, 240] on div "Dune" at bounding box center [1468, 248] width 169 height 26
type input "Dune"
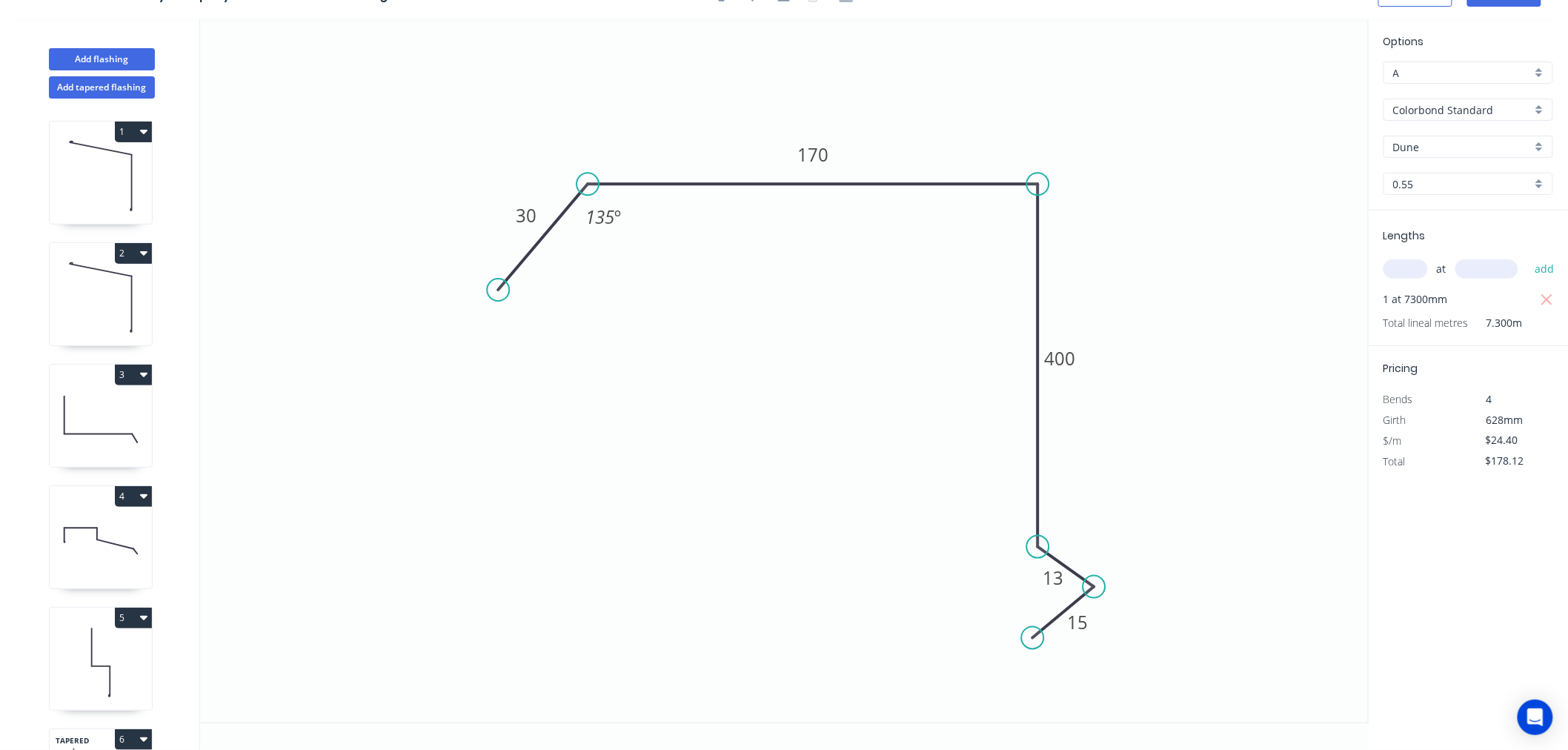
scroll to position [0, 0]
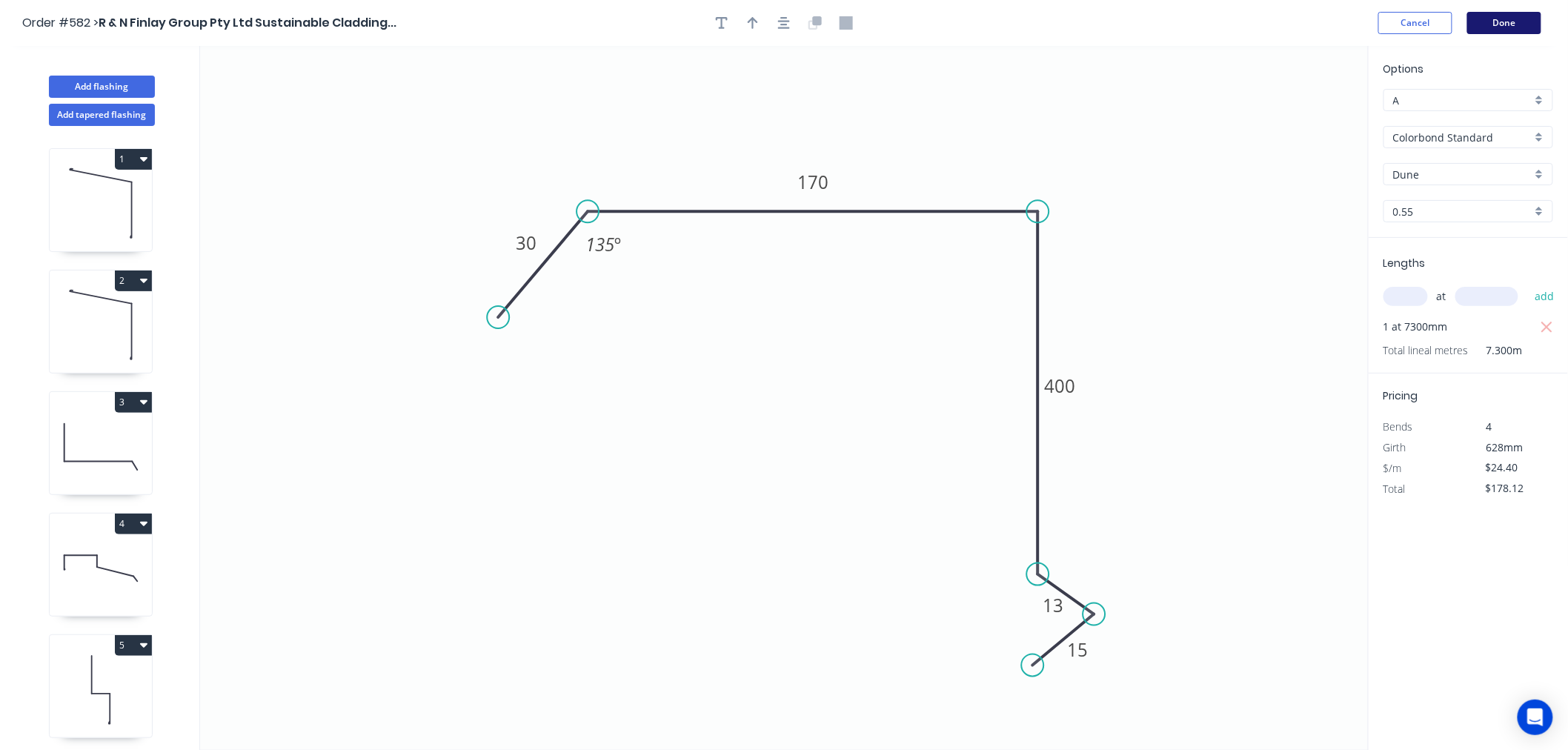
click at [1503, 32] on button "Done" at bounding box center [1504, 22] width 75 height 22
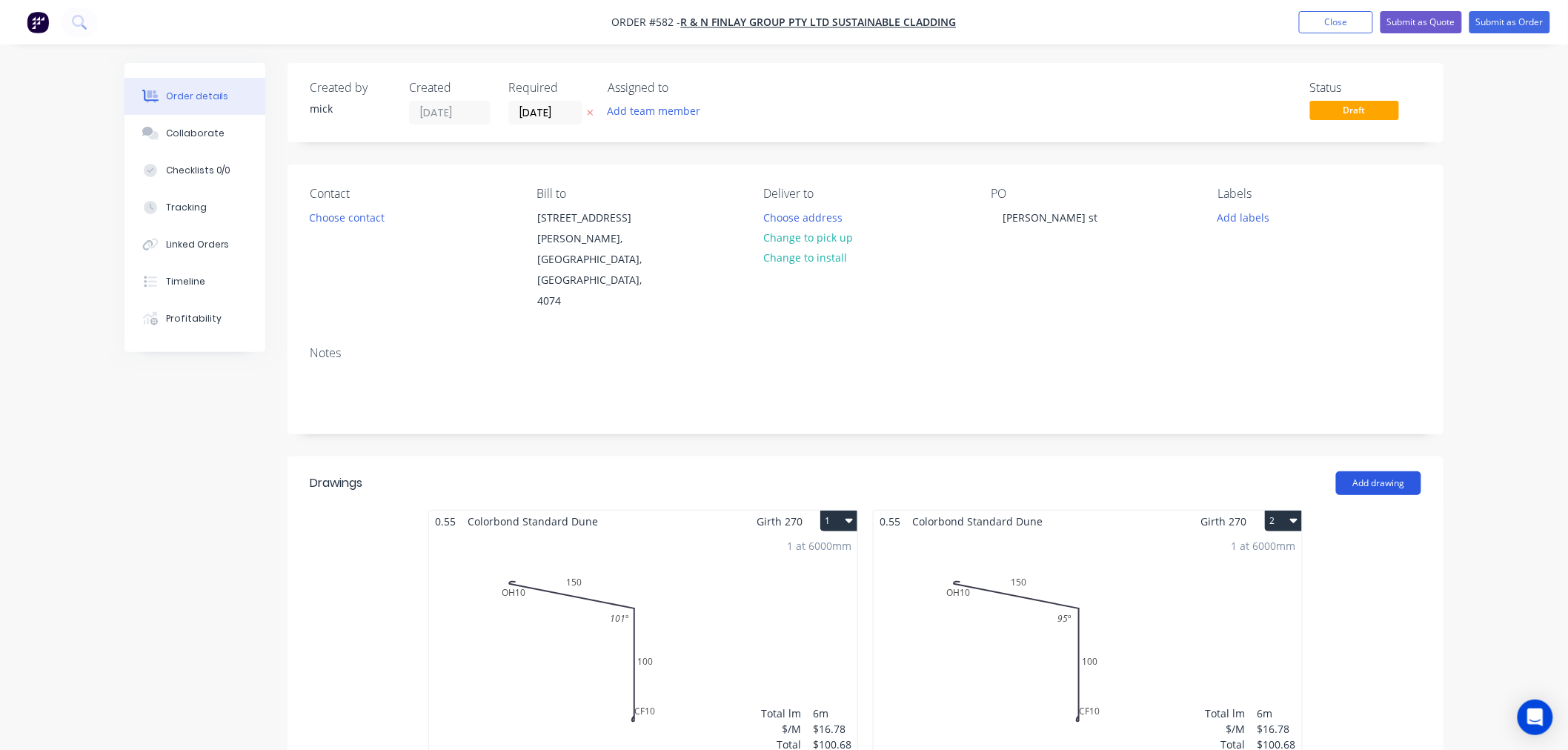
click at [1355, 472] on button "Add drawing" at bounding box center [1378, 484] width 85 height 23
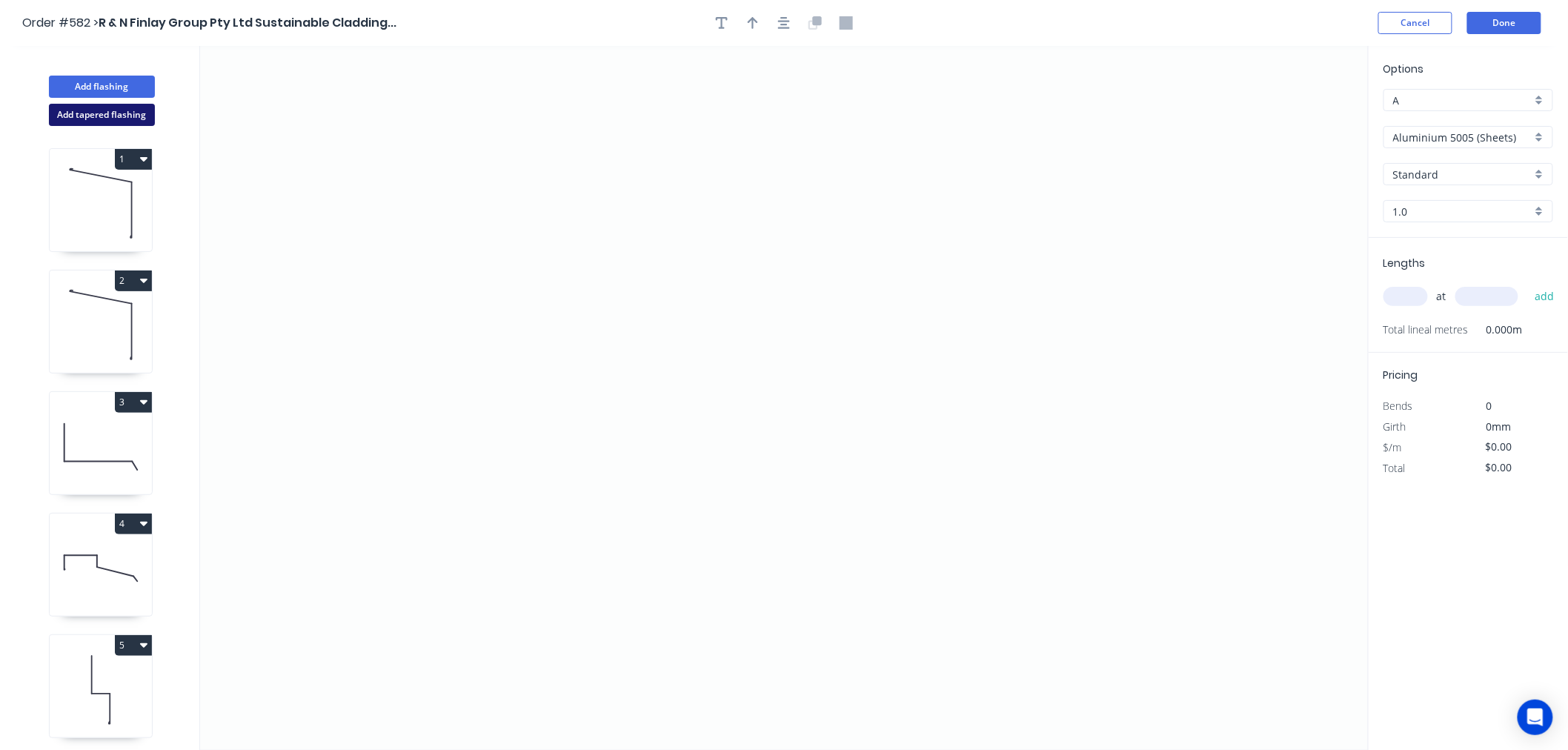
click at [119, 104] on button "Add tapered flashing" at bounding box center [101, 114] width 106 height 22
click at [469, 682] on icon "0" at bounding box center [784, 576] width 1168 height 353
click at [512, 629] on icon "0" at bounding box center [784, 576] width 1168 height 353
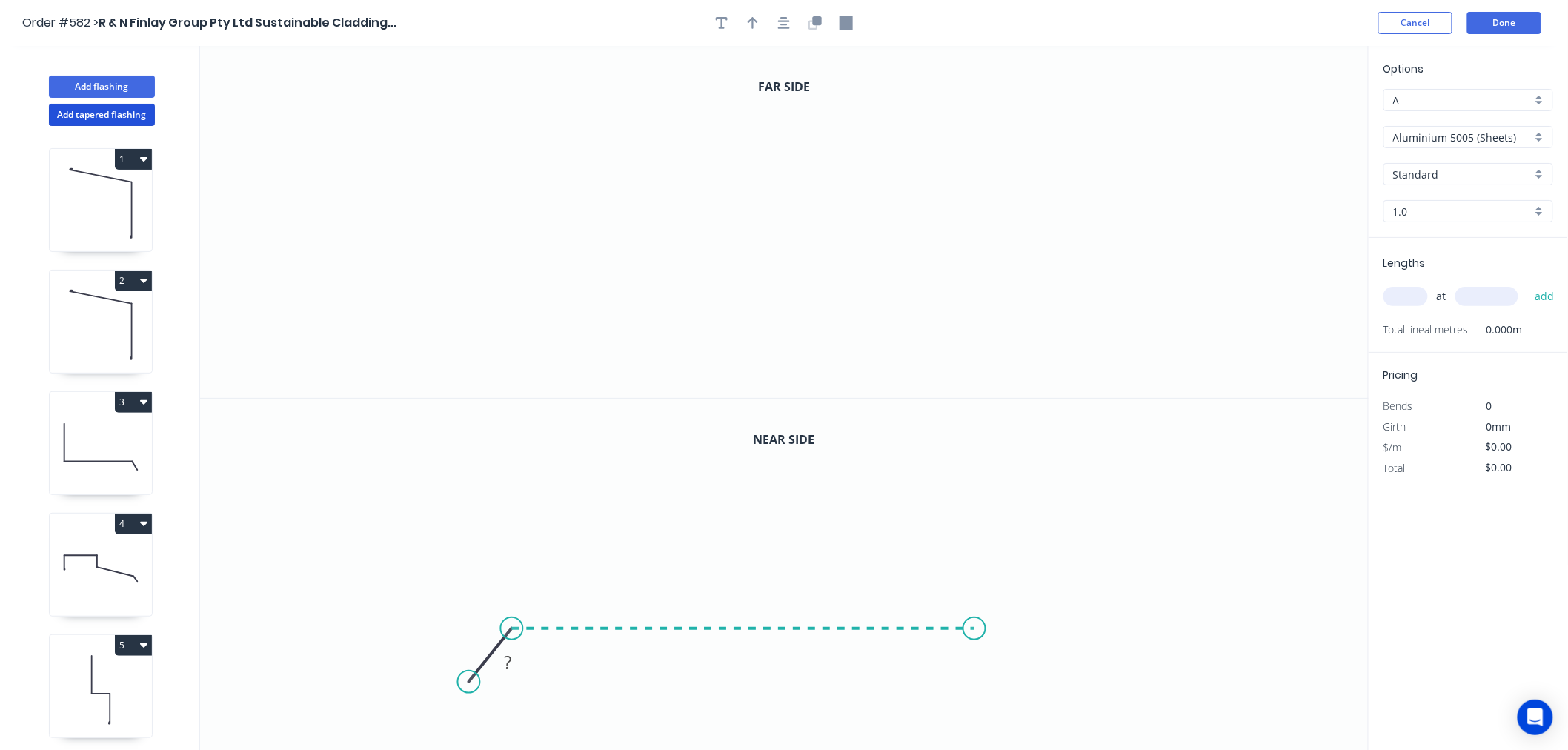
click at [979, 635] on icon "0 ?" at bounding box center [784, 576] width 1168 height 353
click at [973, 467] on icon "0 ? ? ? º" at bounding box center [784, 576] width 1168 height 353
click at [973, 467] on circle at bounding box center [978, 467] width 22 height 22
click at [422, 345] on icon "0" at bounding box center [784, 221] width 1168 height 352
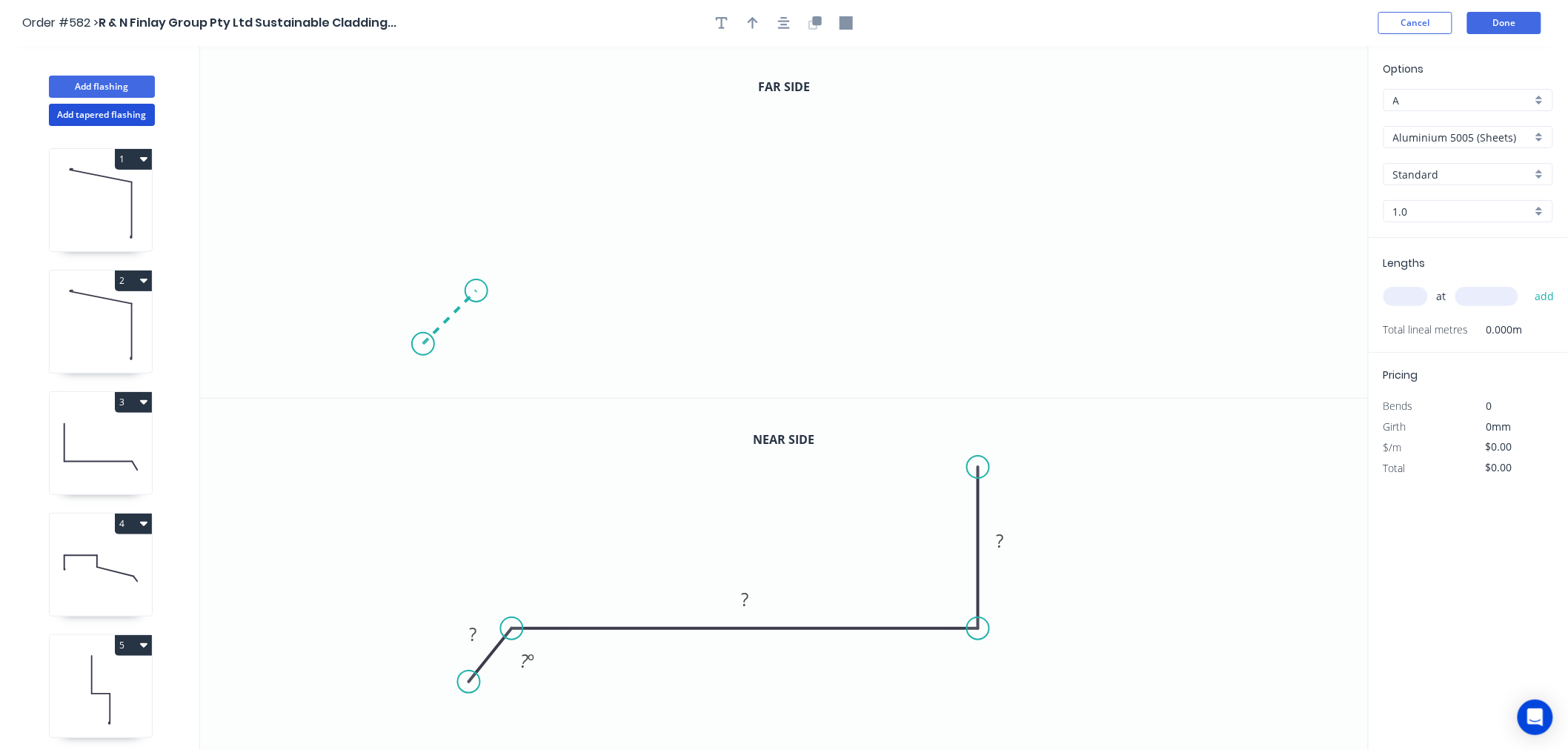
click at [476, 295] on icon "0" at bounding box center [784, 221] width 1168 height 352
click at [986, 290] on icon "0 ?" at bounding box center [784, 221] width 1168 height 352
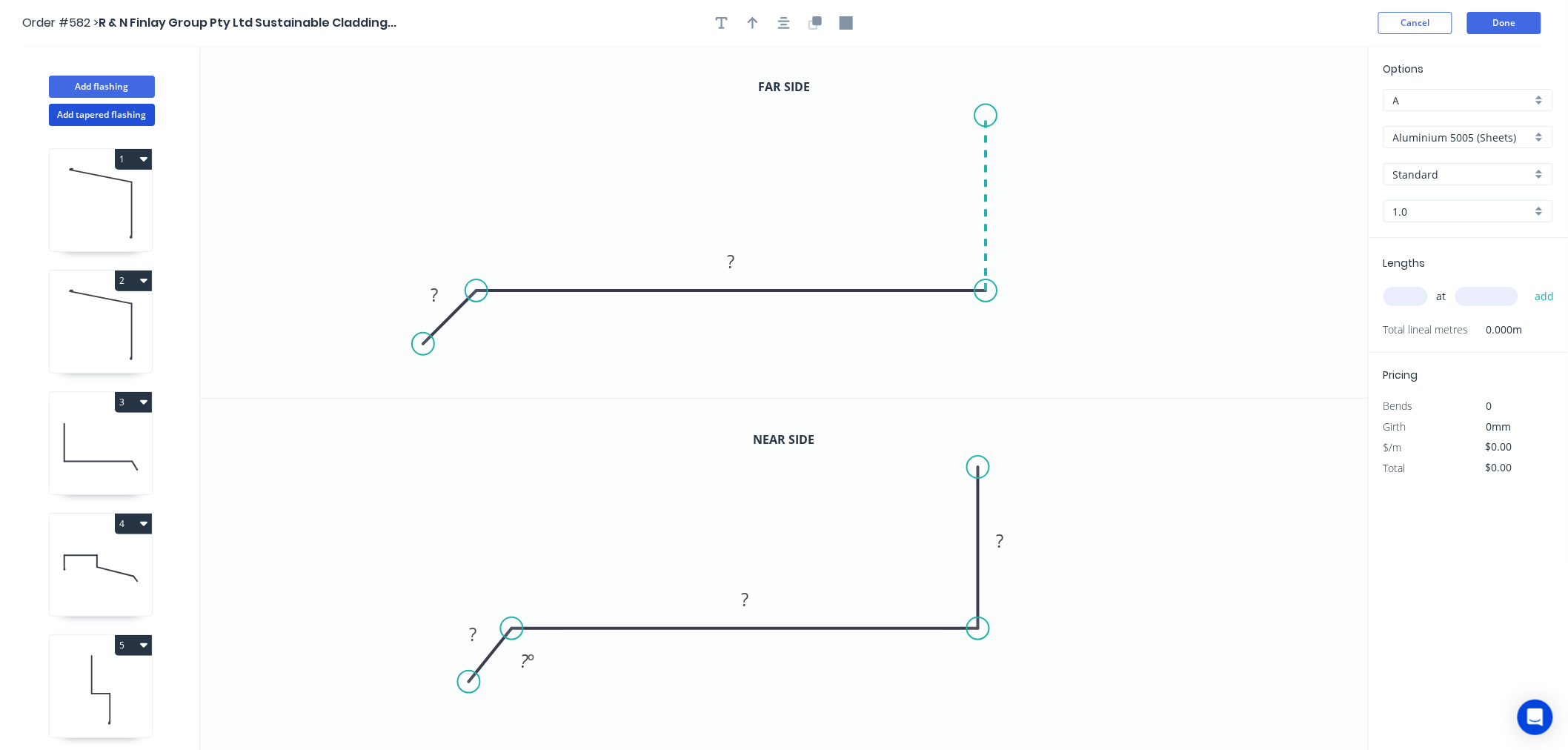
click at [988, 115] on icon "0 ? ?" at bounding box center [784, 221] width 1168 height 352
click at [988, 115] on circle at bounding box center [985, 115] width 22 height 22
click at [481, 628] on rect at bounding box center [474, 635] width 30 height 20
click at [1134, 588] on icon "0 30 160 700 135 º" at bounding box center [784, 576] width 1168 height 353
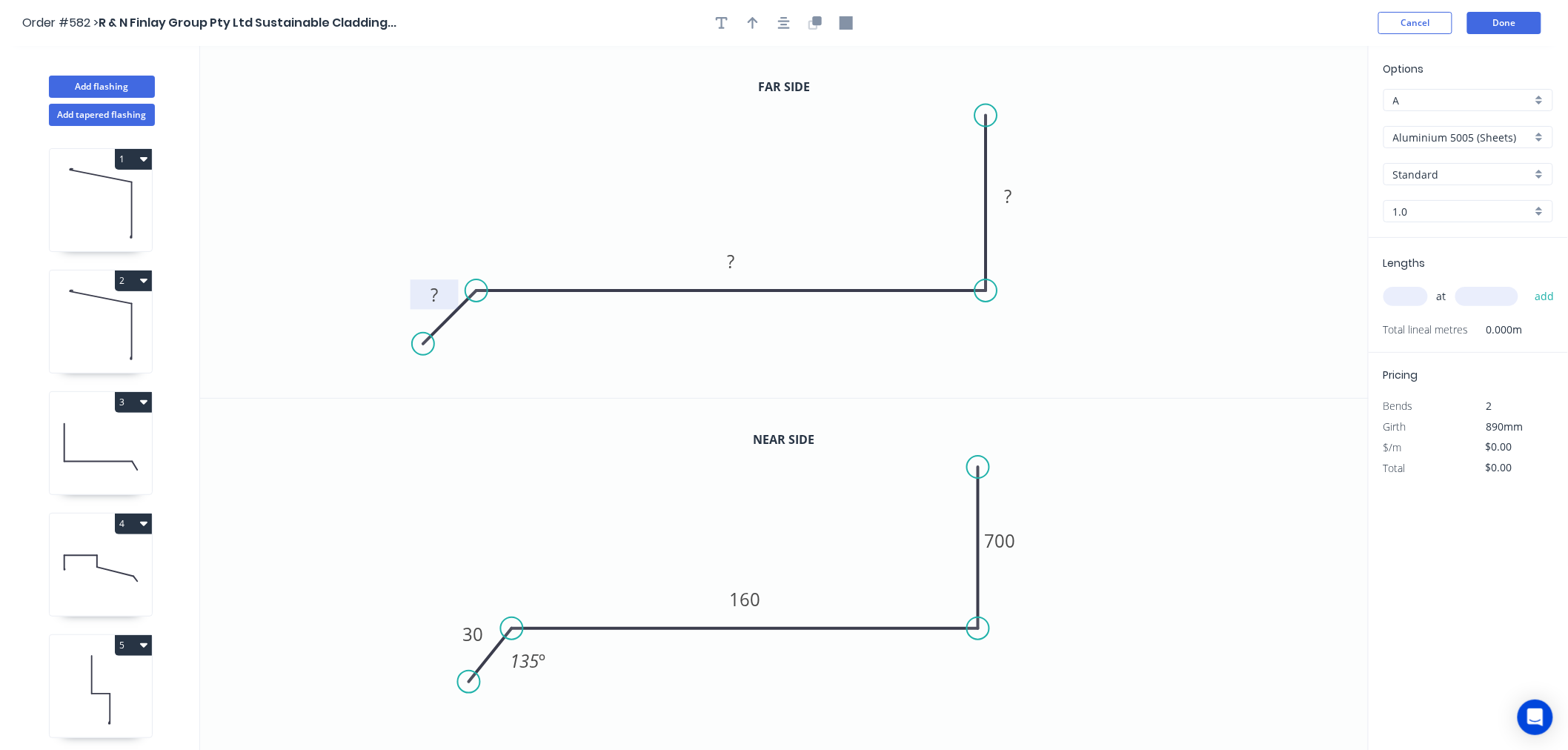
click at [446, 294] on rect at bounding box center [434, 296] width 30 height 20
click at [1194, 293] on icon "0 30 160 20" at bounding box center [784, 221] width 1168 height 352
click at [1502, 121] on div "Options A A Aluminium 5005 (Sheets) Aluminium 5005 (Sheets) Standard Standard 1…" at bounding box center [1468, 149] width 200 height 177
click at [1502, 130] on input "Aluminium 5005 (Sheets)" at bounding box center [1461, 138] width 138 height 16
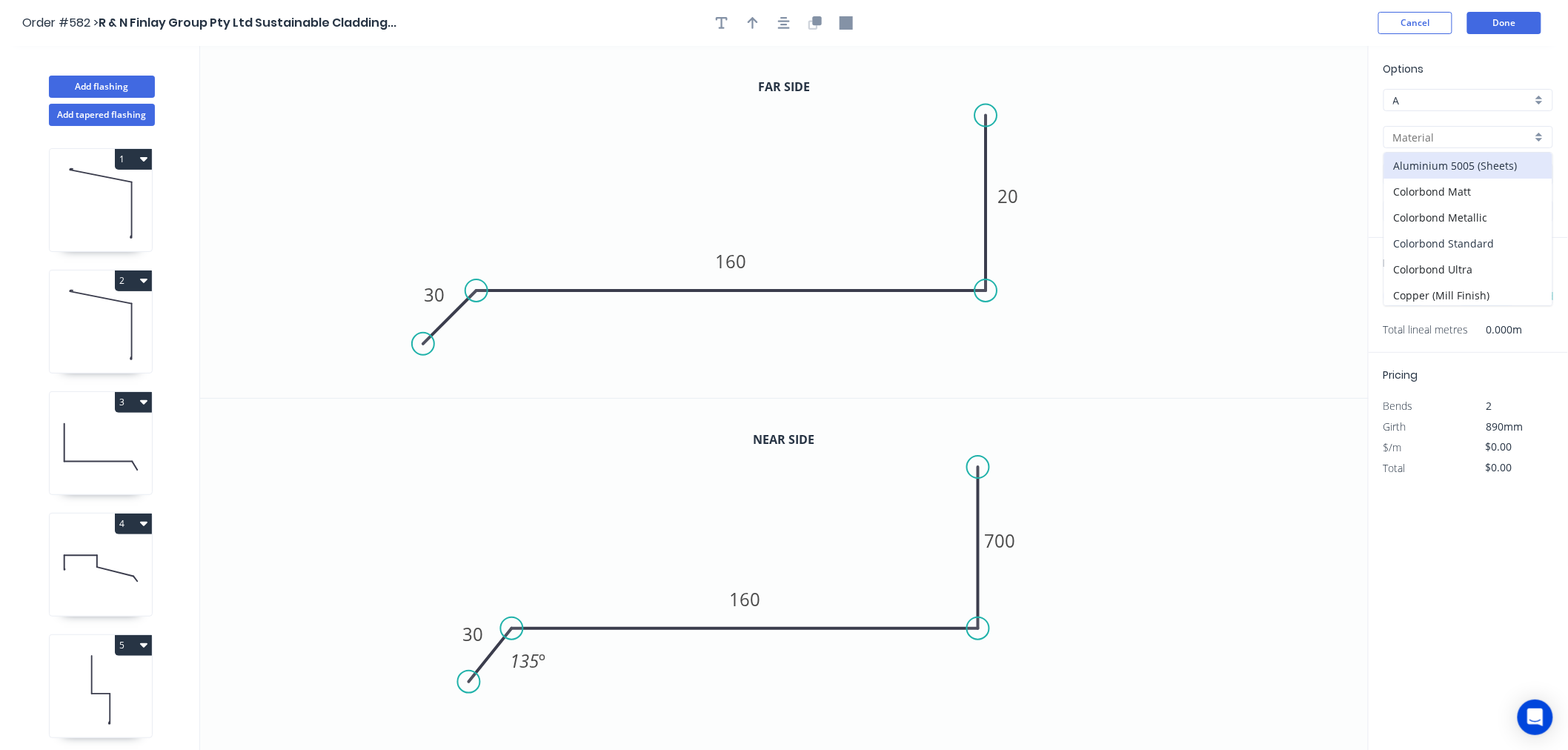
click at [1480, 237] on div "Colorbond Standard" at bounding box center [1468, 243] width 169 height 26
type input "Colorbond Standard"
type input "Basalt"
type input "0.55"
type input "$28.07"
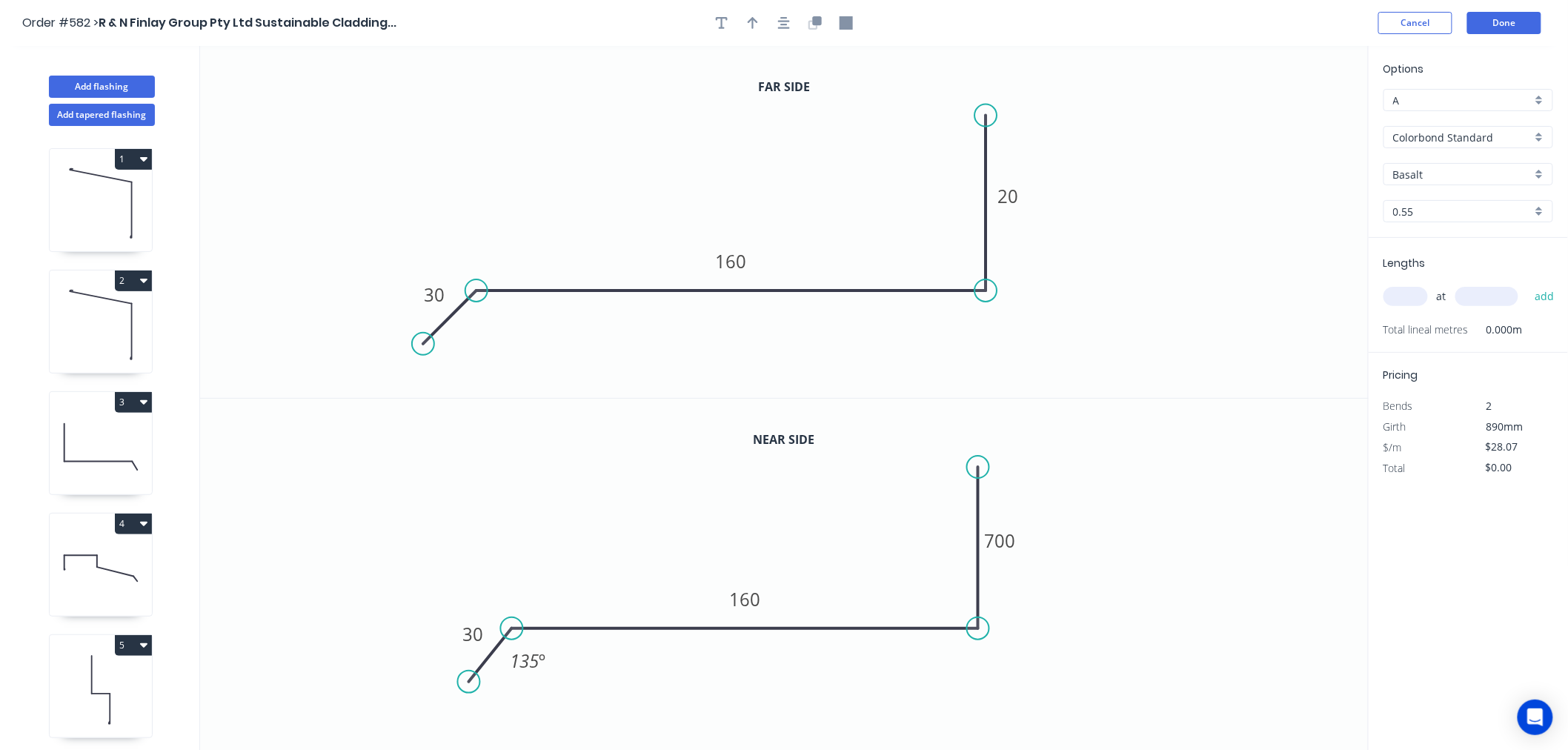
click at [1458, 176] on input "Basalt" at bounding box center [1461, 174] width 138 height 16
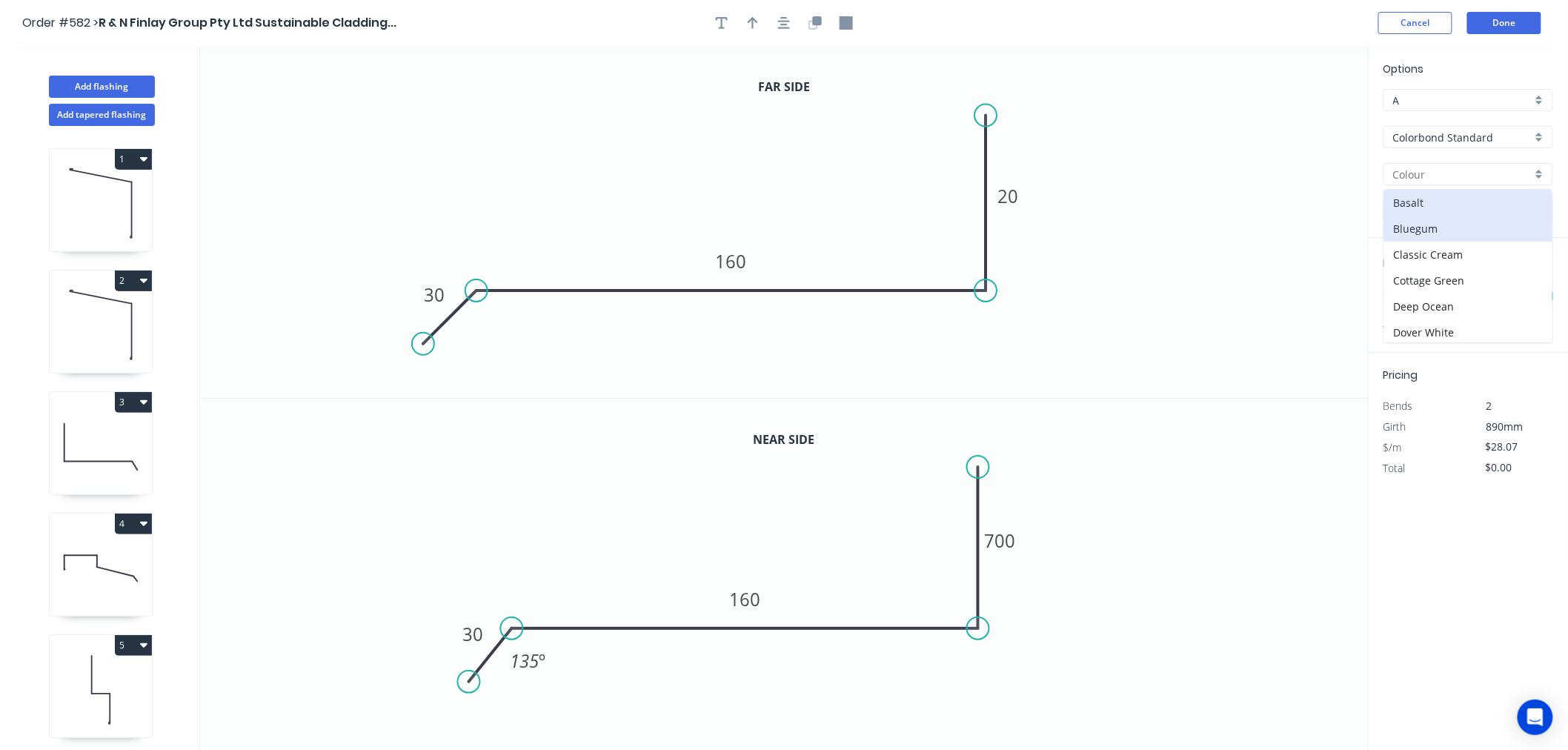
scroll to position [82, 0]
click at [1441, 275] on div "Dune" at bounding box center [1468, 276] width 169 height 26
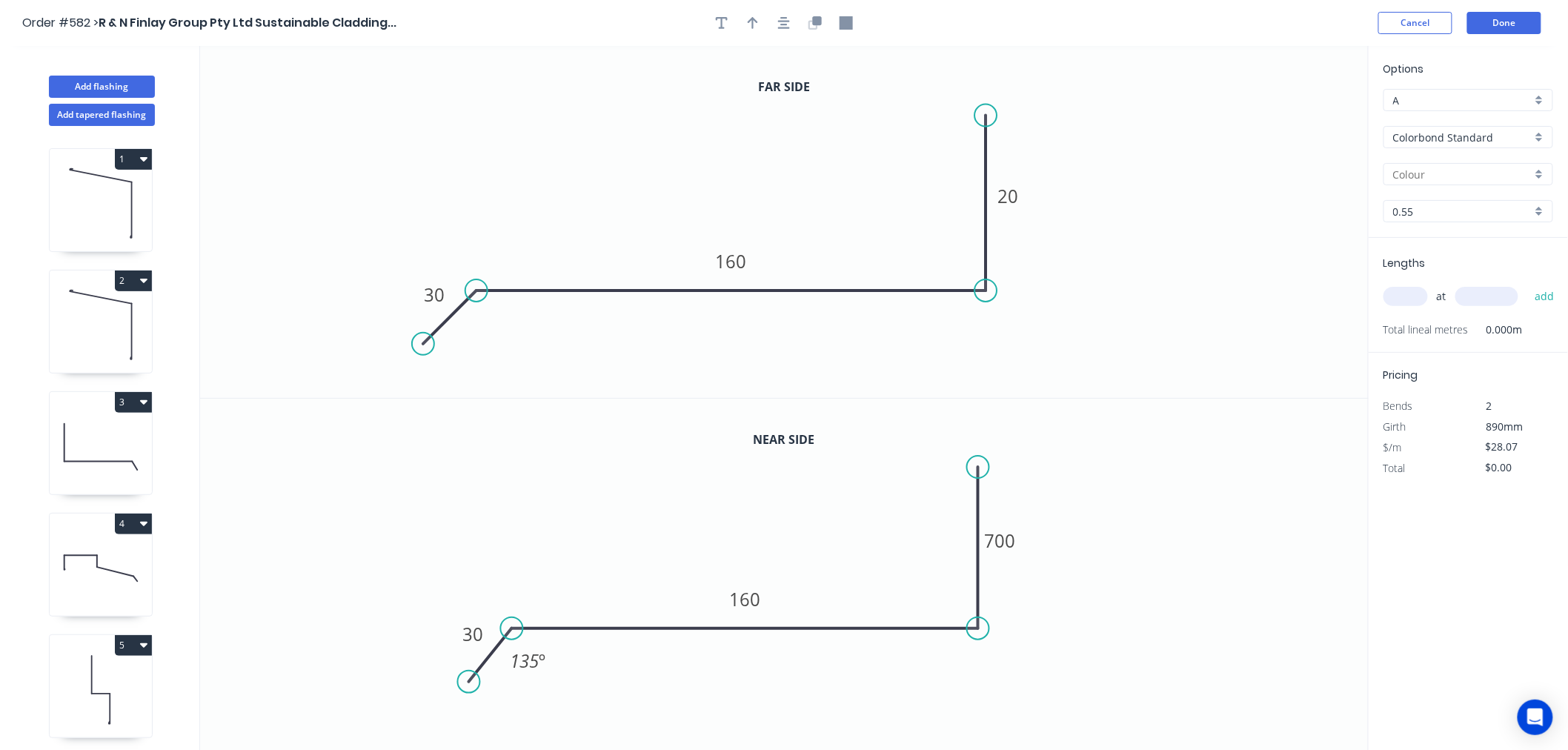
type input "Dune"
click at [1411, 297] on input "text" at bounding box center [1405, 297] width 45 height 19
type input "1"
type input "9100"
click at [1527, 284] on button "add" at bounding box center [1545, 297] width 35 height 25
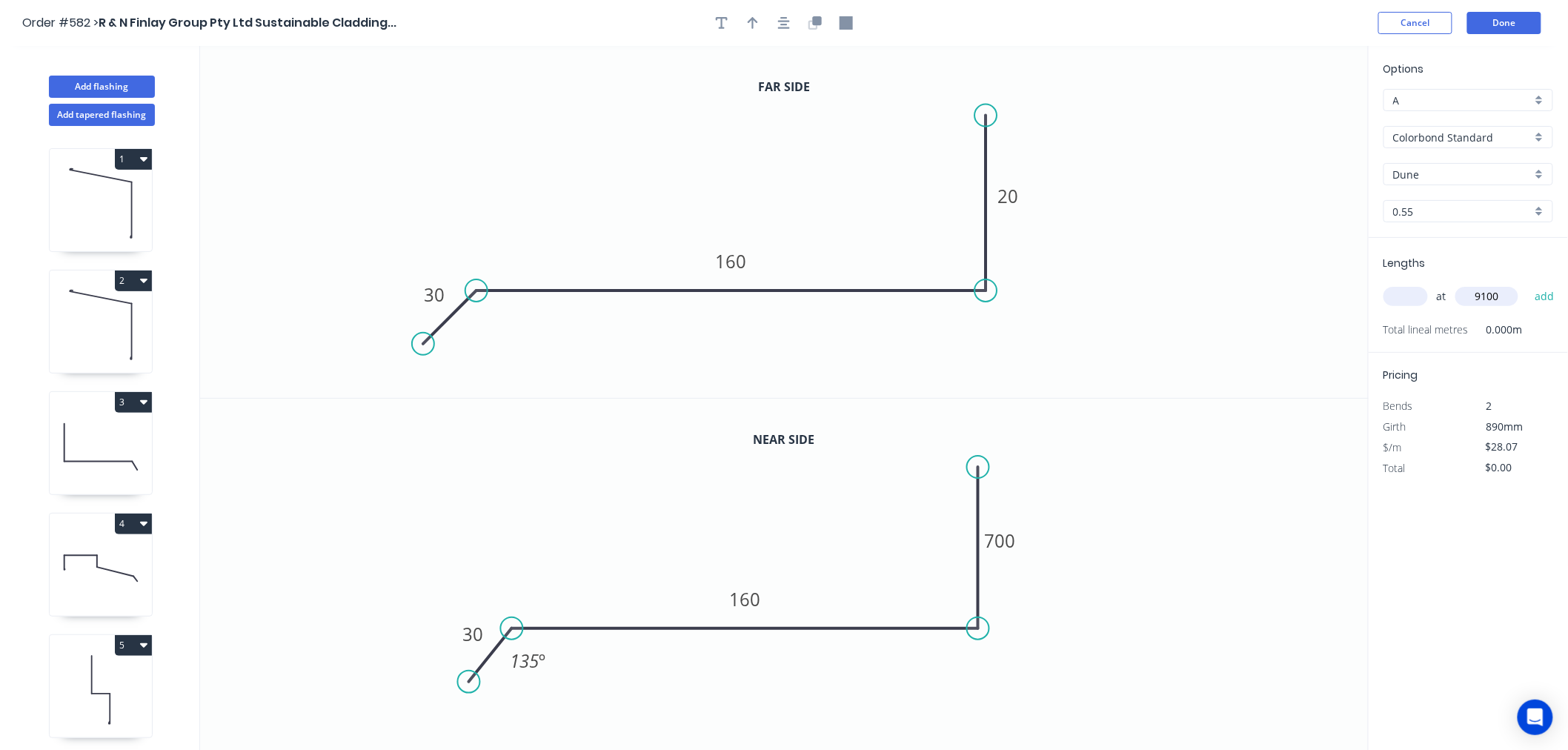
type input "$255.44"
click at [1512, 16] on button "Done" at bounding box center [1504, 22] width 75 height 22
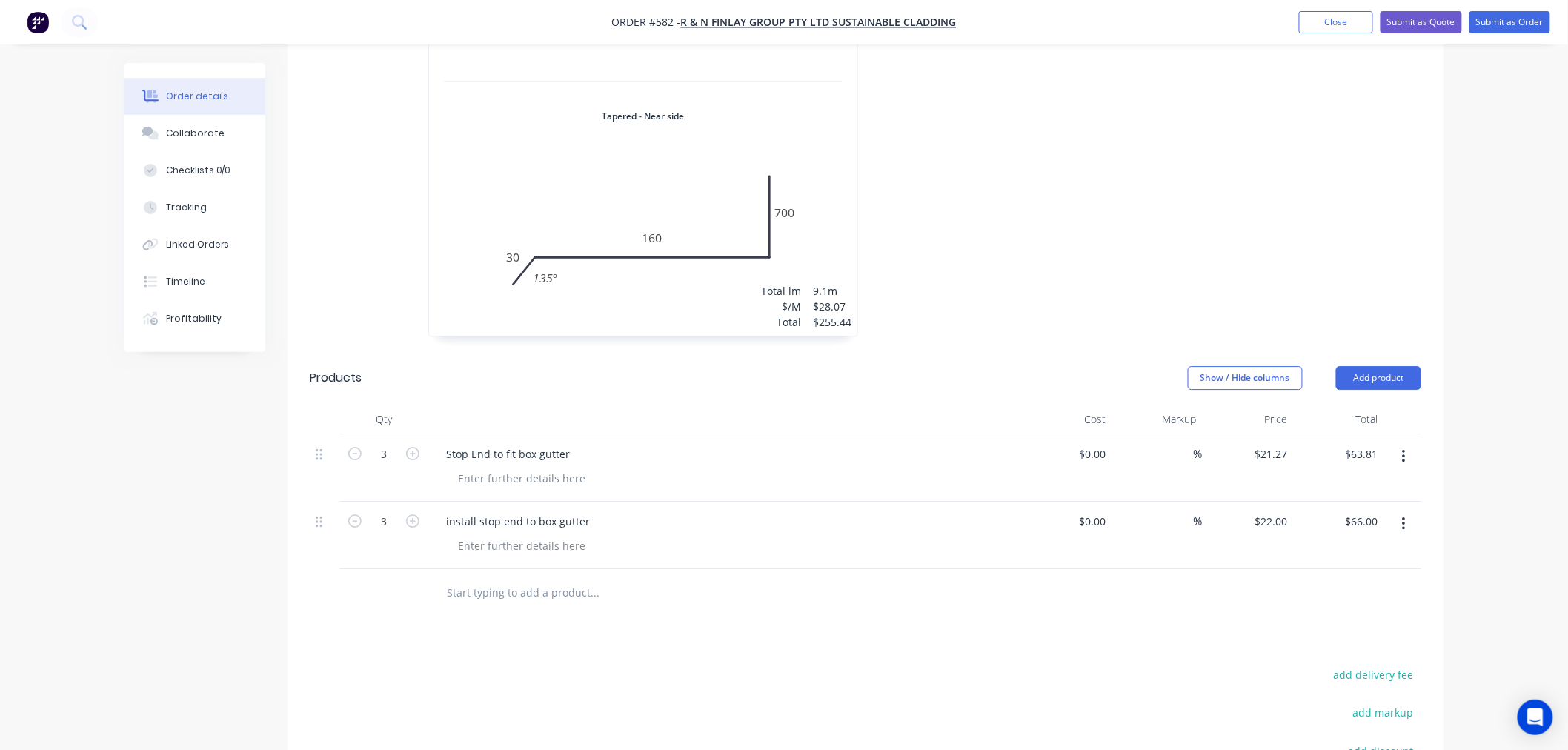
scroll to position [1945, 0]
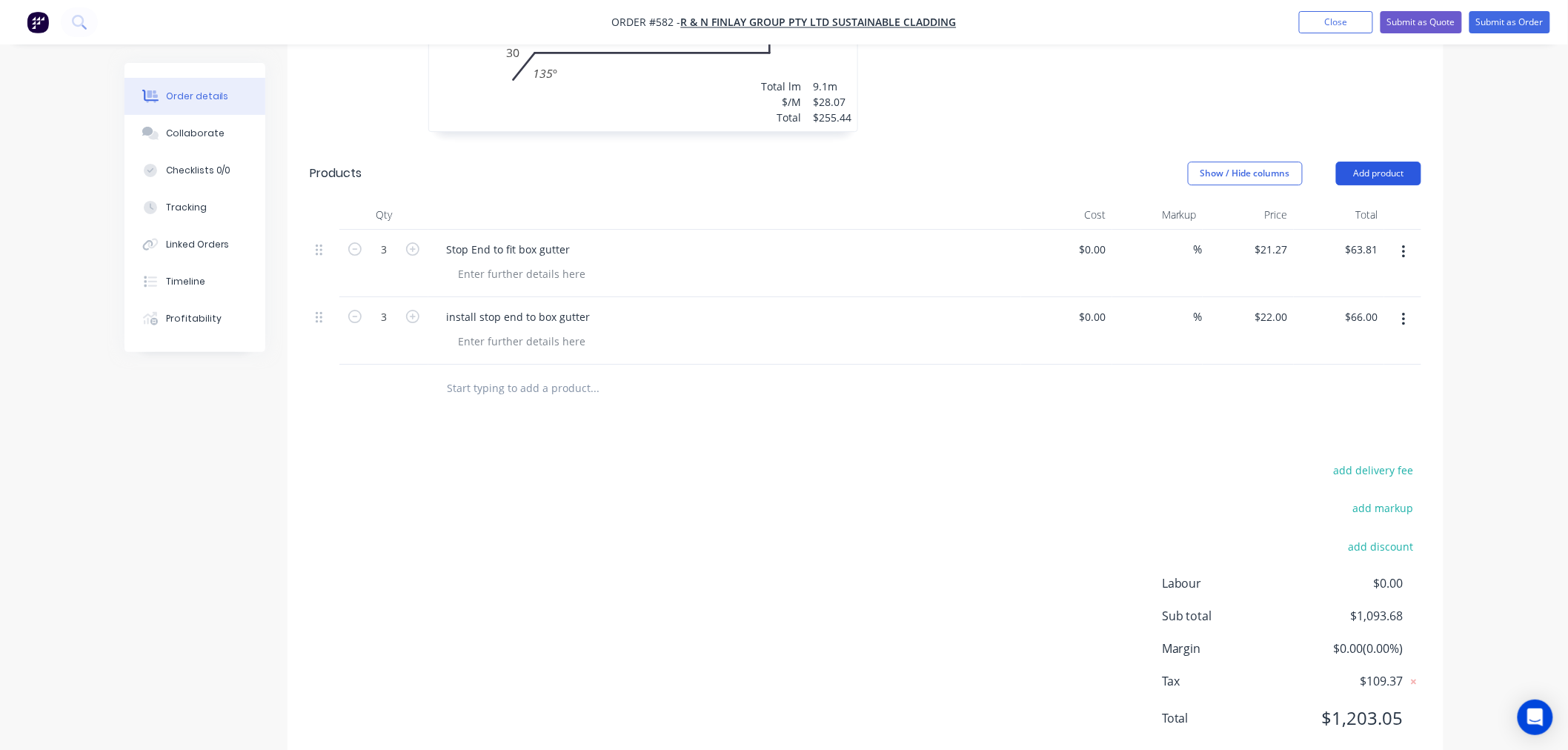
click at [1373, 162] on button "Add product" at bounding box center [1378, 173] width 85 height 23
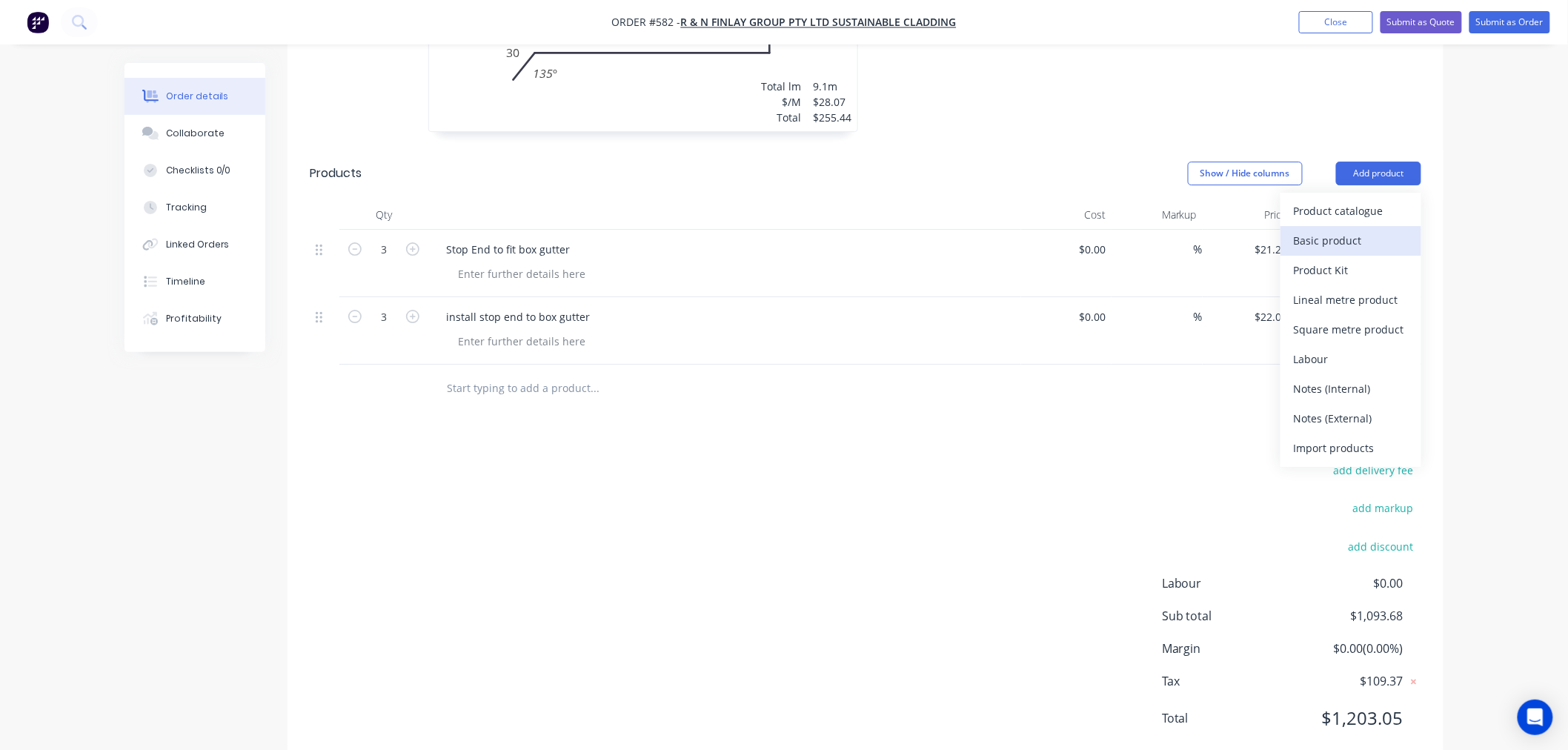
click at [1351, 230] on div "Basic product" at bounding box center [1351, 240] width 114 height 21
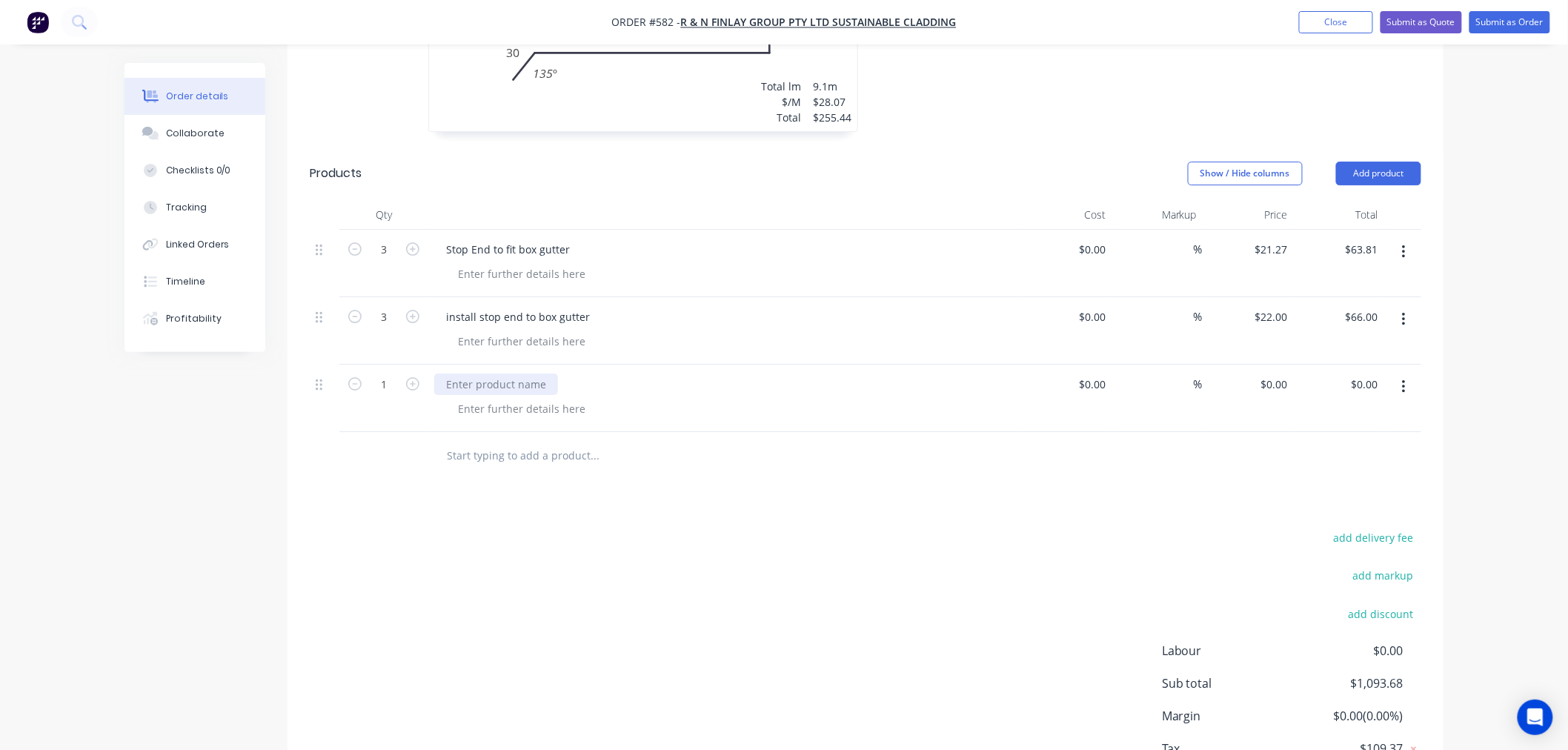
click at [532, 374] on div at bounding box center [496, 385] width 124 height 21
click at [552, 398] on div at bounding box center [522, 409] width 151 height 21
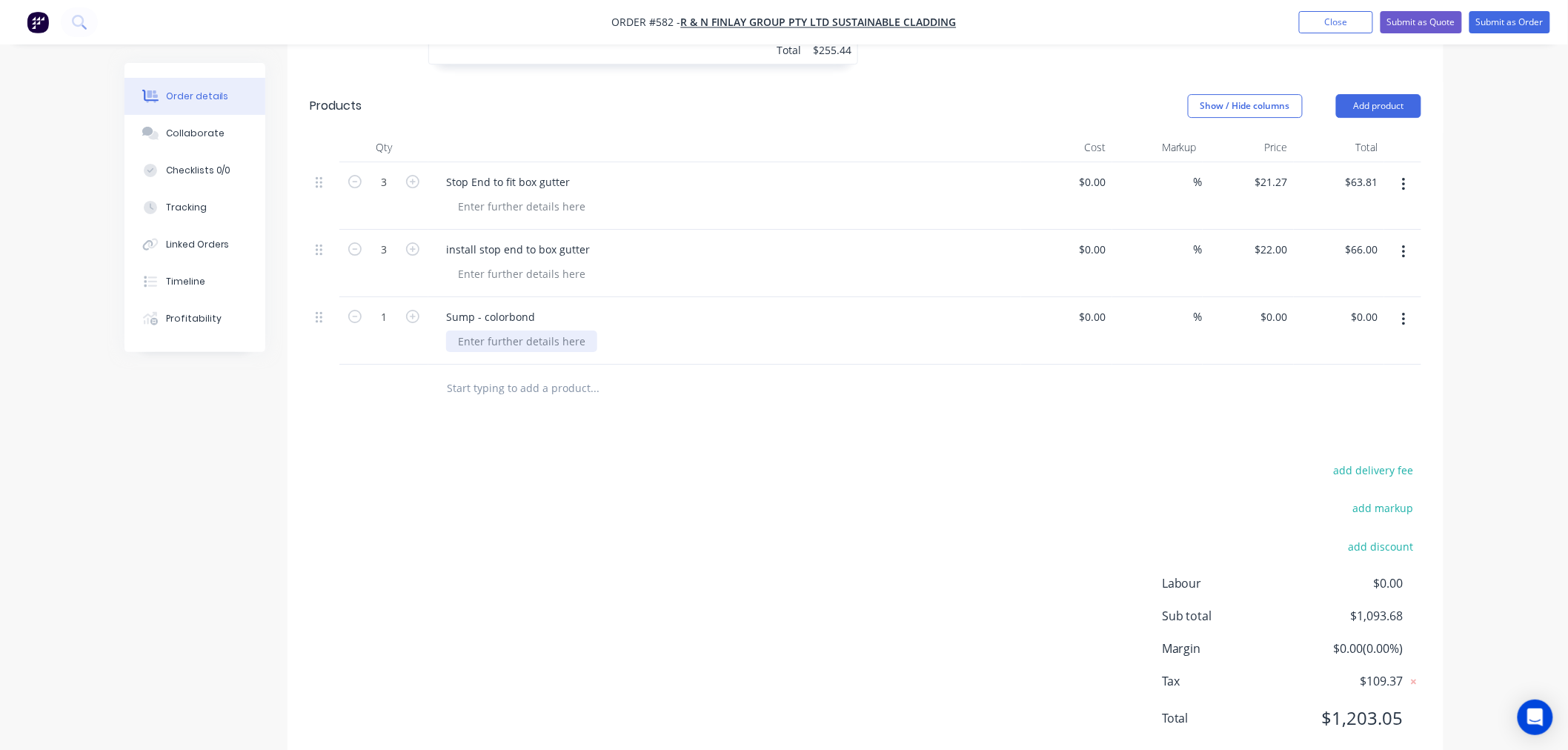
click at [530, 330] on div at bounding box center [522, 341] width 151 height 21
click at [1276, 306] on input "0" at bounding box center [1276, 317] width 34 height 21
type input "$68.78"
click at [1001, 460] on div "add delivery fee add markup add discount Labour $0.00 Sub total $1,162.46 Margi…" at bounding box center [866, 603] width 1112 height 286
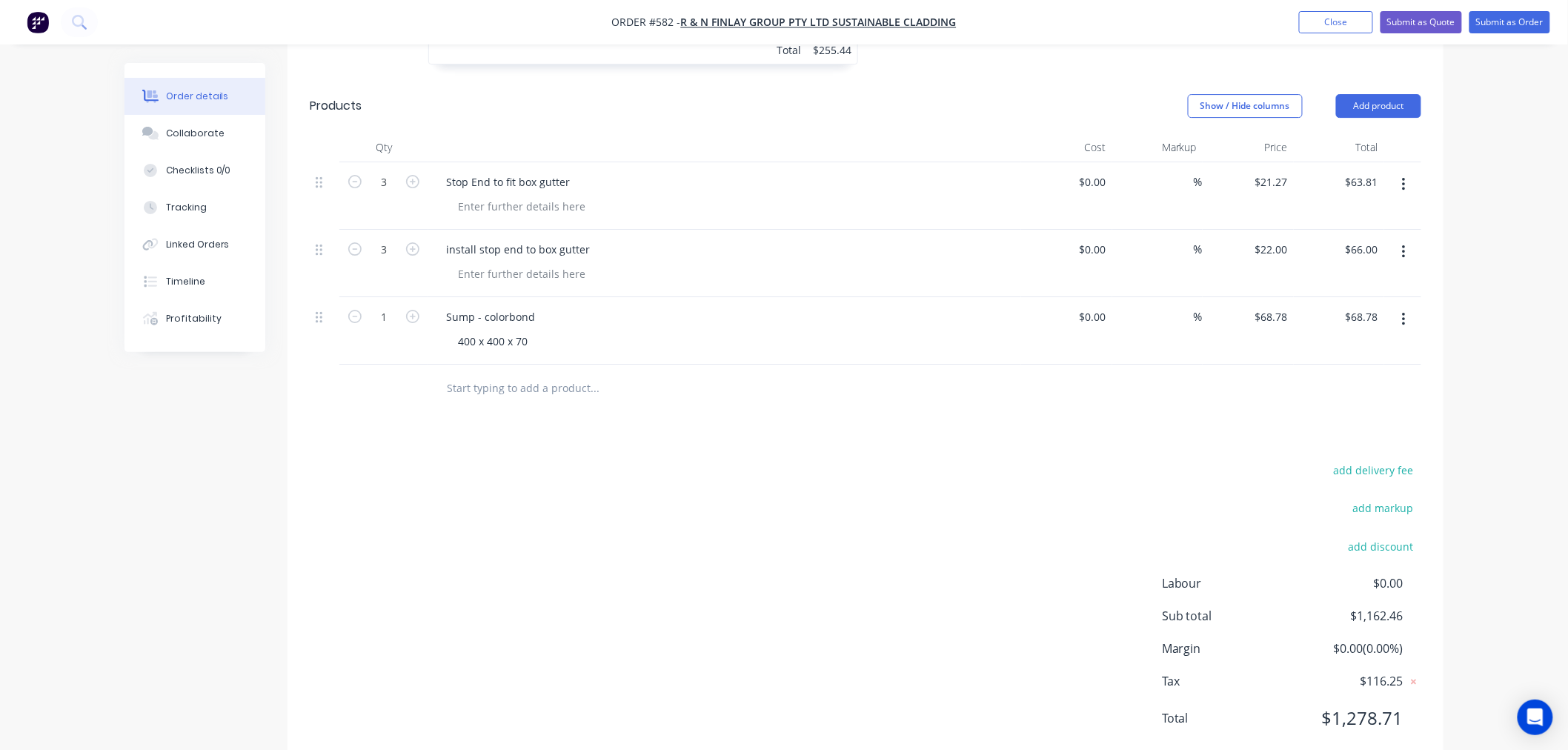
click at [540, 374] on input "text" at bounding box center [595, 389] width 296 height 30
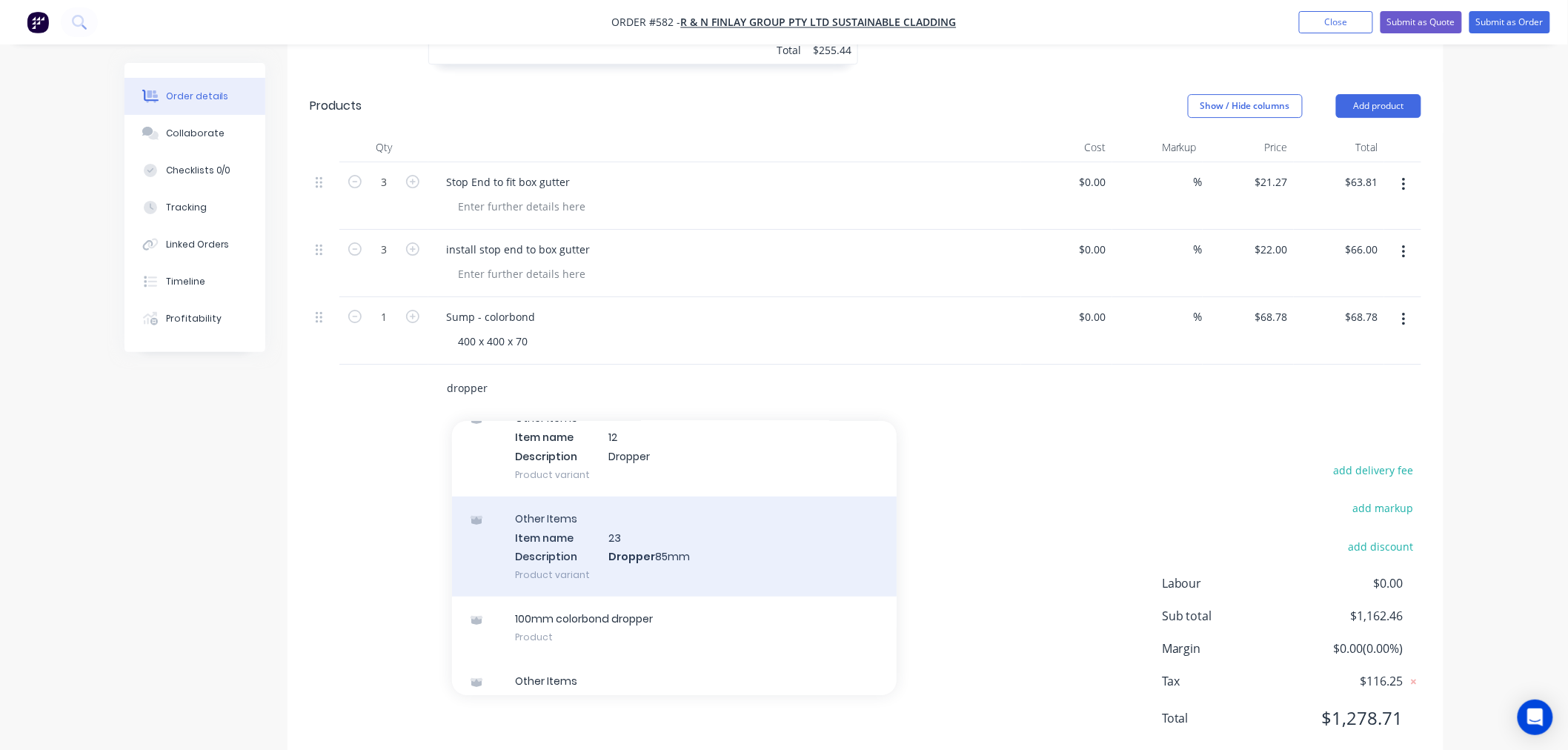
scroll to position [384, 0]
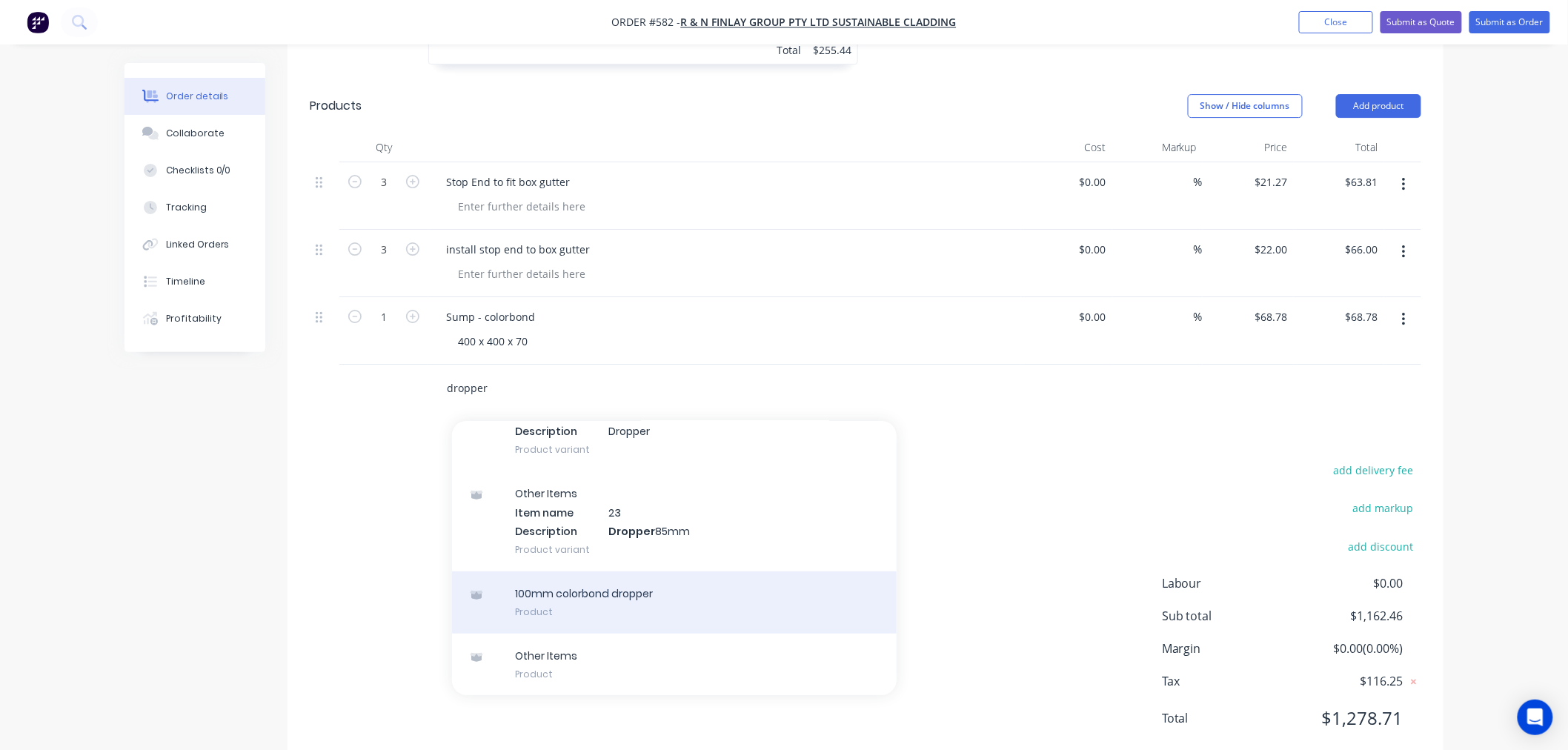
type input "dropper"
click at [700, 572] on div "100mm colorbond dropper Product" at bounding box center [674, 603] width 445 height 62
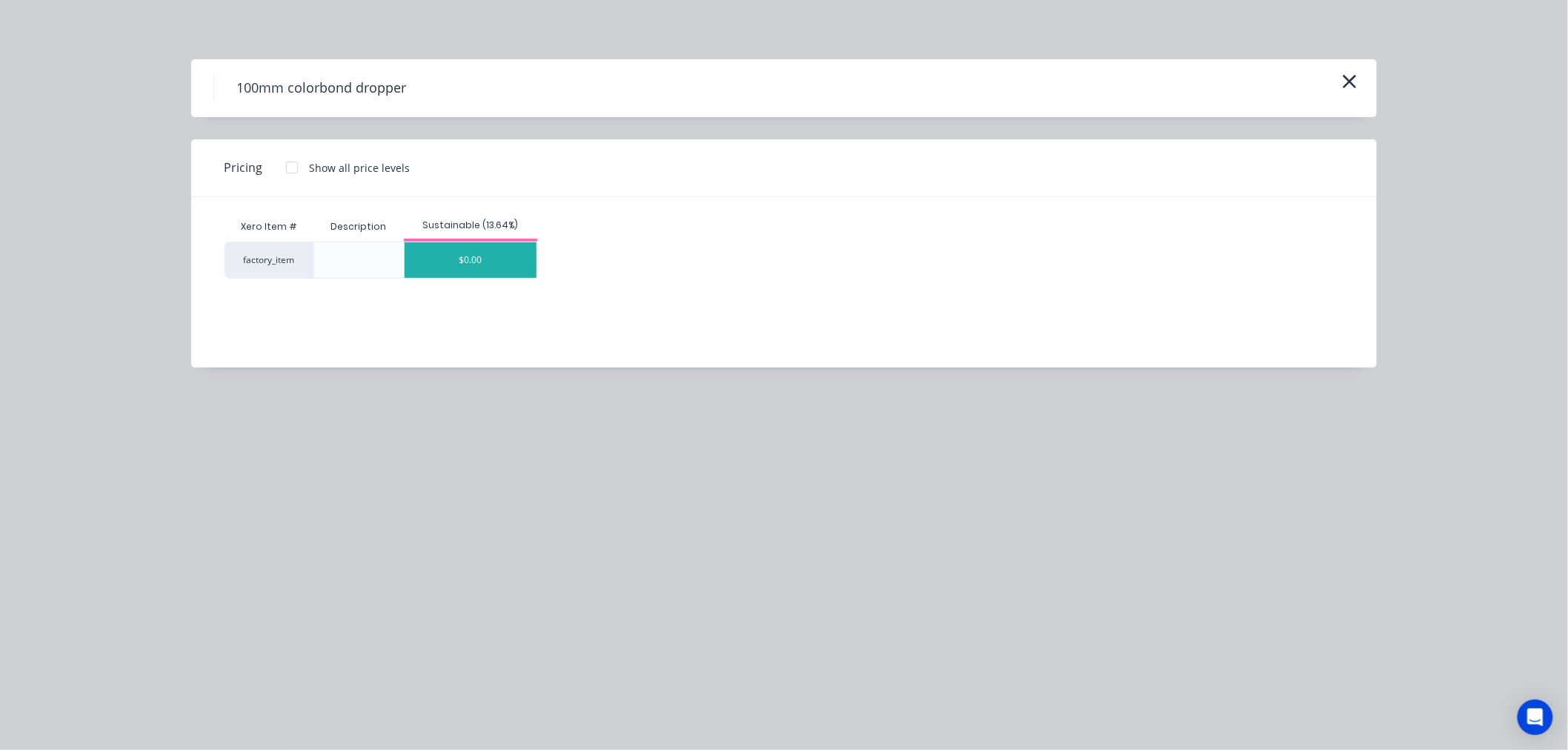
click at [507, 246] on div "$0.00" at bounding box center [471, 260] width 132 height 36
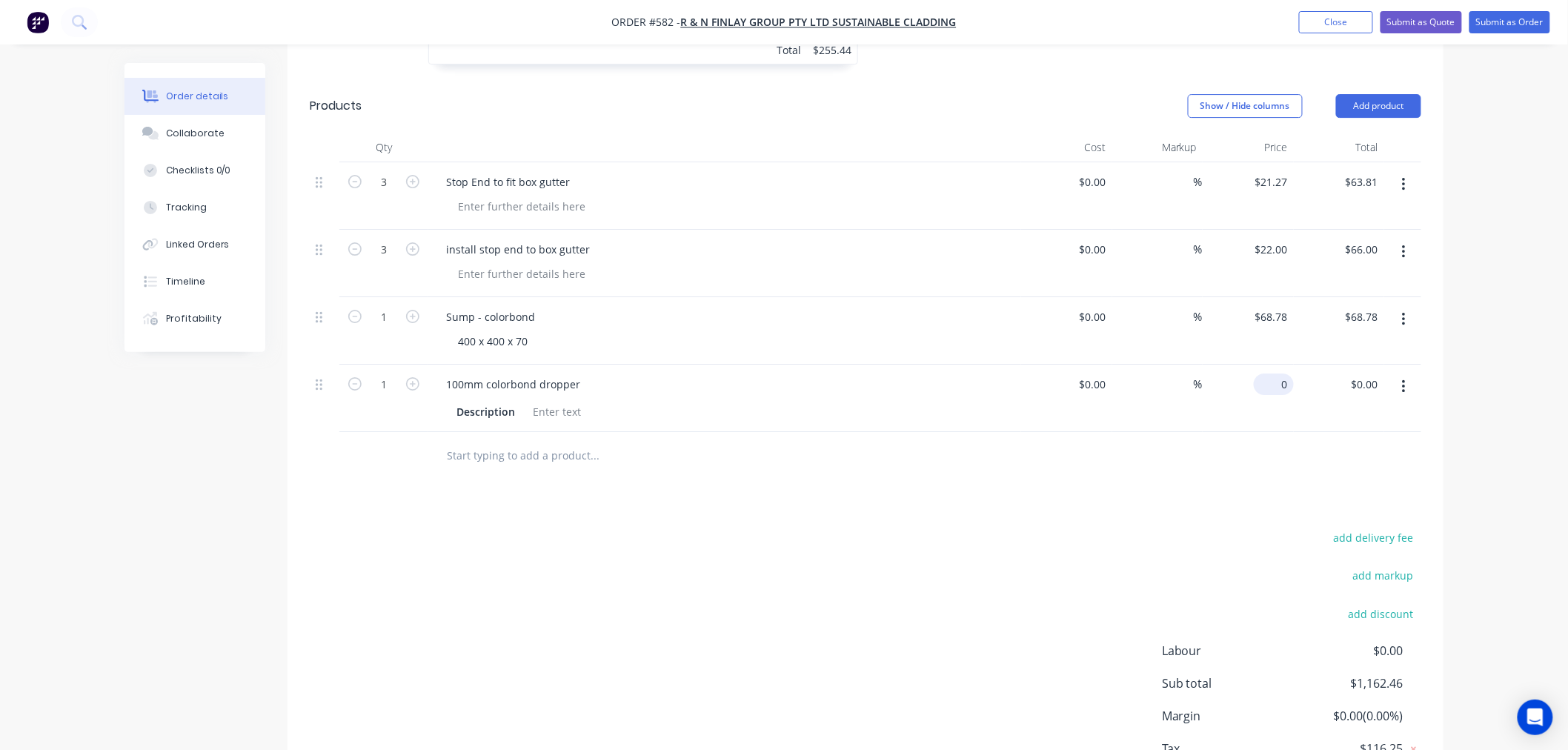
click at [1276, 374] on div "0 $0.00" at bounding box center [1273, 385] width 40 height 21
click at [634, 617] on div "add delivery fee add markup add discount Labour $0.00 Sub total $1,162.46 Margi…" at bounding box center [866, 671] width 1112 height 286
type input "$13.00"
click at [523, 441] on input "text" at bounding box center [595, 455] width 296 height 30
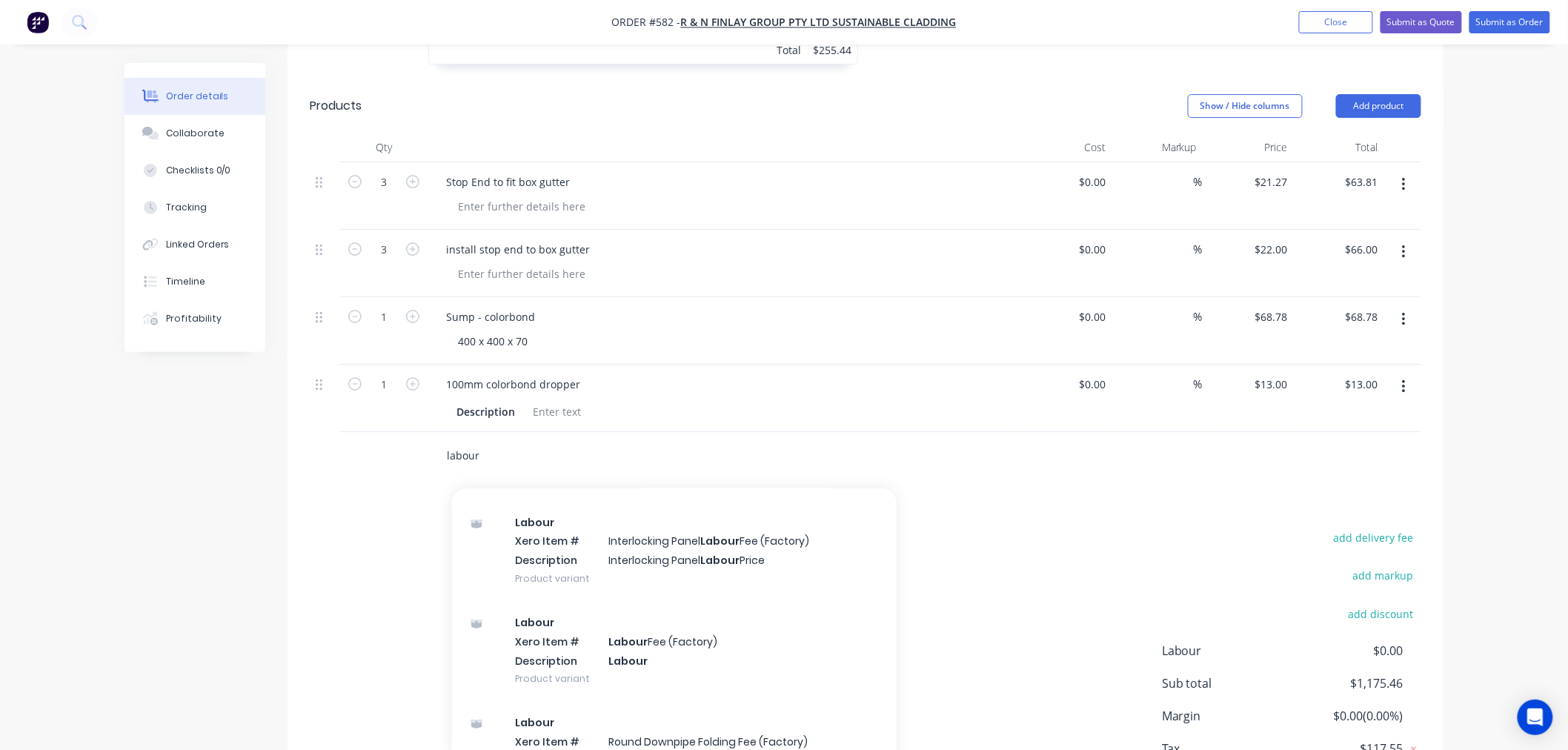
scroll to position [576, 0]
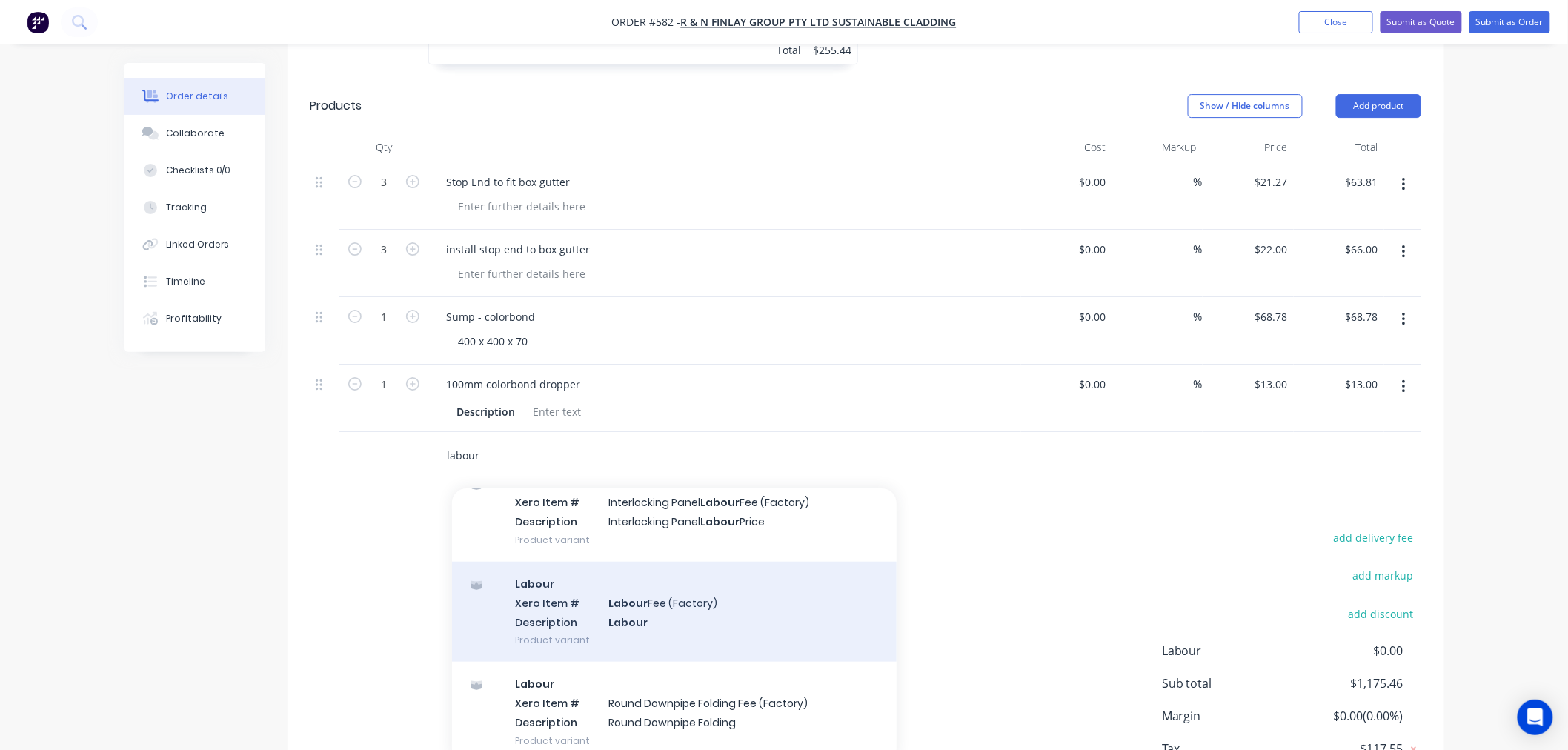
type input "labour"
click at [686, 562] on div "Labour Xero Item # Labour Fee (Factory) Description Labour Product variant" at bounding box center [674, 611] width 445 height 100
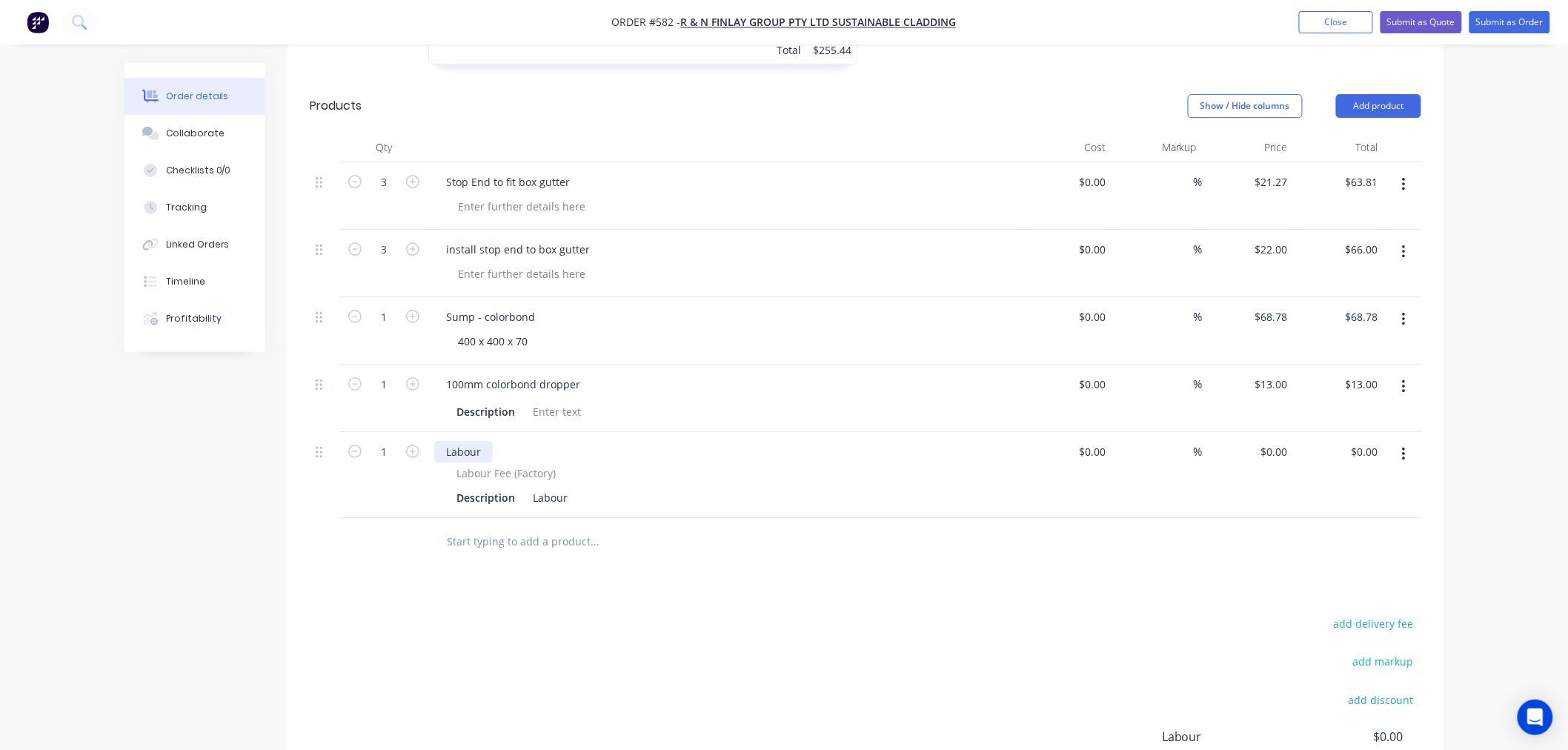
click at [485, 441] on div "Labour" at bounding box center [463, 452] width 58 height 21
click at [389, 441] on input "1" at bounding box center [384, 452] width 39 height 22
type input "0.5"
click at [651, 664] on div "add delivery fee add markup add discount Labour $0.00 Sub total $1,175.46 Margi…" at bounding box center [866, 756] width 1112 height 286
click at [1279, 441] on input "0" at bounding box center [1285, 452] width 17 height 21
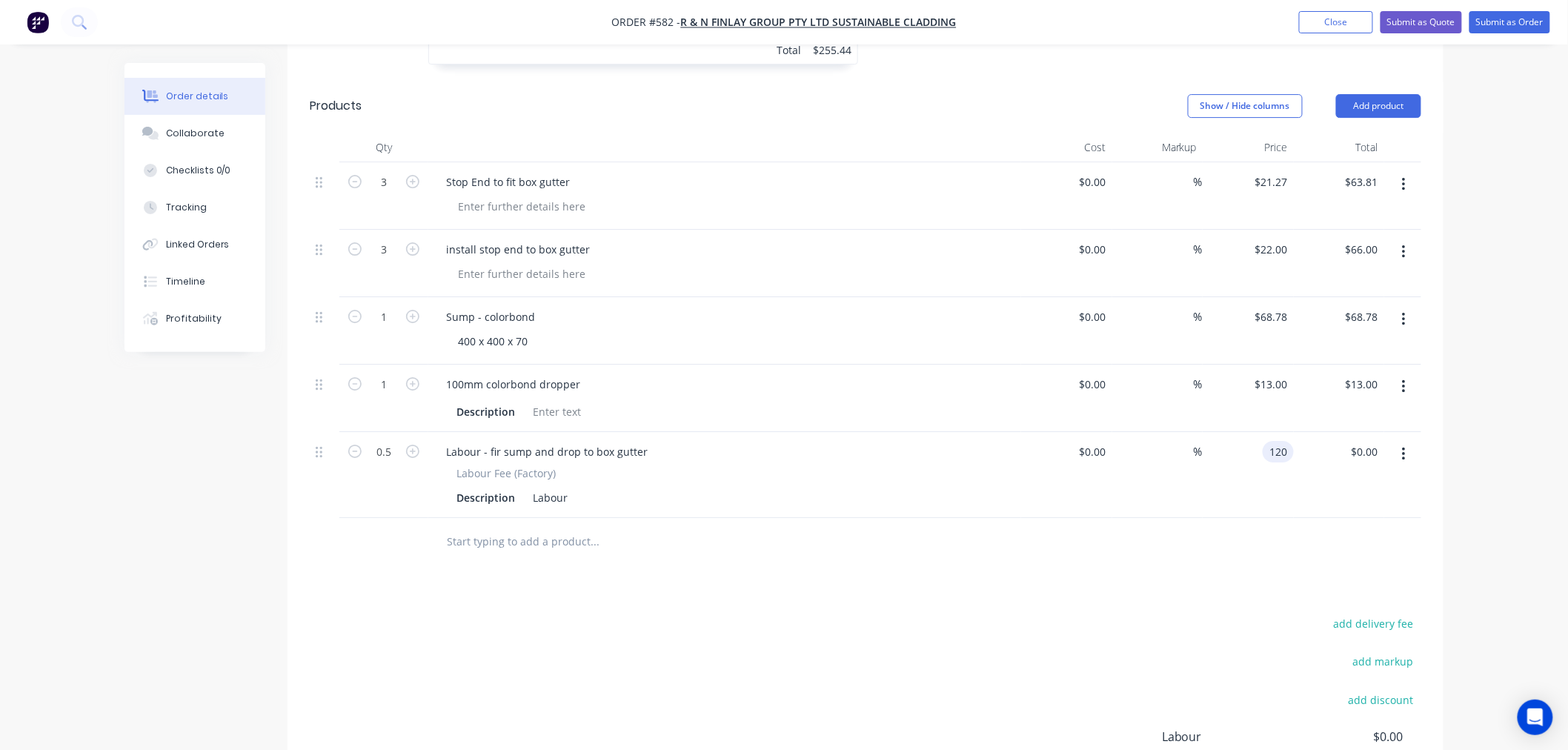
type input "$120.00"
type input "$60.00"
click at [1090, 613] on div "add delivery fee add markup add discount Labour $0.00 Sub total $1,175.46 Margi…" at bounding box center [866, 756] width 1112 height 286
click at [489, 527] on input "text" at bounding box center [595, 542] width 296 height 30
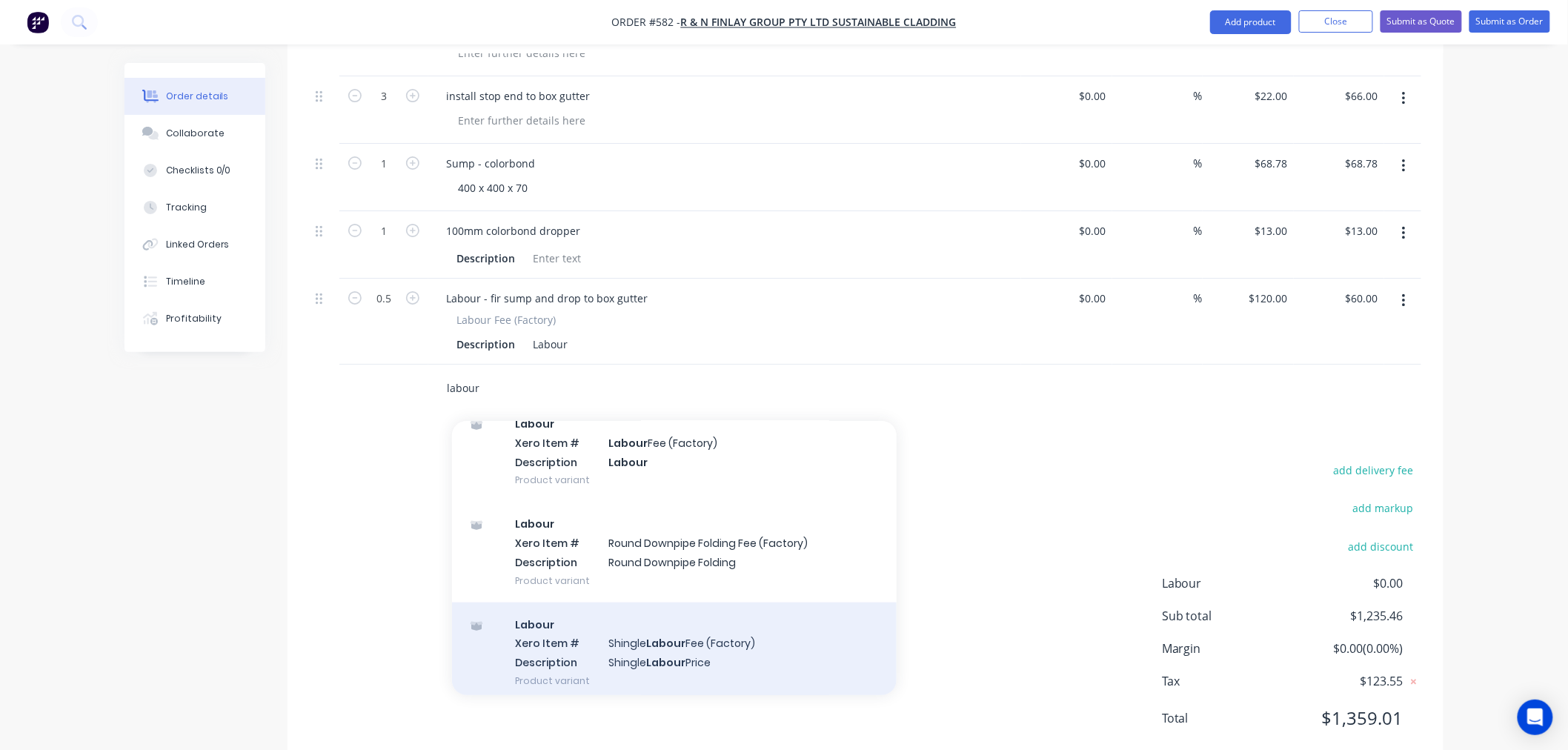
scroll to position [629, 0]
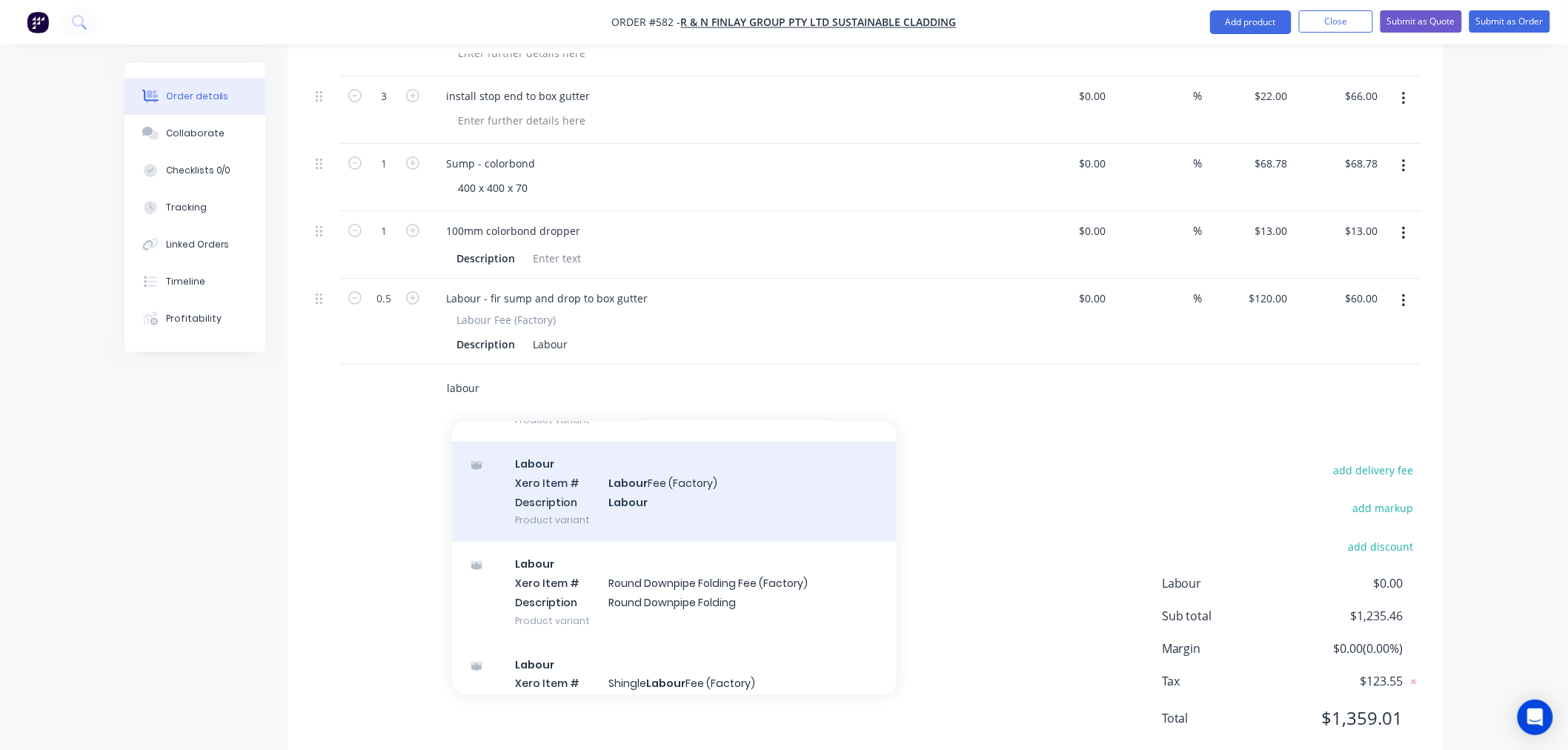
type input "labour"
click at [683, 443] on div "Labour Xero Item # Labour Fee (Factory) Description Labour Product variant" at bounding box center [674, 491] width 445 height 100
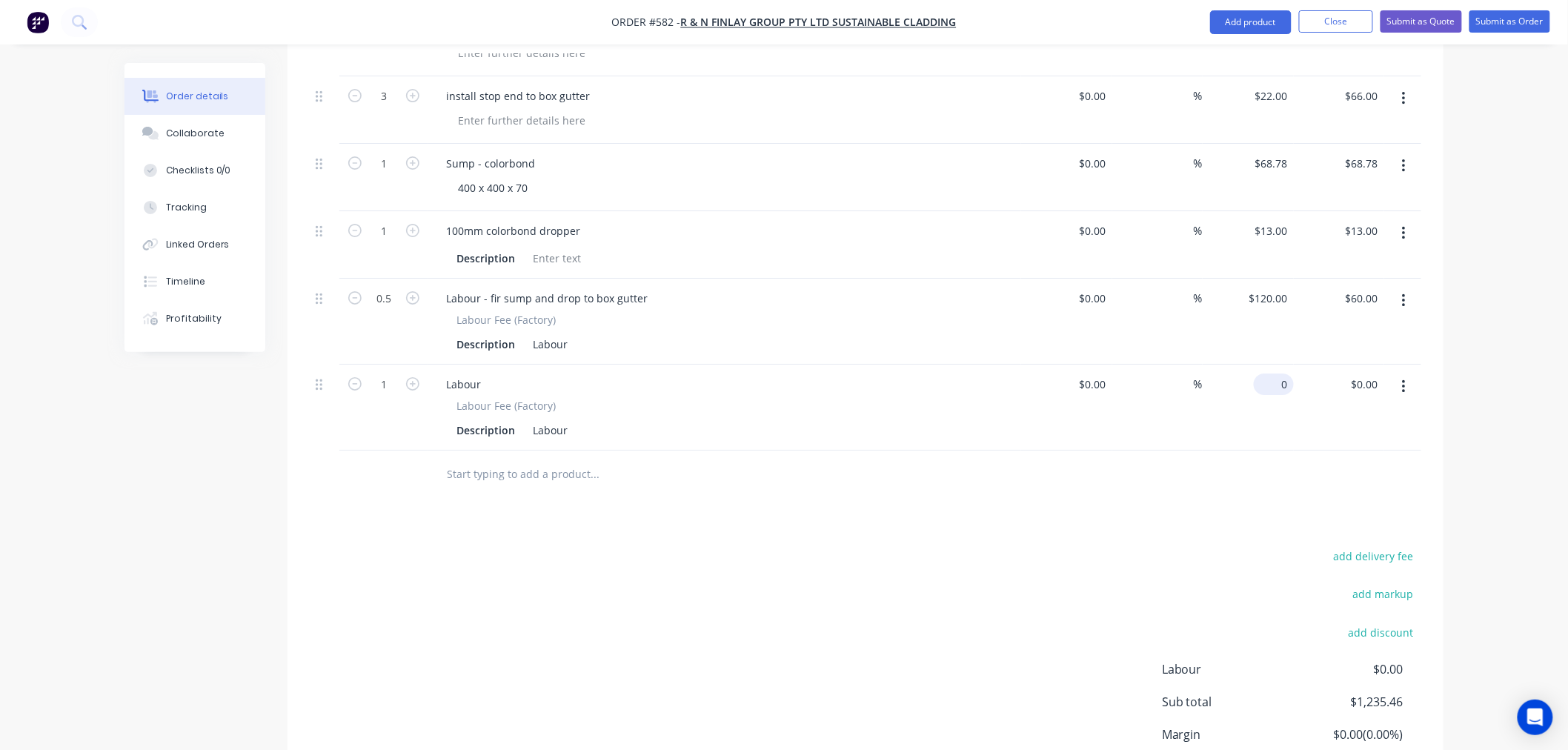
click at [1273, 374] on div "0 $0.00" at bounding box center [1273, 385] width 40 height 21
type input "$120.00"
click at [1161, 547] on div "add delivery fee add markup add discount Labour $0.00 Sub total $1,355.46 Margi…" at bounding box center [866, 689] width 1112 height 286
click at [482, 374] on div "Labour" at bounding box center [463, 385] width 58 height 21
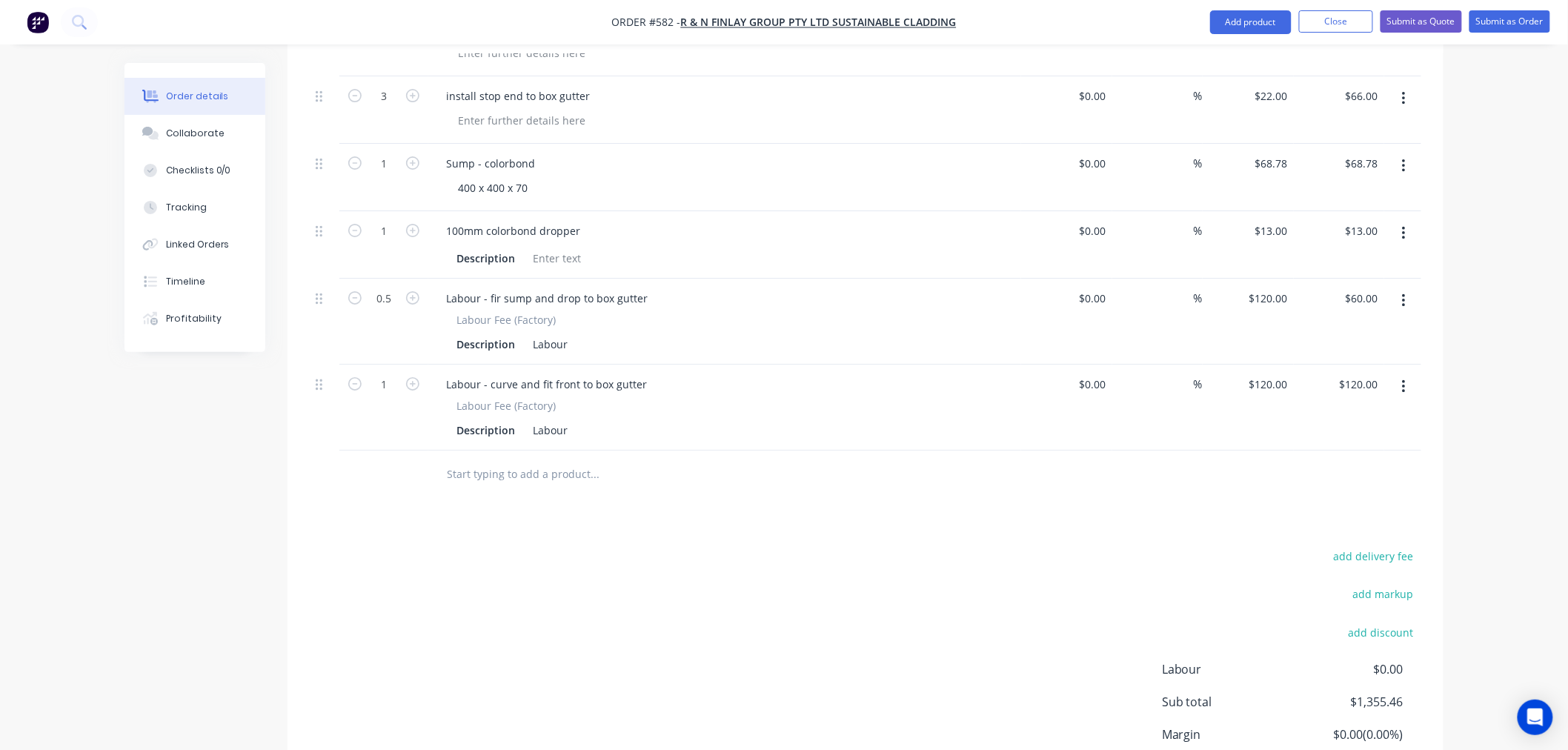
click at [988, 547] on div "add delivery fee add markup add discount Labour $0.00 Sub total $1,355.46 Margi…" at bounding box center [866, 689] width 1112 height 286
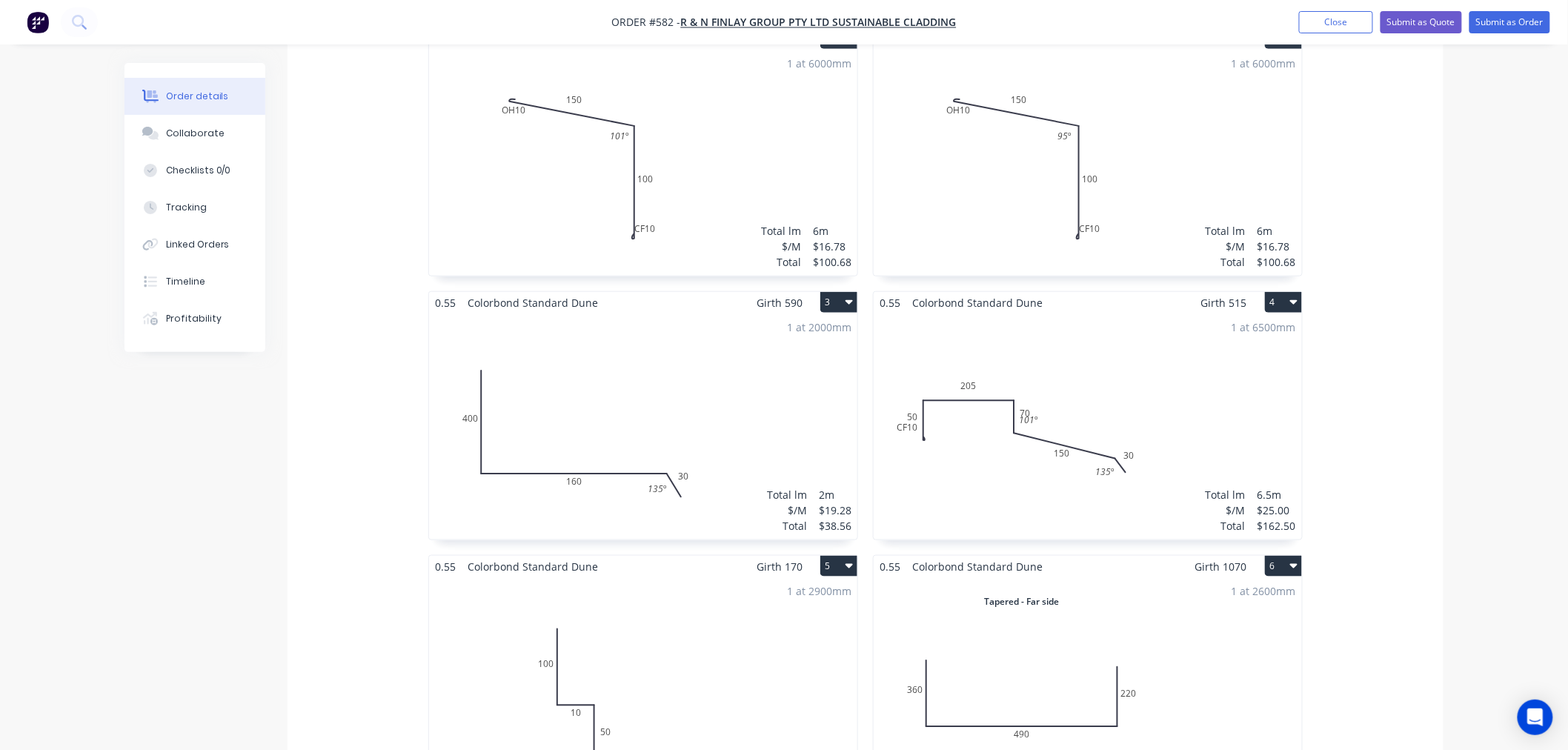
scroll to position [276, 0]
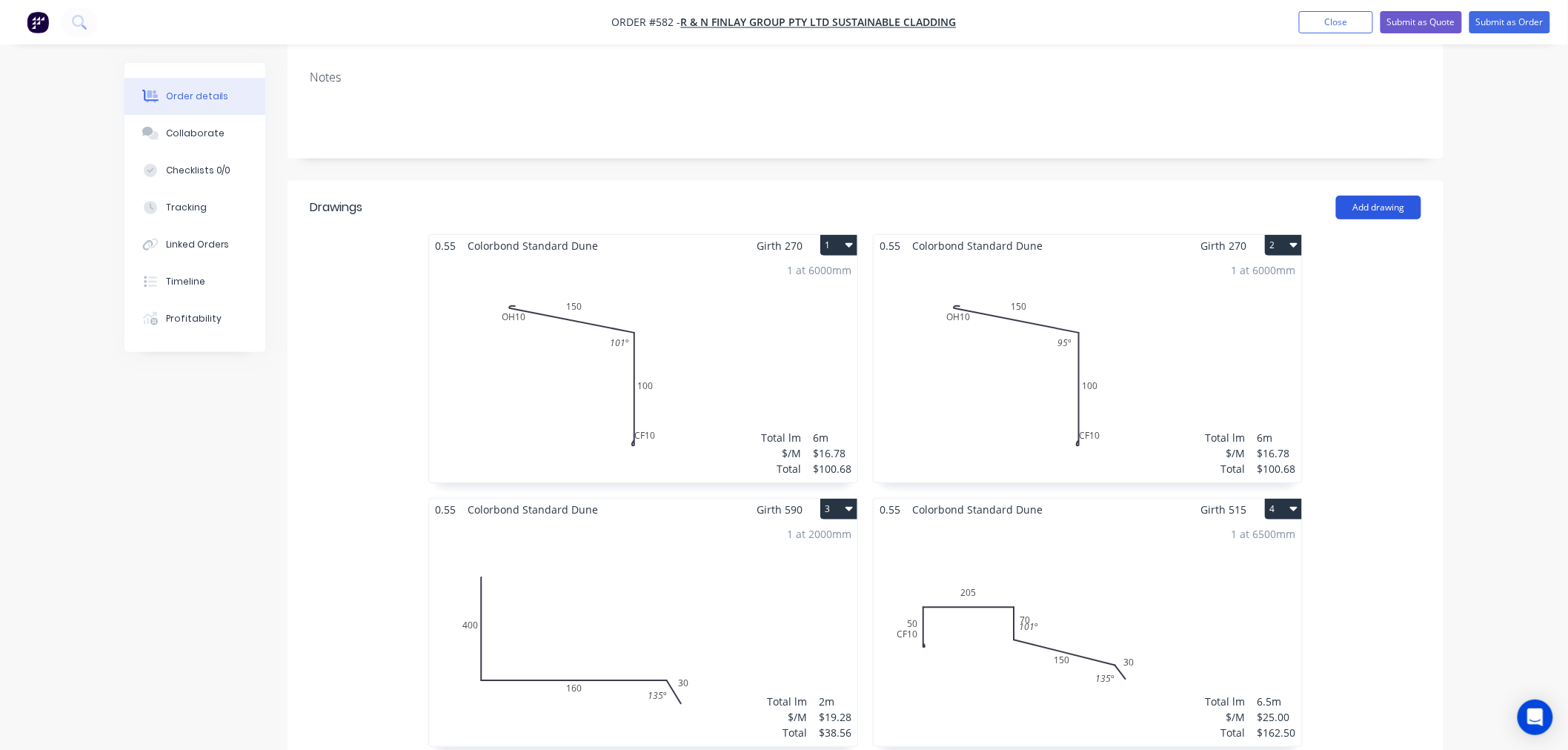
click at [1391, 196] on button "Add drawing" at bounding box center [1378, 207] width 85 height 23
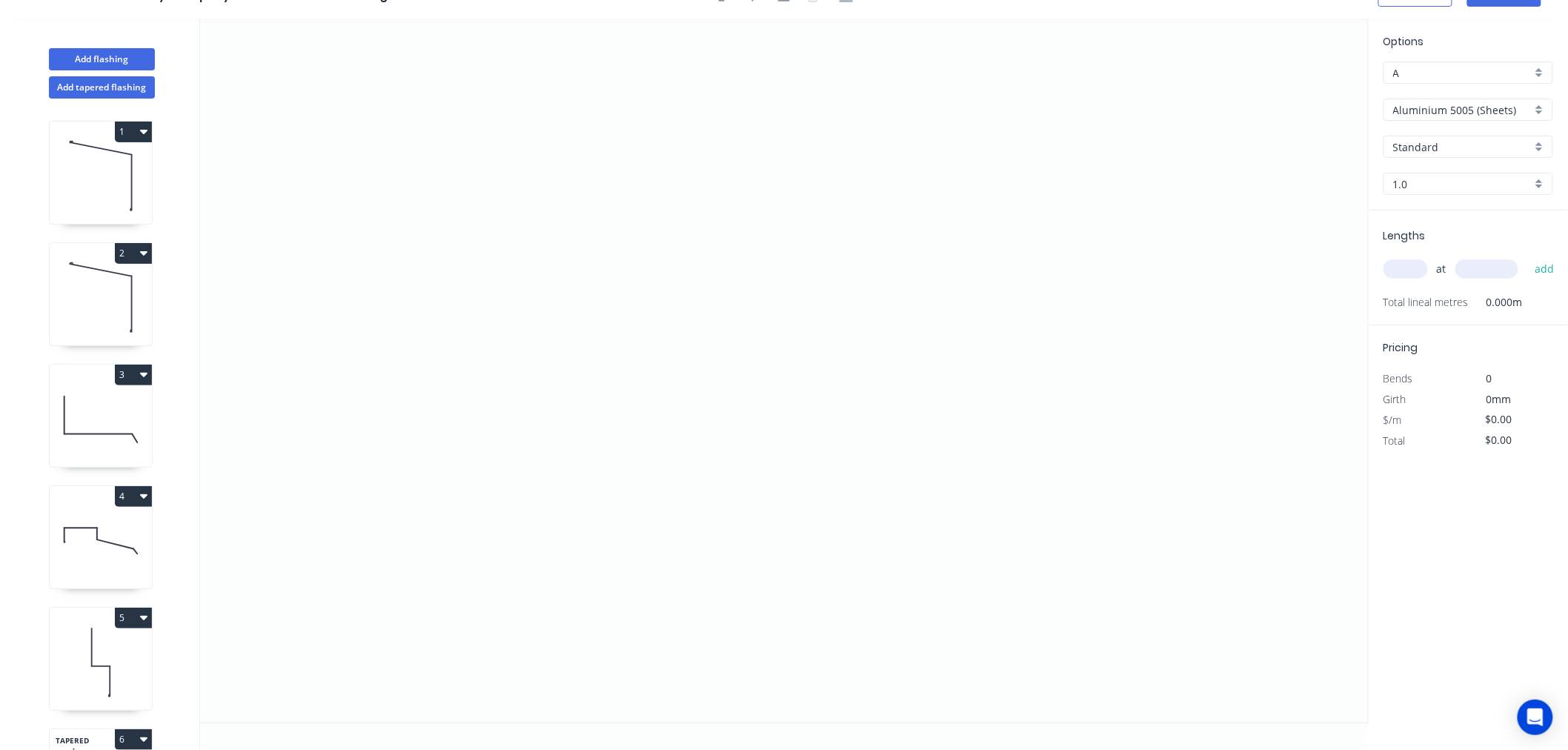
scroll to position [27, 0]
click at [471, 264] on icon "0" at bounding box center [784, 370] width 1168 height 704
click at [462, 523] on icon "0" at bounding box center [784, 370] width 1168 height 704
click at [1070, 521] on icon "0 ?" at bounding box center [784, 370] width 1168 height 704
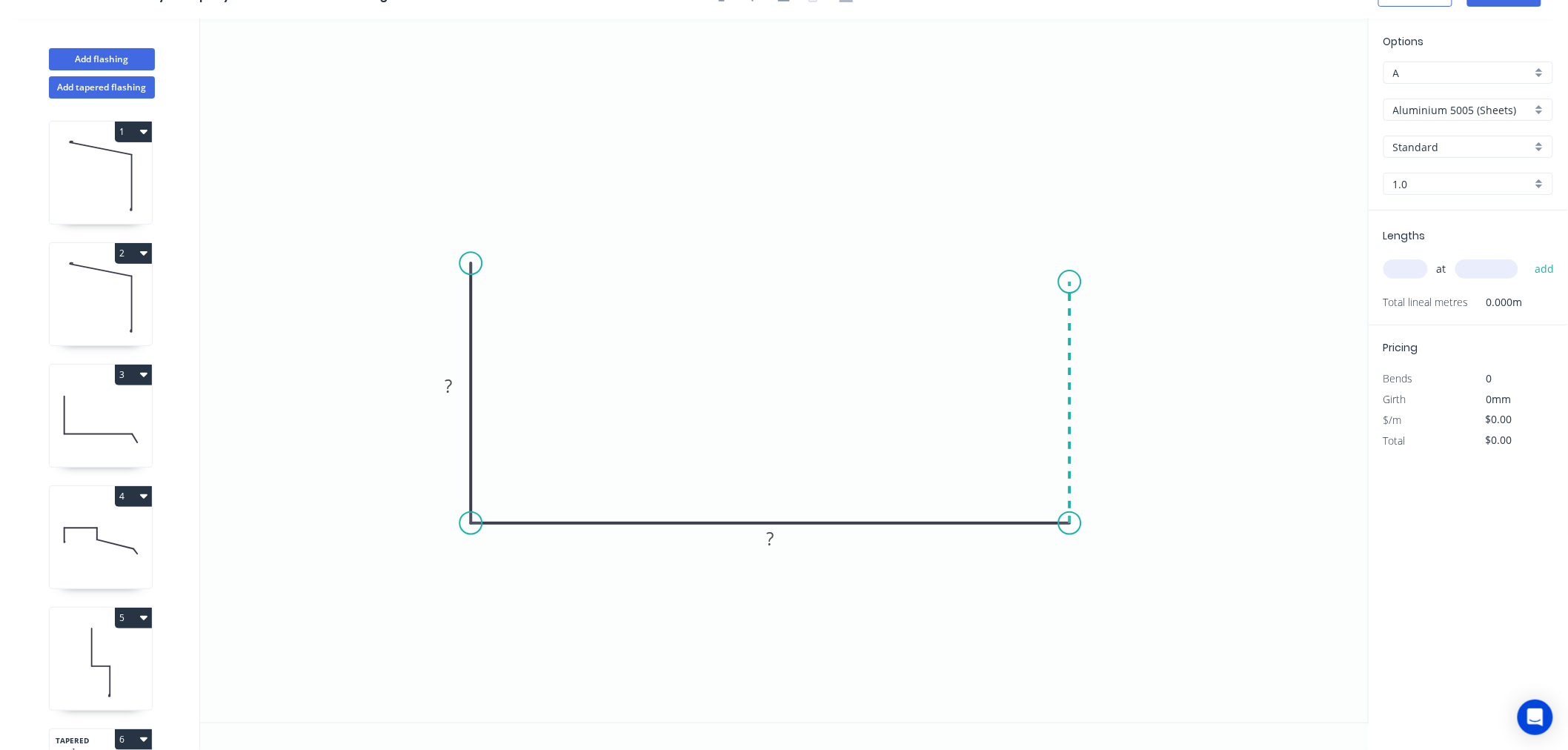
click at [1070, 282] on icon at bounding box center [1070, 402] width 0 height 241
click at [122, 80] on button "Add tapered flashing" at bounding box center [101, 87] width 106 height 22
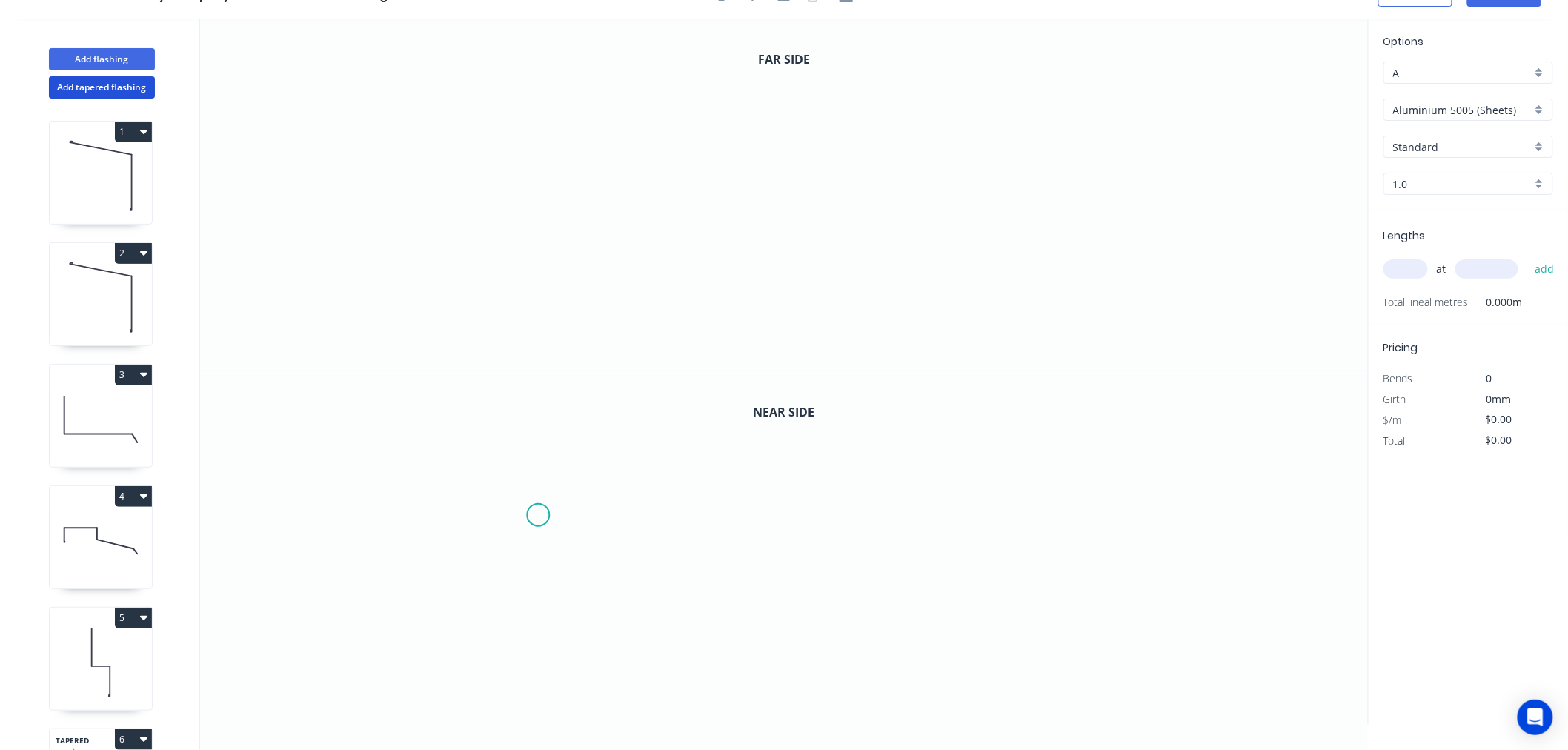
click at [538, 513] on icon "0" at bounding box center [784, 547] width 1168 height 353
click at [534, 702] on icon "0" at bounding box center [784, 547] width 1168 height 353
click at [1031, 690] on icon "0 ?" at bounding box center [784, 547] width 1168 height 353
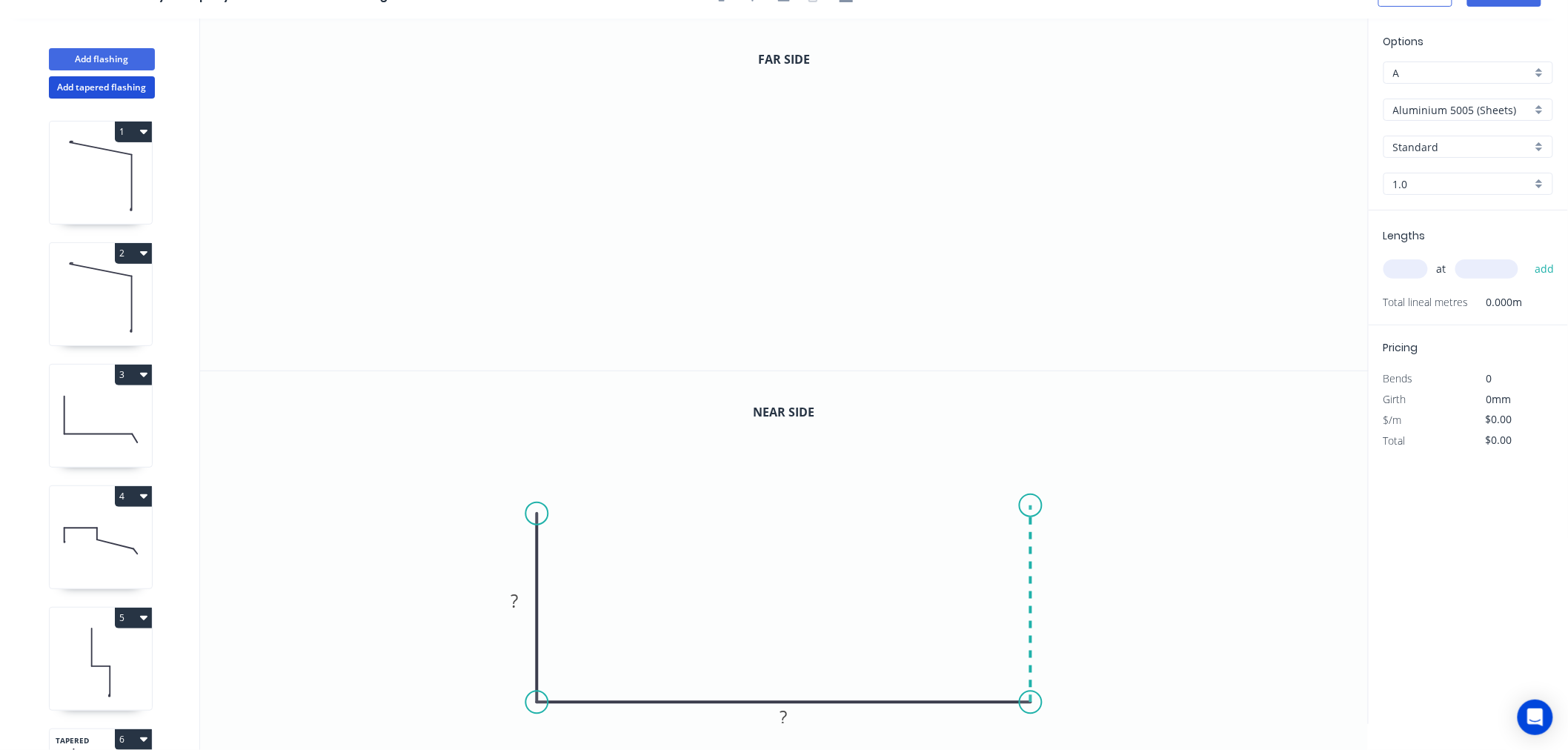
click at [1043, 505] on icon "0 ? ?" at bounding box center [784, 547] width 1168 height 353
click at [1042, 510] on icon "0 ? ? ?" at bounding box center [784, 547] width 1168 height 353
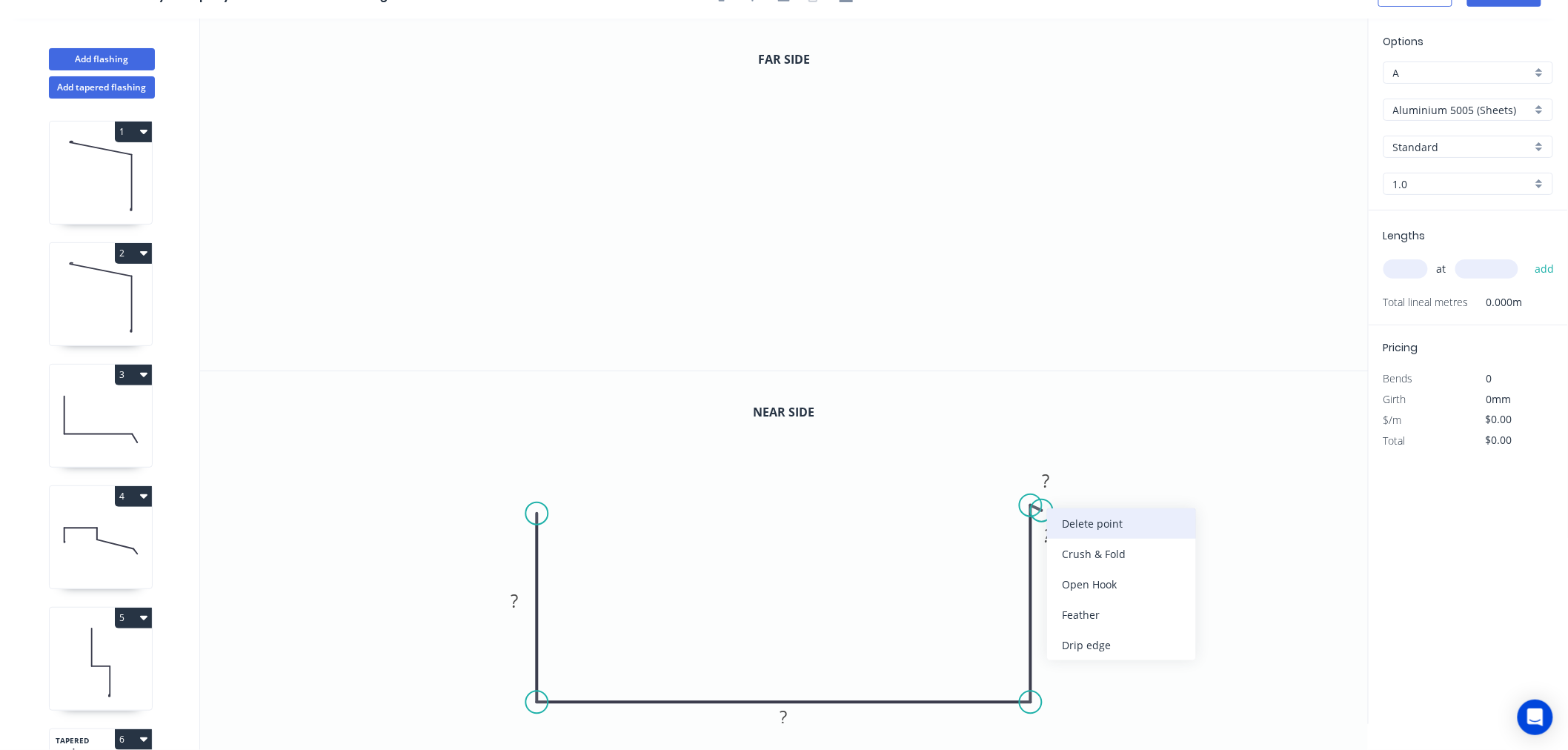
click at [1102, 527] on div "Delete point" at bounding box center [1122, 523] width 149 height 30
click at [507, 117] on icon "0" at bounding box center [784, 194] width 1168 height 352
click at [502, 316] on icon "0" at bounding box center [784, 194] width 1168 height 352
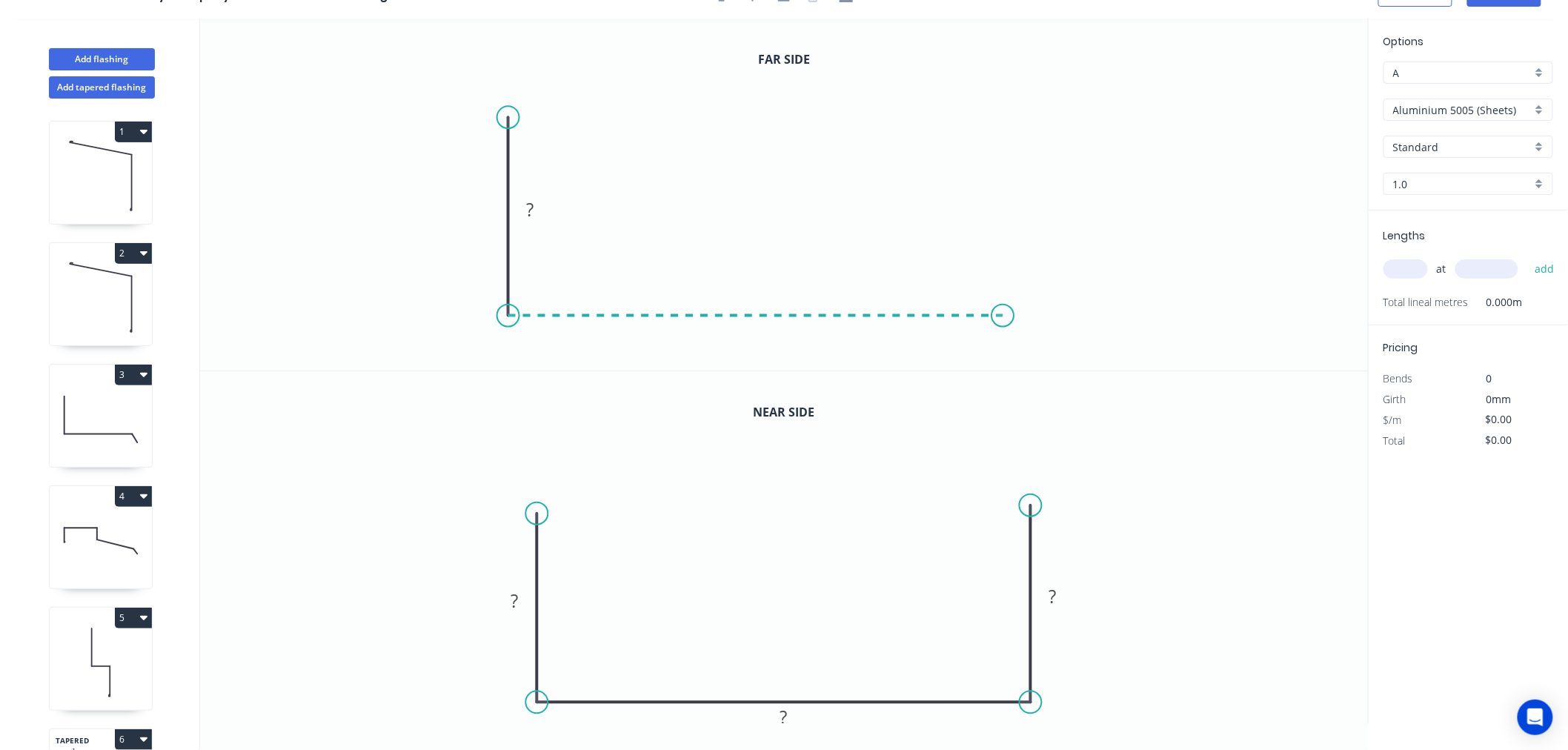
click at [1006, 324] on icon "0 ?" at bounding box center [784, 194] width 1168 height 352
click at [999, 128] on icon "0 ? ?" at bounding box center [784, 194] width 1168 height 352
click at [999, 128] on circle at bounding box center [1005, 128] width 22 height 22
click at [525, 595] on rect at bounding box center [514, 602] width 30 height 20
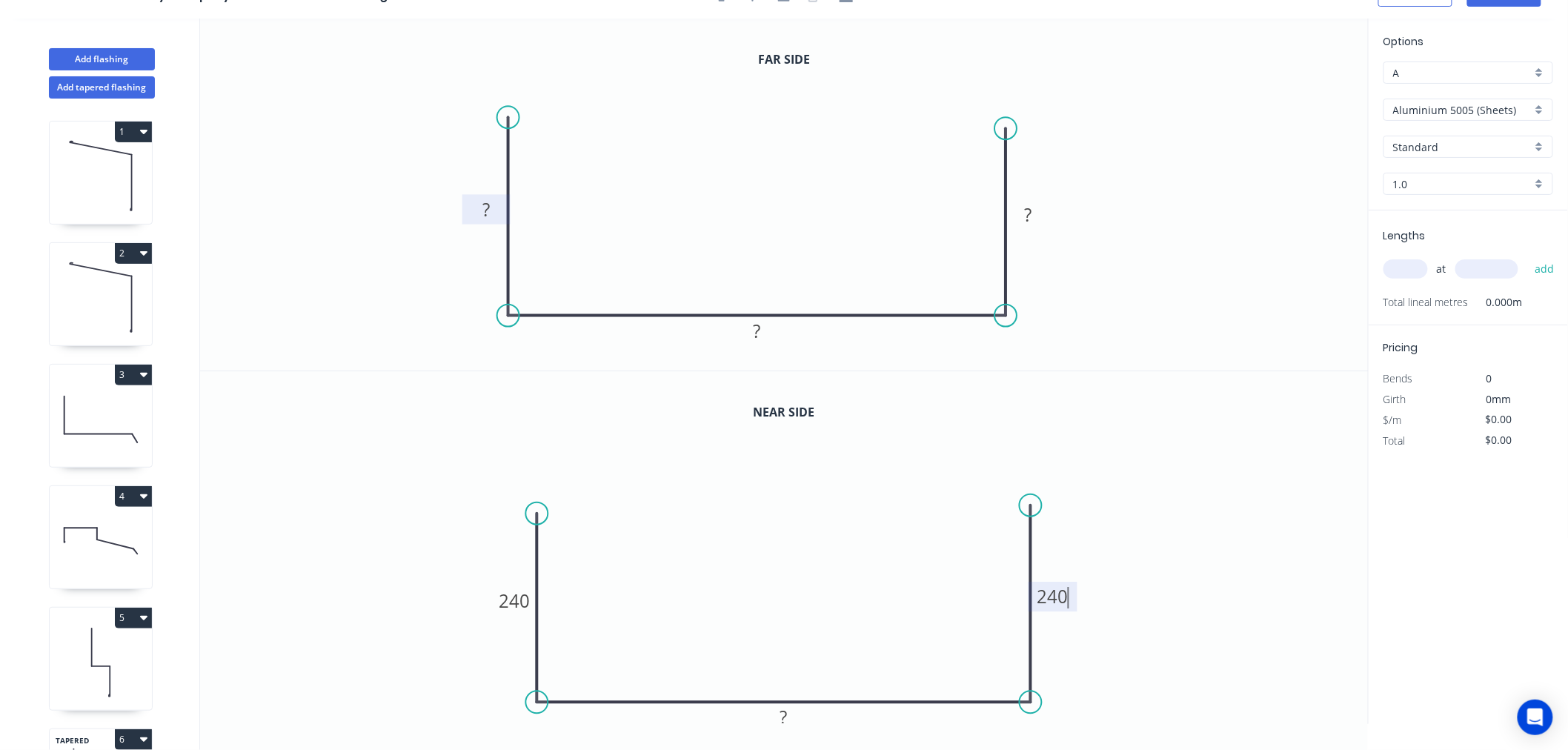
click at [484, 203] on tspan "?" at bounding box center [486, 209] width 8 height 24
click at [1250, 173] on icon "0 140 ? 140" at bounding box center [784, 194] width 1168 height 352
click at [1467, 106] on input "Aluminium 5005 (Sheets)" at bounding box center [1461, 110] width 138 height 16
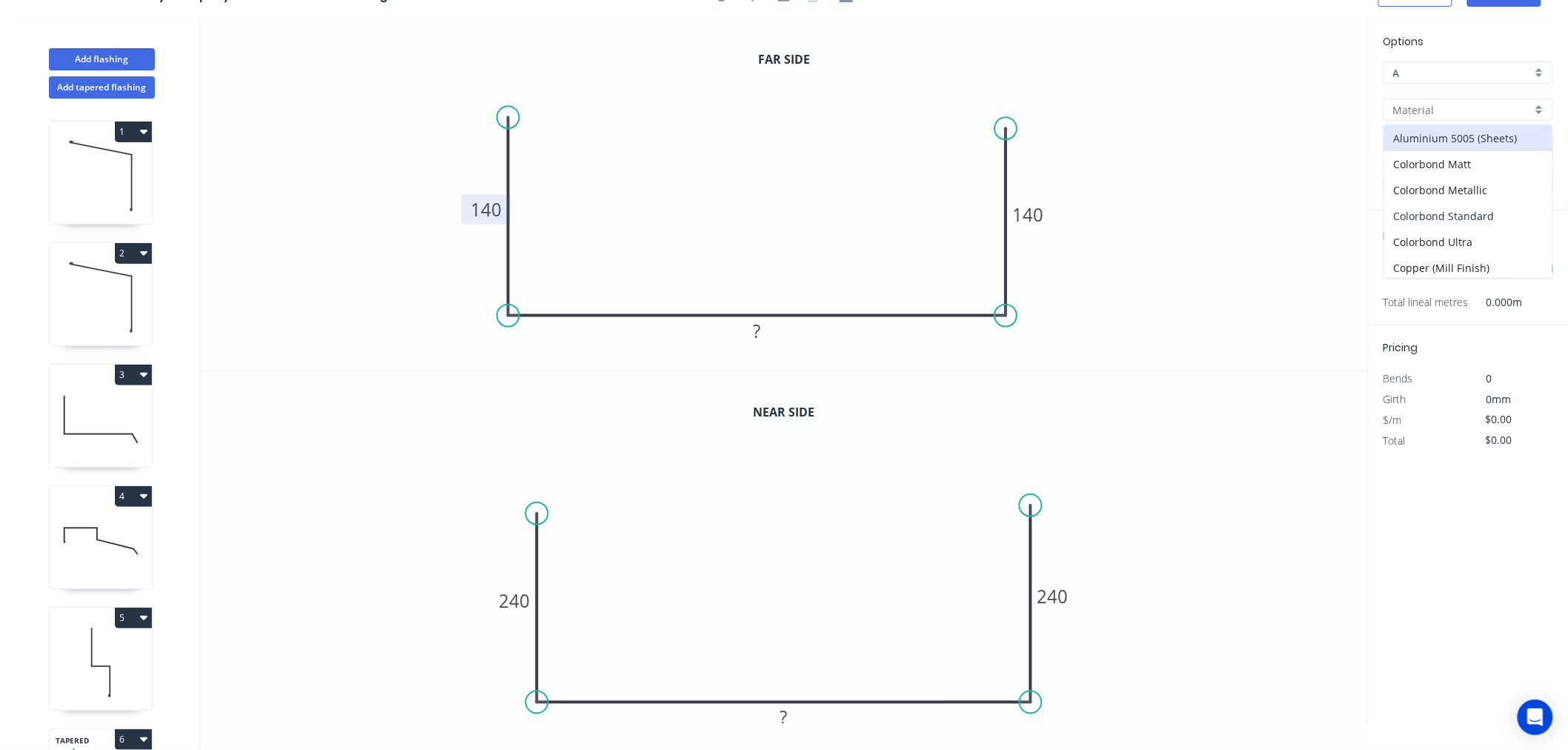
click at [1469, 218] on div "Colorbond Standard" at bounding box center [1468, 216] width 169 height 26
type input "Colorbond Standard"
type input "Basalt"
type input "0.55"
click at [1436, 143] on input "Basalt" at bounding box center [1461, 147] width 138 height 16
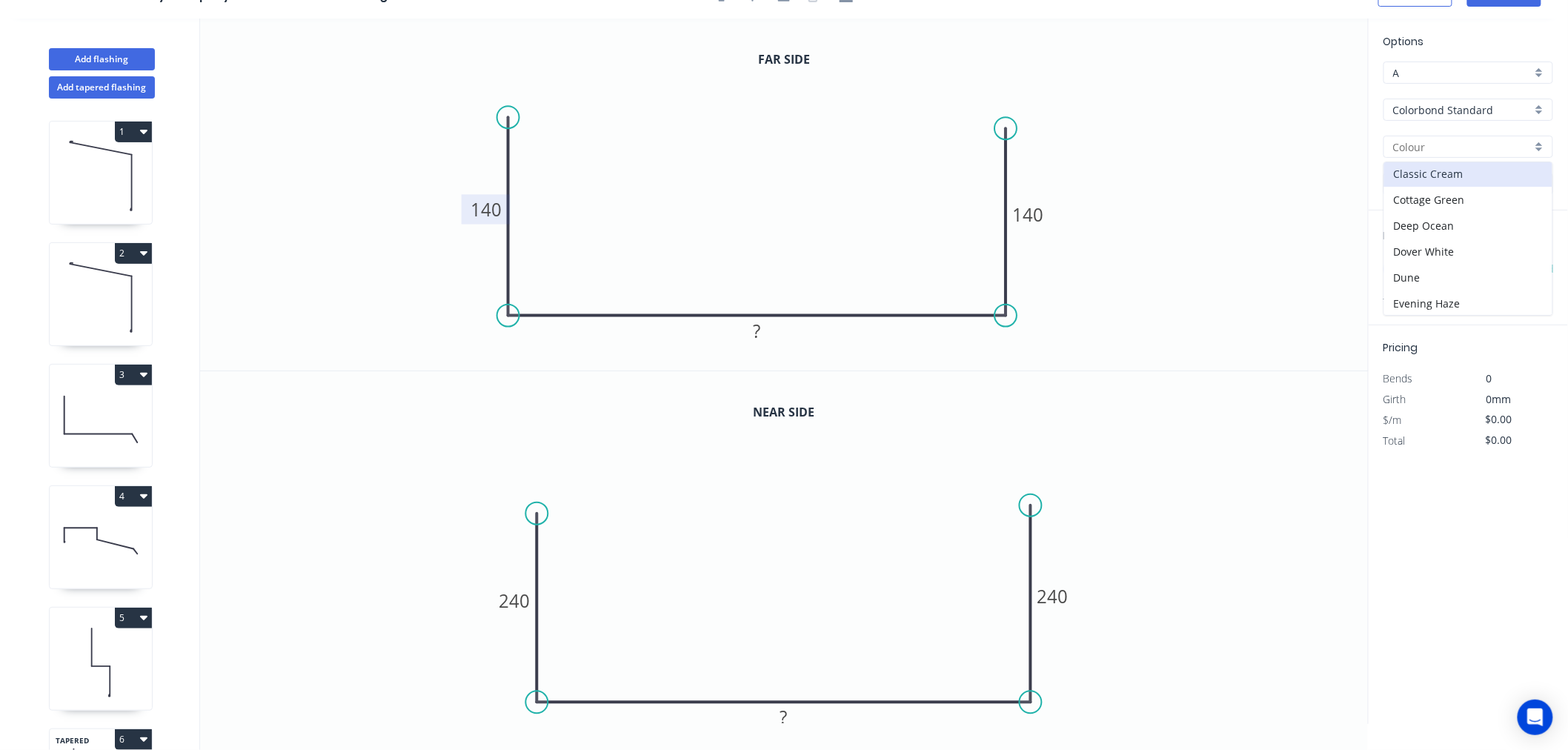
scroll to position [82, 0]
click at [1425, 238] on div "Dune" at bounding box center [1468, 248] width 169 height 26
type input "Dune"
click at [1421, 261] on input "text" at bounding box center [1405, 269] width 45 height 19
type input "1"
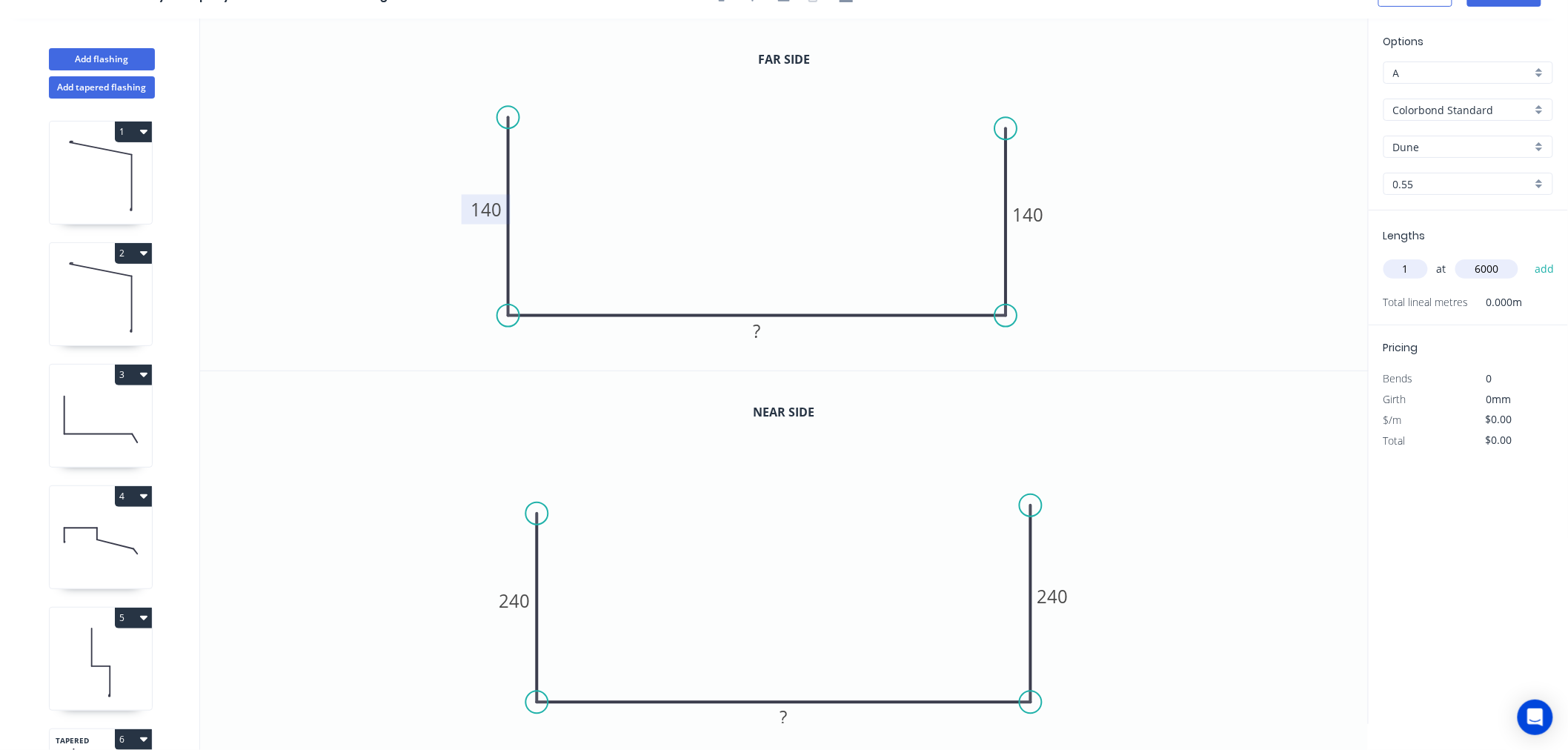
type input "6000"
click at [1527, 257] on button "add" at bounding box center [1545, 269] width 35 height 25
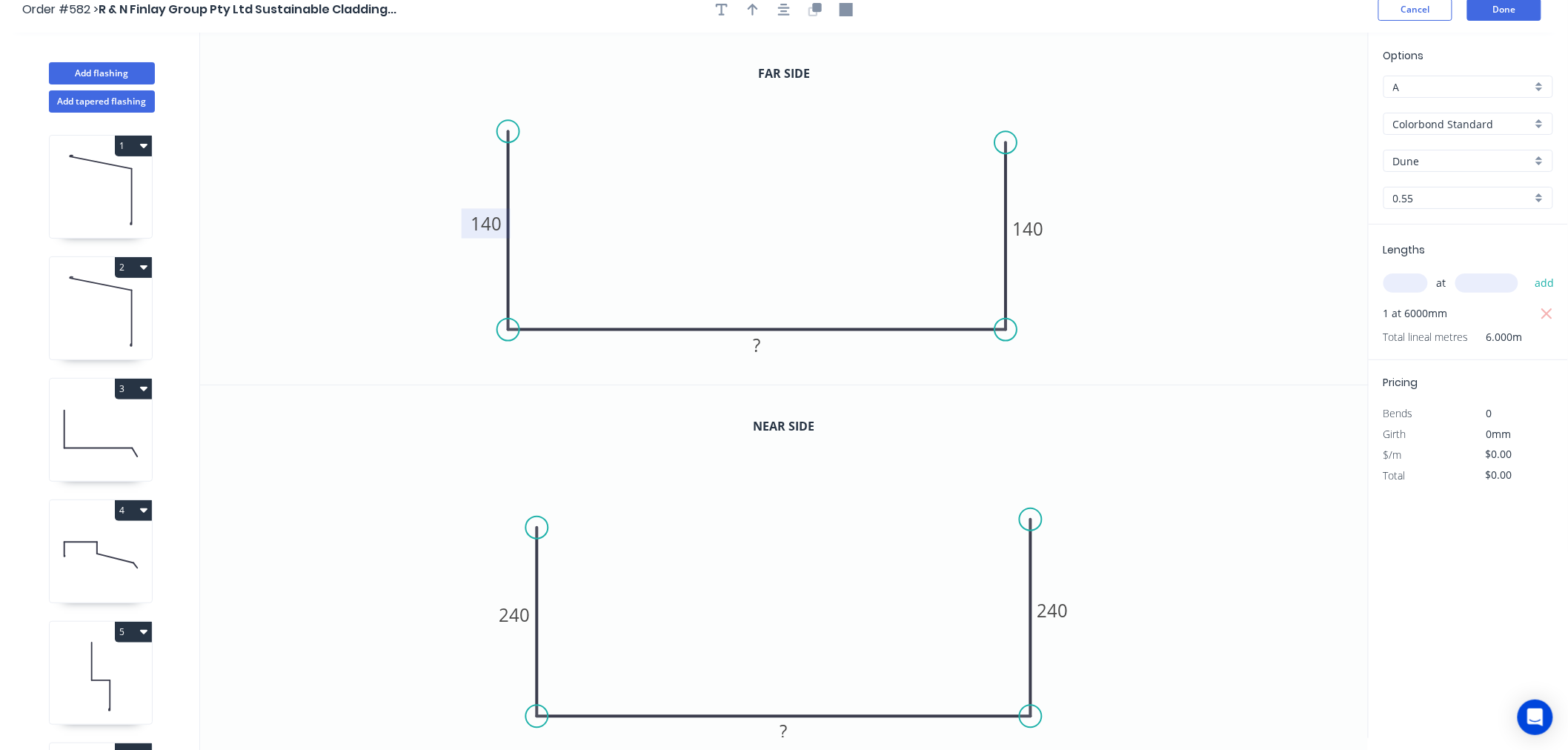
scroll to position [0, 0]
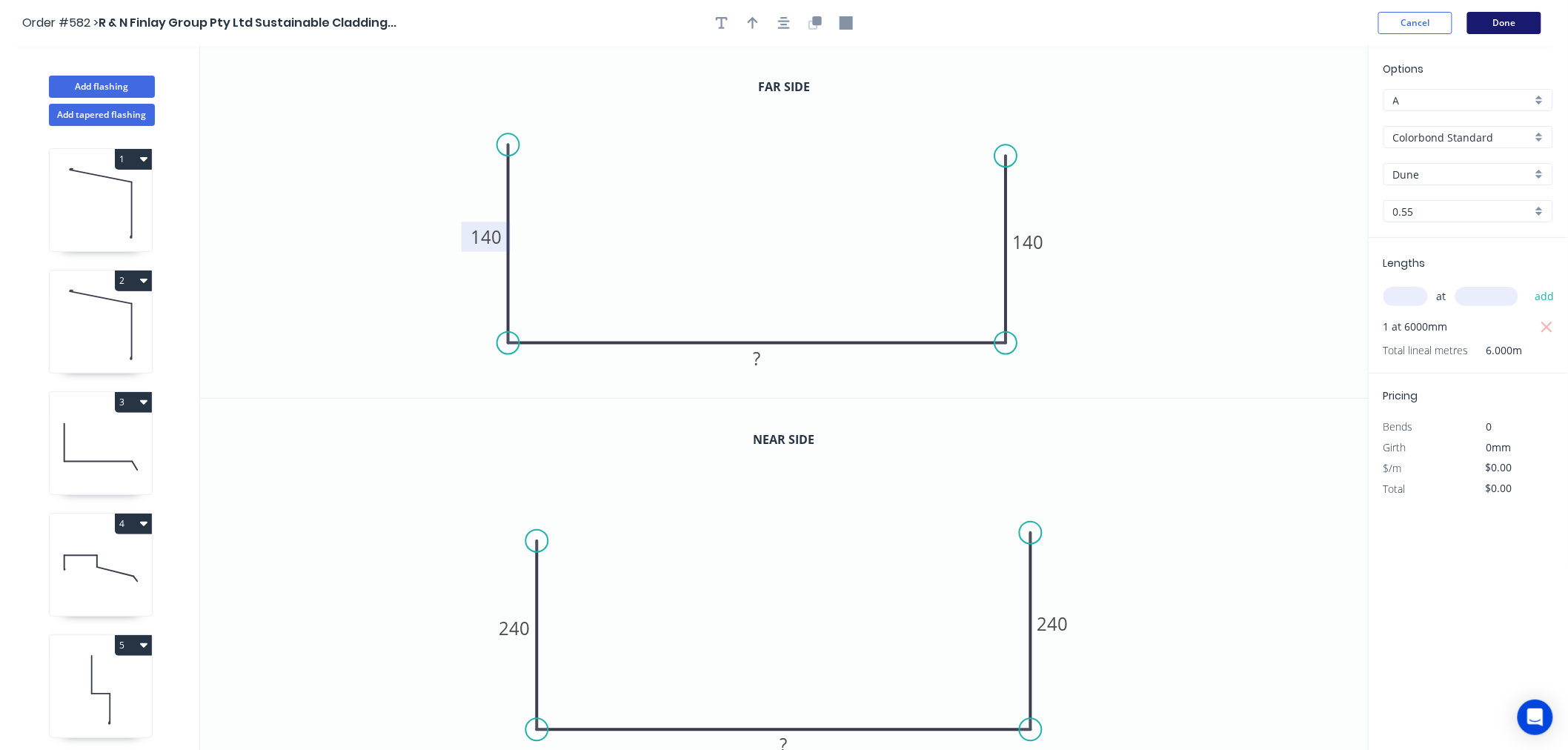
click at [1496, 31] on button "Done" at bounding box center [1504, 22] width 75 height 22
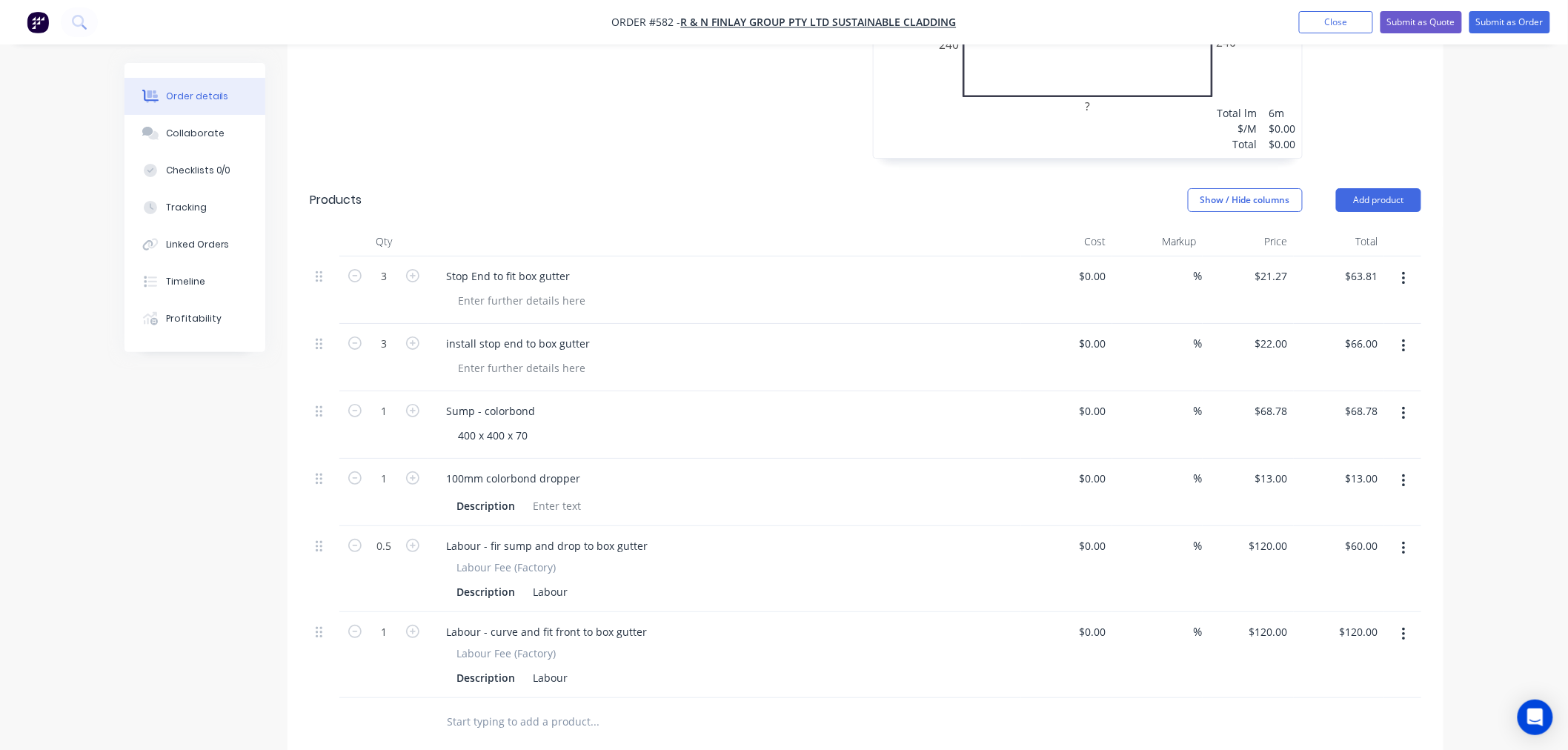
scroll to position [2224, 0]
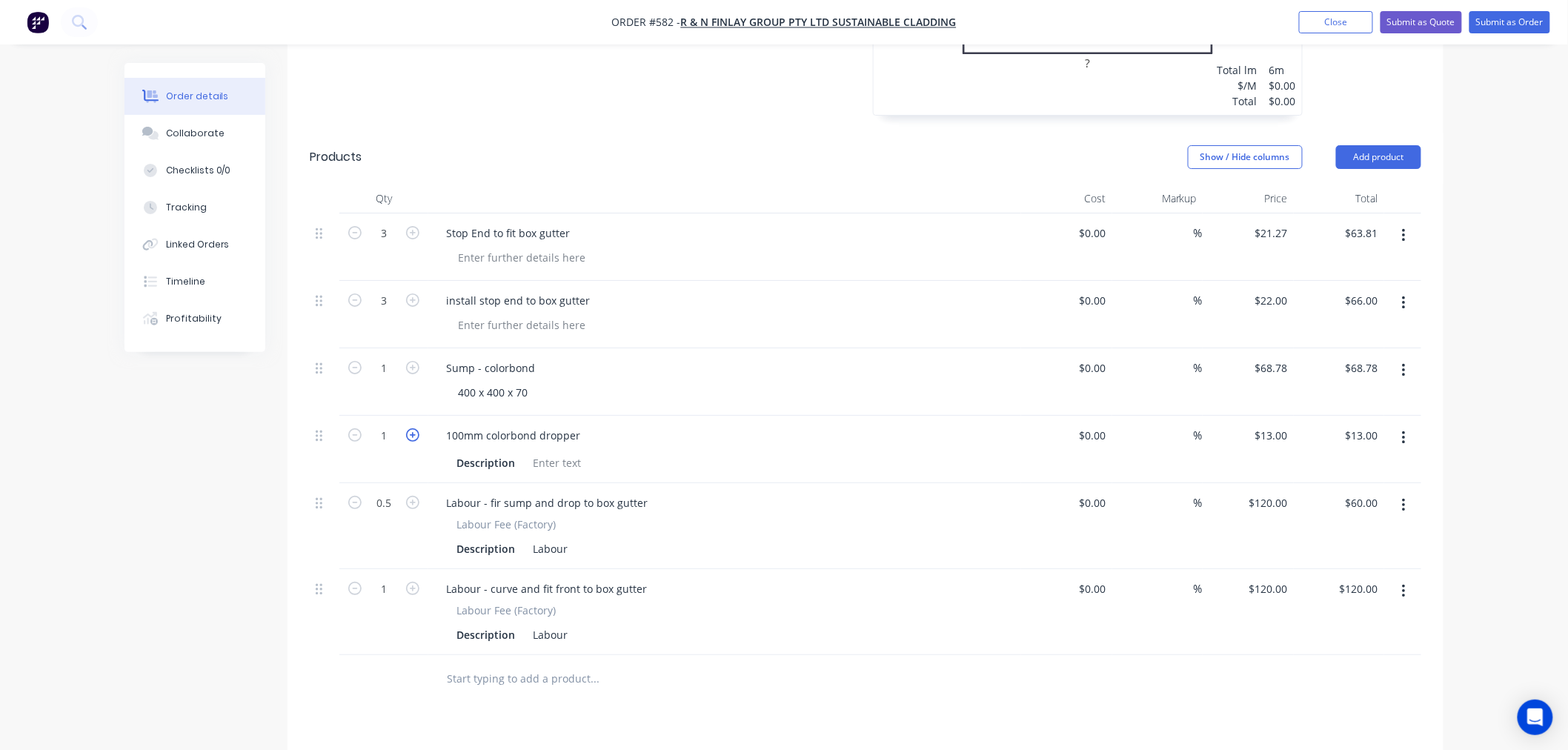
click at [417, 428] on icon "button" at bounding box center [413, 435] width 14 height 14
type input "2"
type input "$26.00"
click at [1360, 145] on button "Add product" at bounding box center [1378, 157] width 85 height 23
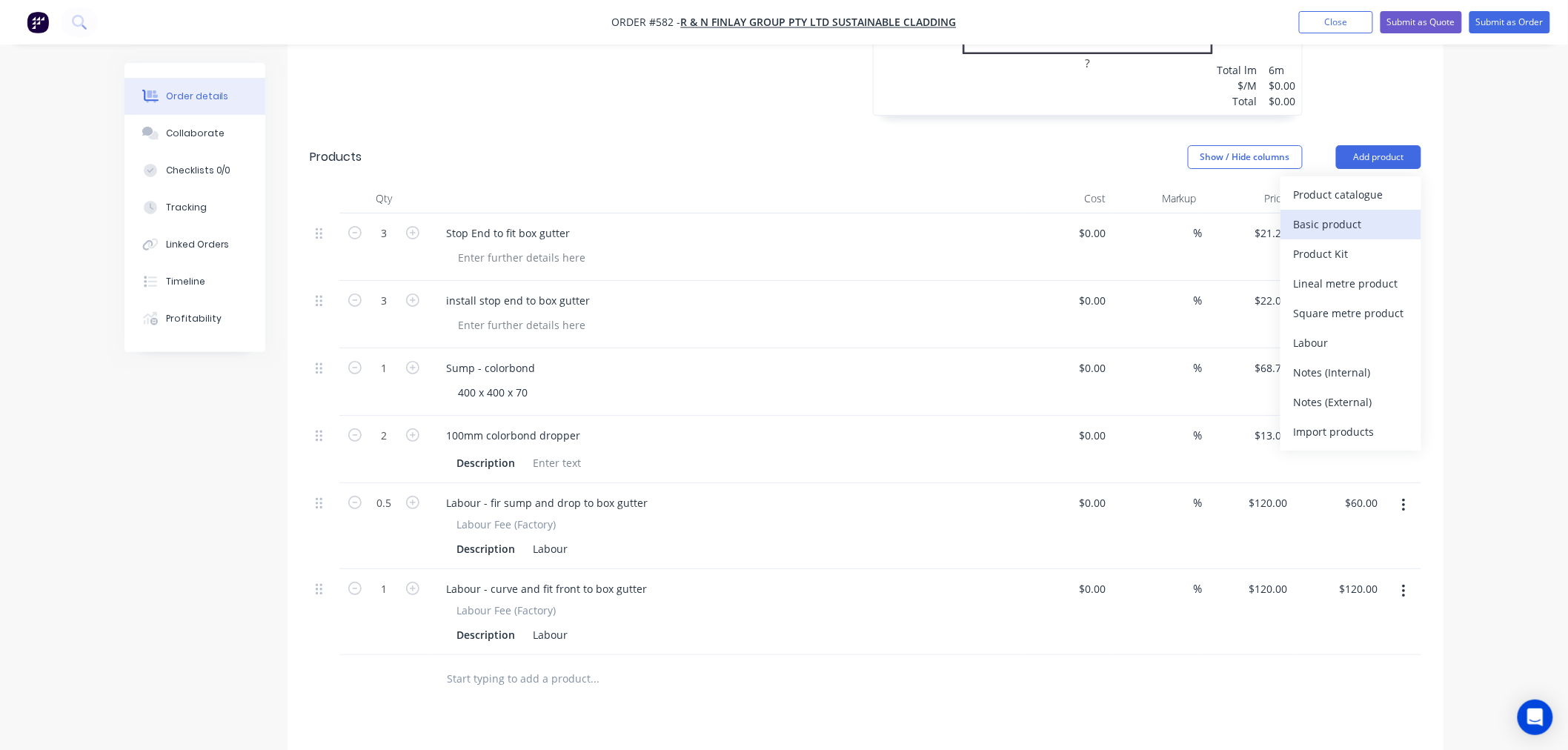
click at [1362, 213] on div "Basic product" at bounding box center [1351, 224] width 114 height 21
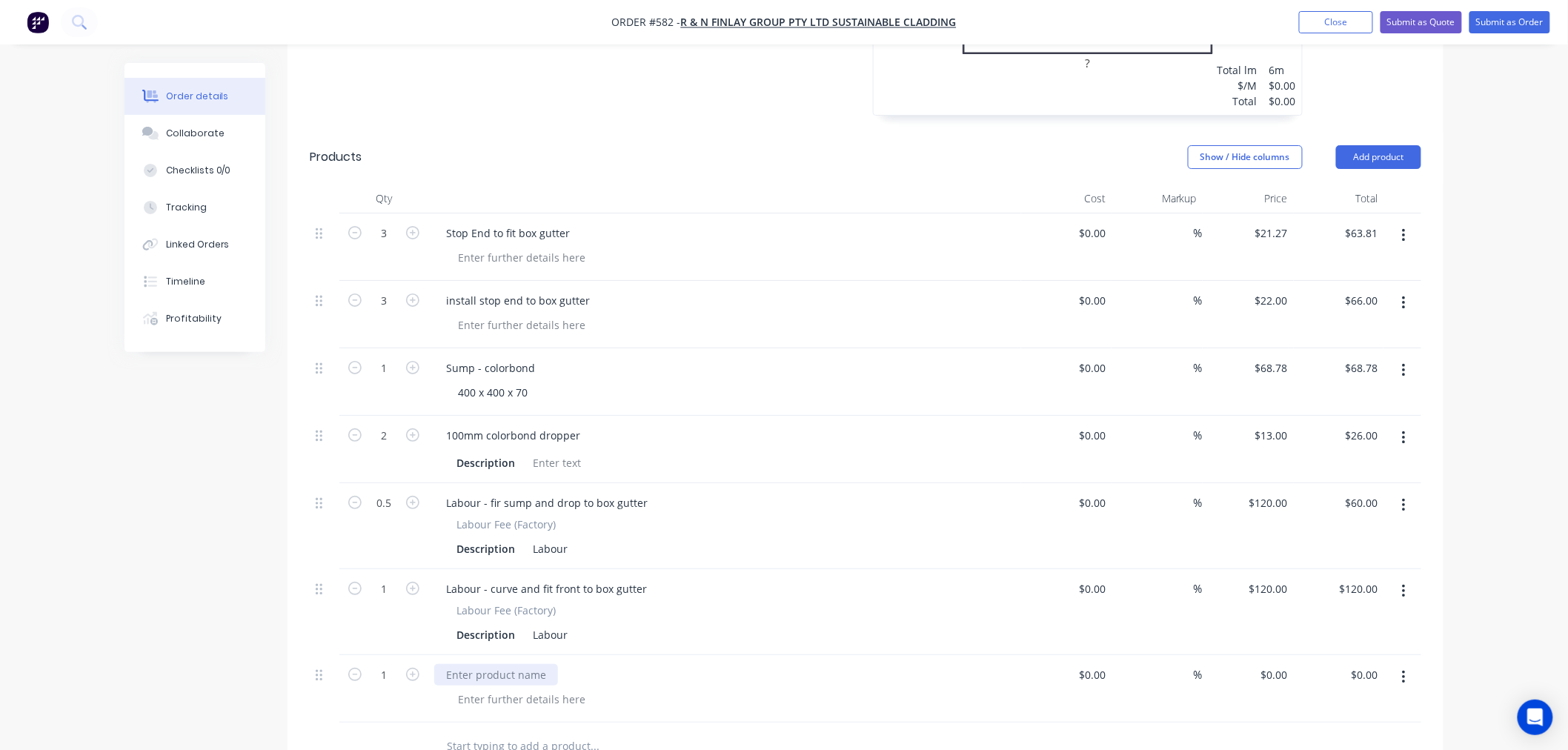
click at [515, 664] on div at bounding box center [496, 674] width 124 height 21
click at [1275, 664] on div "$0.00 $0.00" at bounding box center [1273, 674] width 40 height 21
type input "$22.00"
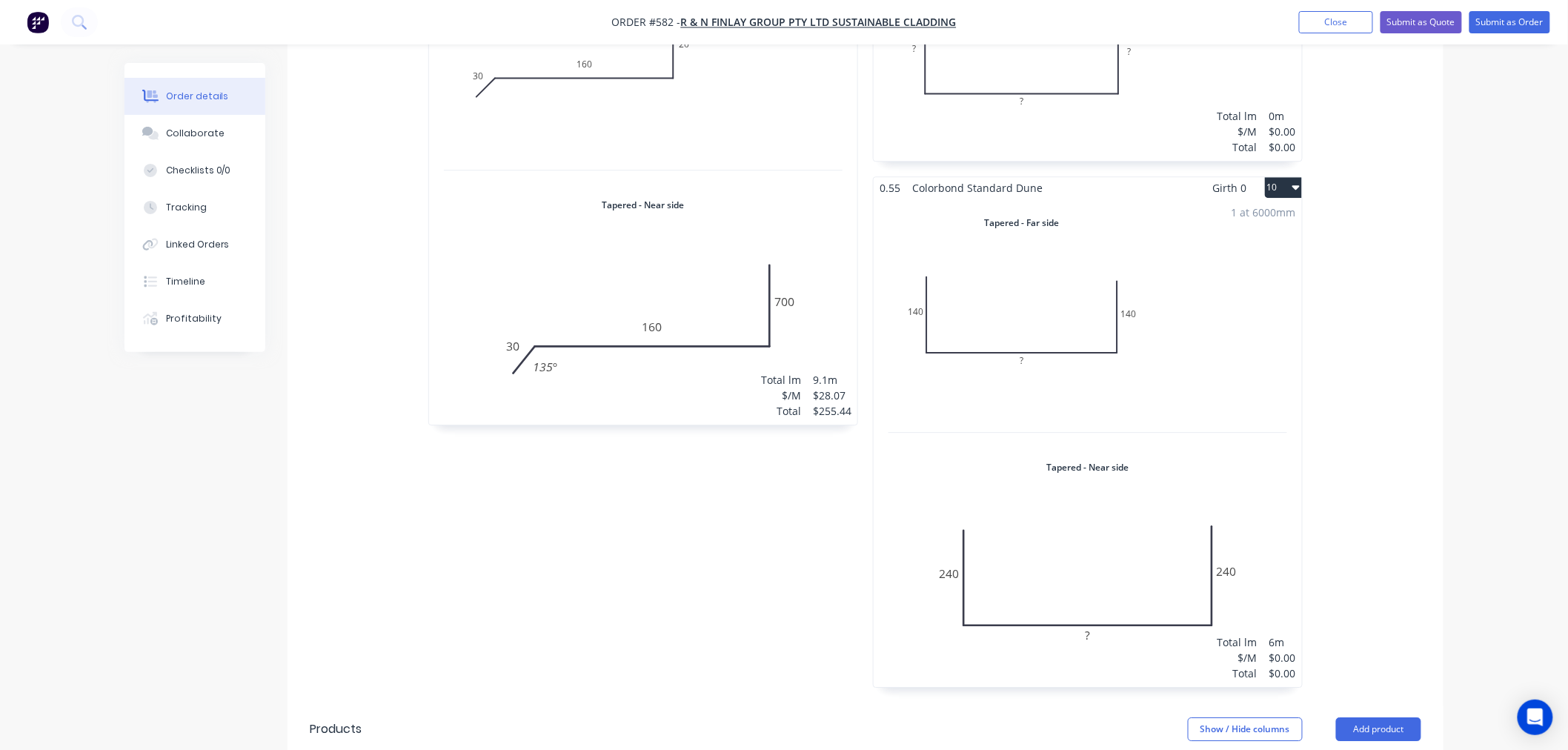
scroll to position [1346, 0]
